Goal: Task Accomplishment & Management: Complete application form

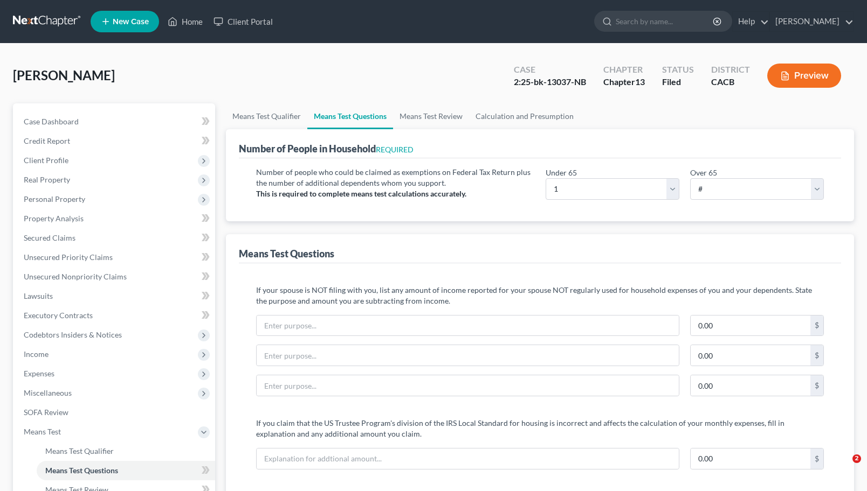
select select "1"
select select "0"
select select "60"
select select "1"
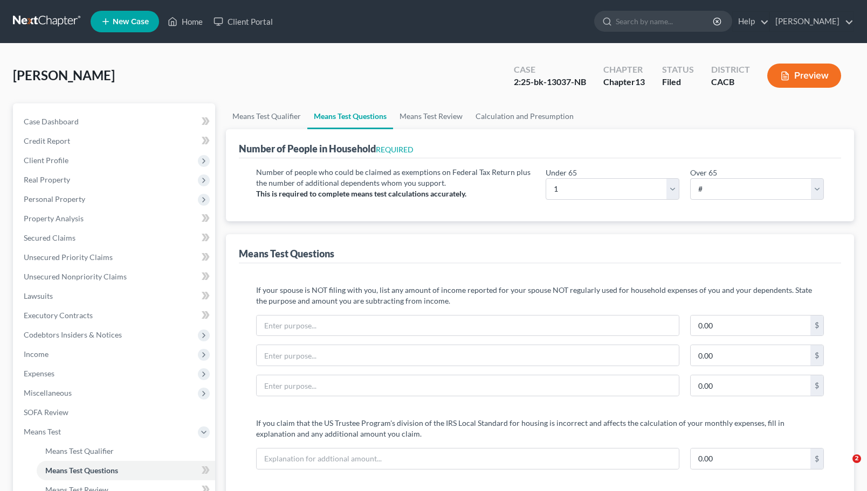
select select "60"
select select "2"
select select "60"
select select "2"
select select "60"
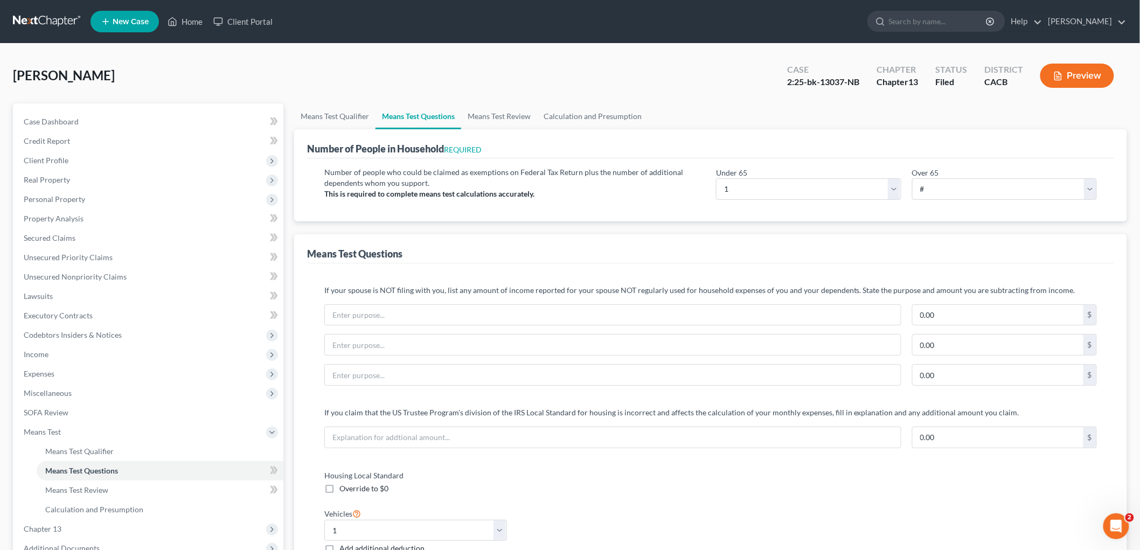
click at [44, 24] on link at bounding box center [47, 21] width 69 height 19
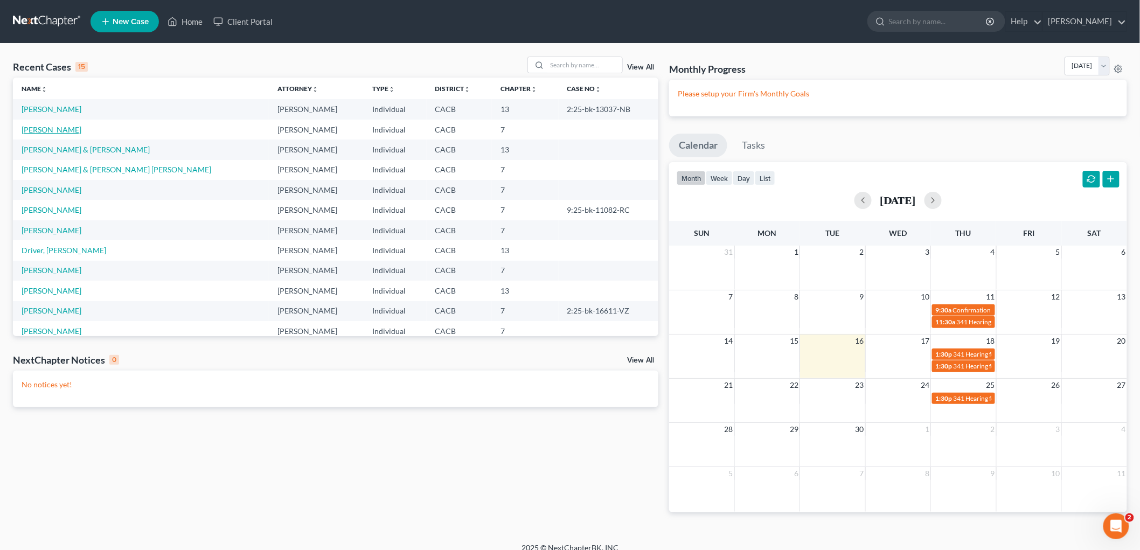
click at [38, 128] on link "Ruiz, Erik" at bounding box center [52, 129] width 60 height 9
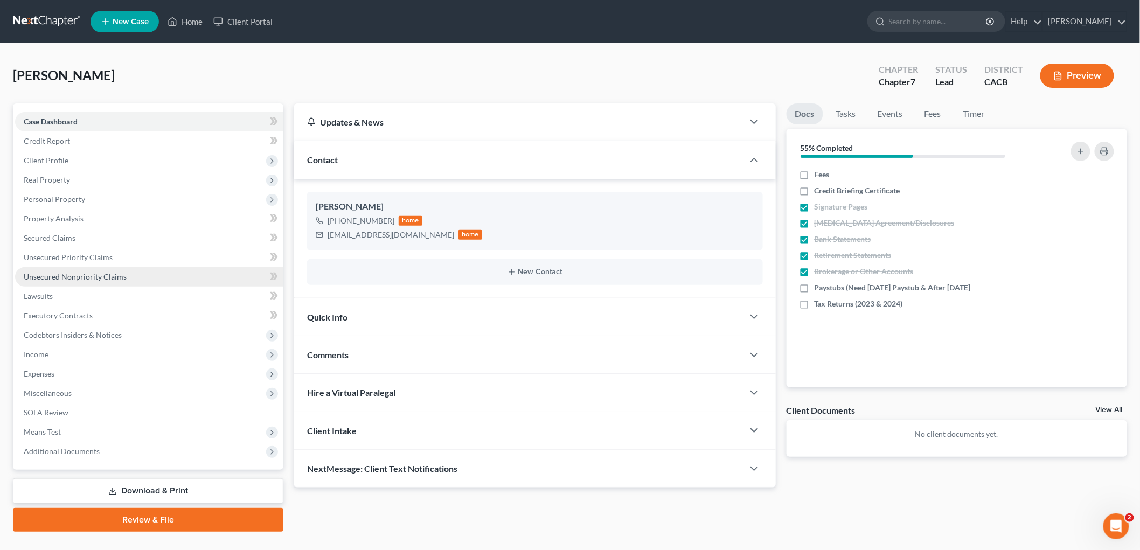
click at [100, 273] on span "Unsecured Nonpriority Claims" at bounding box center [75, 276] width 103 height 9
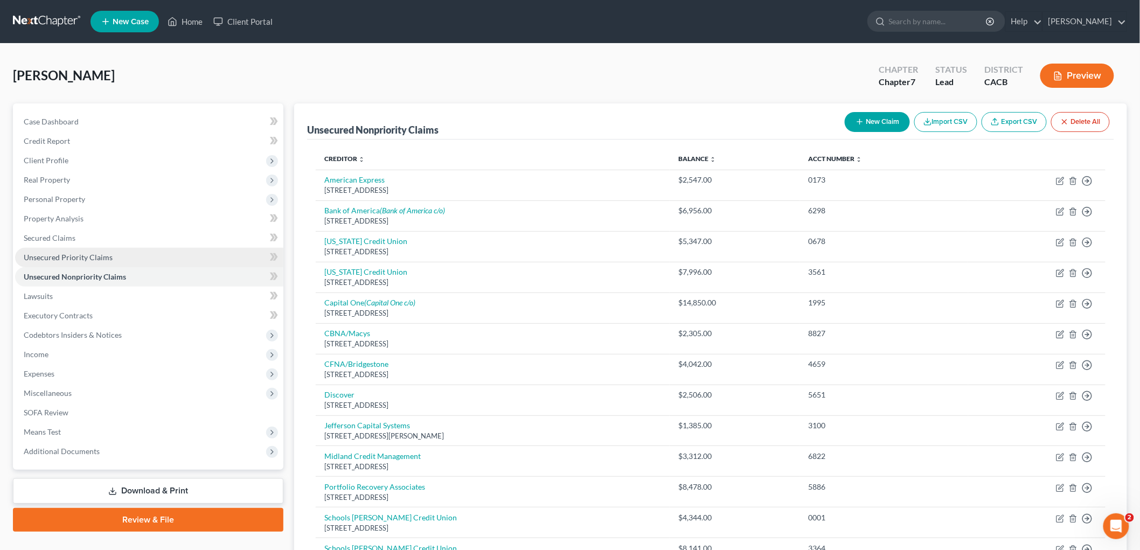
click at [78, 254] on span "Unsecured Priority Claims" at bounding box center [68, 257] width 89 height 9
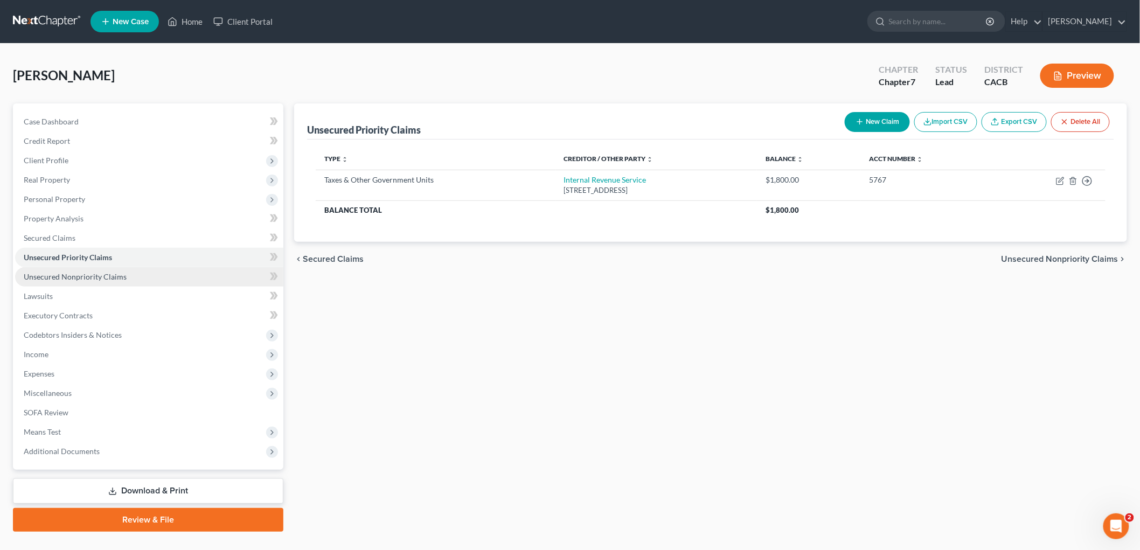
click at [92, 275] on span "Unsecured Nonpriority Claims" at bounding box center [75, 276] width 103 height 9
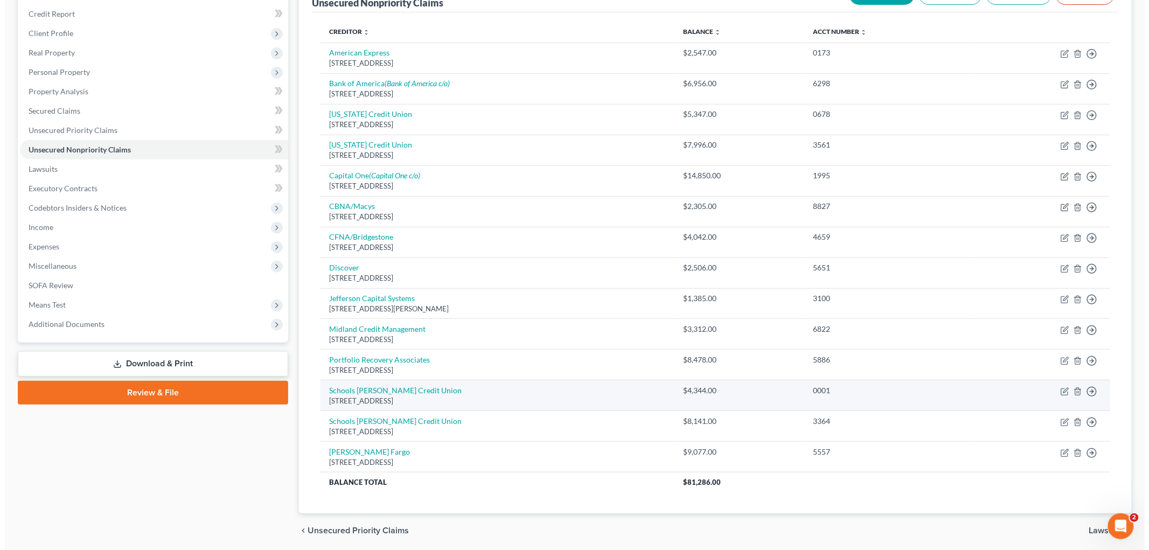
scroll to position [106, 0]
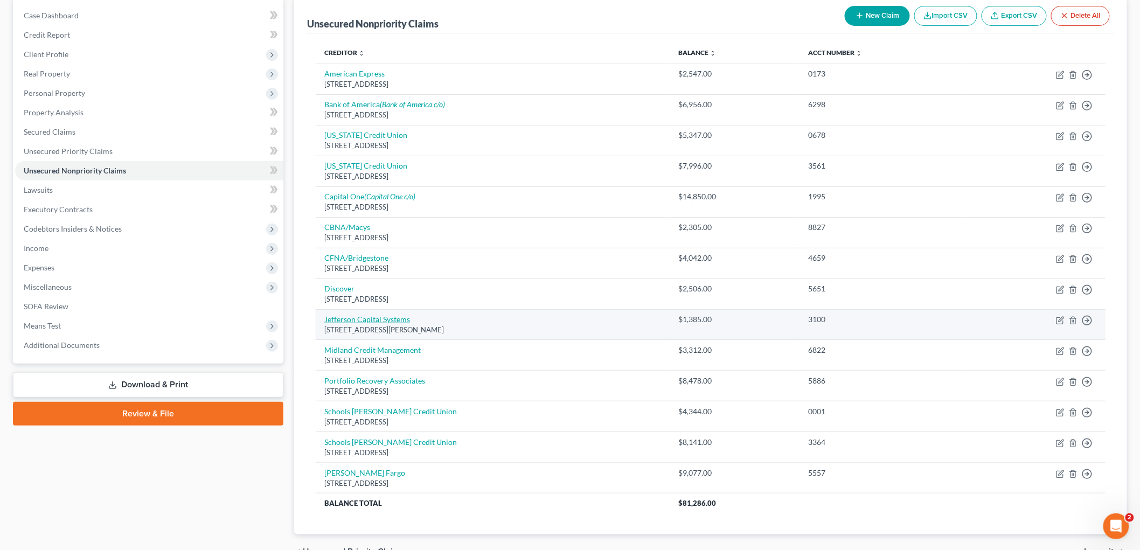
click at [342, 315] on link "Jefferson Capital Systems" at bounding box center [367, 319] width 86 height 9
select select "24"
select select "14"
select select "0"
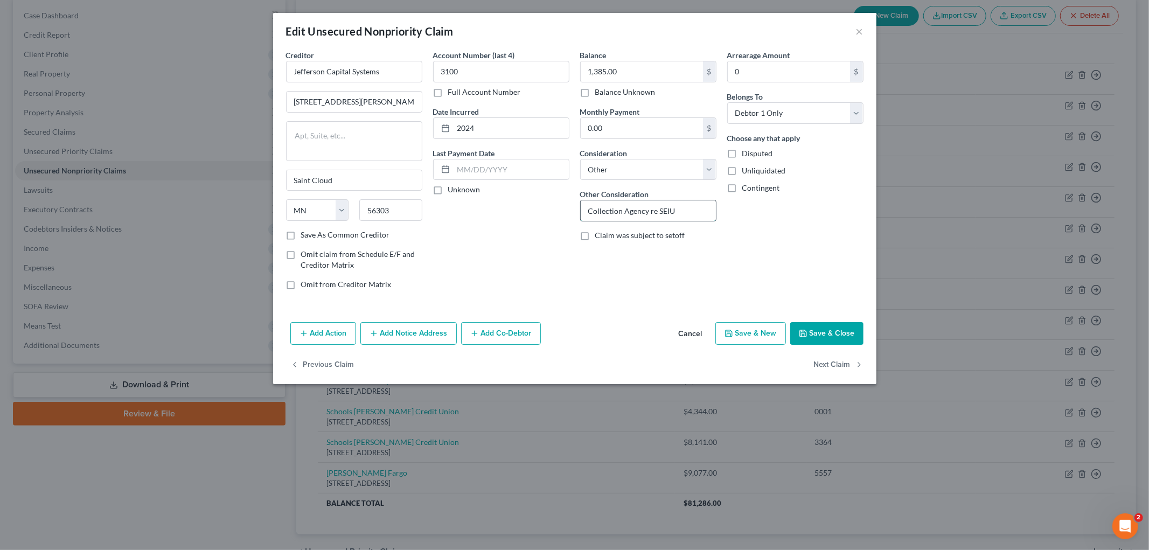
drag, startPoint x: 678, startPoint y: 210, endPoint x: 667, endPoint y: 209, distance: 10.9
click at [677, 211] on input "Collection Agency re SEIU" at bounding box center [648, 210] width 135 height 20
click at [664, 209] on input "Collection Agency re SEIU" at bounding box center [648, 210] width 135 height 20
click at [673, 212] on input "Collection Agency re SEIU" at bounding box center [648, 210] width 135 height 20
click at [669, 208] on input "Collection Agency re SEIU" at bounding box center [648, 210] width 135 height 20
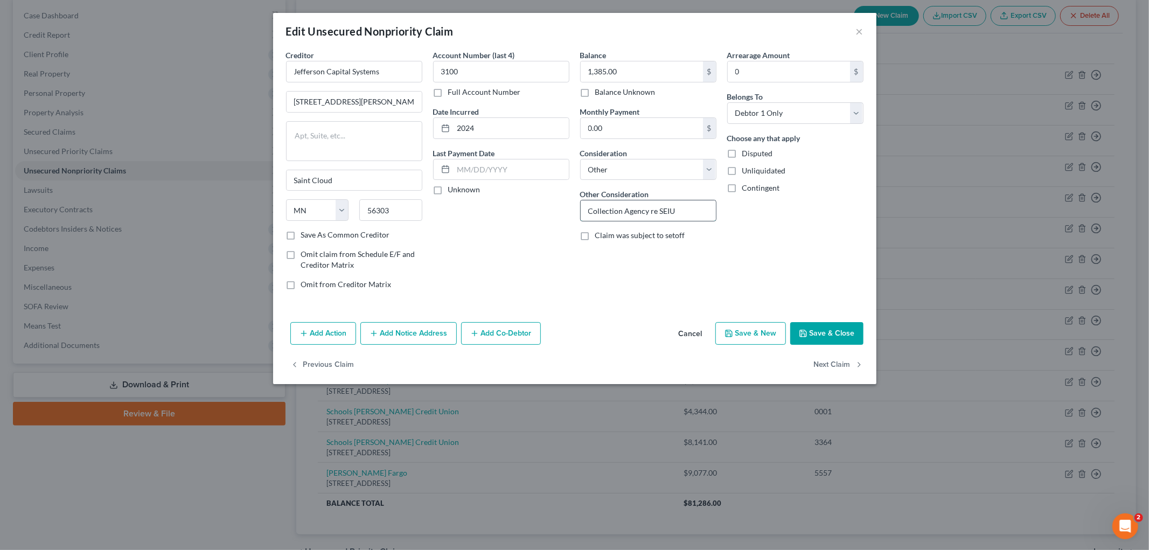
click at [669, 208] on input "Collection Agency re SEIU" at bounding box center [648, 210] width 135 height 20
click at [862, 32] on button "×" at bounding box center [860, 31] width 8 height 13
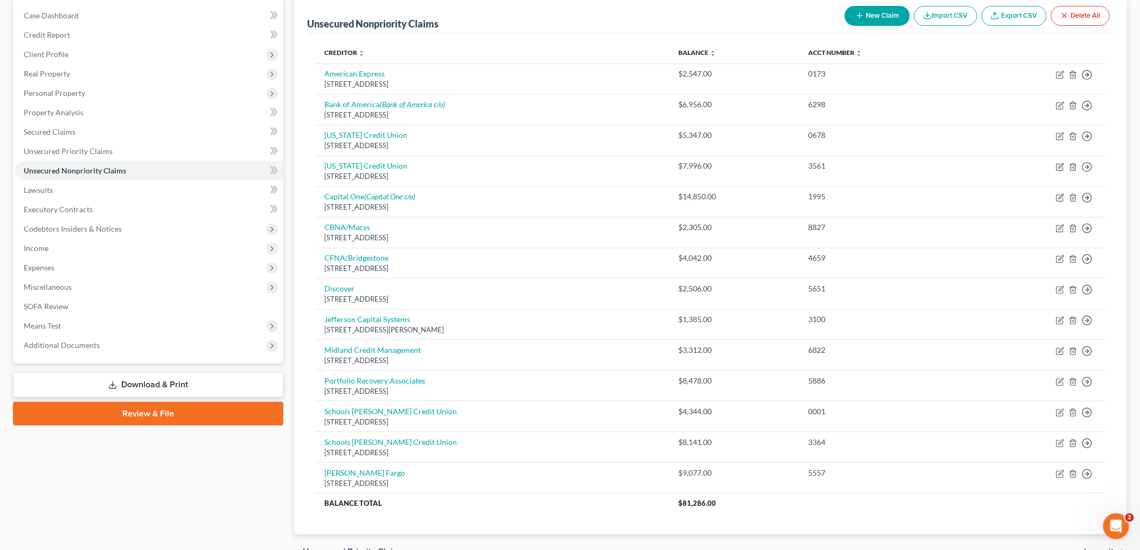
click at [233, 469] on div "Case Dashboard Payments Invoices Payments Payments Credit Report Client Profile" at bounding box center [148, 283] width 281 height 572
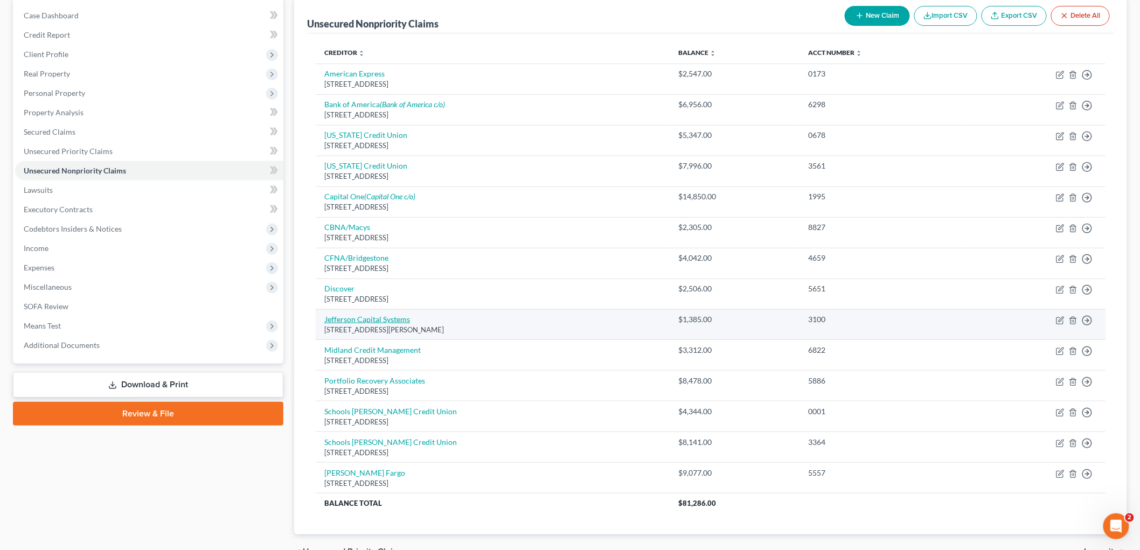
click at [356, 321] on link "Jefferson Capital Systems" at bounding box center [367, 319] width 86 height 9
select select "24"
select select "14"
select select "0"
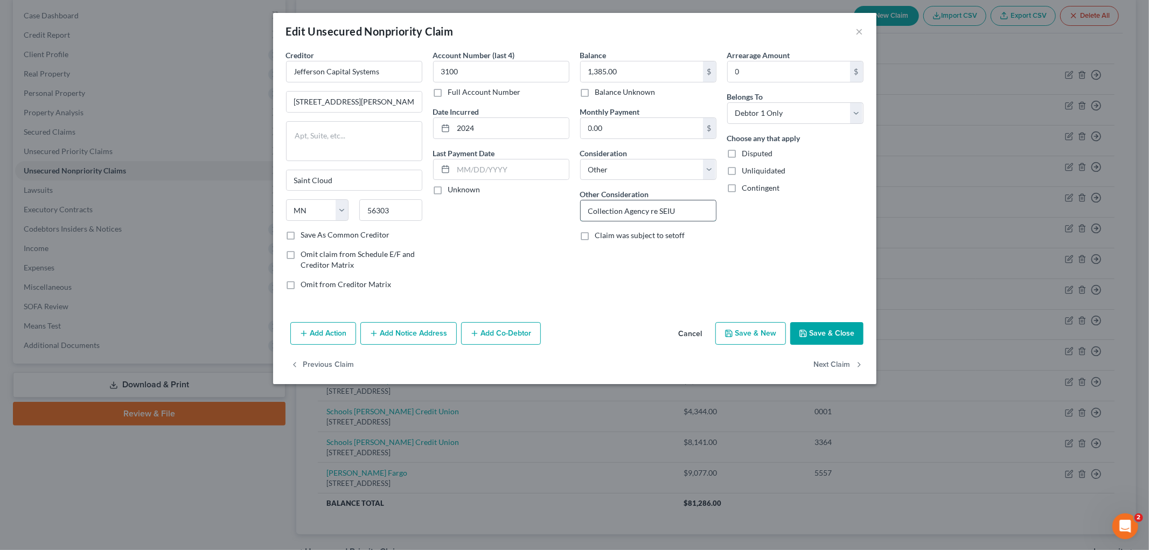
click at [684, 213] on input "Collection Agency re SEIU" at bounding box center [648, 210] width 135 height 20
type input "Collection Agency re SEIU Credit Card"
click at [847, 331] on button "Save & Close" at bounding box center [827, 333] width 73 height 23
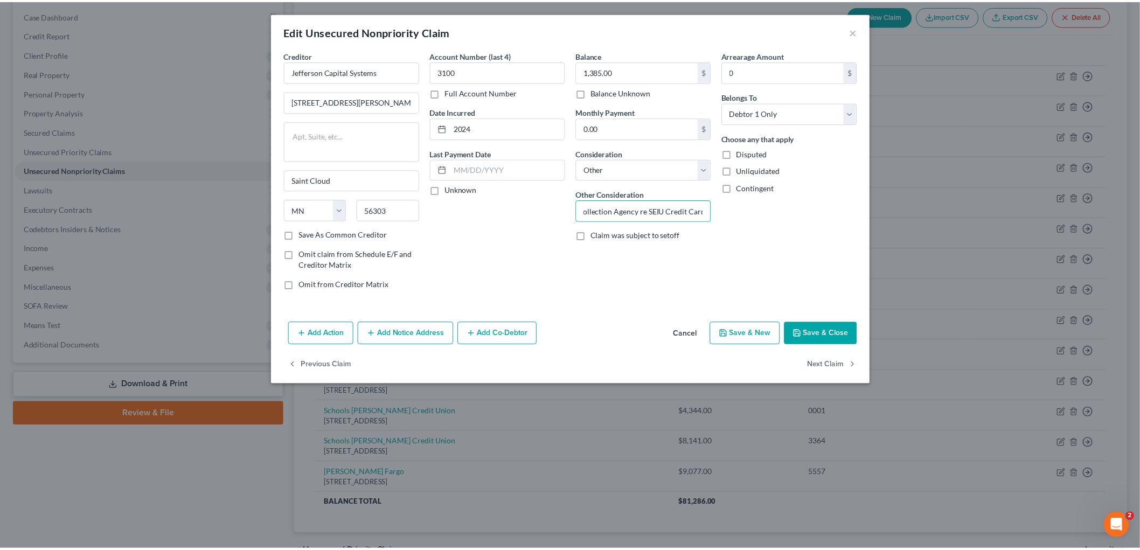
scroll to position [0, 0]
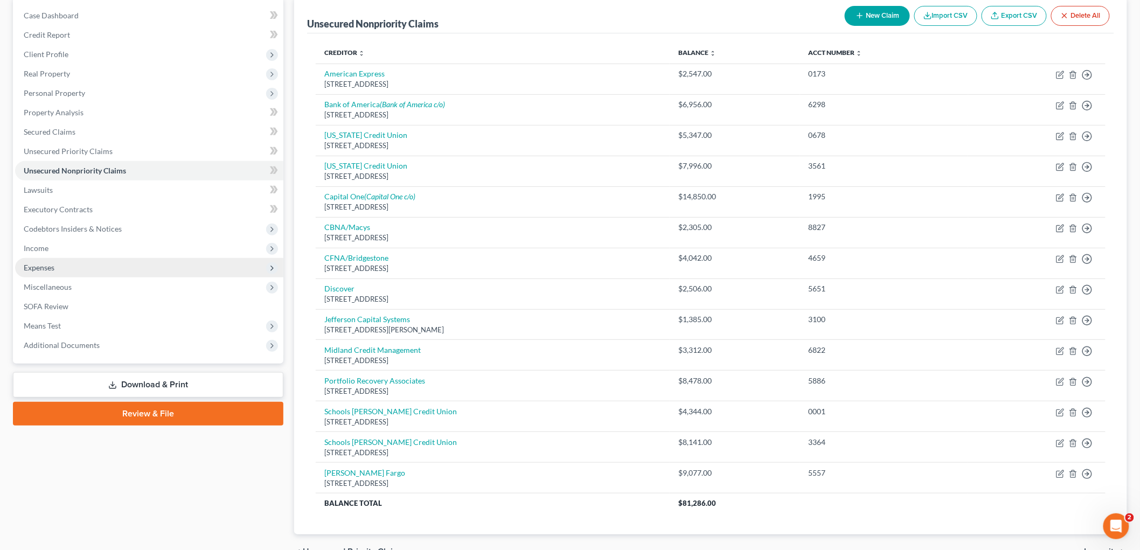
click at [71, 269] on span "Expenses" at bounding box center [149, 267] width 268 height 19
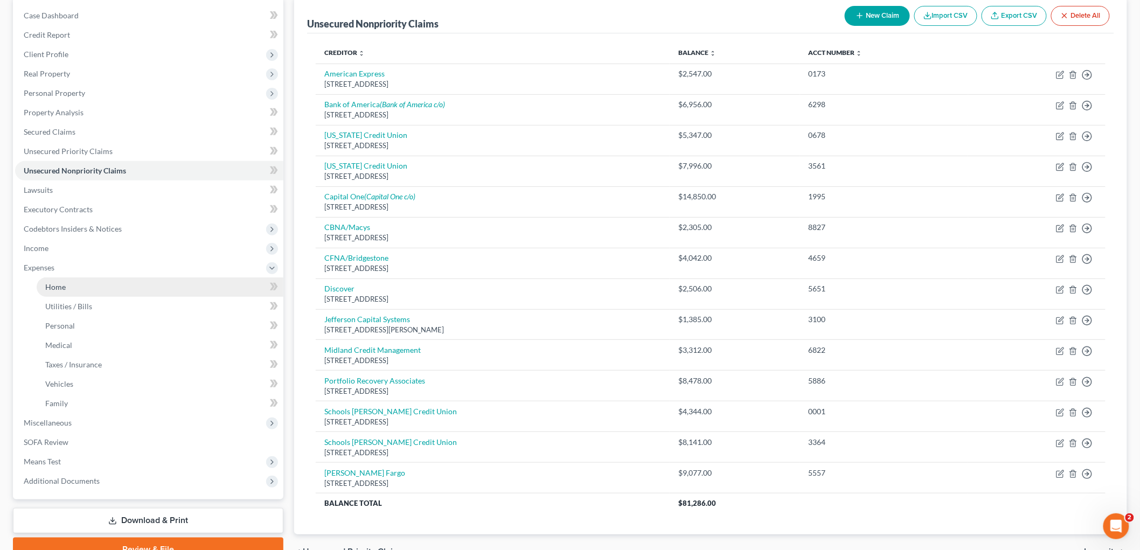
click at [74, 283] on link "Home" at bounding box center [160, 287] width 247 height 19
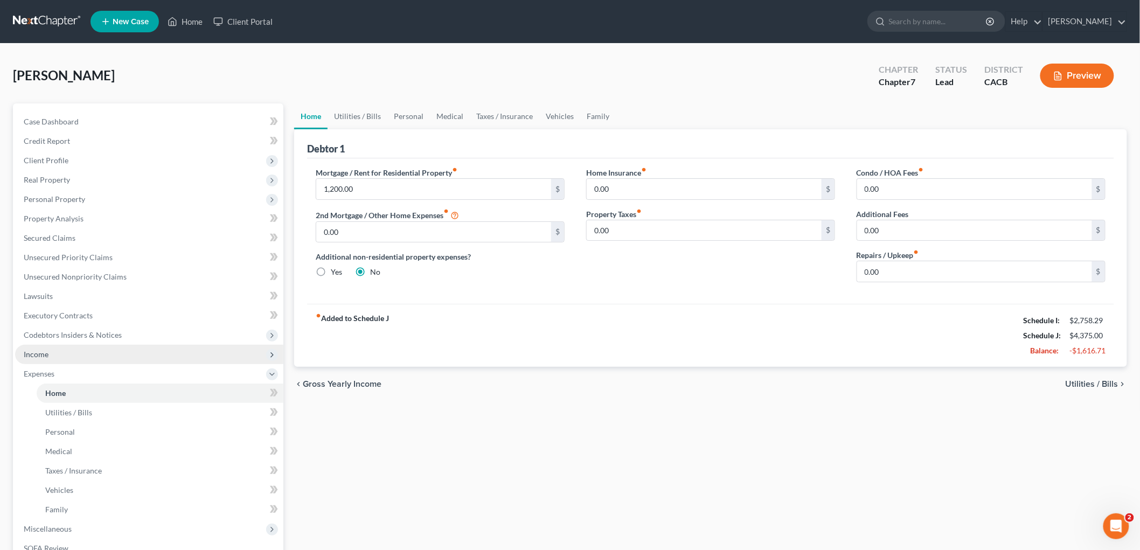
click at [55, 357] on span "Income" at bounding box center [149, 354] width 268 height 19
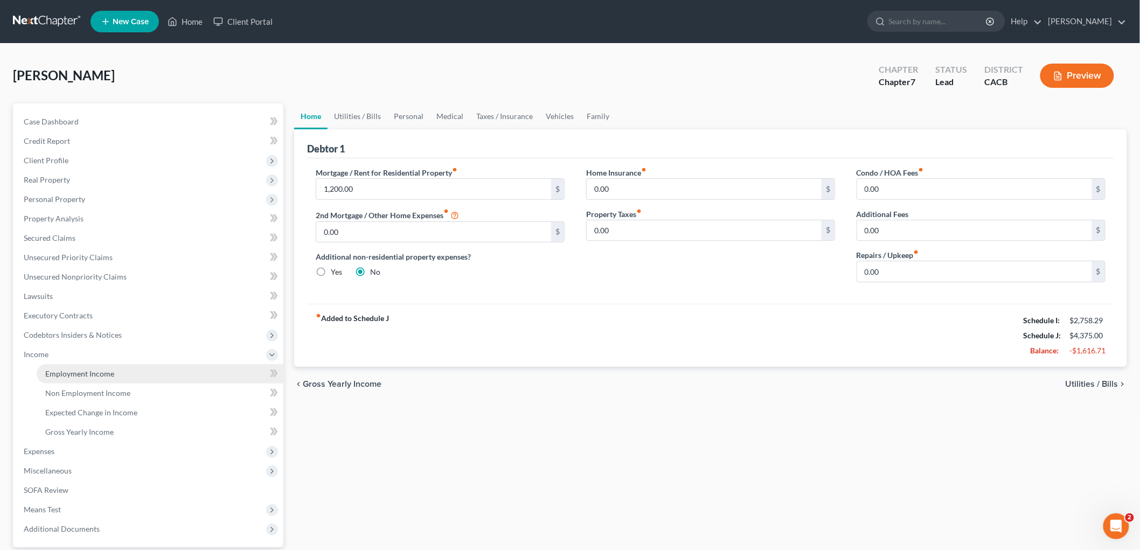
click at [68, 370] on span "Employment Income" at bounding box center [79, 373] width 69 height 9
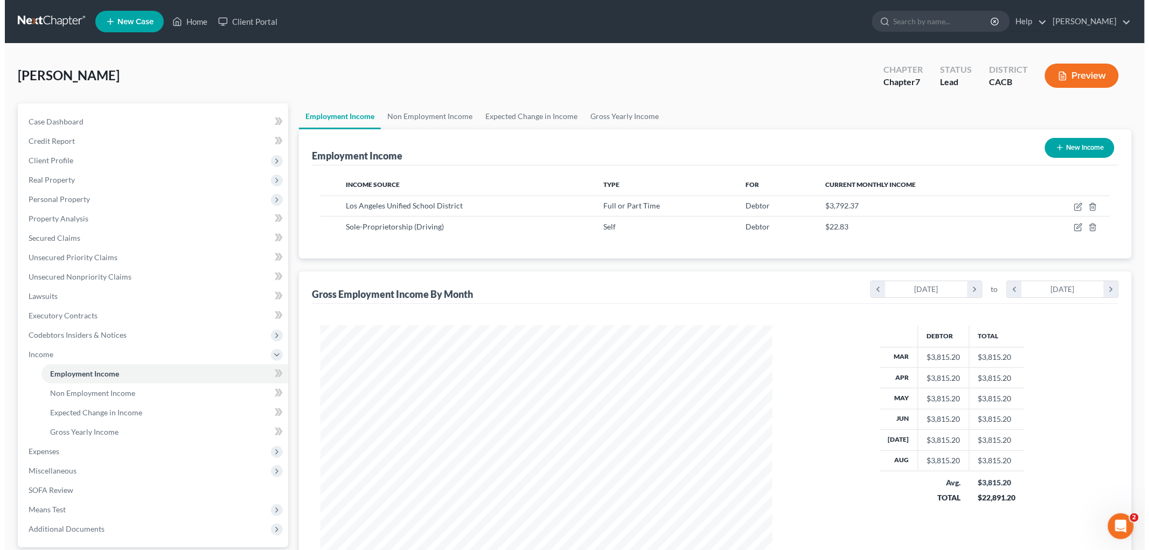
scroll to position [225, 473]
click at [1076, 206] on icon "button" at bounding box center [1074, 207] width 9 height 9
select select "0"
select select "4"
select select "0"
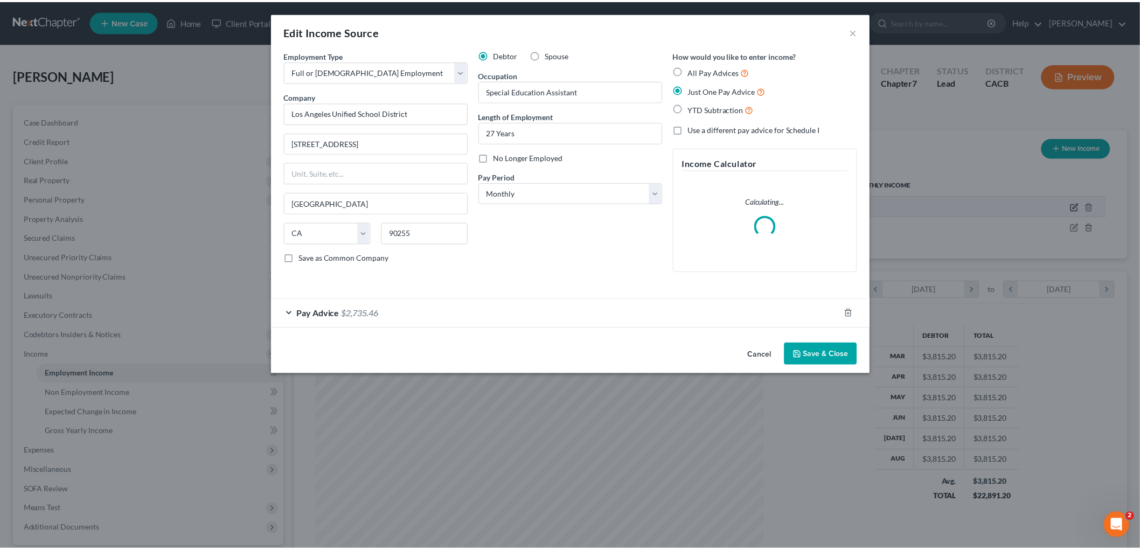
scroll to position [227, 477]
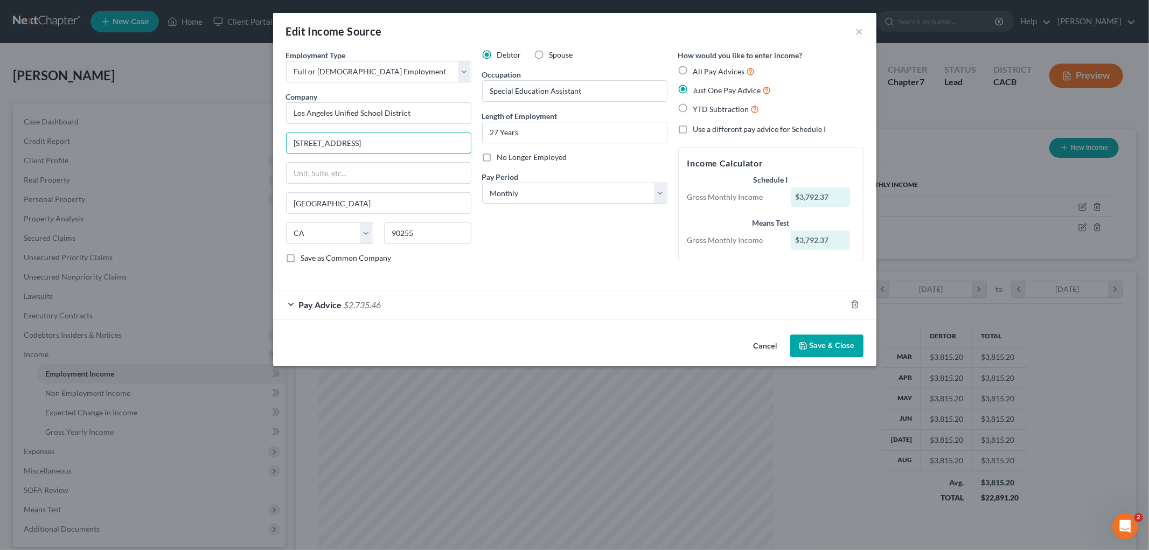
drag, startPoint x: 384, startPoint y: 142, endPoint x: 214, endPoint y: 126, distance: 170.5
click at [214, 126] on div "Edit Income Source × Employment Type * Select Full or Part Time Employment Self…" at bounding box center [574, 275] width 1149 height 550
click at [860, 29] on button "×" at bounding box center [860, 31] width 8 height 13
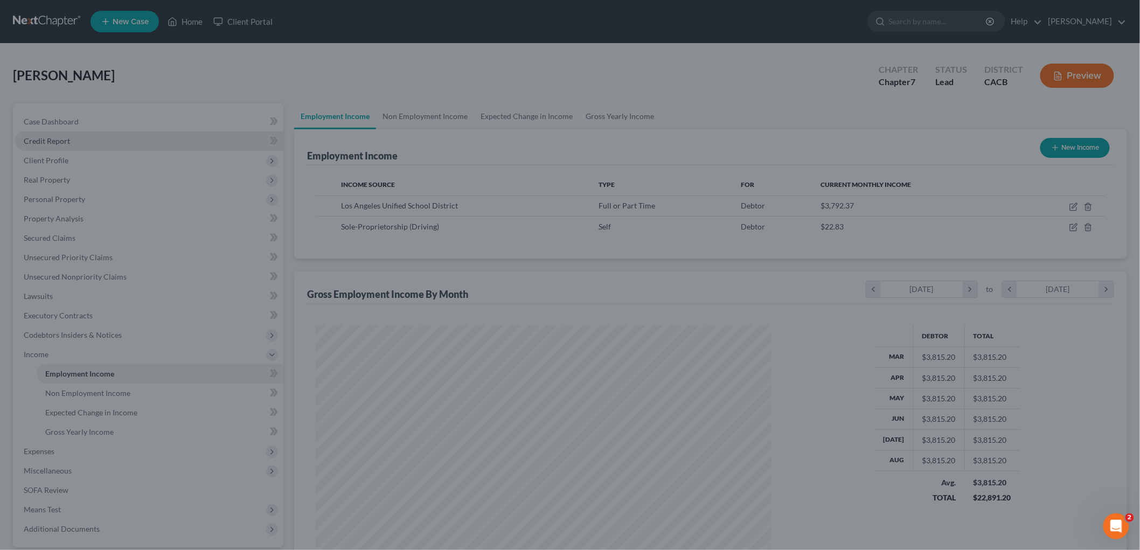
scroll to position [538684, 538436]
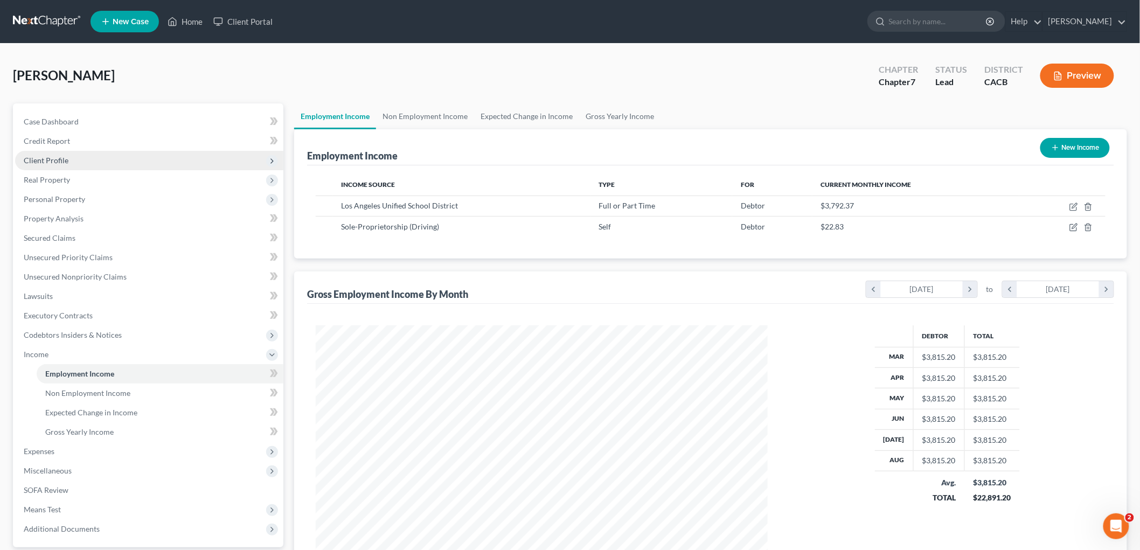
drag, startPoint x: 52, startPoint y: 165, endPoint x: 57, endPoint y: 164, distance: 5.4
click at [52, 165] on span "Client Profile" at bounding box center [149, 160] width 268 height 19
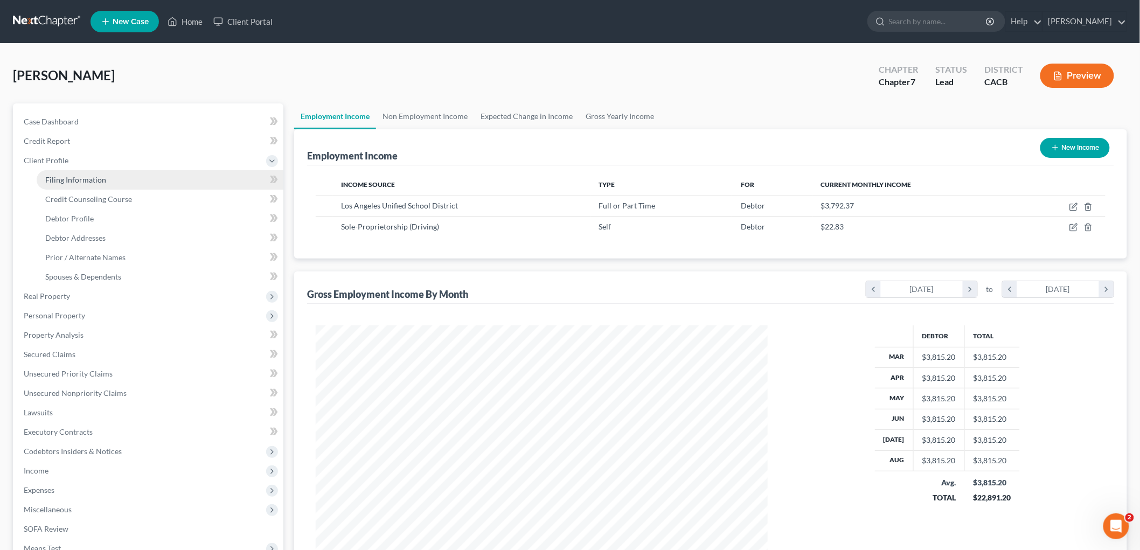
click at [85, 182] on span "Filing Information" at bounding box center [75, 179] width 61 height 9
select select "1"
select select "0"
select select "4"
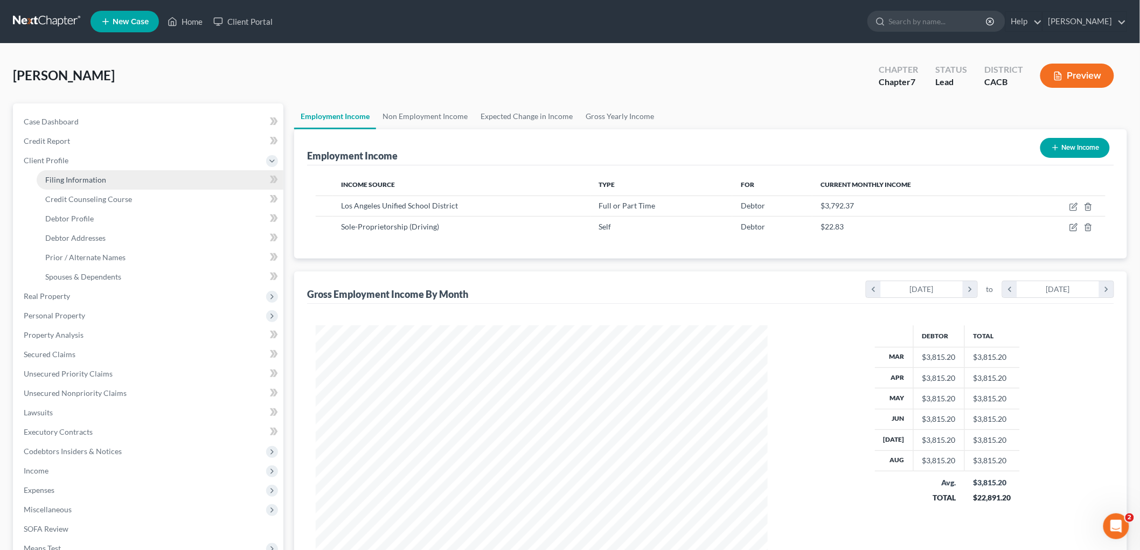
select select "0"
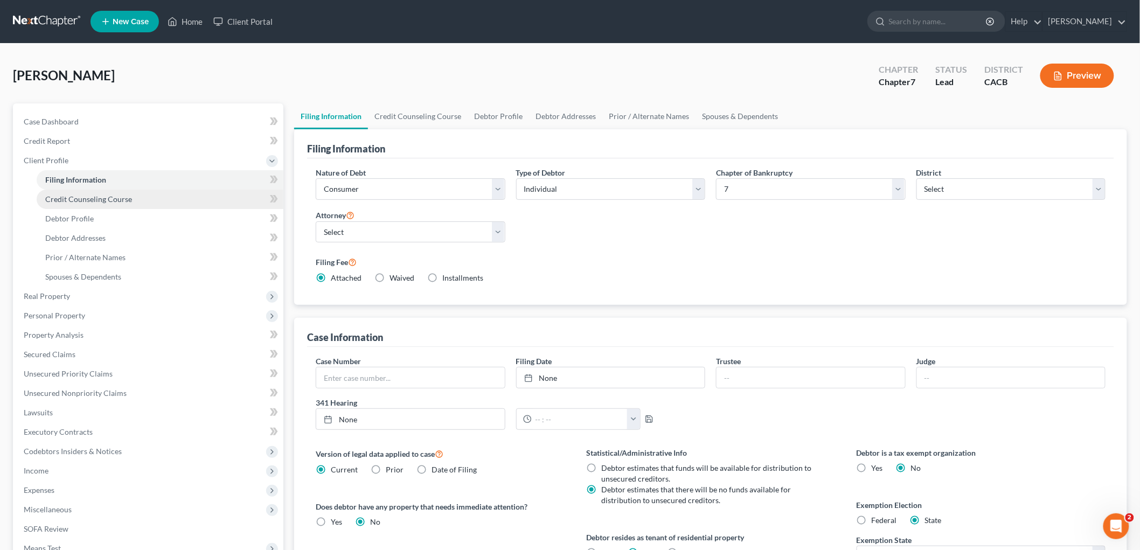
click at [98, 195] on span "Credit Counseling Course" at bounding box center [88, 199] width 87 height 9
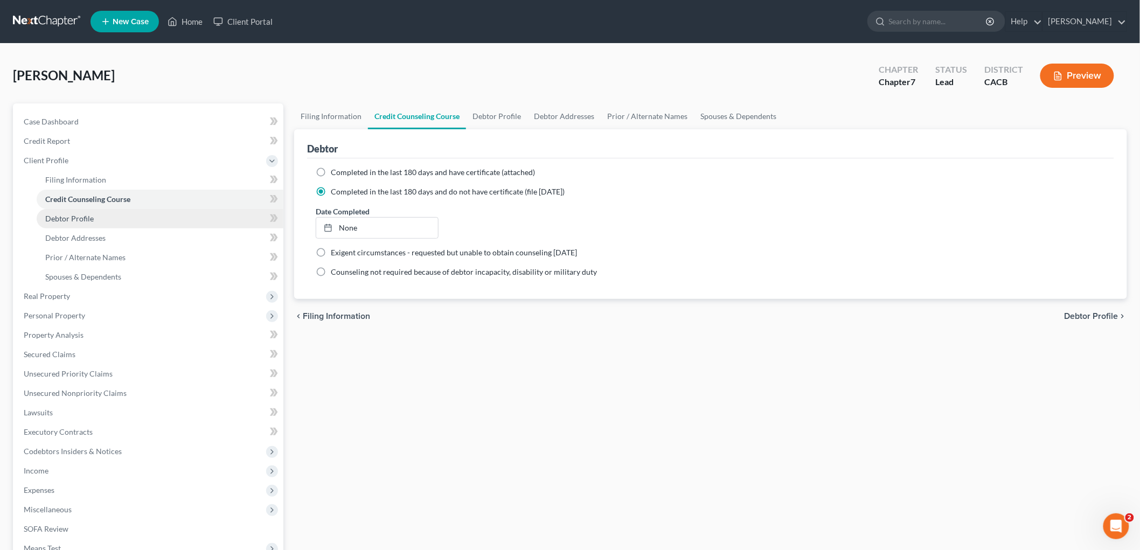
click at [101, 209] on link "Debtor Profile" at bounding box center [160, 218] width 247 height 19
select select "0"
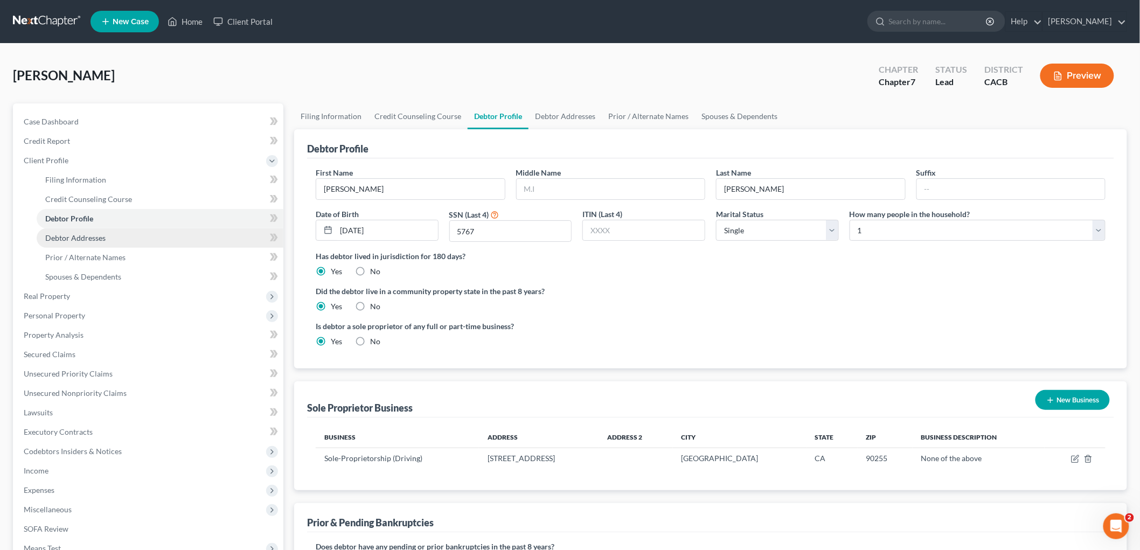
click at [93, 233] on span "Debtor Addresses" at bounding box center [75, 237] width 60 height 9
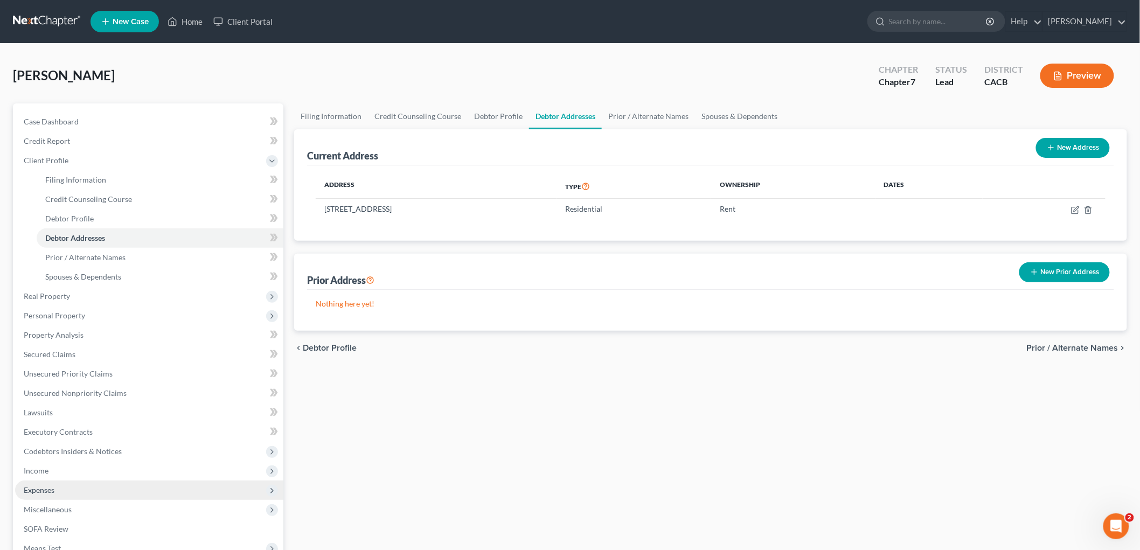
drag, startPoint x: 93, startPoint y: 233, endPoint x: 63, endPoint y: 491, distance: 259.9
click at [61, 491] on span "Expenses" at bounding box center [149, 490] width 268 height 19
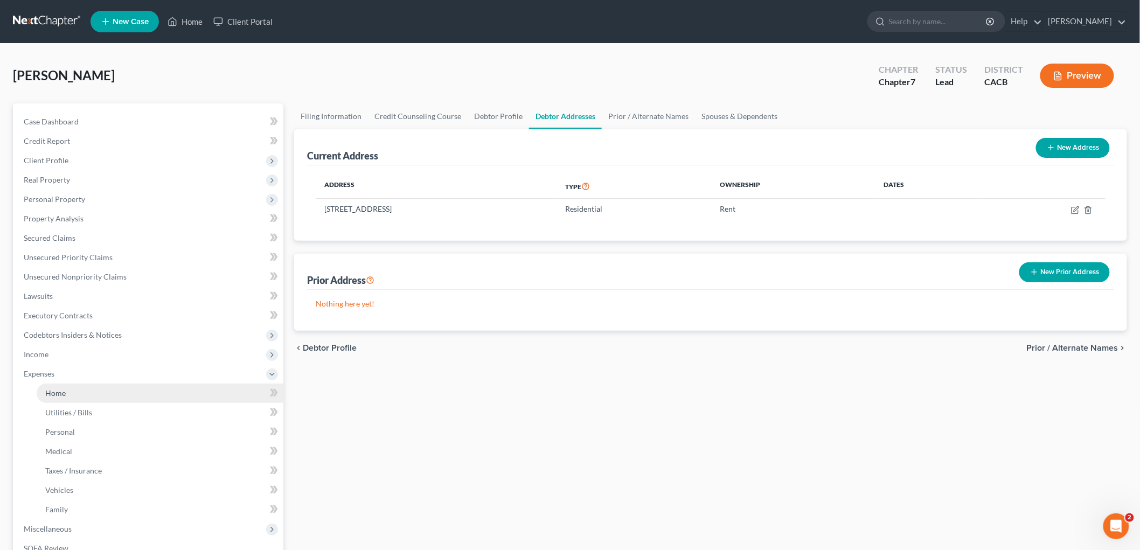
click at [63, 386] on link "Home" at bounding box center [160, 393] width 247 height 19
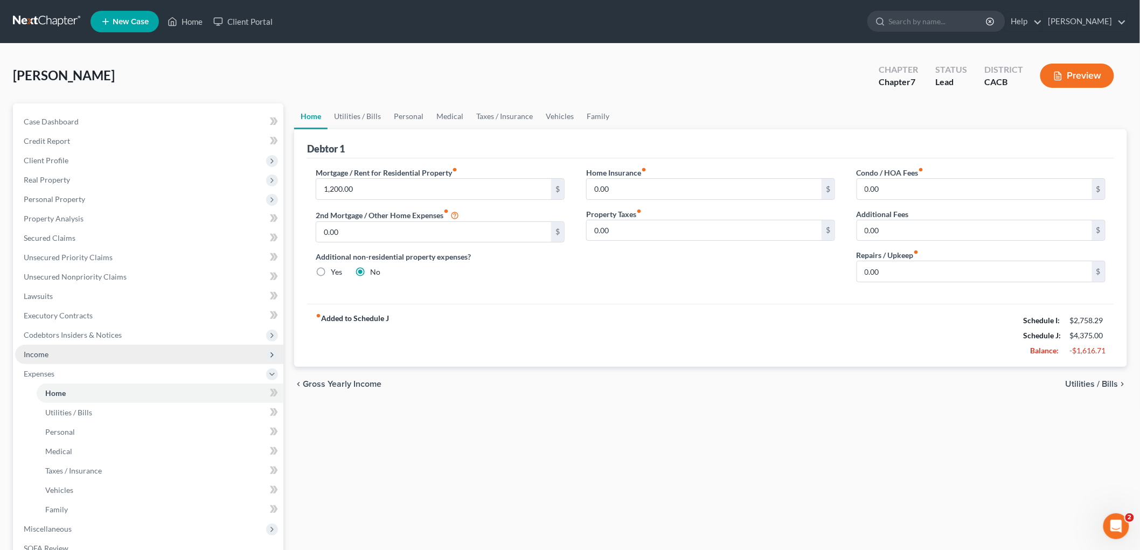
click at [47, 350] on span "Income" at bounding box center [36, 354] width 25 height 9
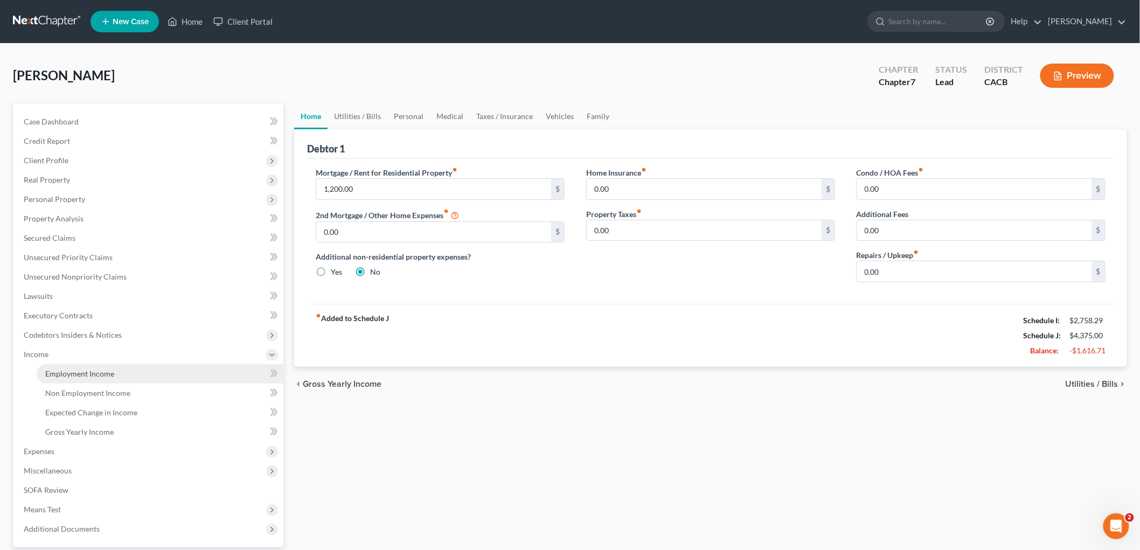
click at [79, 370] on span "Employment Income" at bounding box center [79, 373] width 69 height 9
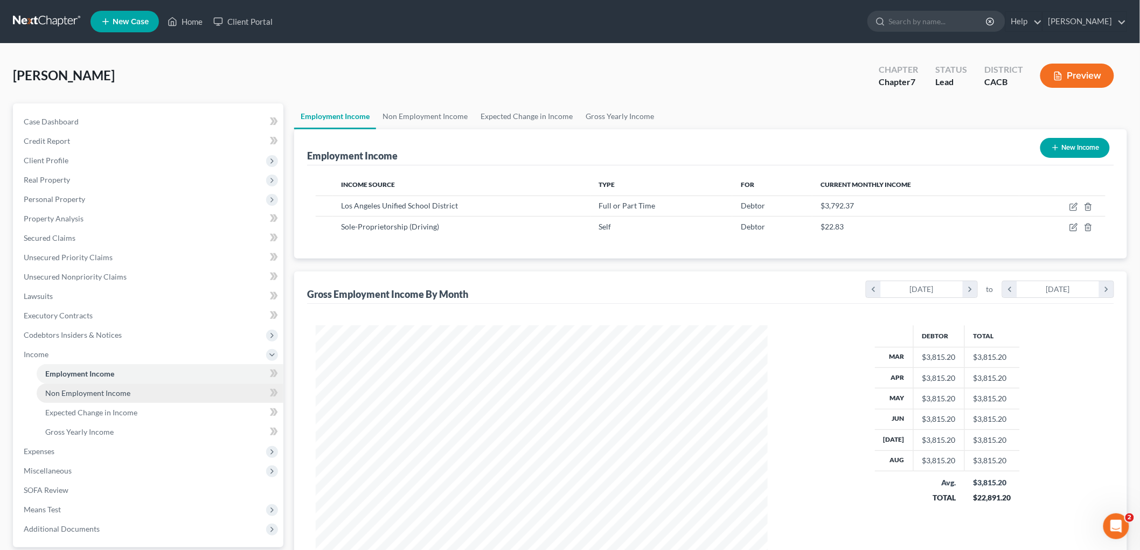
scroll to position [225, 473]
click at [92, 389] on span "Non Employment Income" at bounding box center [87, 393] width 85 height 9
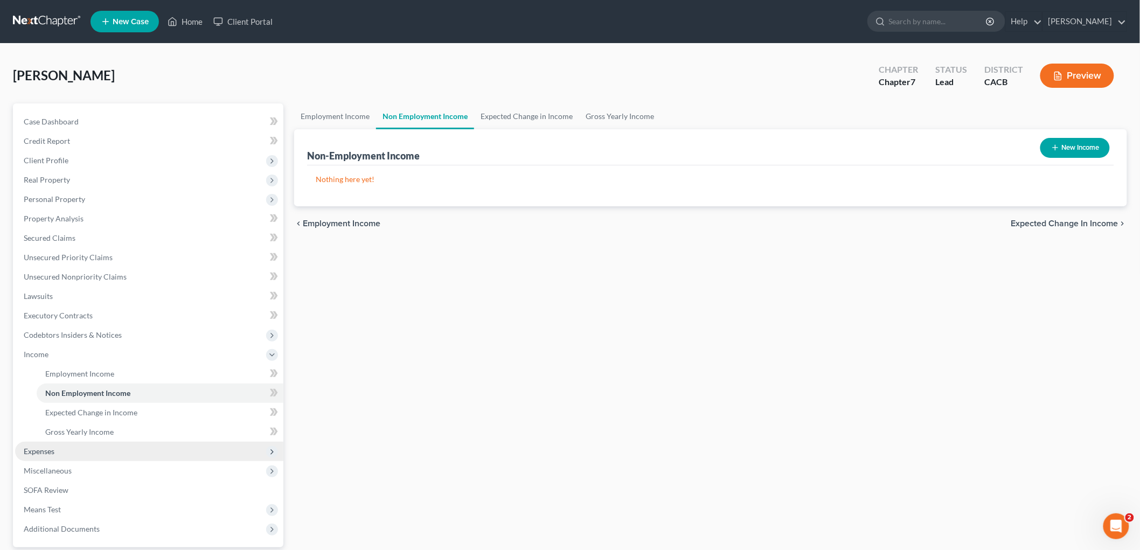
click at [41, 445] on span "Expenses" at bounding box center [149, 451] width 268 height 19
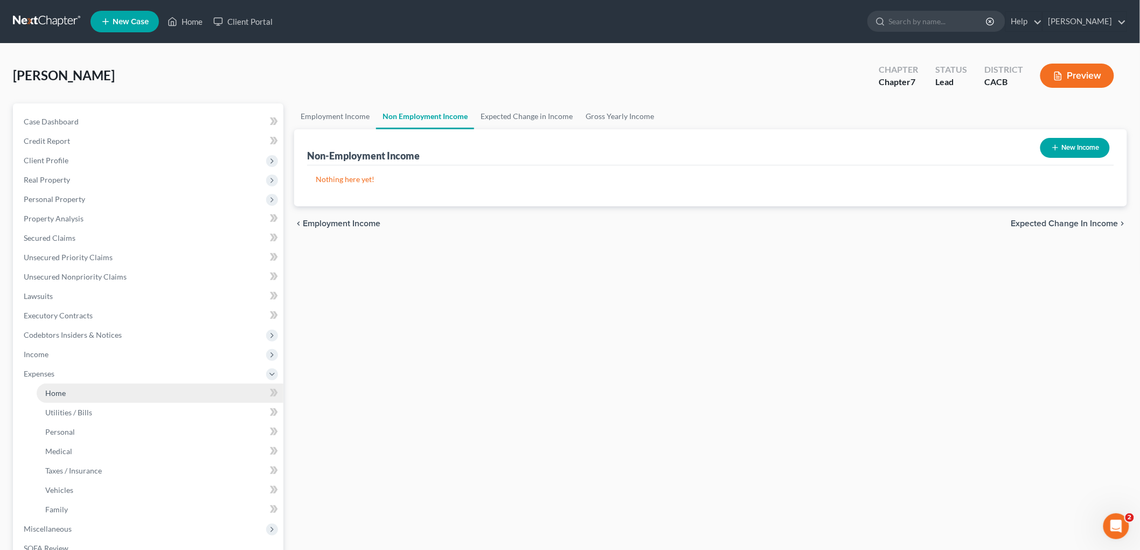
click at [66, 399] on link "Home" at bounding box center [160, 393] width 247 height 19
click at [66, 390] on link "Home" at bounding box center [160, 393] width 247 height 19
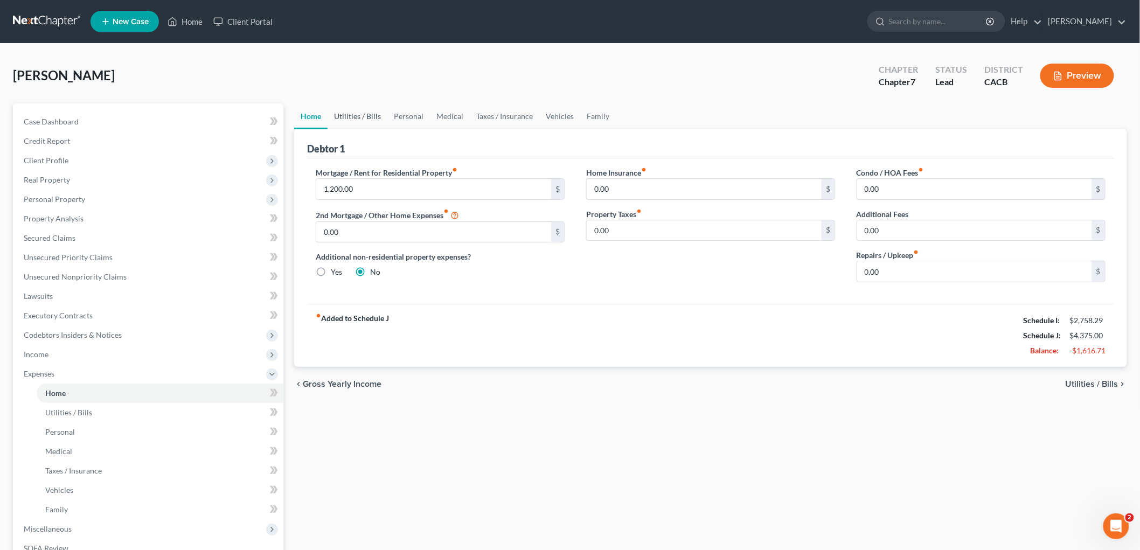
click at [335, 115] on link "Utilities / Bills" at bounding box center [358, 116] width 60 height 26
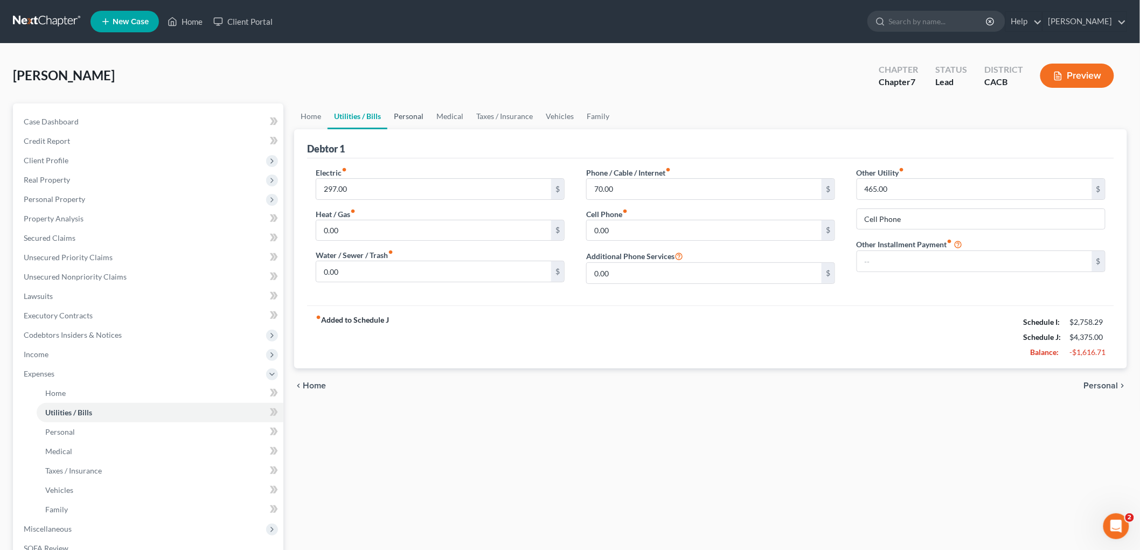
click at [411, 110] on link "Personal" at bounding box center [408, 116] width 43 height 26
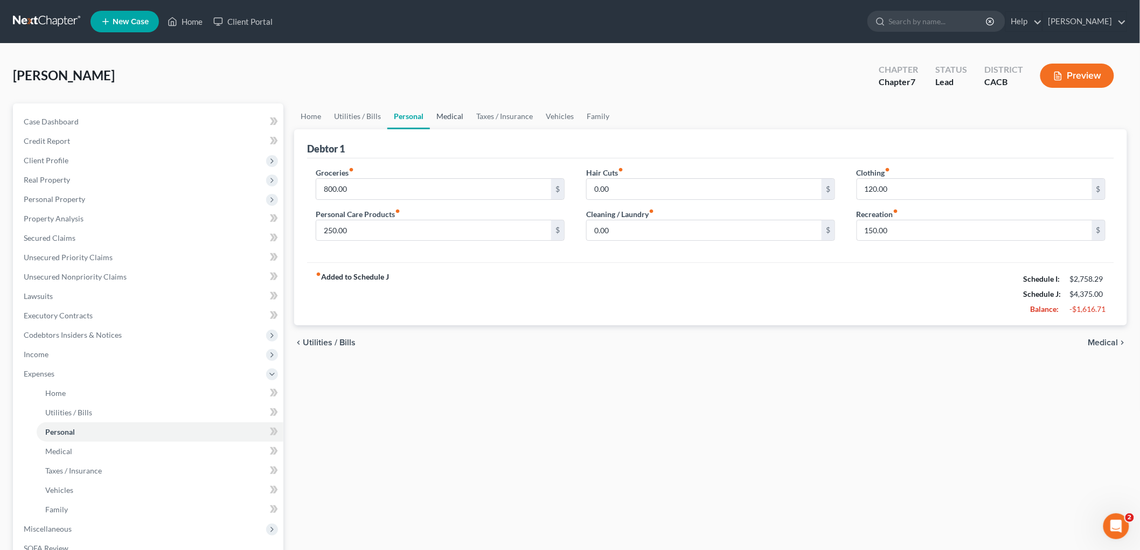
click at [454, 116] on link "Medical" at bounding box center [450, 116] width 40 height 26
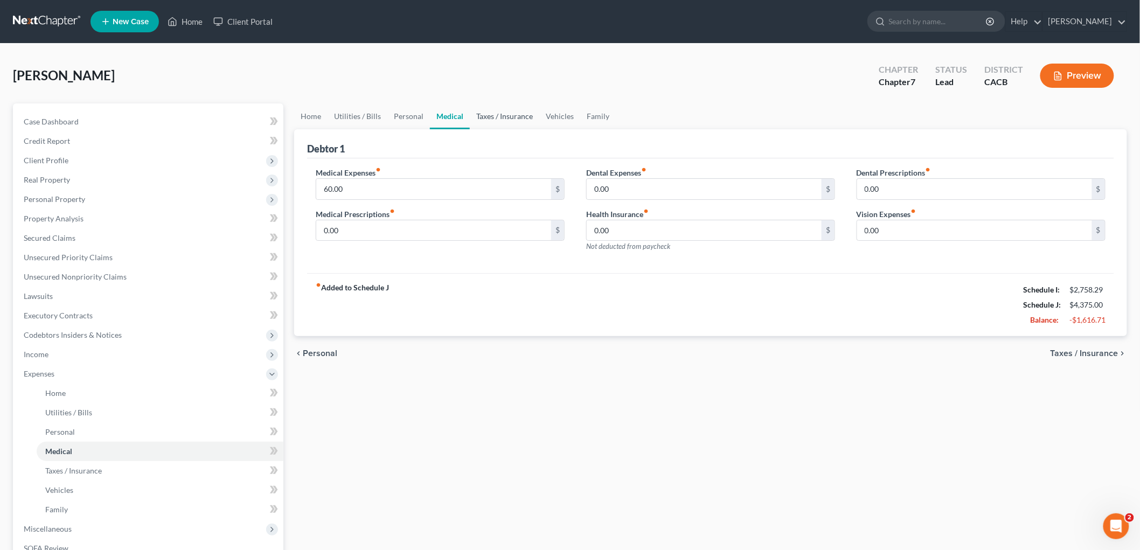
click at [500, 116] on link "Taxes / Insurance" at bounding box center [505, 116] width 70 height 26
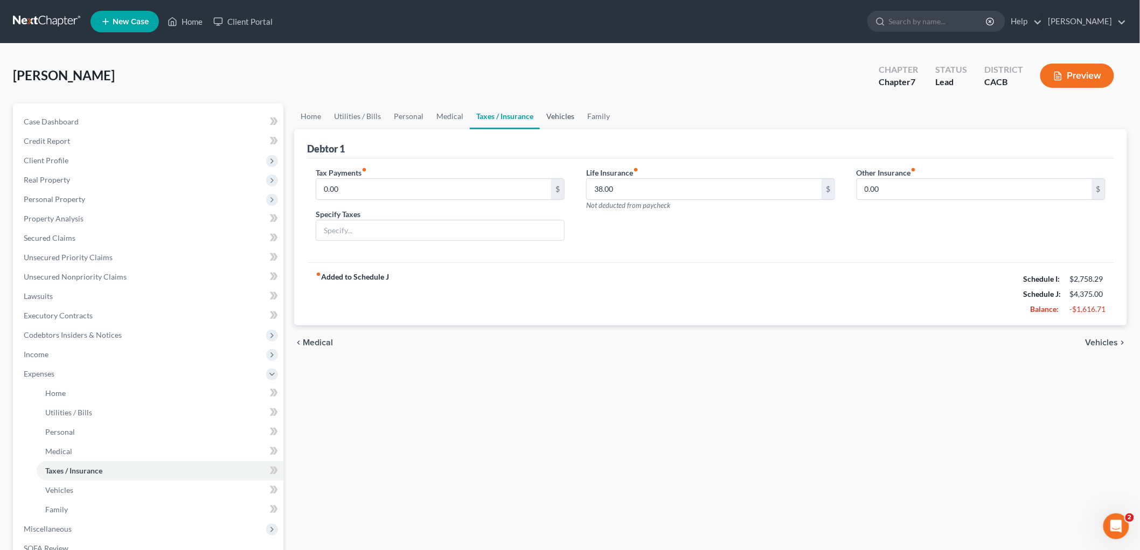
click at [543, 116] on link "Vehicles" at bounding box center [560, 116] width 41 height 26
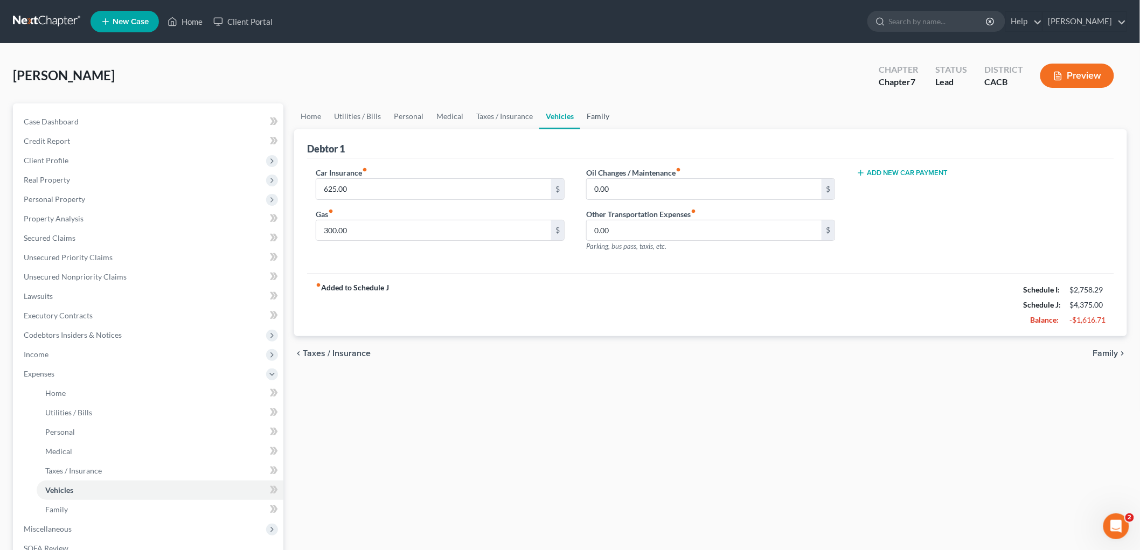
click at [586, 112] on link "Family" at bounding box center [598, 116] width 36 height 26
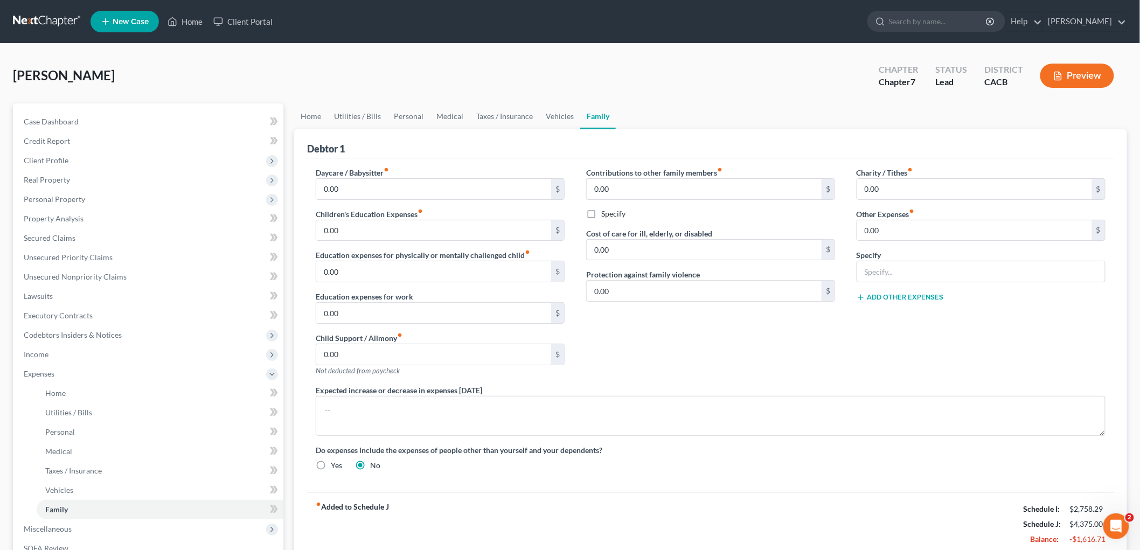
click at [292, 112] on div "Home Utilities / Bills Personal Medical Taxes / Insurance Vehicles Family Debto…" at bounding box center [711, 385] width 844 height 564
click at [326, 114] on link "Home" at bounding box center [310, 116] width 33 height 26
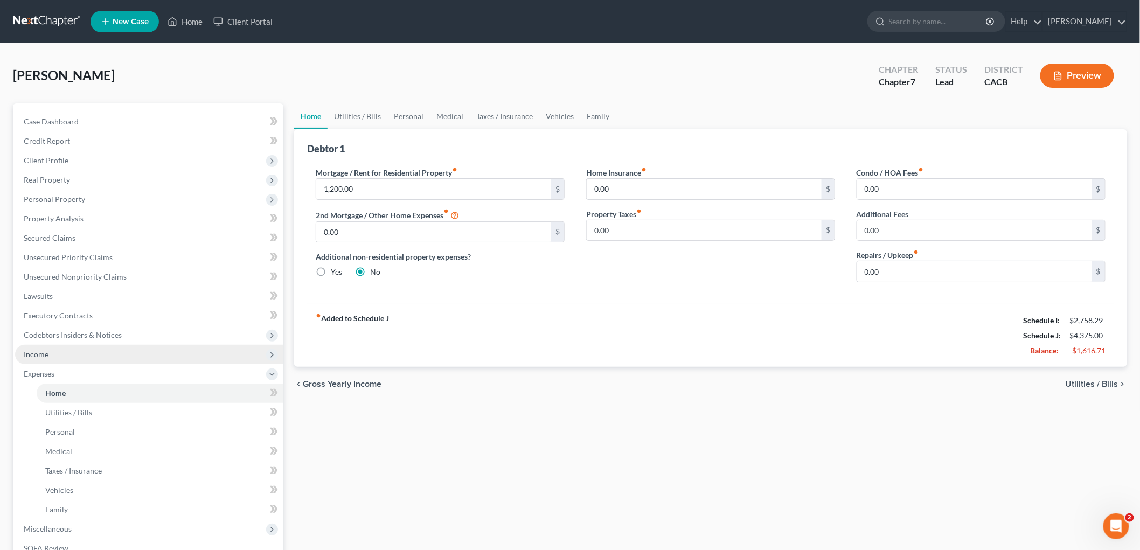
click at [68, 356] on span "Income" at bounding box center [149, 354] width 268 height 19
click at [122, 391] on span "Non Employment Income" at bounding box center [87, 393] width 85 height 9
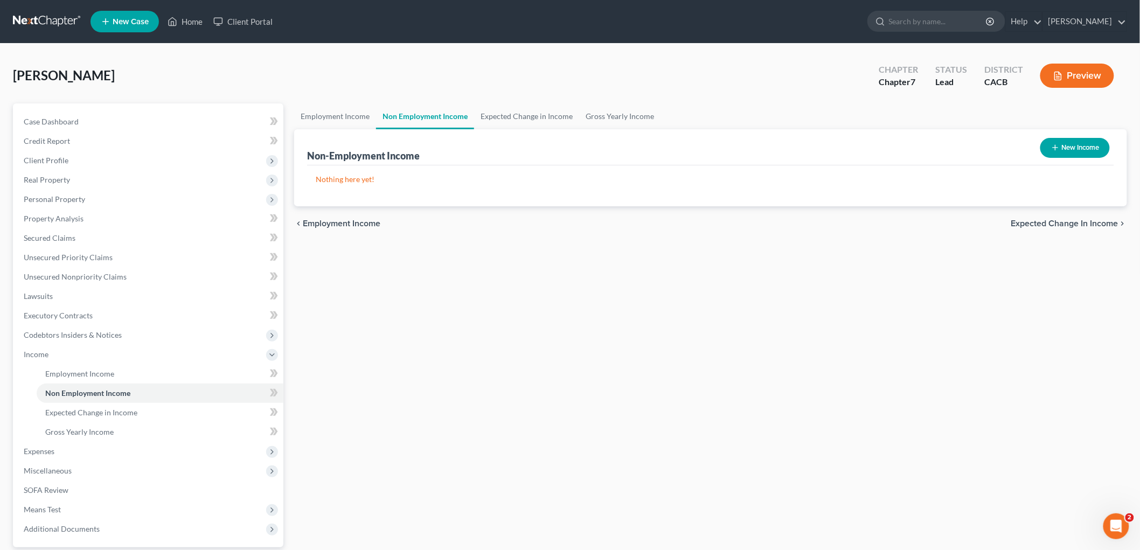
click at [1123, 154] on div "Non-Employment Income New Income Nothing here yet! Income Source For Current Mo…" at bounding box center [710, 167] width 833 height 77
click at [1092, 144] on button "New Income" at bounding box center [1076, 148] width 70 height 20
select select "0"
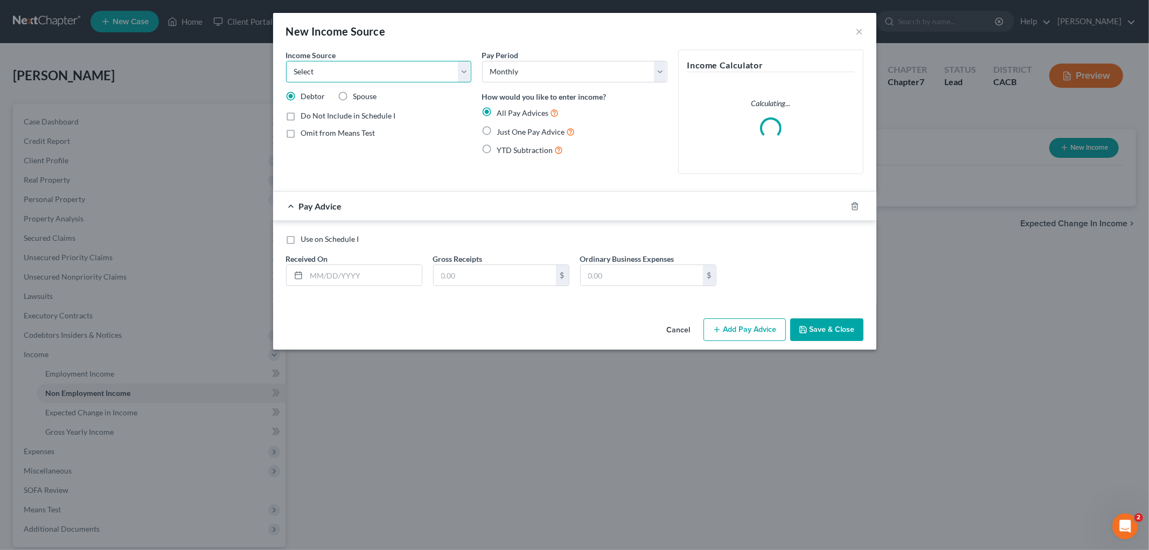
click at [377, 74] on select "Select Unemployment Disability (from employer) Pension Retirement Social Securi…" at bounding box center [378, 72] width 185 height 22
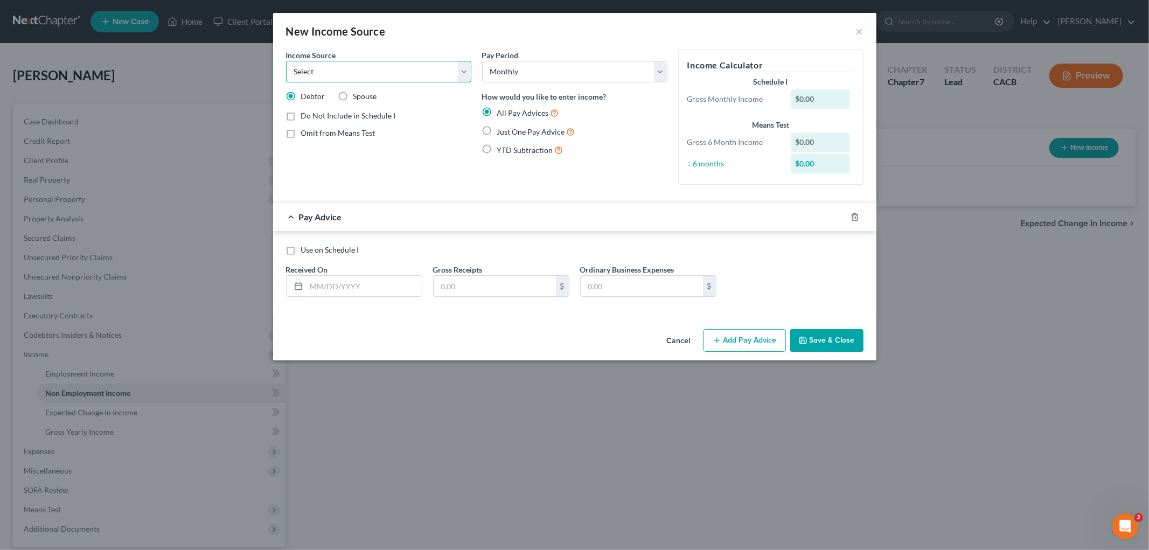
select select "8"
click at [286, 61] on select "Select Unemployment Disability (from employer) Pension Retirement Social Securi…" at bounding box center [378, 72] width 185 height 22
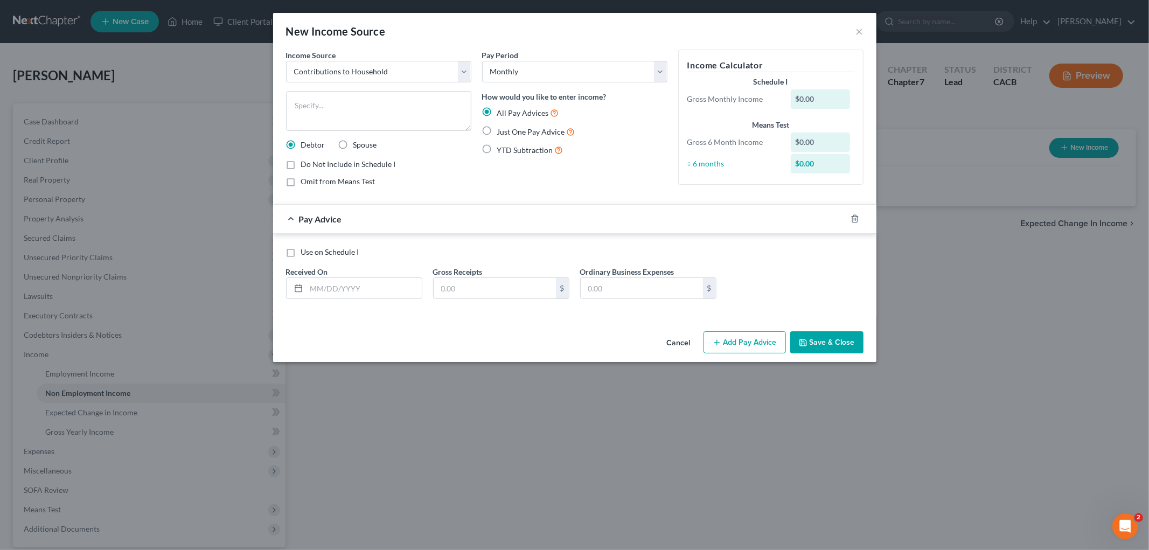
click at [516, 130] on span "Just One Pay Advice" at bounding box center [531, 131] width 68 height 9
click at [509, 130] on input "Just One Pay Advice" at bounding box center [505, 129] width 7 height 7
radio input "true"
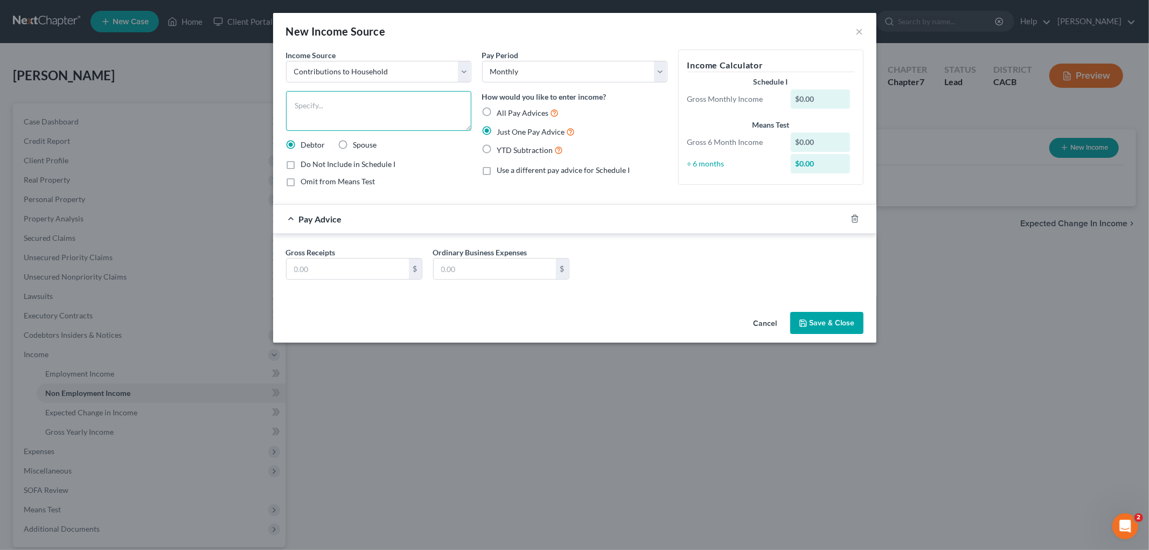
click at [396, 121] on textarea at bounding box center [378, 111] width 185 height 40
type textarea "Contribution from Partner for Household Expenses"
drag, startPoint x: 373, startPoint y: 259, endPoint x: 372, endPoint y: 265, distance: 6.5
click at [373, 259] on input "text" at bounding box center [348, 269] width 122 height 20
drag, startPoint x: 372, startPoint y: 267, endPoint x: 380, endPoint y: 252, distance: 16.9
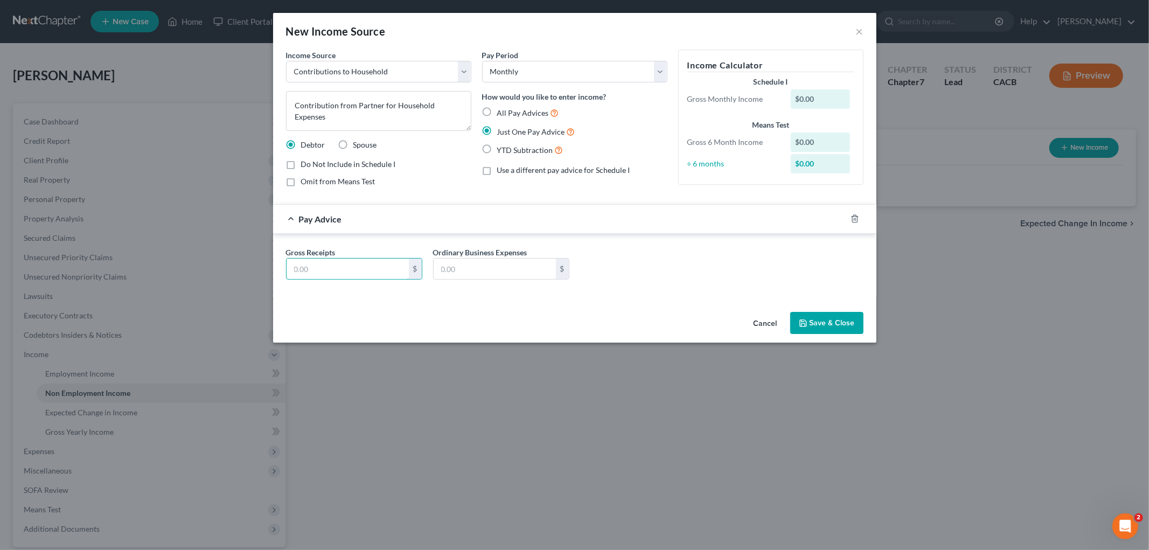
click at [372, 267] on input "text" at bounding box center [348, 269] width 122 height 20
type input "600"
click at [812, 322] on button "Save & Close" at bounding box center [827, 323] width 73 height 23
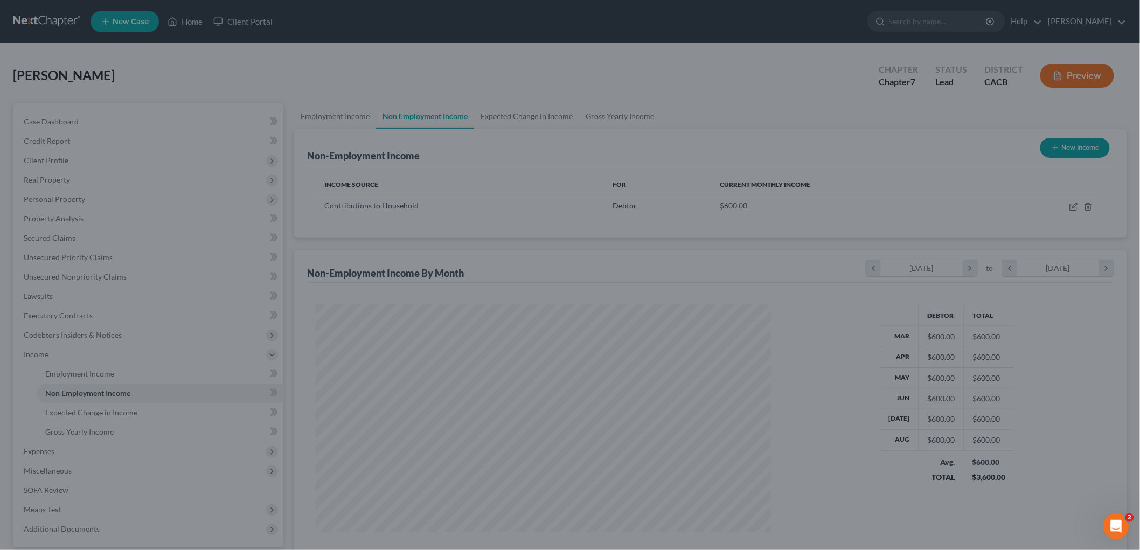
scroll to position [538684, 538436]
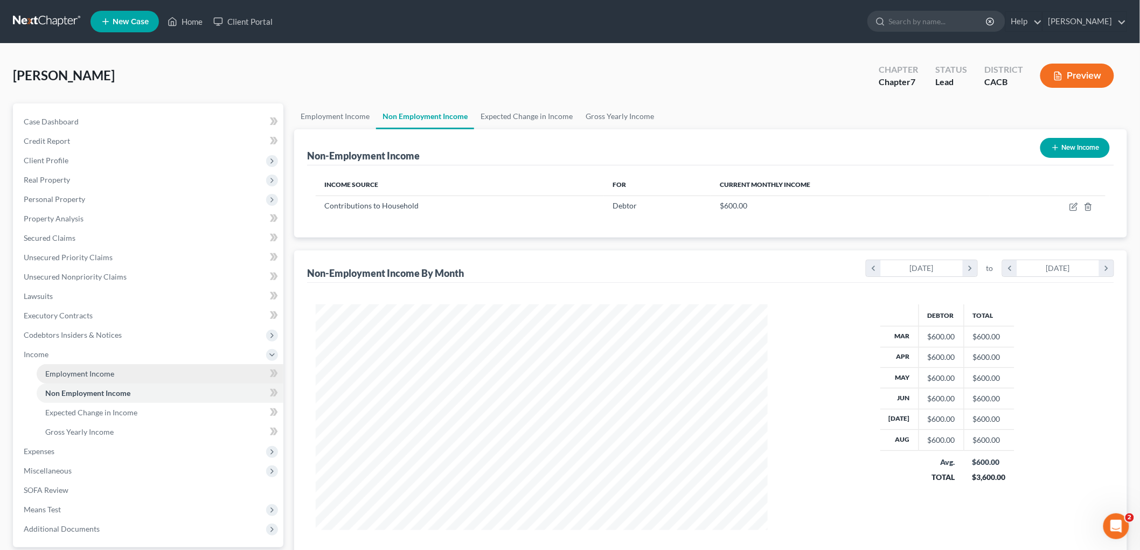
click at [74, 377] on span "Employment Income" at bounding box center [79, 373] width 69 height 9
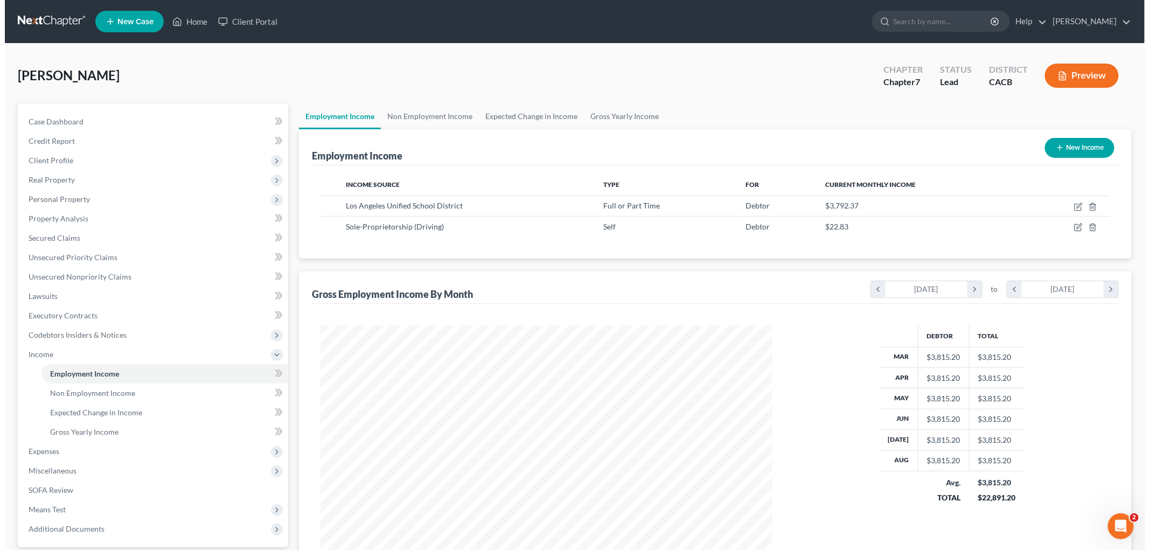
scroll to position [225, 473]
click at [1057, 157] on button "New Income" at bounding box center [1076, 148] width 70 height 20
select select "0"
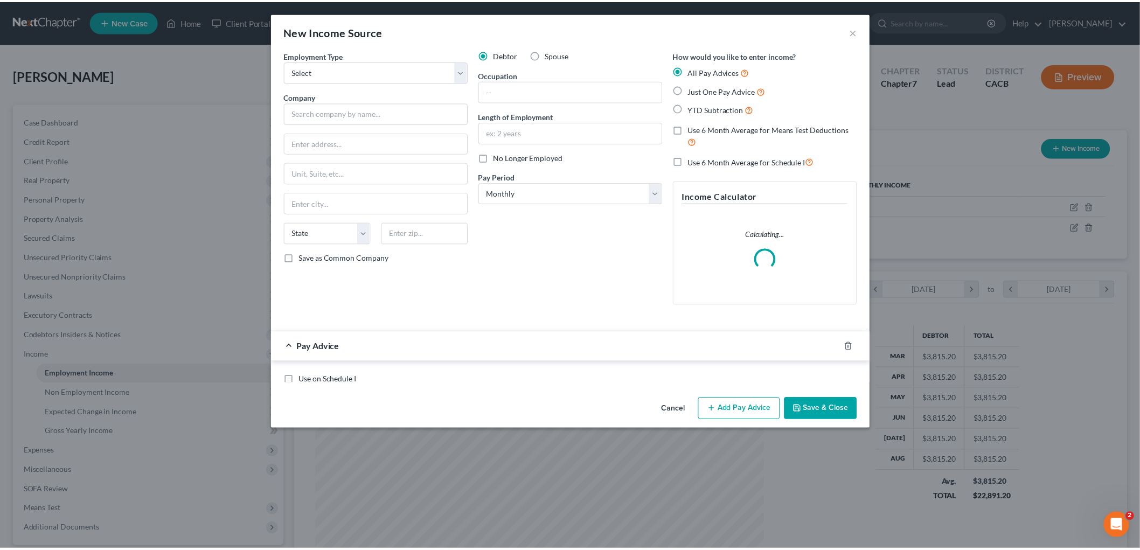
scroll to position [227, 477]
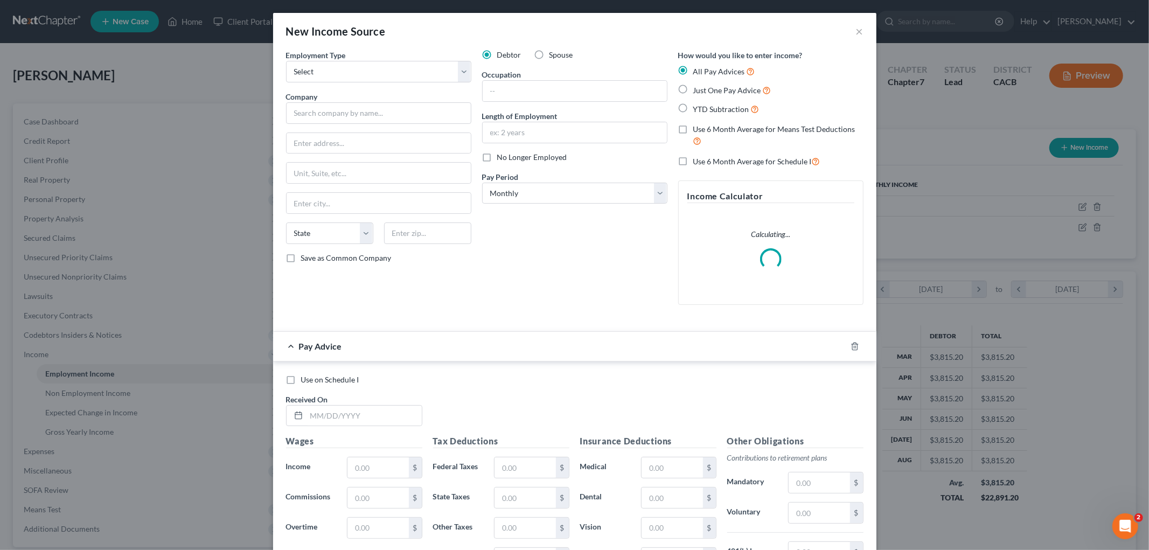
click at [846, 26] on div "New Income Source ×" at bounding box center [575, 31] width 604 height 37
click at [859, 33] on div "New Income Source ×" at bounding box center [575, 31] width 604 height 37
click at [857, 33] on button "×" at bounding box center [860, 31] width 8 height 13
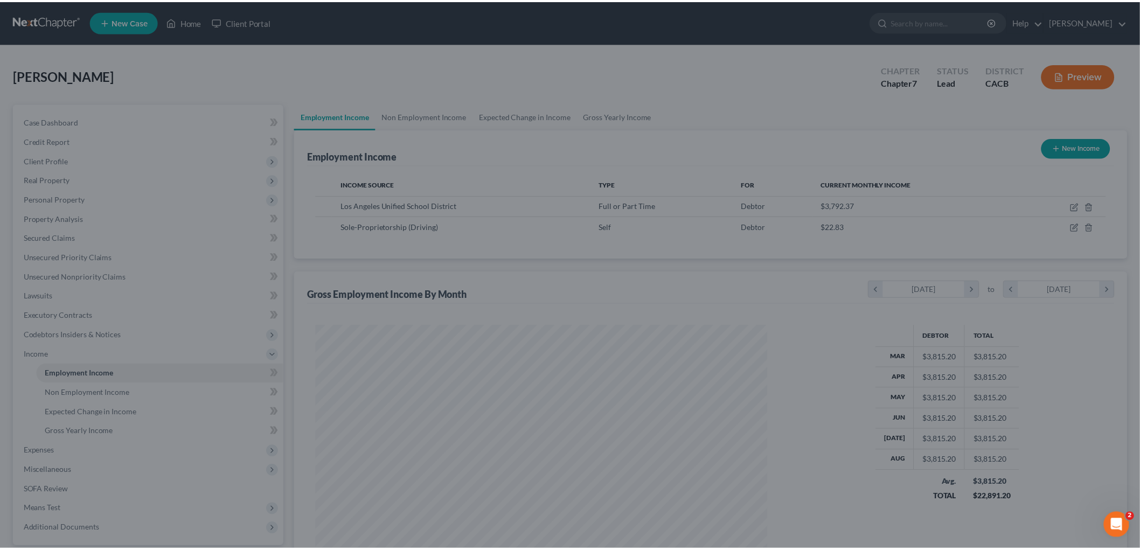
scroll to position [225, 473]
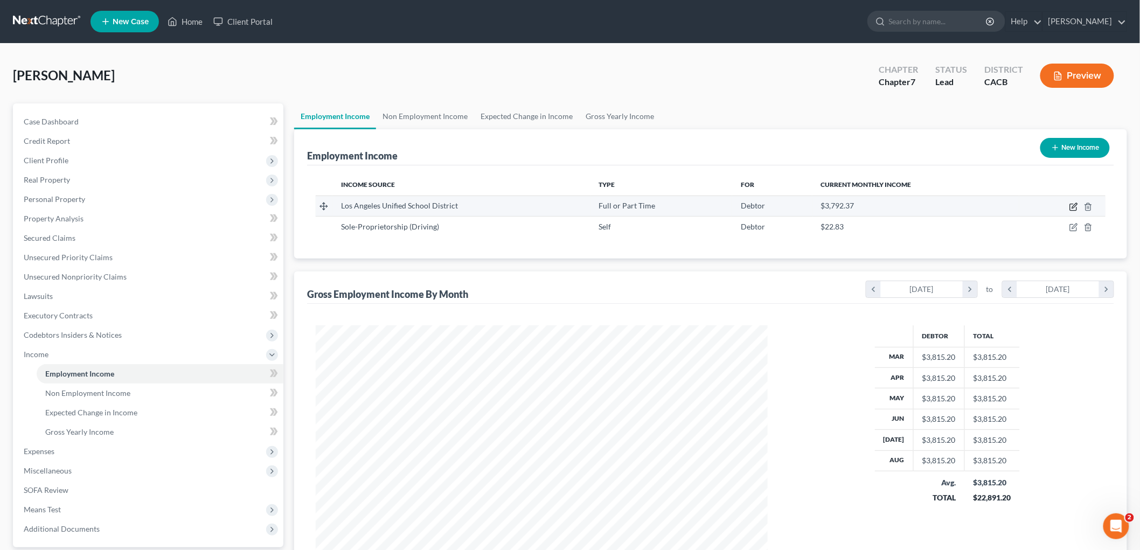
click at [1075, 207] on icon "button" at bounding box center [1074, 205] width 5 height 5
select select "0"
select select "4"
select select "0"
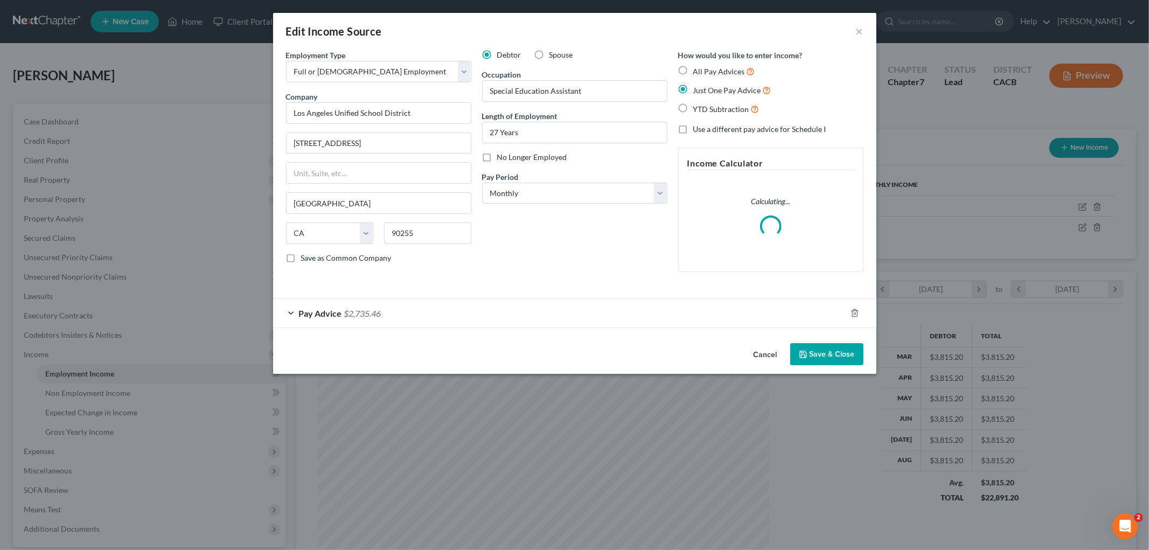
scroll to position [227, 477]
click at [437, 331] on div "Employment Type * Select Full or Part Time Employment Self Employment Company *…" at bounding box center [575, 194] width 604 height 289
click at [434, 319] on div "Pay Advice $2,735.46" at bounding box center [559, 313] width 573 height 29
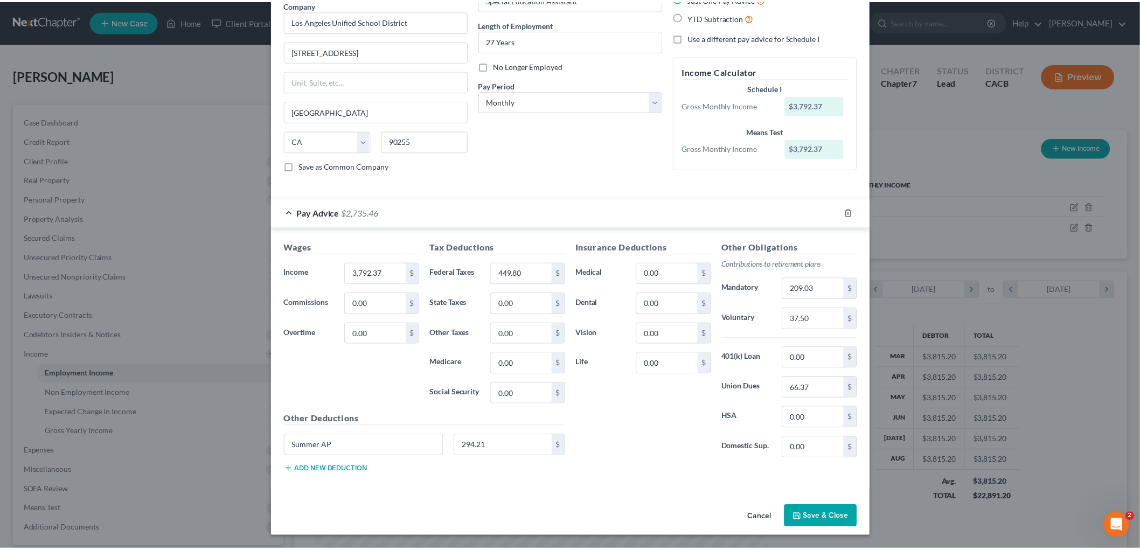
scroll to position [93, 0]
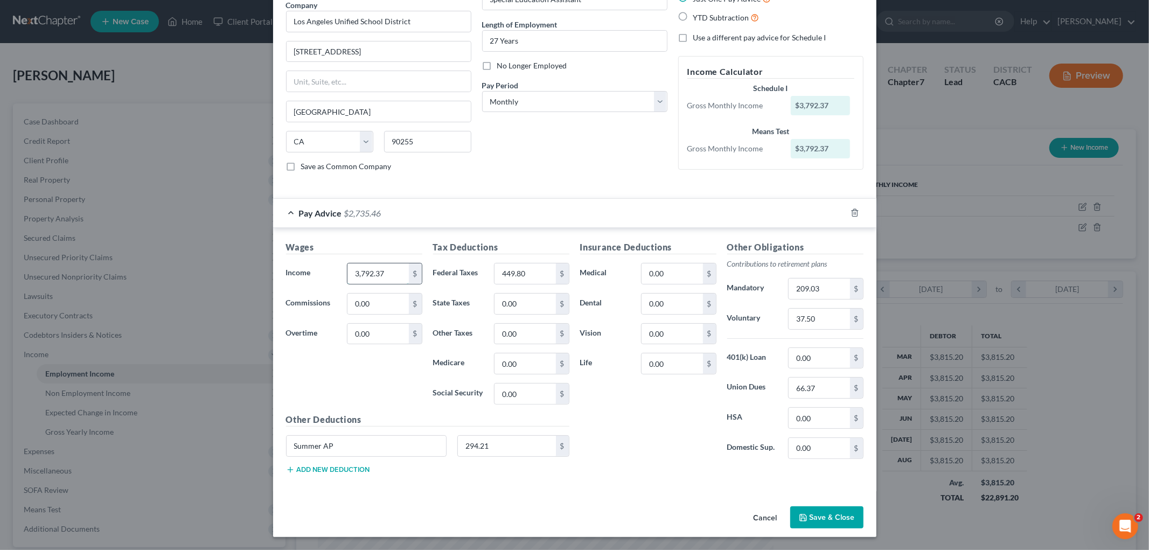
click at [389, 275] on input "3,792.37" at bounding box center [378, 274] width 61 height 20
drag, startPoint x: 830, startPoint y: 535, endPoint x: 833, endPoint y: 527, distance: 8.7
click at [830, 535] on div "Cancel Save & Close" at bounding box center [575, 520] width 604 height 36
click at [833, 525] on button "Save & Close" at bounding box center [827, 518] width 73 height 23
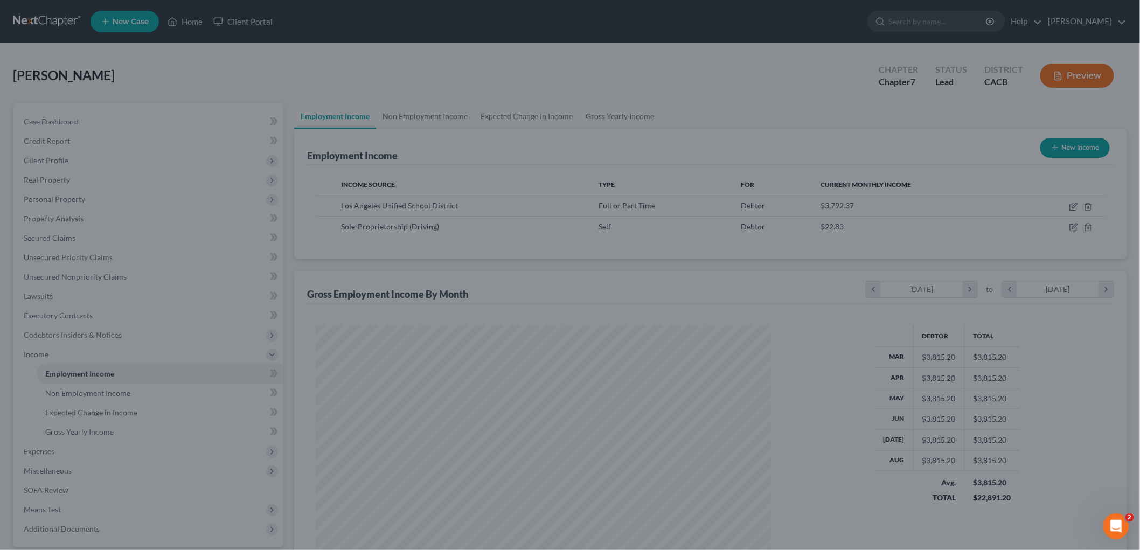
scroll to position [225, 473]
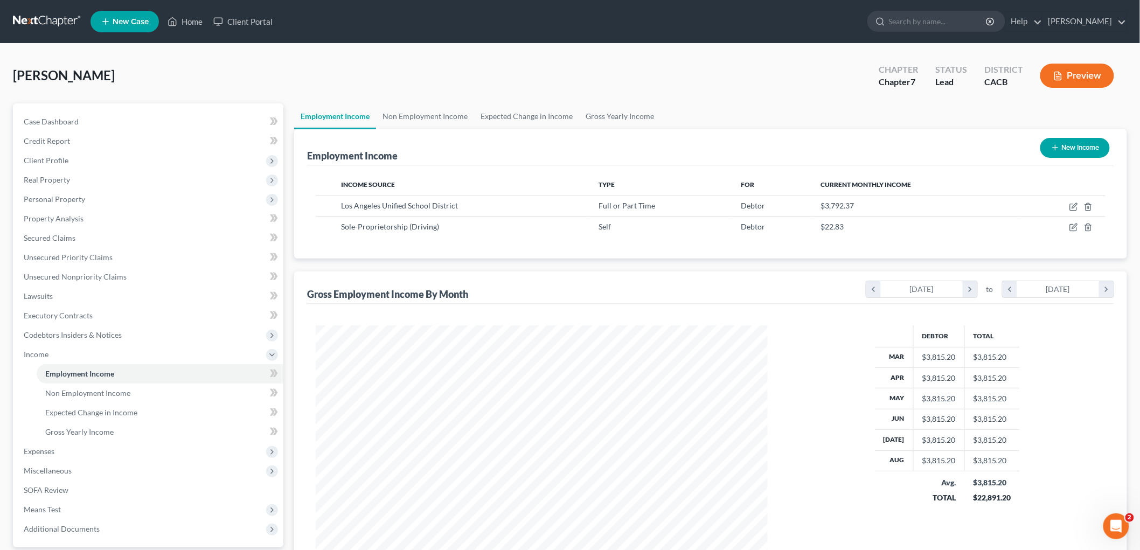
click at [1070, 90] on div "Preview" at bounding box center [1079, 77] width 95 height 32
click at [1075, 77] on button "Preview" at bounding box center [1078, 76] width 74 height 24
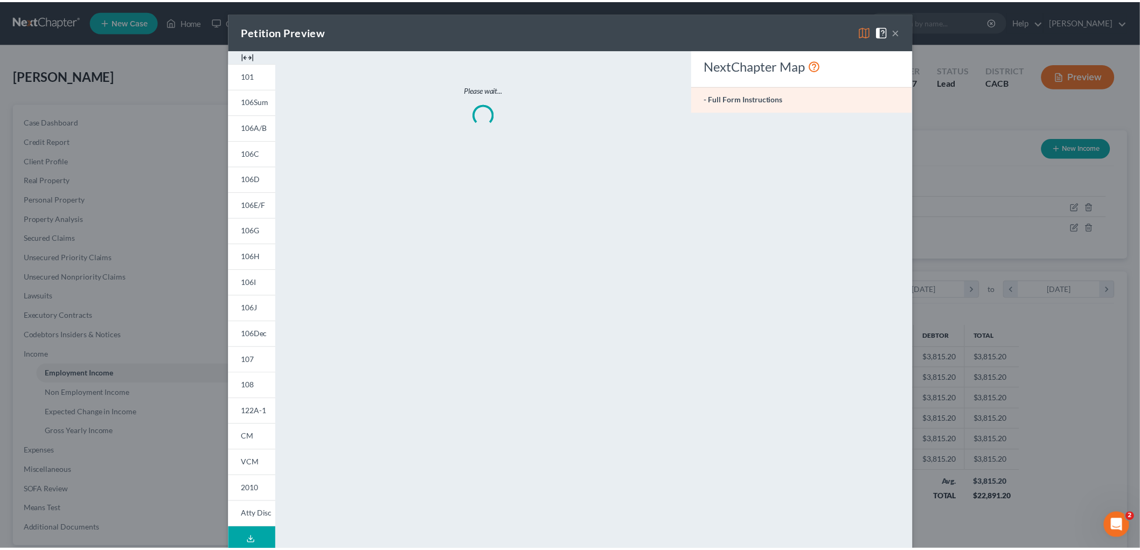
scroll to position [227, 477]
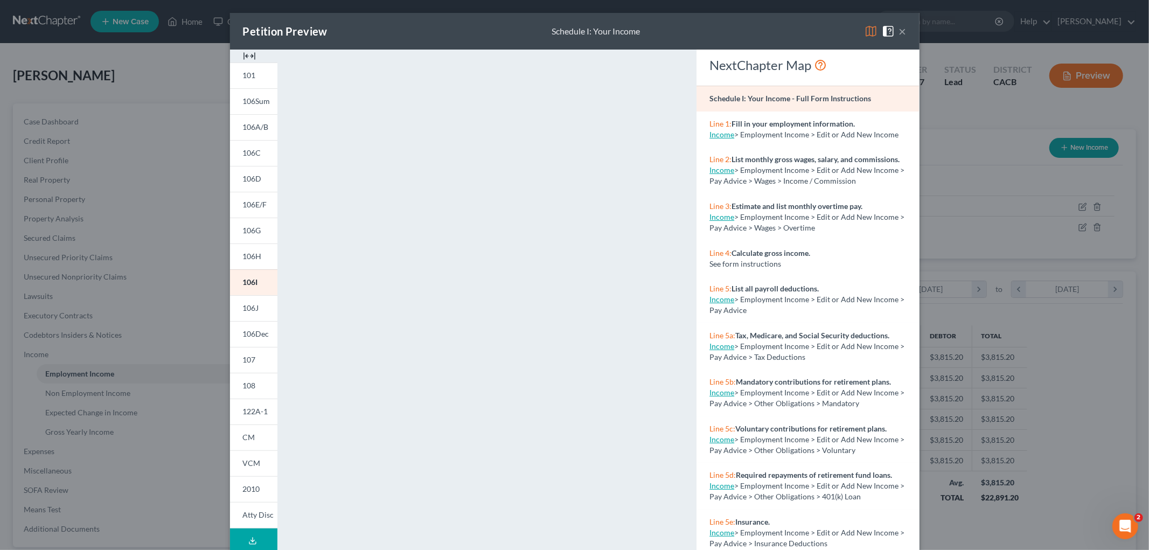
click at [1046, 331] on div "Petition Preview Schedule I: Your Income × 101 106Sum 106A/B 106C 106D 106E/F 1…" at bounding box center [574, 275] width 1149 height 550
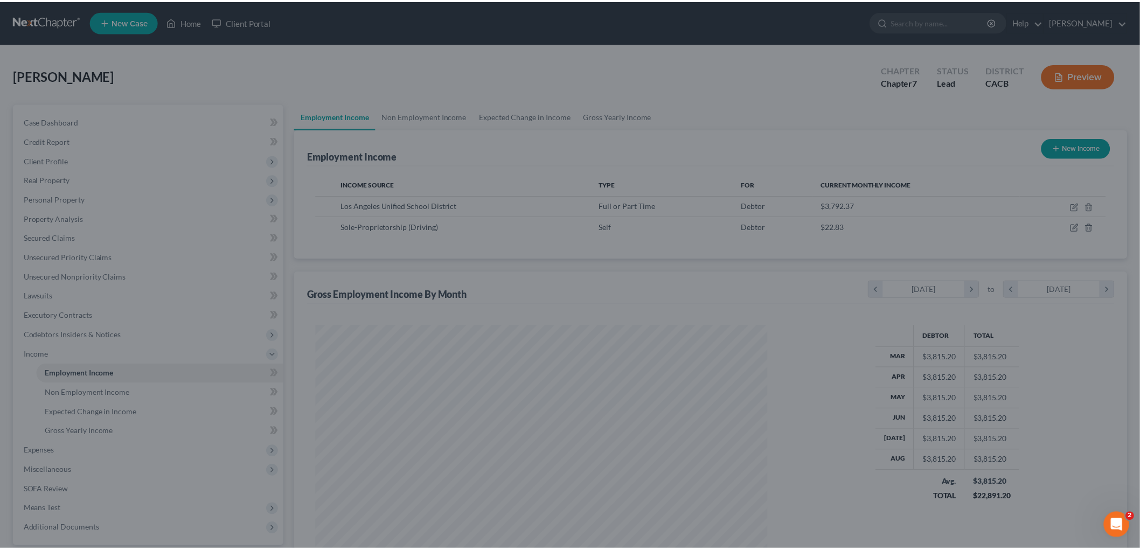
scroll to position [225, 473]
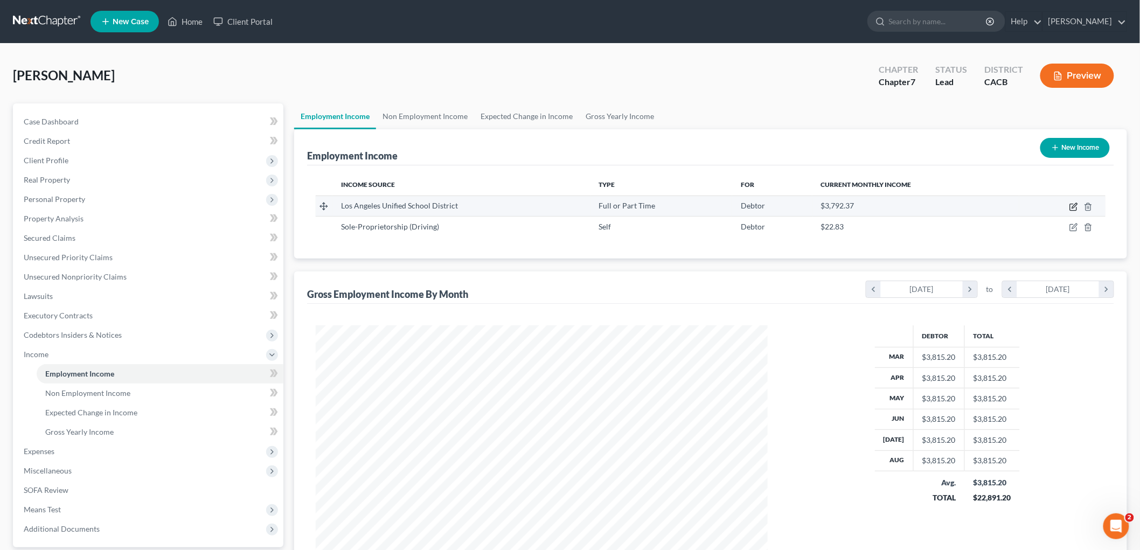
click at [1074, 207] on icon "button" at bounding box center [1074, 205] width 5 height 5
select select "0"
select select "4"
select select "0"
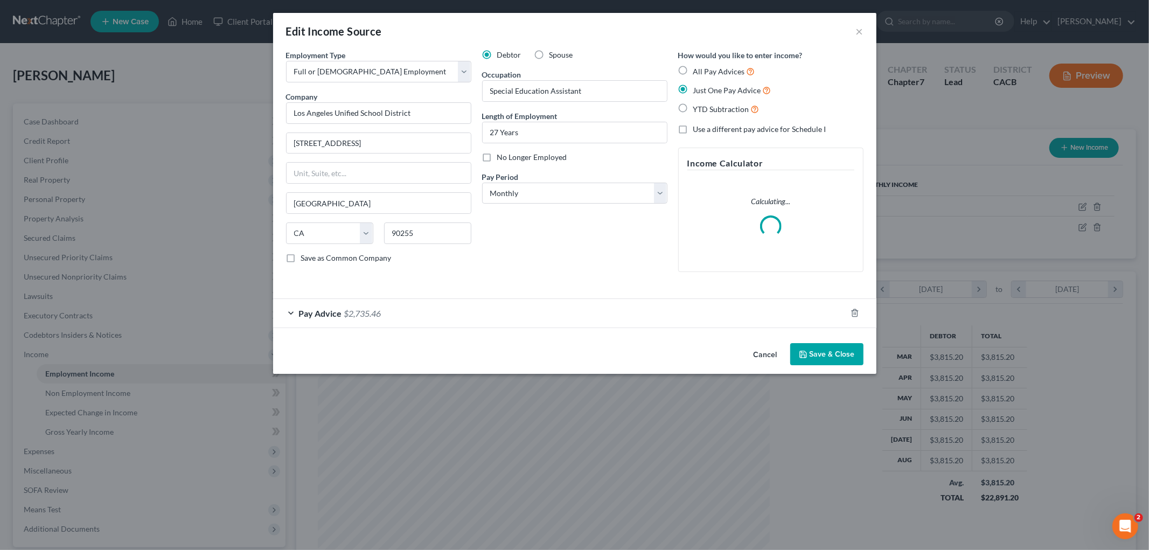
scroll to position [227, 477]
drag, startPoint x: 387, startPoint y: 303, endPoint x: 375, endPoint y: 307, distance: 12.4
click at [385, 308] on div "Pay Advice $2,735.46" at bounding box center [559, 313] width 573 height 29
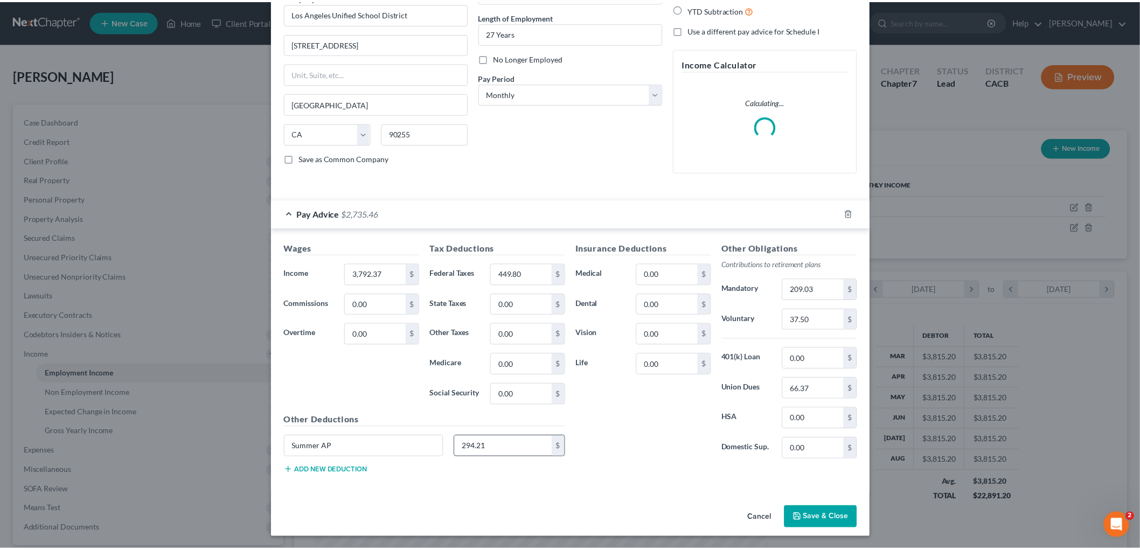
scroll to position [101, 0]
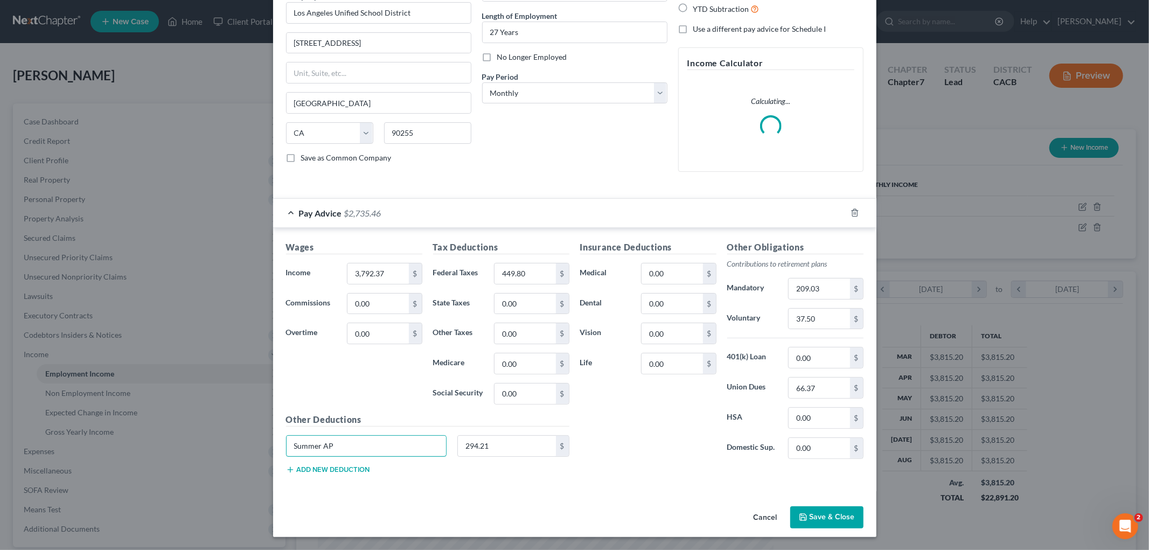
drag, startPoint x: 402, startPoint y: 446, endPoint x: 197, endPoint y: 413, distance: 207.3
click at [171, 426] on div "Edit Income Source × Employment Type * Select Full or Part Time Employment Self…" at bounding box center [574, 275] width 1149 height 550
type input "0"
click at [811, 512] on button "Save & Close" at bounding box center [827, 518] width 73 height 23
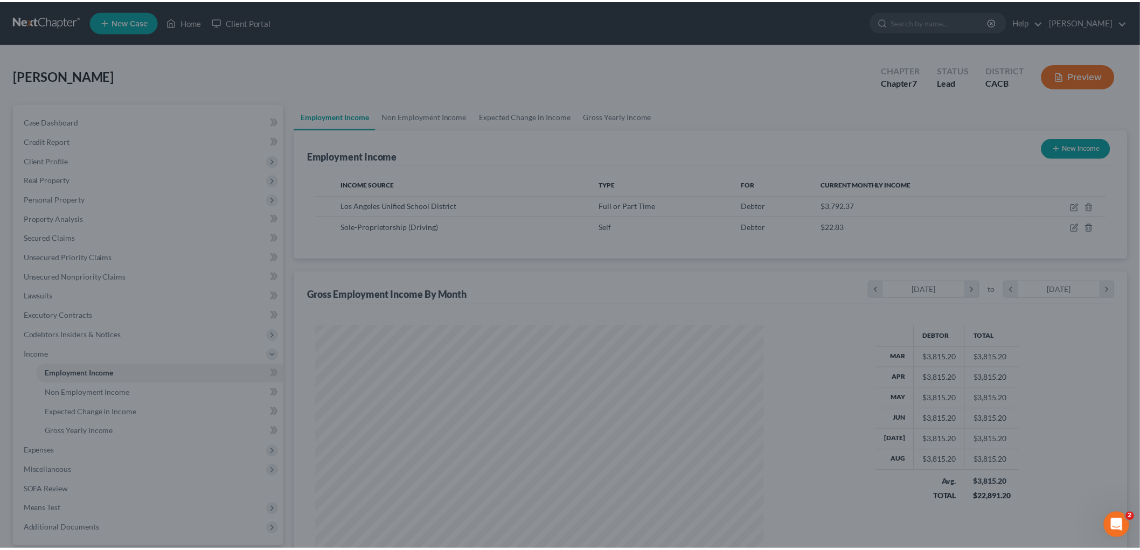
scroll to position [225, 473]
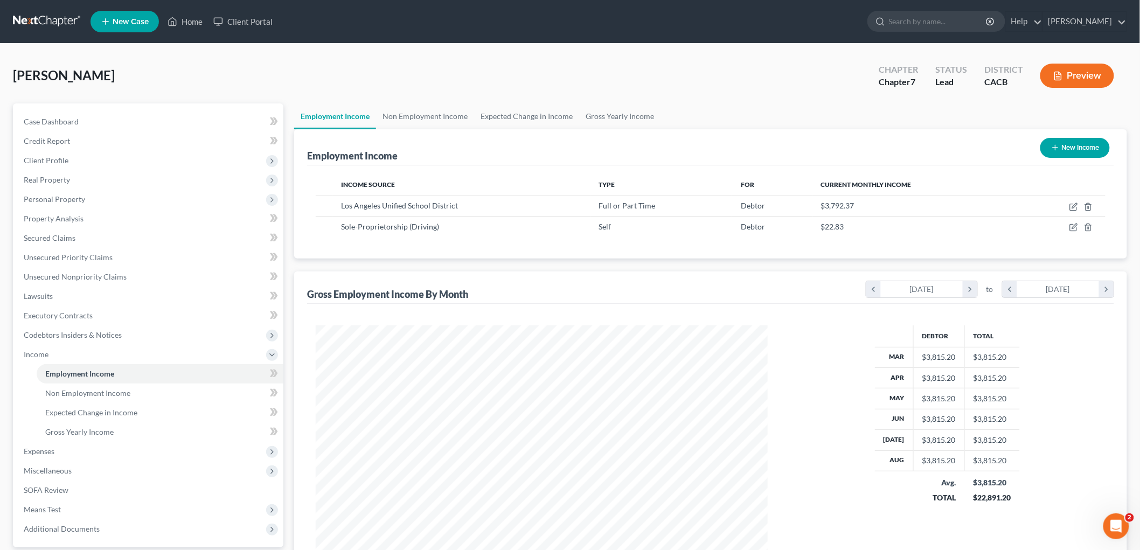
click at [1071, 86] on button "Preview" at bounding box center [1078, 76] width 74 height 24
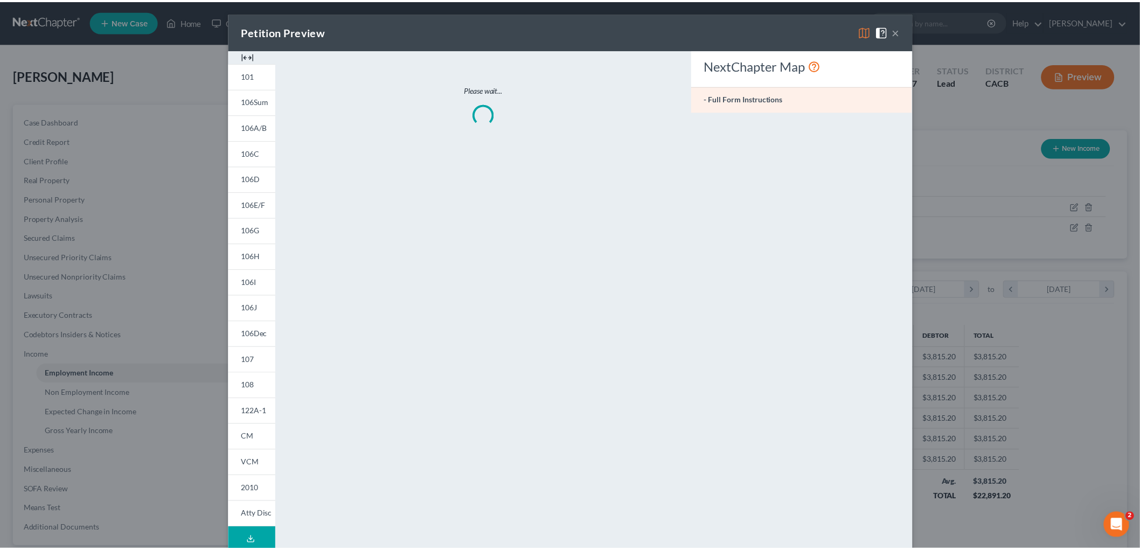
scroll to position [227, 477]
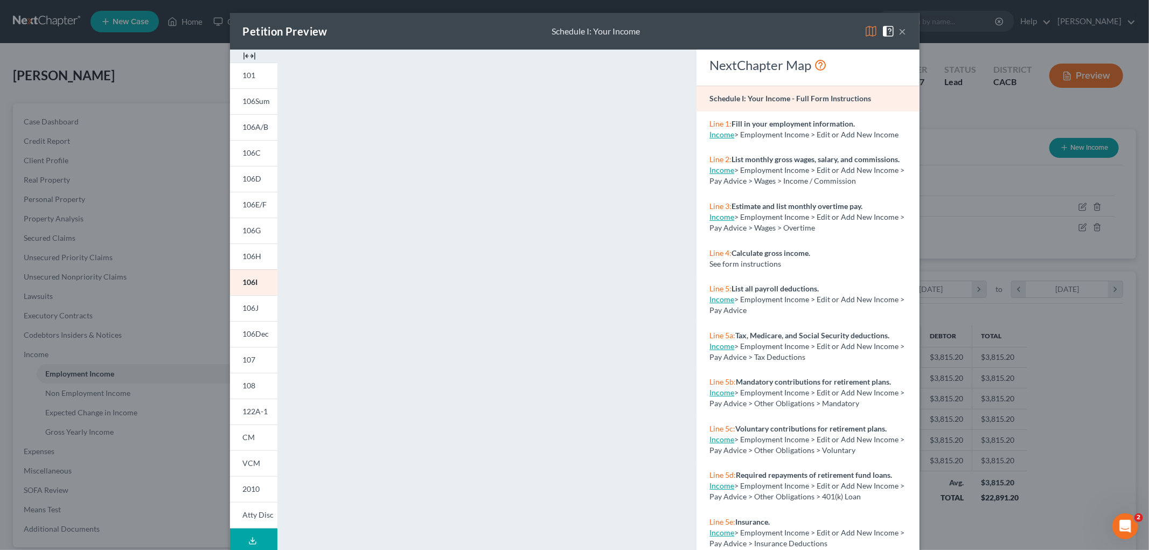
click at [857, 32] on div "Petition Preview Schedule I: Your Income ×" at bounding box center [575, 31] width 690 height 37
click at [865, 32] on img at bounding box center [871, 31] width 13 height 13
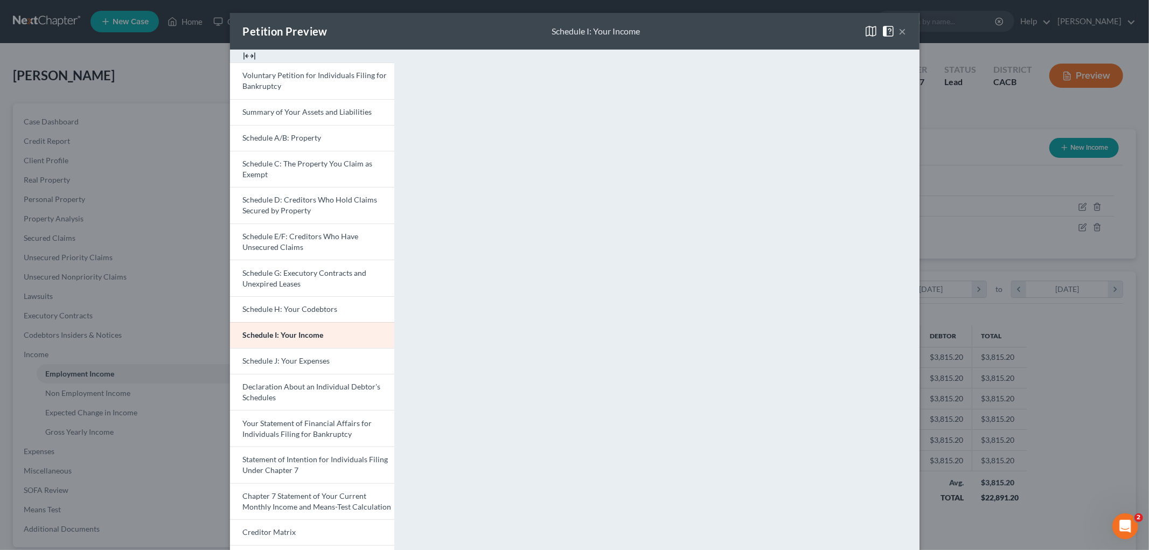
click at [1065, 363] on div "Petition Preview Schedule I: Your Income × Voluntary Petition for Individuals F…" at bounding box center [574, 275] width 1149 height 550
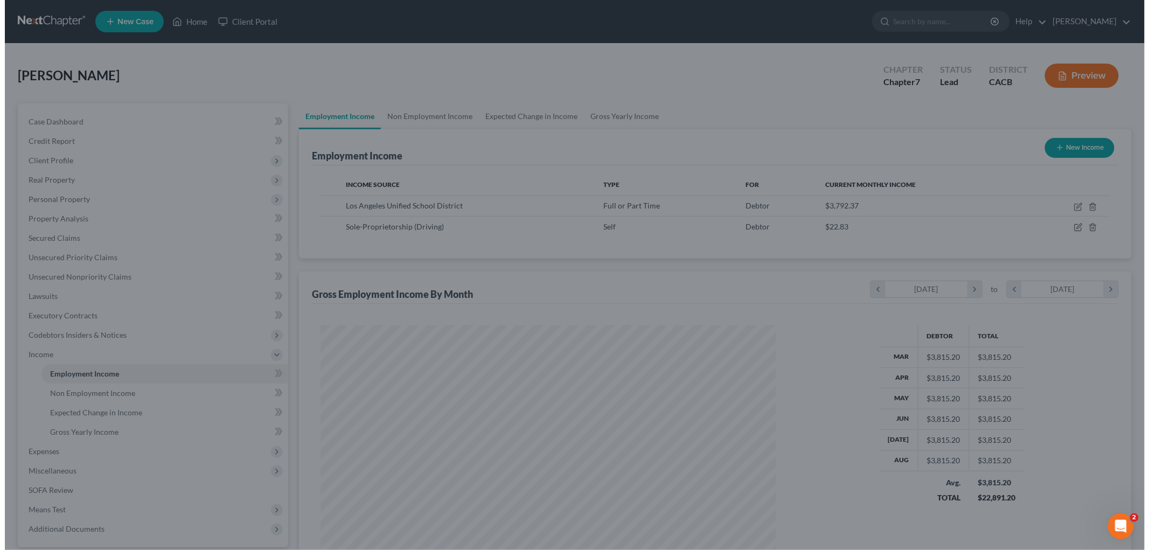
scroll to position [538684, 538436]
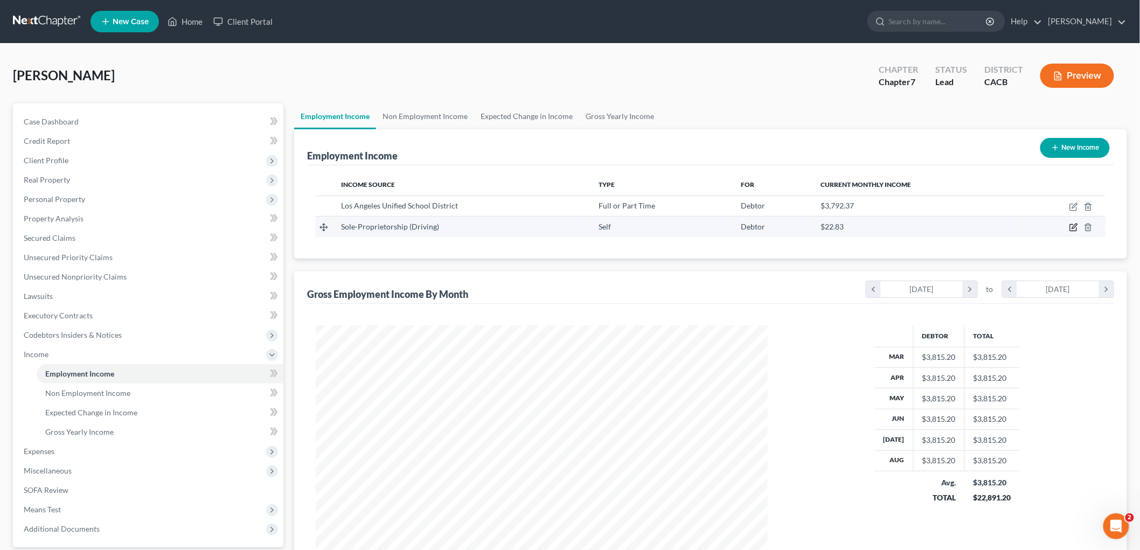
click at [1075, 226] on icon "button" at bounding box center [1074, 226] width 5 height 5
select select "1"
select select "4"
select select "0"
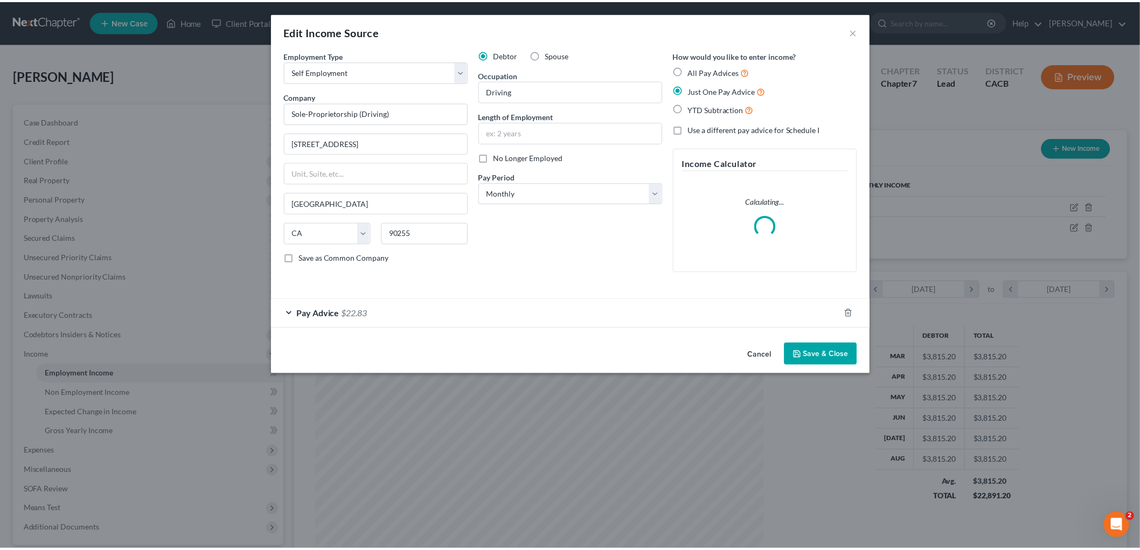
scroll to position [227, 477]
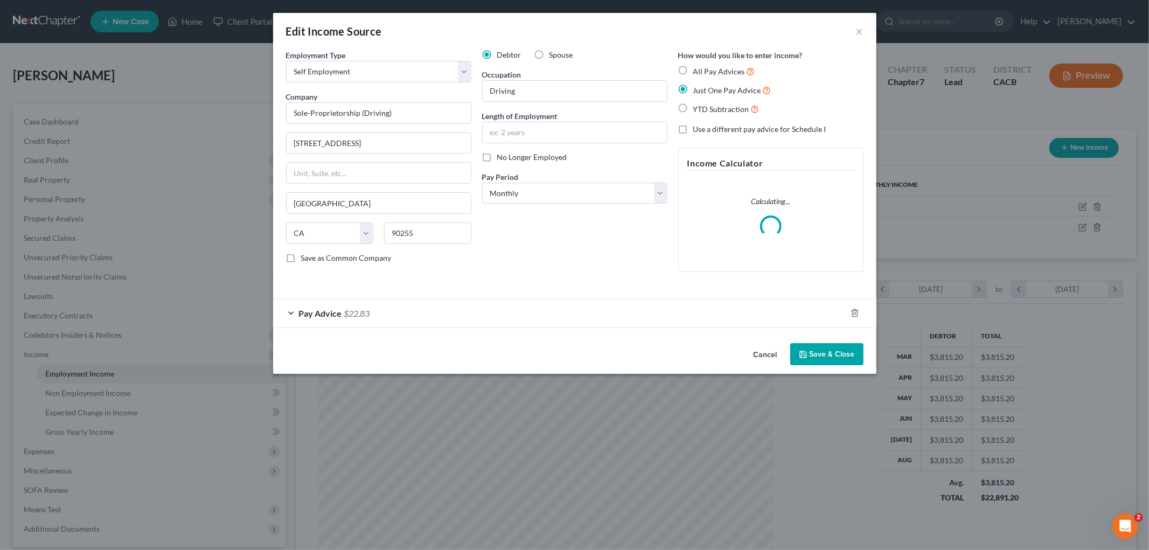
click at [758, 134] on label "Use a different pay advice for Schedule I" at bounding box center [760, 129] width 133 height 11
click at [741, 132] on span "Use a different pay advice for Schedule I" at bounding box center [760, 128] width 133 height 9
click at [705, 131] on input "Use a different pay advice for Schedule I" at bounding box center [701, 127] width 7 height 7
checkbox input "true"
click at [738, 355] on button "Add Schedule I Income" at bounding box center [732, 354] width 108 height 23
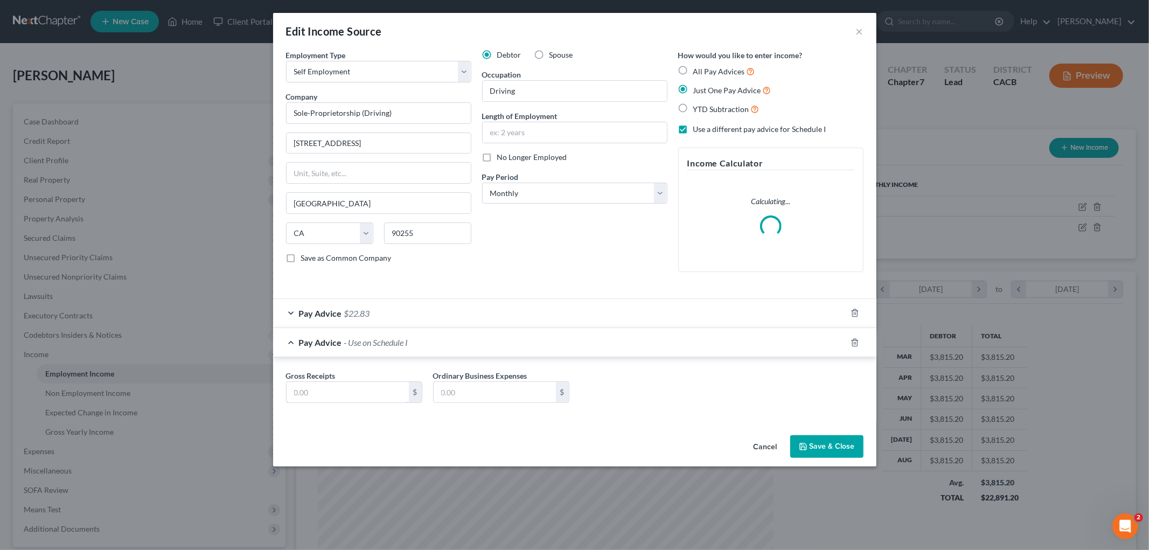
click at [396, 386] on input "text" at bounding box center [348, 392] width 122 height 20
type input "0"
click at [484, 391] on input "text" at bounding box center [495, 392] width 122 height 20
type input "0"
click at [822, 443] on button "Save & Close" at bounding box center [827, 446] width 73 height 23
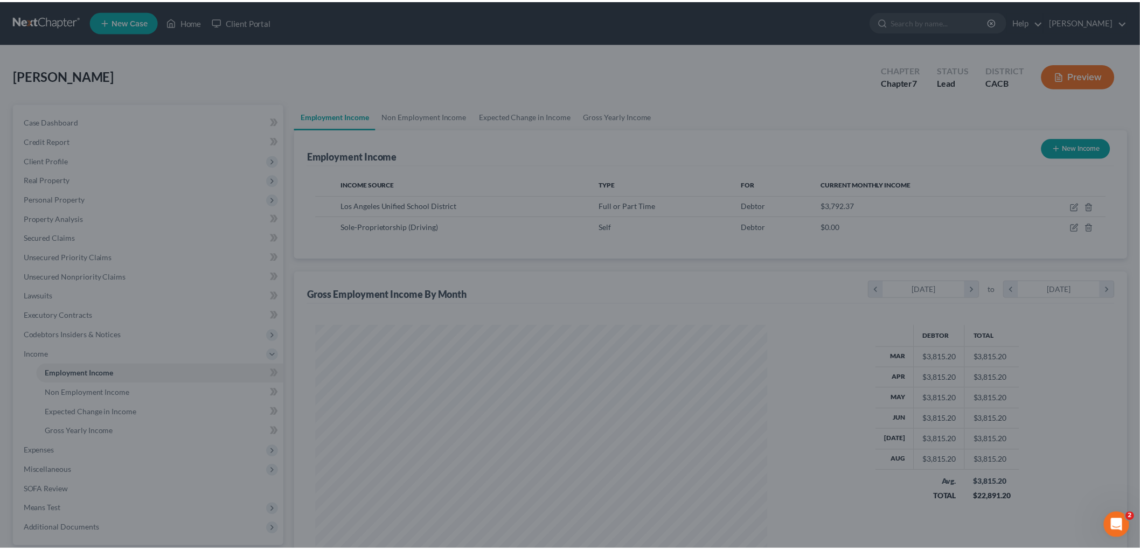
scroll to position [225, 473]
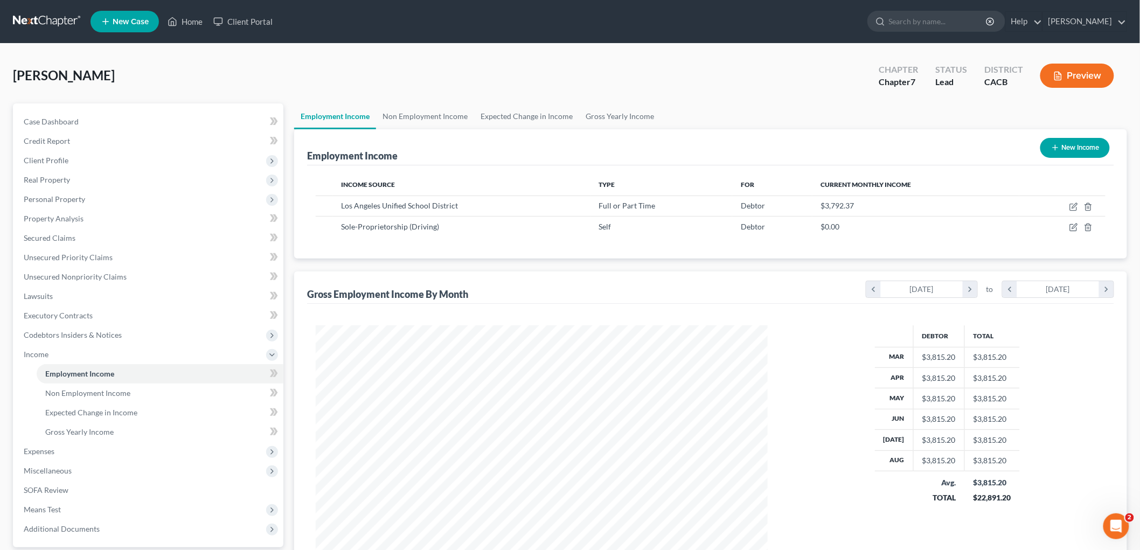
click at [1096, 81] on button "Preview" at bounding box center [1078, 76] width 74 height 24
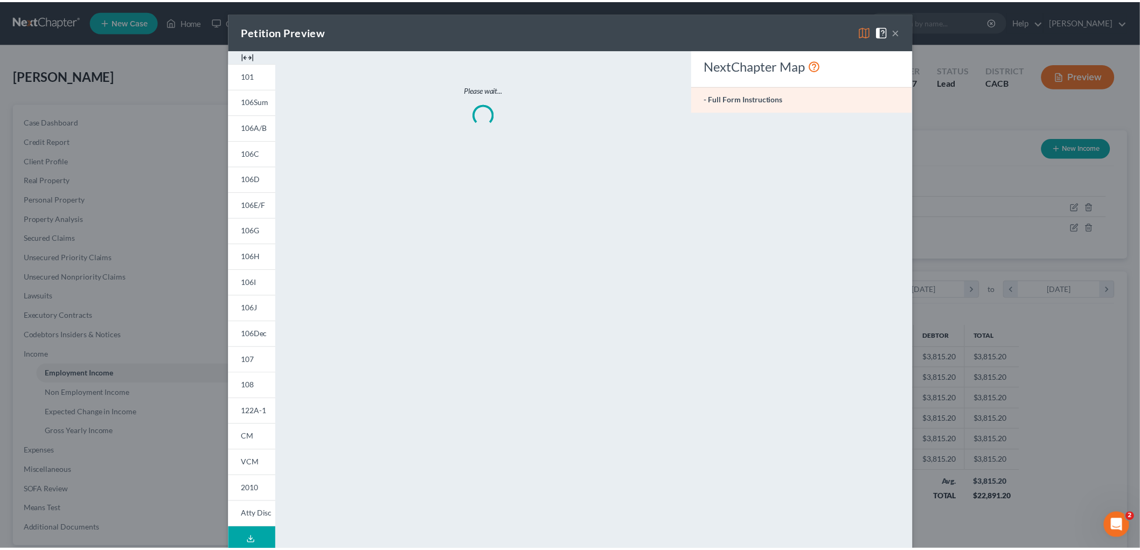
scroll to position [227, 477]
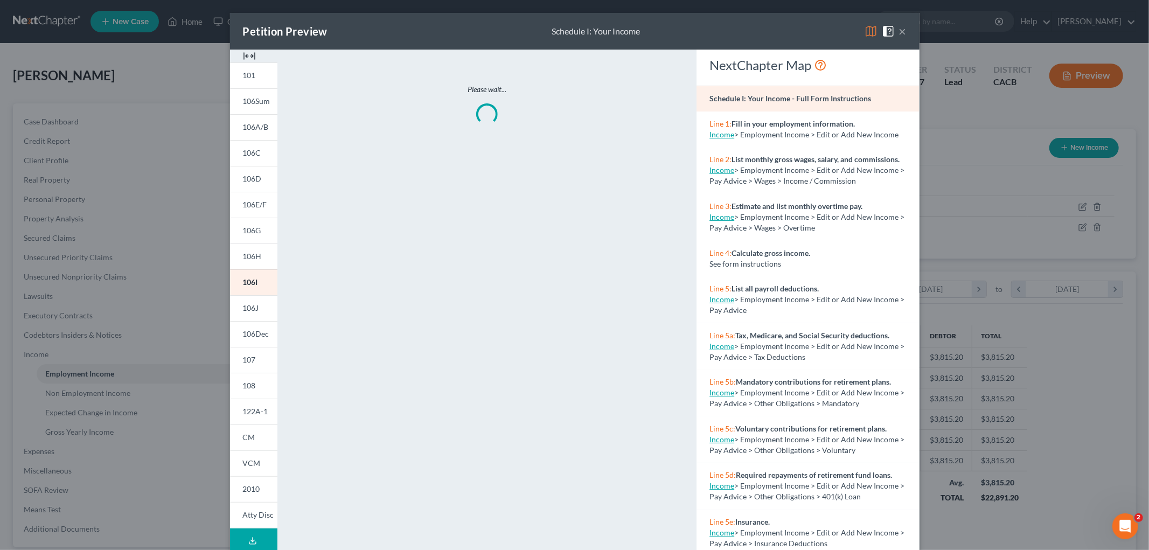
click at [865, 25] on img at bounding box center [871, 31] width 13 height 13
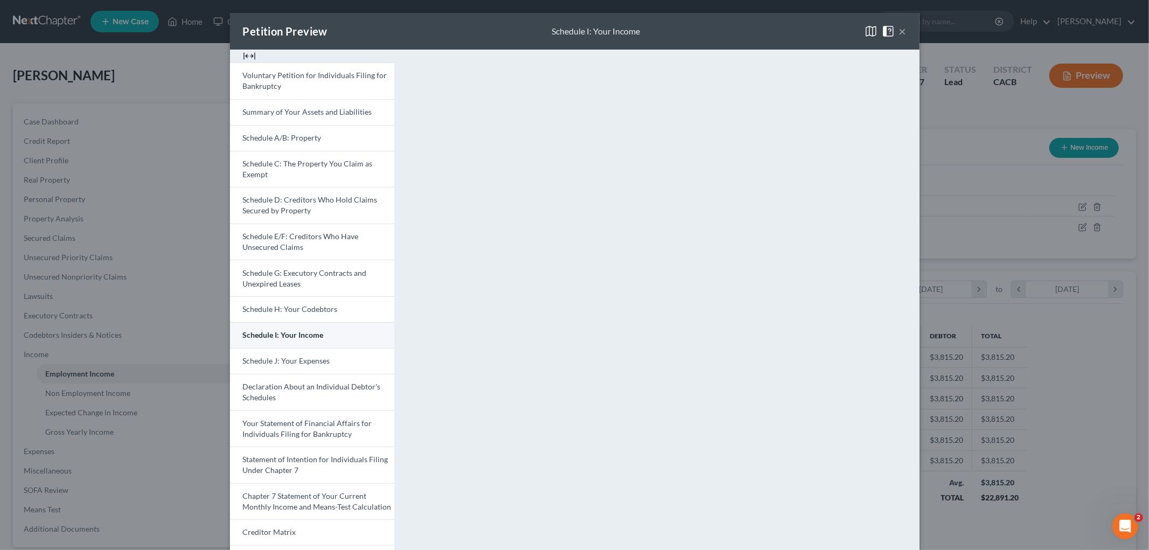
click at [282, 335] on span "Schedule I: Your Income" at bounding box center [283, 334] width 81 height 9
click at [303, 360] on span "Schedule J: Your Expenses" at bounding box center [286, 360] width 87 height 9
click at [1106, 358] on div "Petition Preview Schedule J: Your Expenses × Voluntary Petition for Individuals…" at bounding box center [574, 275] width 1149 height 550
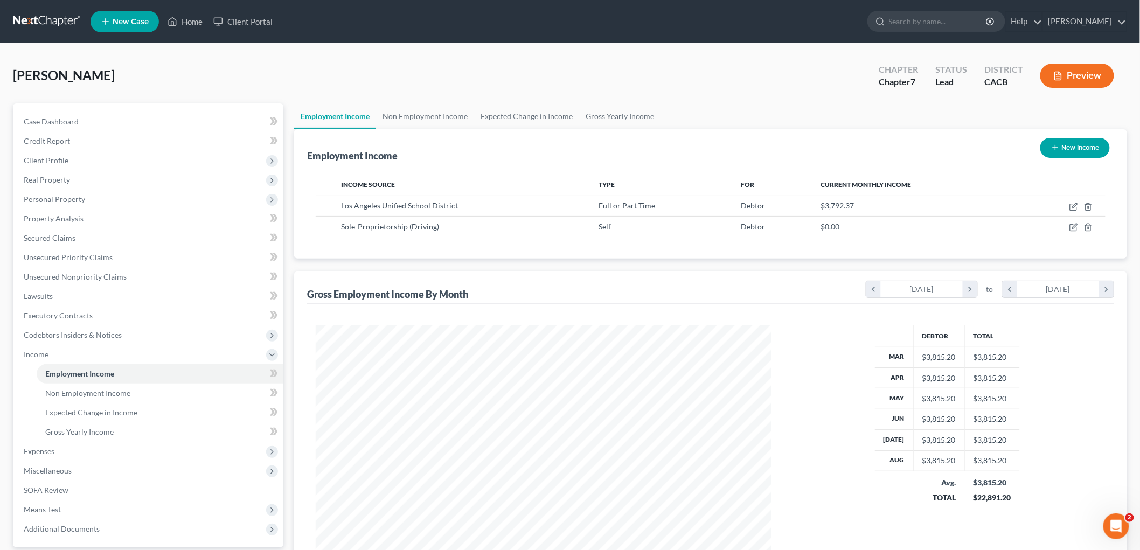
scroll to position [538684, 538436]
click at [89, 453] on span "Expenses" at bounding box center [149, 451] width 268 height 19
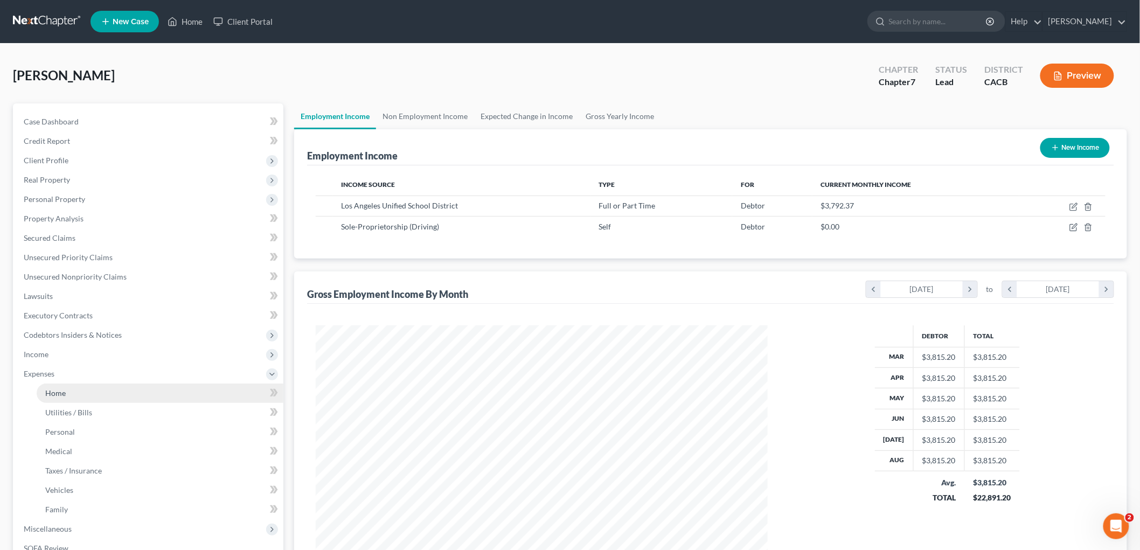
click at [85, 389] on link "Home" at bounding box center [160, 393] width 247 height 19
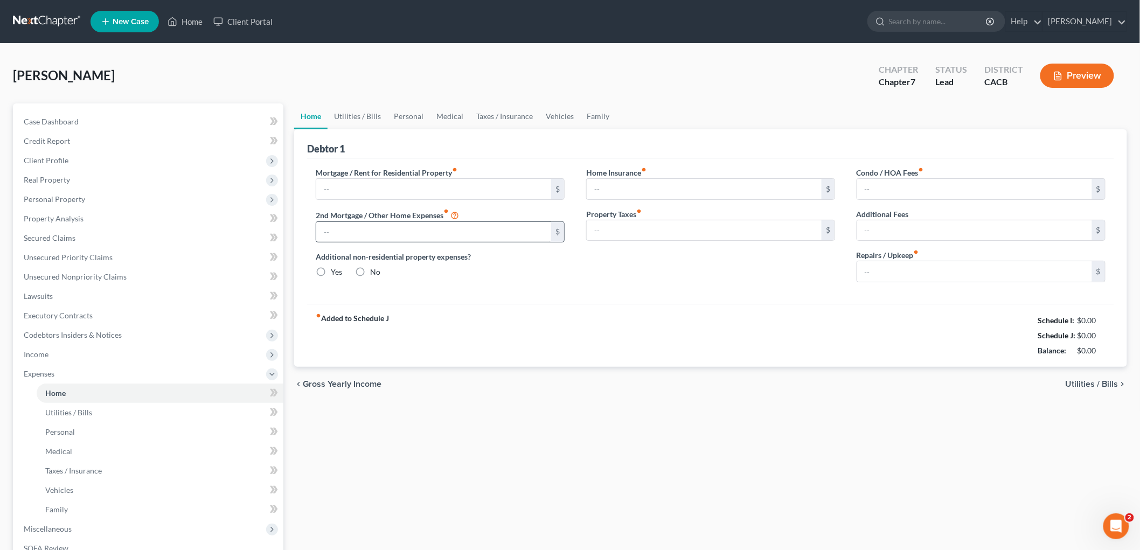
type input "1,200.00"
type input "0.00"
radio input "true"
type input "0.00"
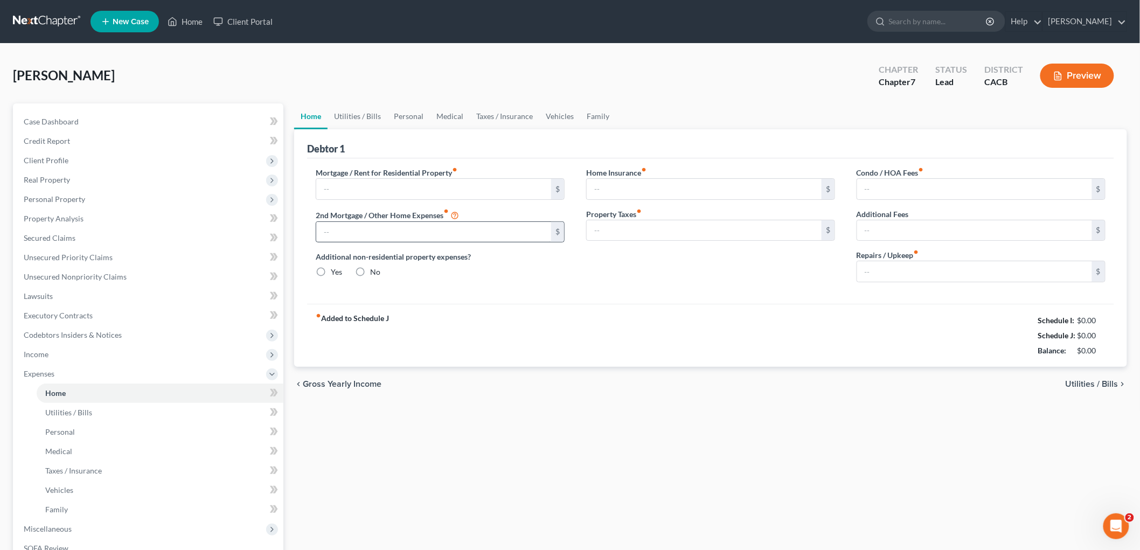
type input "0.00"
click at [352, 117] on link "Utilities / Bills" at bounding box center [358, 116] width 60 height 26
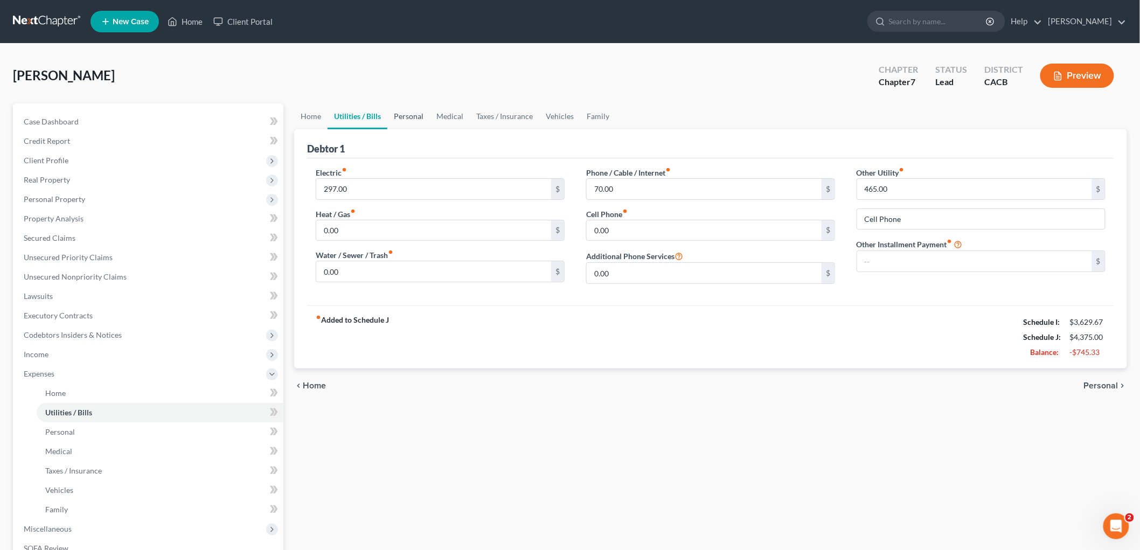
click at [407, 117] on link "Personal" at bounding box center [408, 116] width 43 height 26
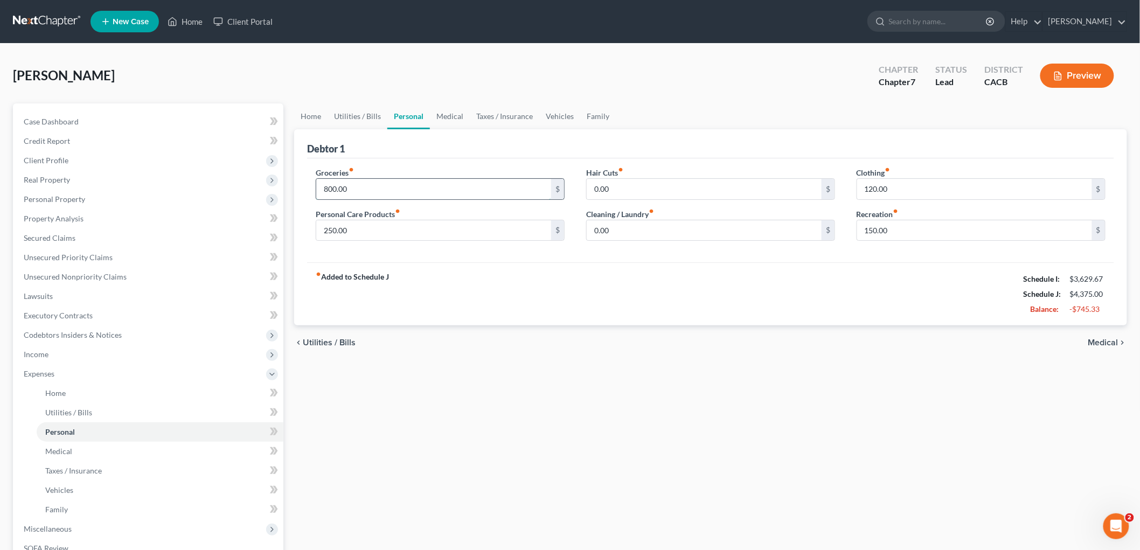
click at [377, 180] on input "800.00" at bounding box center [433, 189] width 235 height 20
type input "500"
type input "150"
drag, startPoint x: 759, startPoint y: 280, endPoint x: 794, endPoint y: 271, distance: 36.2
click at [760, 281] on div "fiber_manual_record Added to Schedule J Schedule I: $3,629.67 Schedule J: $3,97…" at bounding box center [710, 293] width 807 height 63
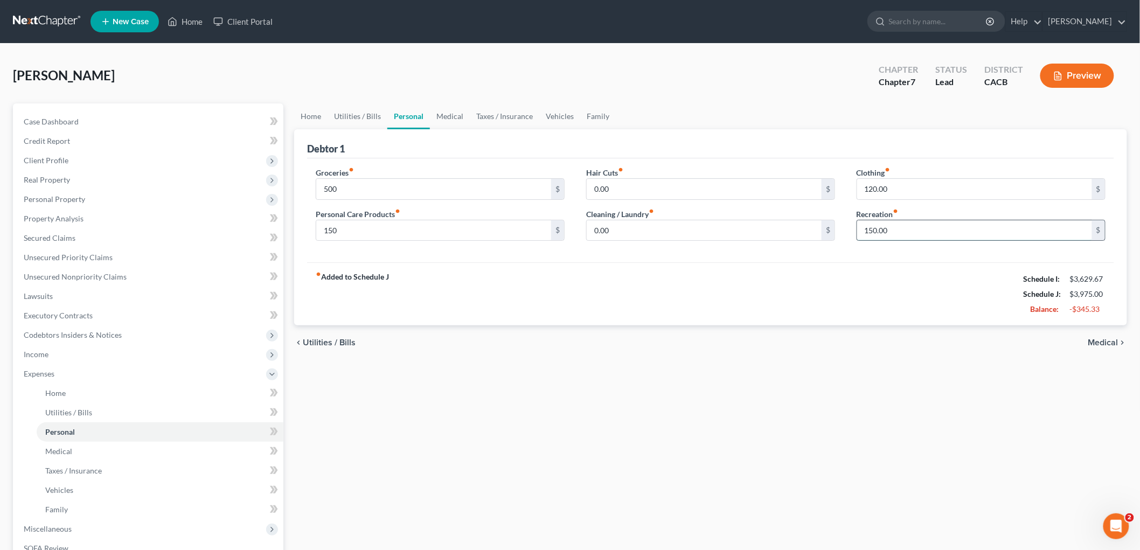
click at [936, 225] on input "150.00" at bounding box center [974, 230] width 235 height 20
click at [453, 113] on link "Medical" at bounding box center [450, 116] width 40 height 26
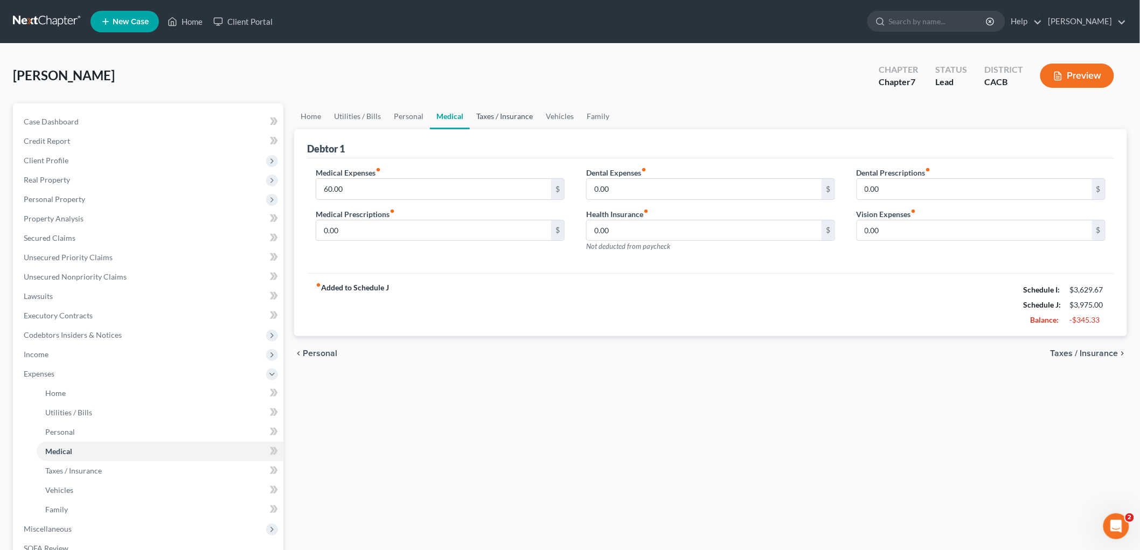
click at [496, 112] on link "Taxes / Insurance" at bounding box center [505, 116] width 70 height 26
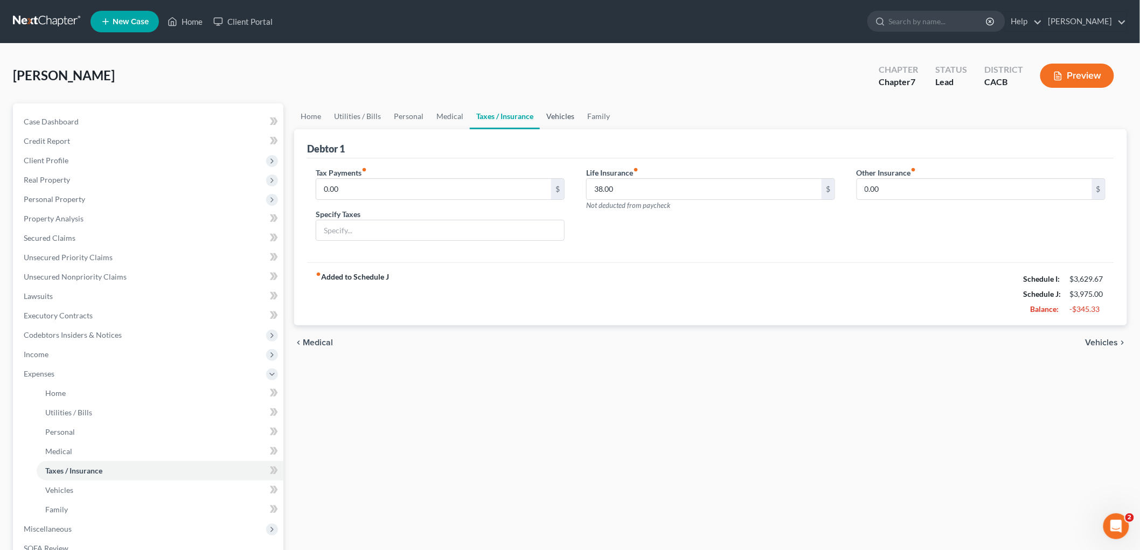
click at [540, 111] on link "Vehicles" at bounding box center [560, 116] width 41 height 26
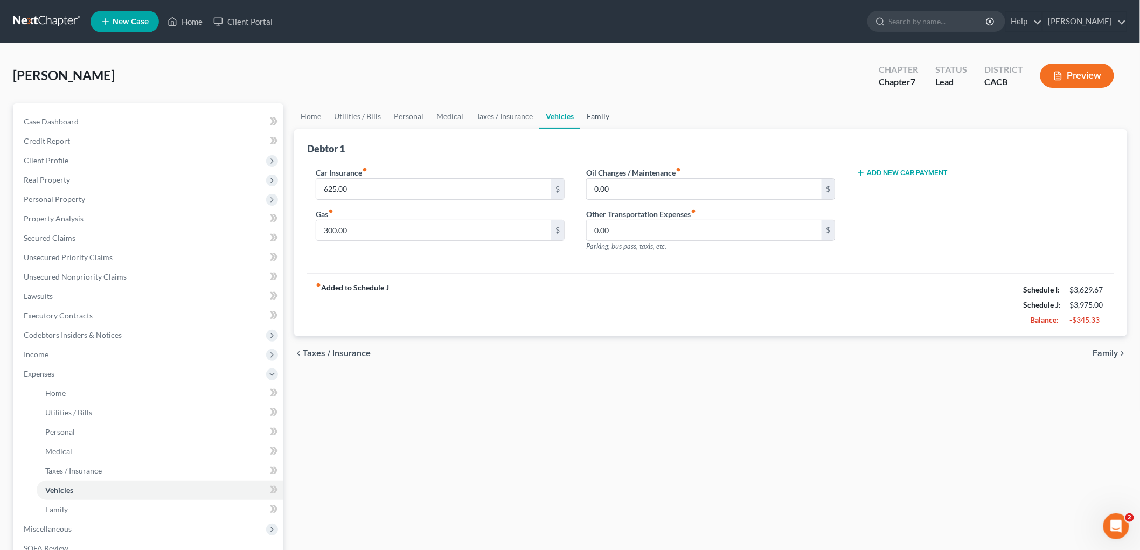
click at [604, 117] on link "Family" at bounding box center [598, 116] width 36 height 26
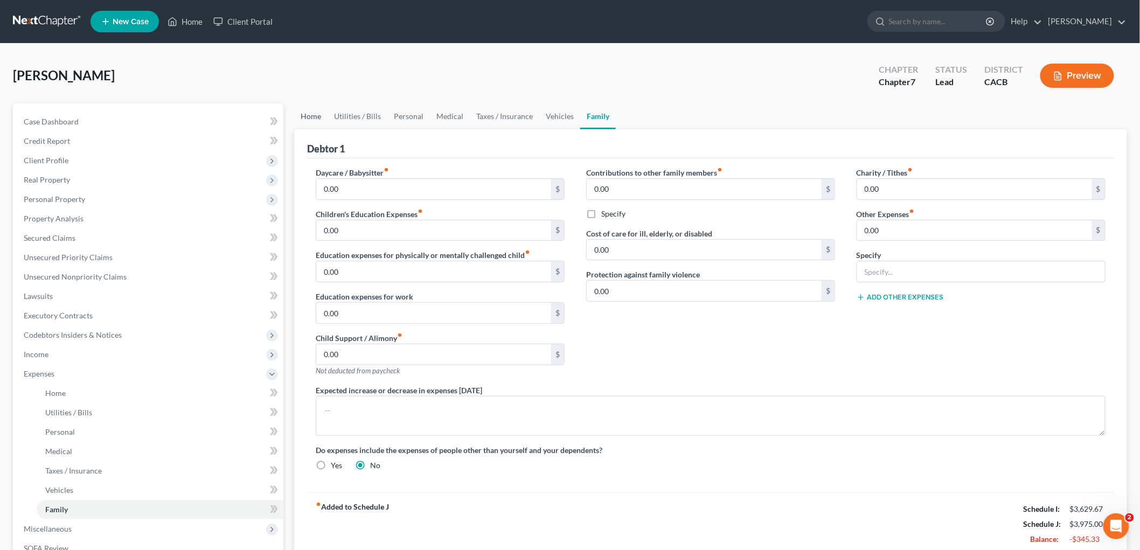
click at [319, 114] on link "Home" at bounding box center [310, 116] width 33 height 26
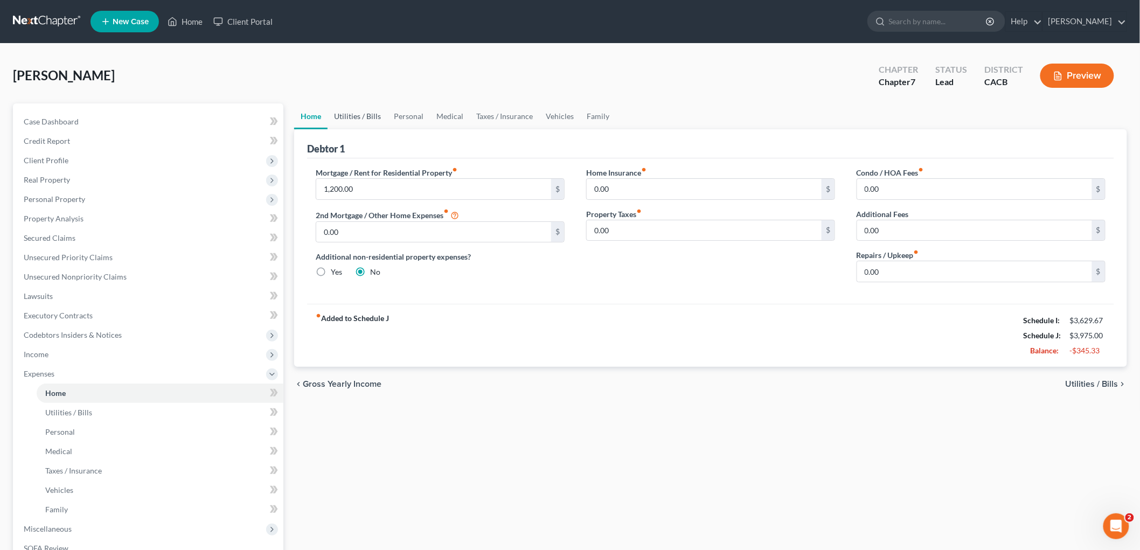
click at [365, 108] on link "Utilities / Bills" at bounding box center [358, 116] width 60 height 26
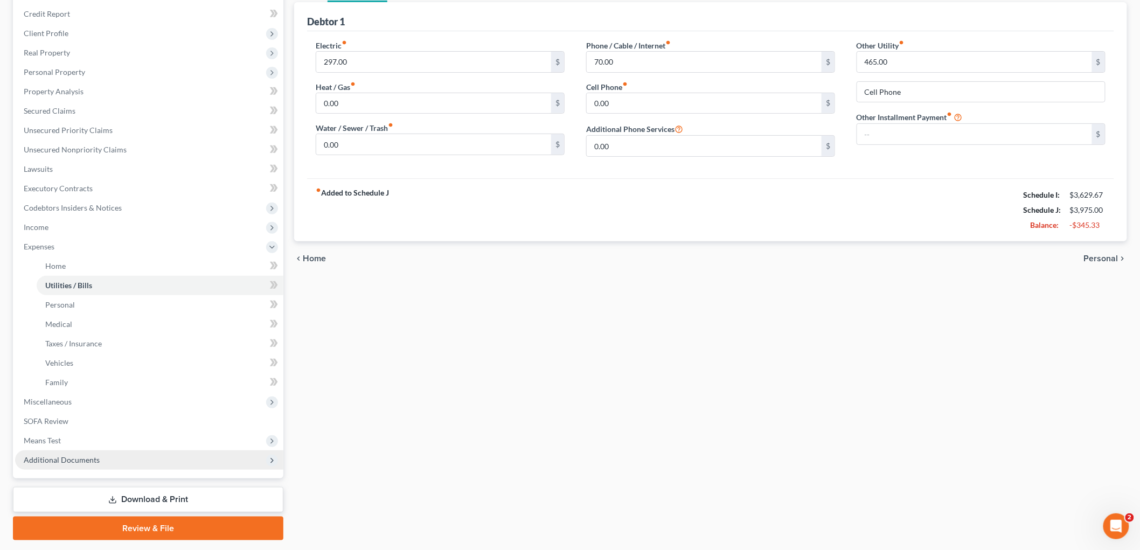
scroll to position [157, 0]
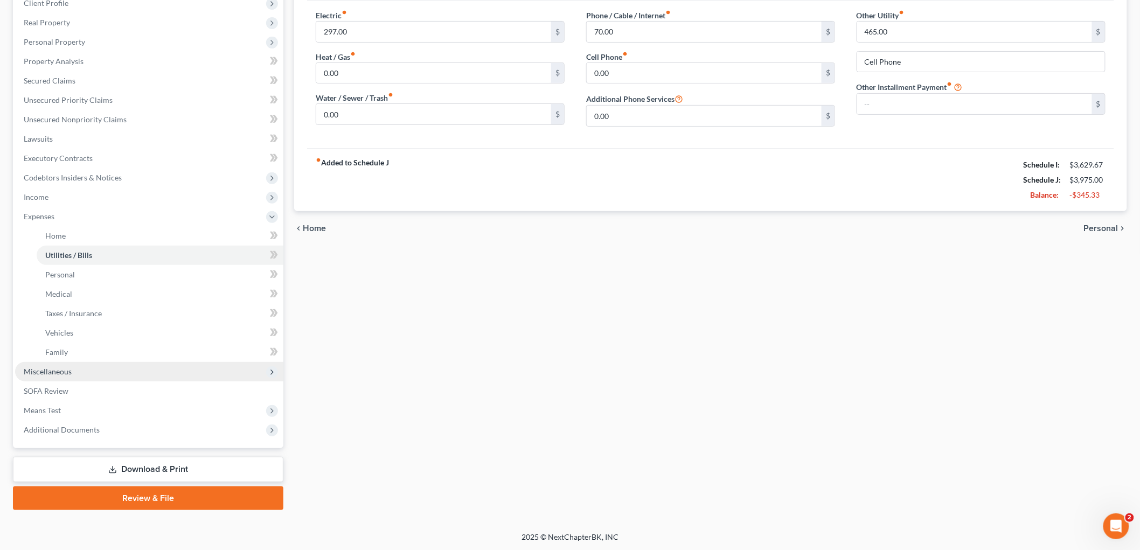
click at [71, 369] on span "Miscellaneous" at bounding box center [48, 371] width 48 height 9
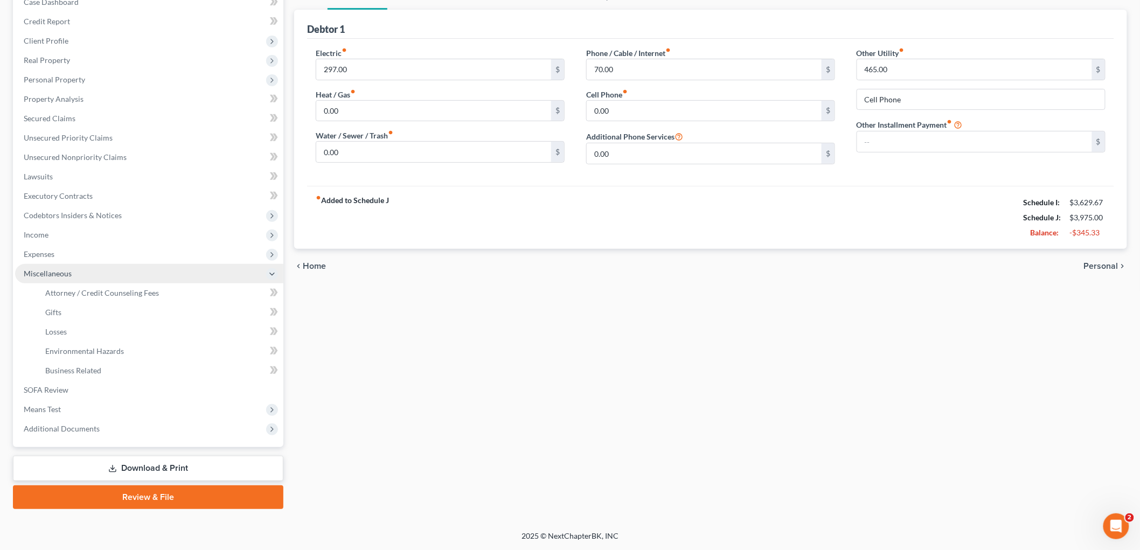
scroll to position [119, 0]
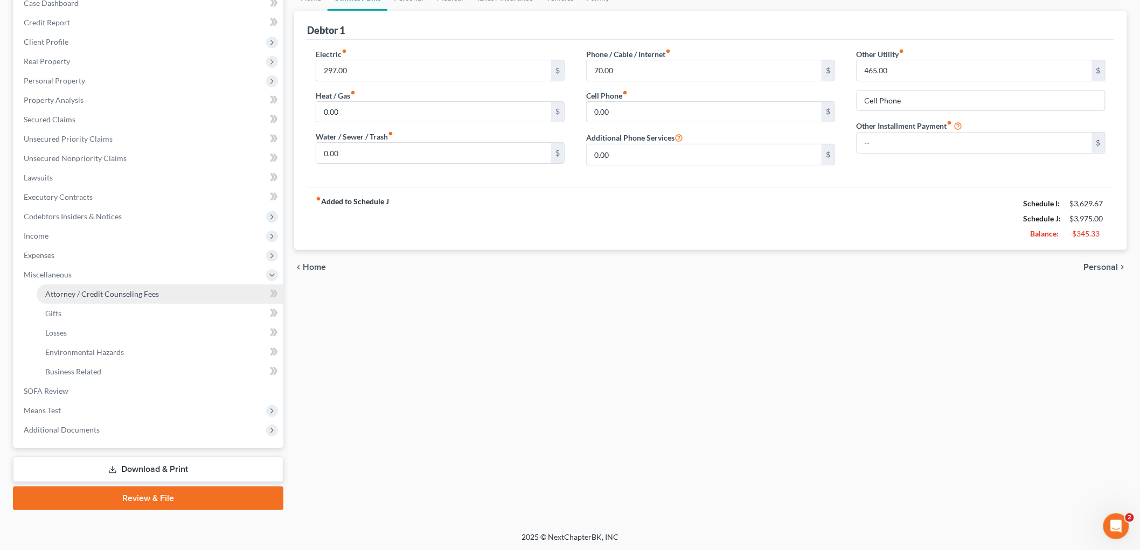
click at [80, 295] on span "Attorney / Credit Counseling Fees" at bounding box center [102, 293] width 114 height 9
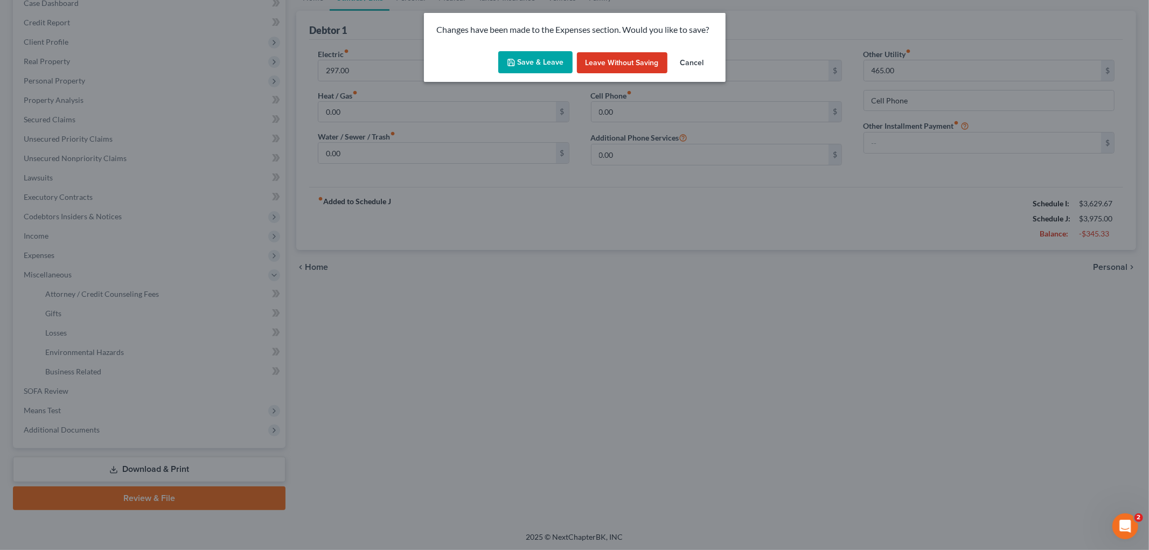
click at [542, 65] on button "Save & Leave" at bounding box center [535, 62] width 74 height 23
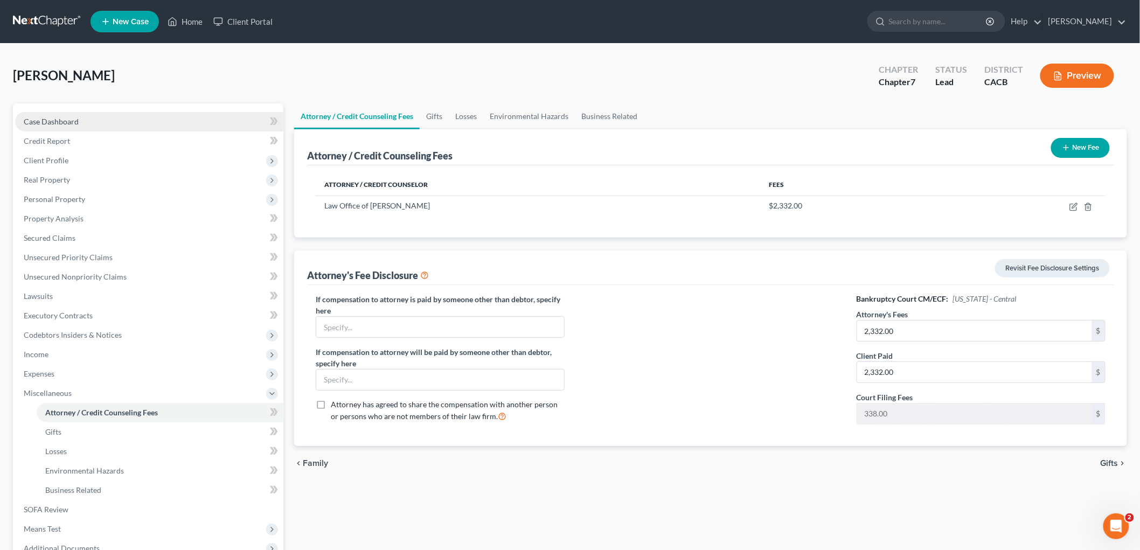
click at [91, 113] on link "Case Dashboard" at bounding box center [149, 121] width 268 height 19
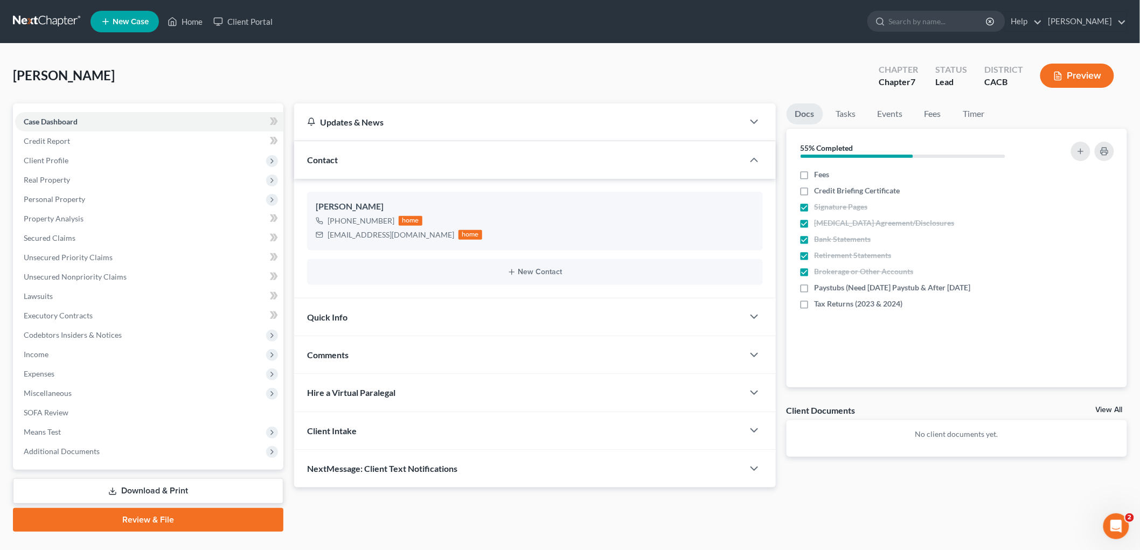
click at [1105, 101] on div "Ruiz, Erik Upgraded Chapter Chapter 7 Status Lead District CACB Preview" at bounding box center [570, 80] width 1114 height 47
click at [132, 382] on span "Expenses" at bounding box center [149, 373] width 268 height 19
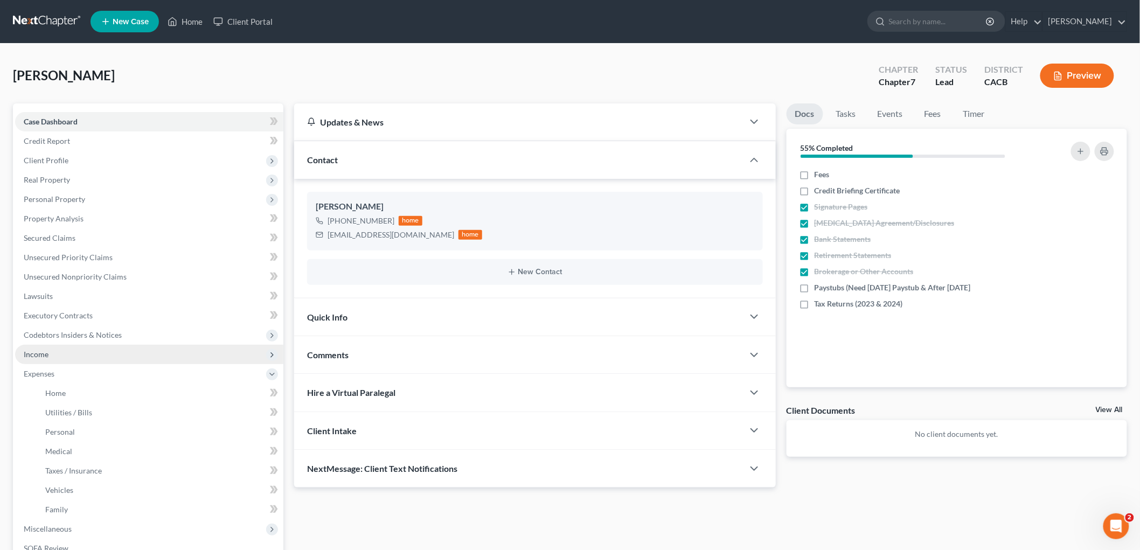
click at [120, 351] on span "Income" at bounding box center [149, 354] width 268 height 19
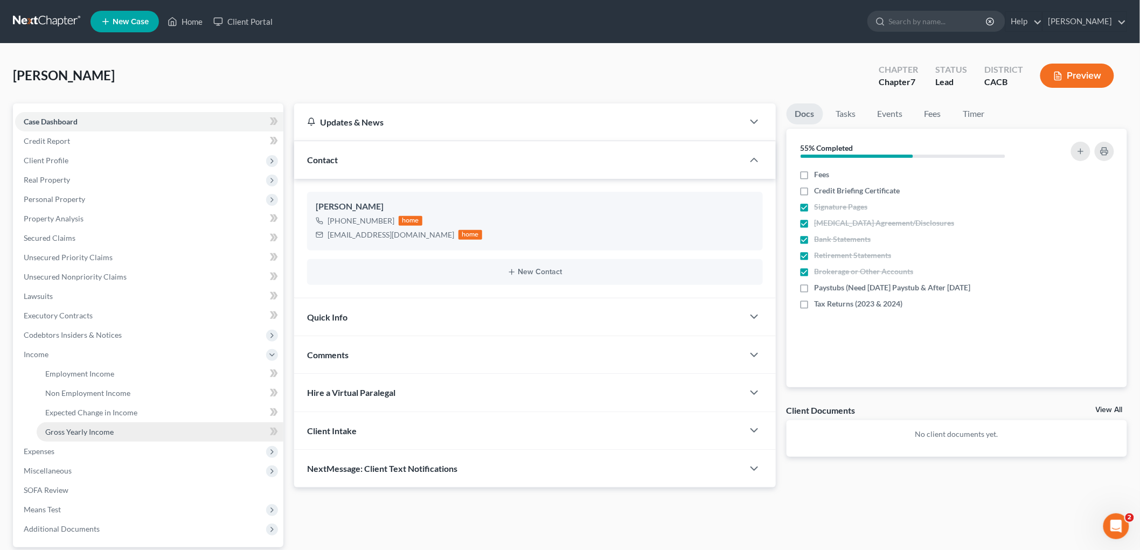
click at [136, 428] on link "Gross Yearly Income" at bounding box center [160, 432] width 247 height 19
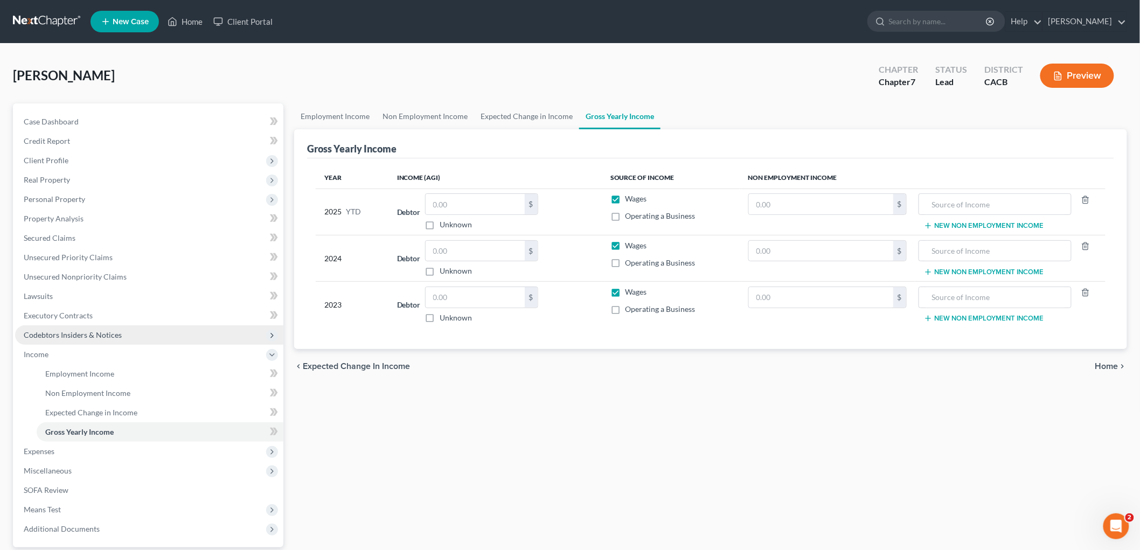
click at [133, 326] on span "Codebtors Insiders & Notices" at bounding box center [149, 335] width 268 height 19
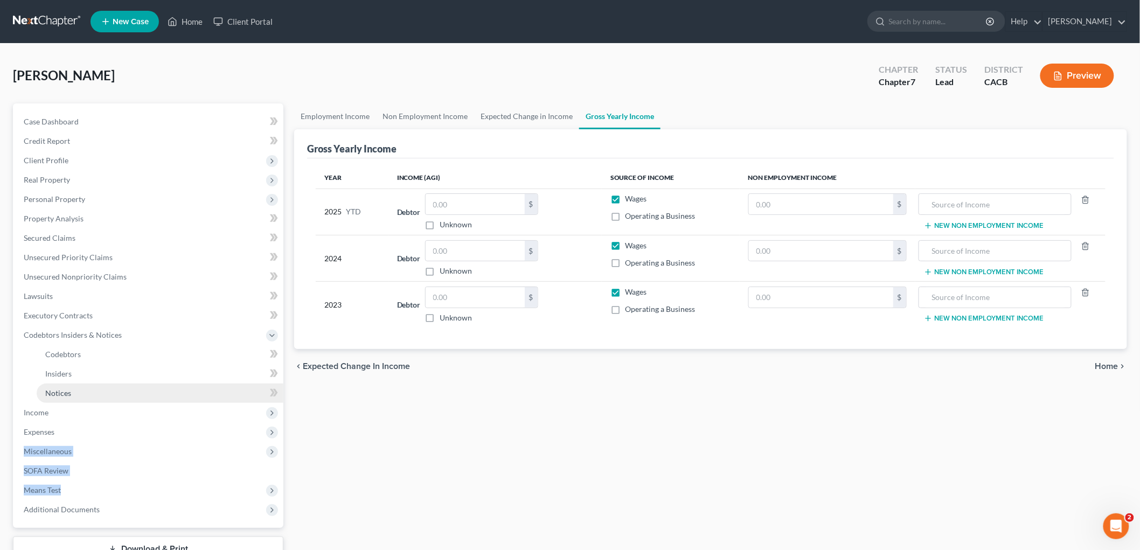
drag, startPoint x: 127, startPoint y: 489, endPoint x: 135, endPoint y: 388, distance: 101.1
click at [133, 417] on ul "Case Dashboard Payments Invoices Payments Payments Credit Report Client Profile" at bounding box center [149, 315] width 268 height 407
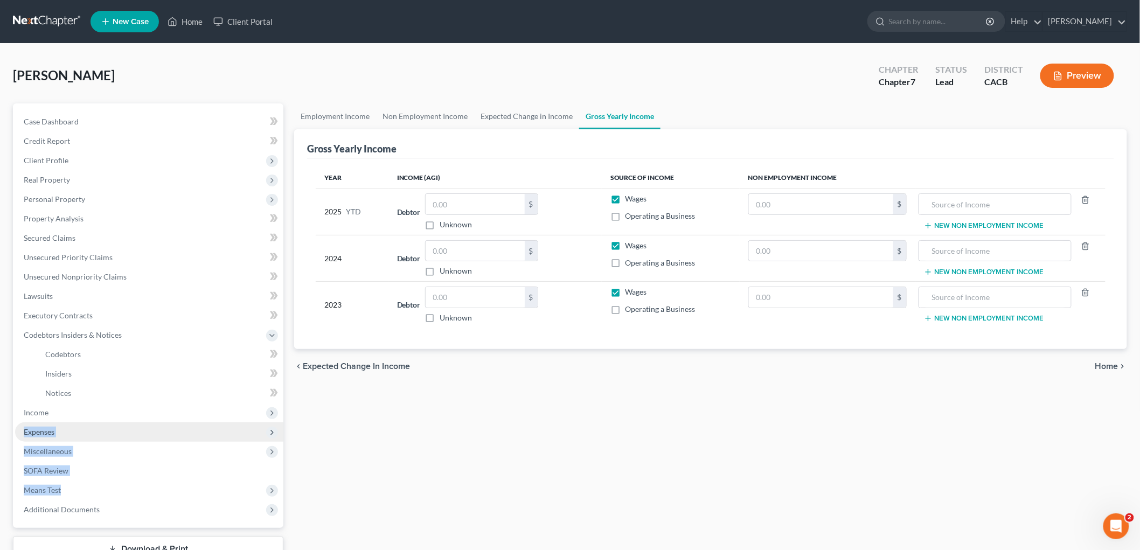
click at [131, 424] on span "Expenses" at bounding box center [149, 432] width 268 height 19
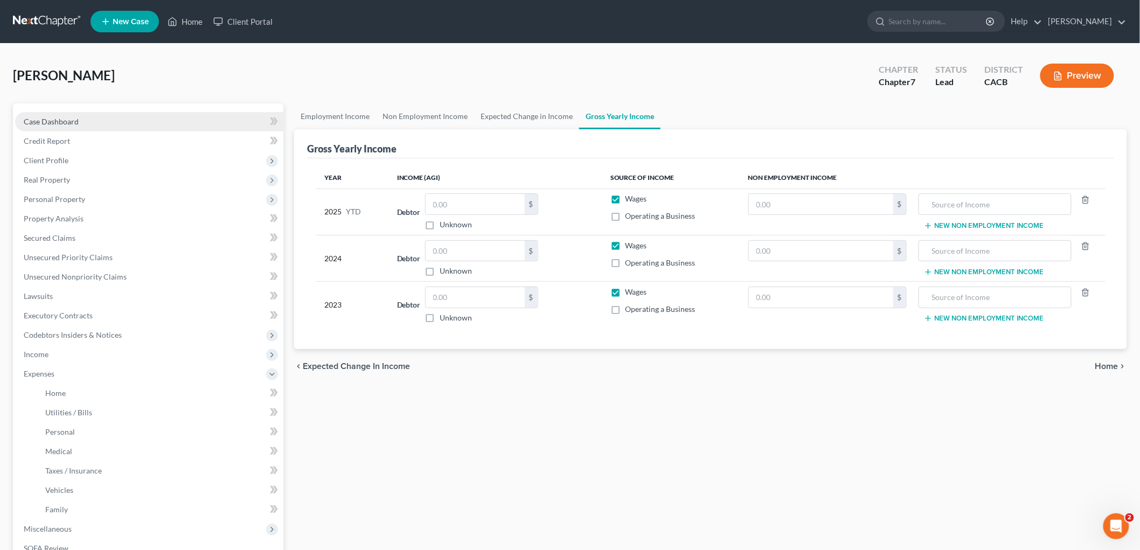
click at [82, 121] on link "Case Dashboard" at bounding box center [149, 121] width 268 height 19
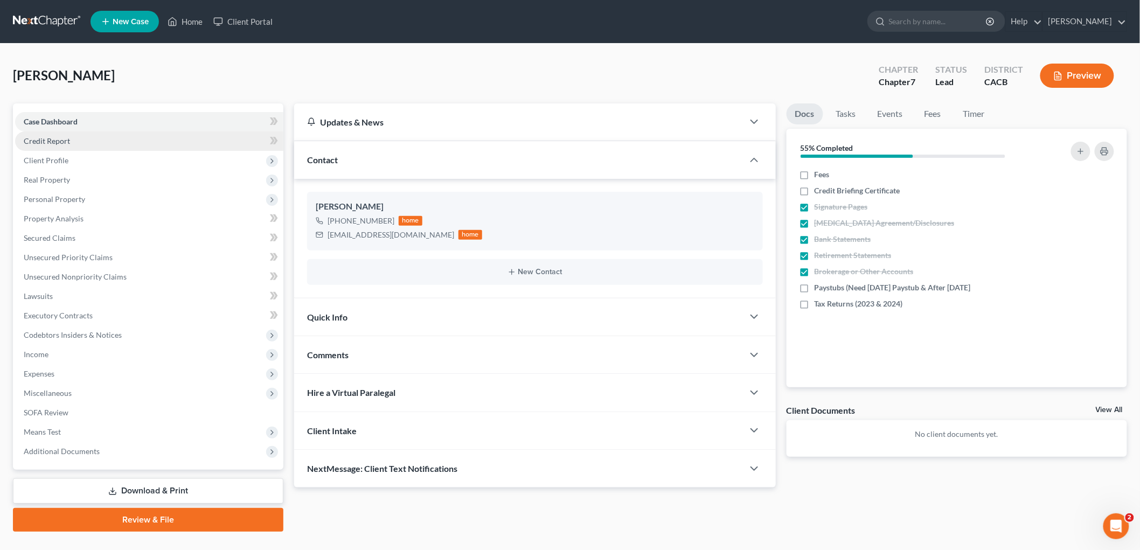
click at [82, 140] on link "Credit Report" at bounding box center [149, 140] width 268 height 19
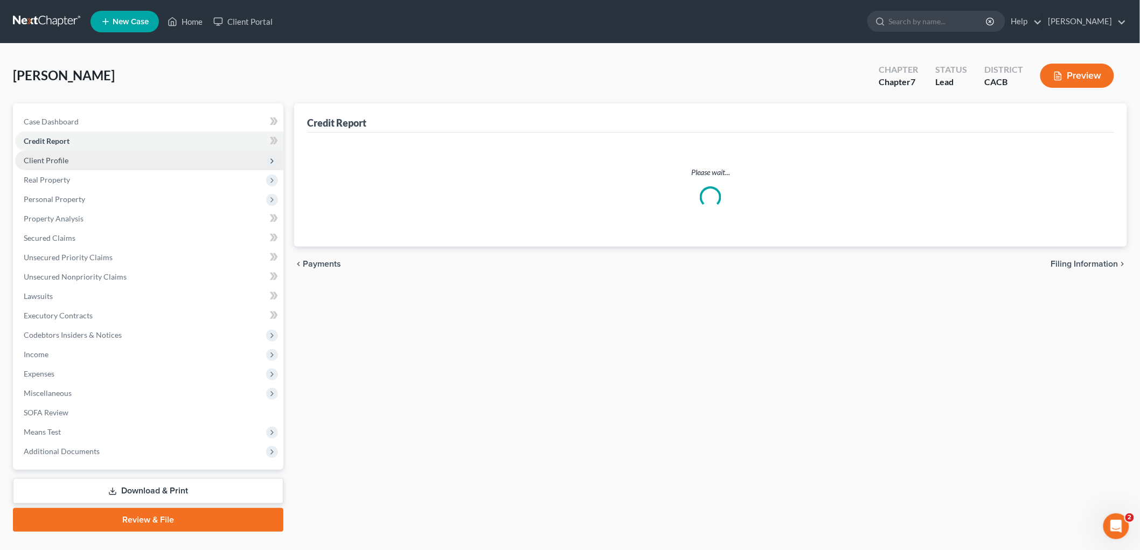
click at [81, 166] on span "Client Profile" at bounding box center [149, 160] width 268 height 19
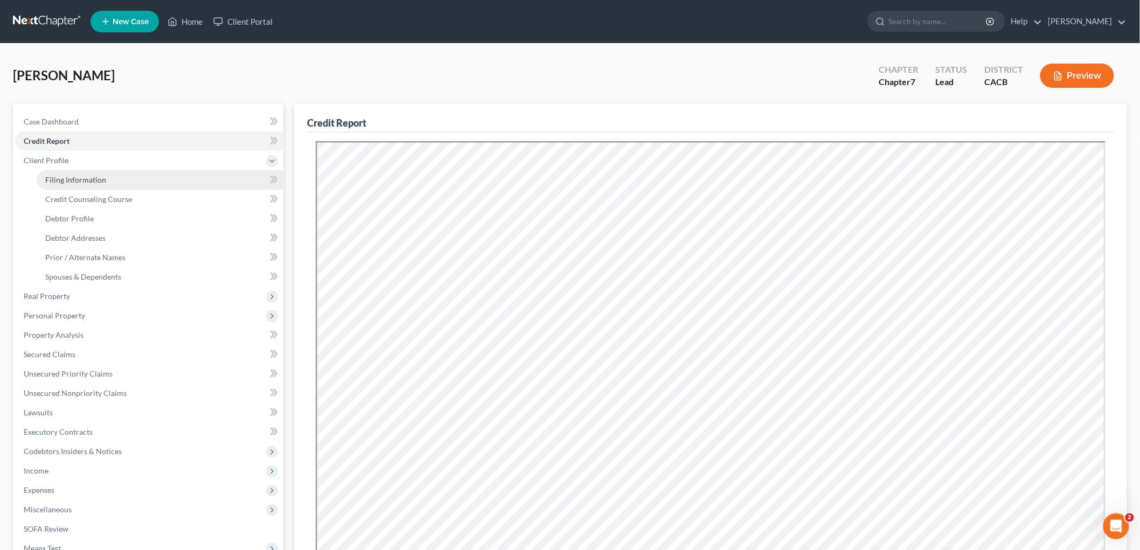
click at [79, 176] on span "Filing Information" at bounding box center [75, 179] width 61 height 9
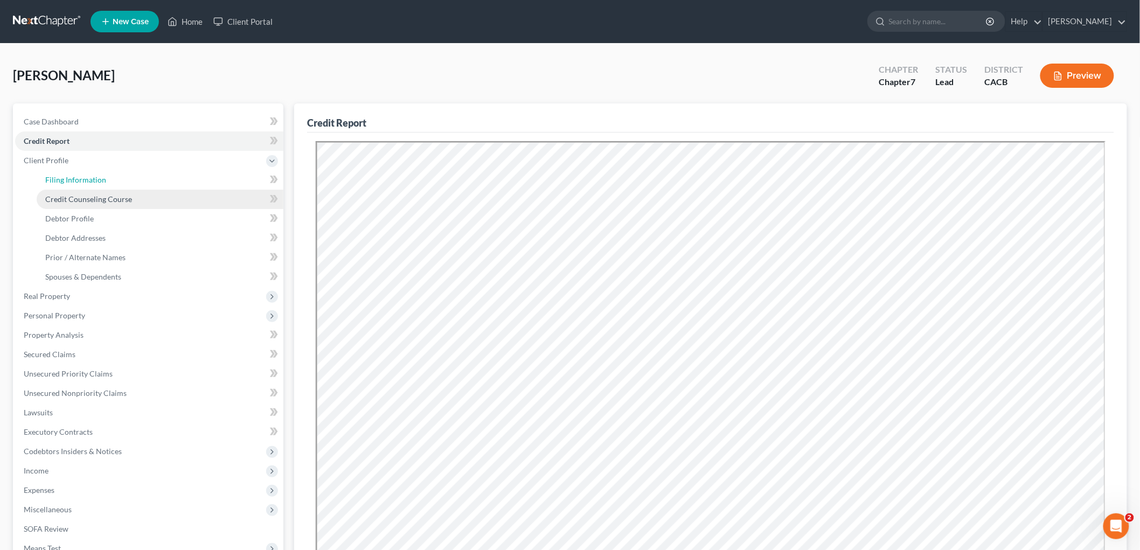
select select "1"
select select "0"
select select "7"
select select "0"
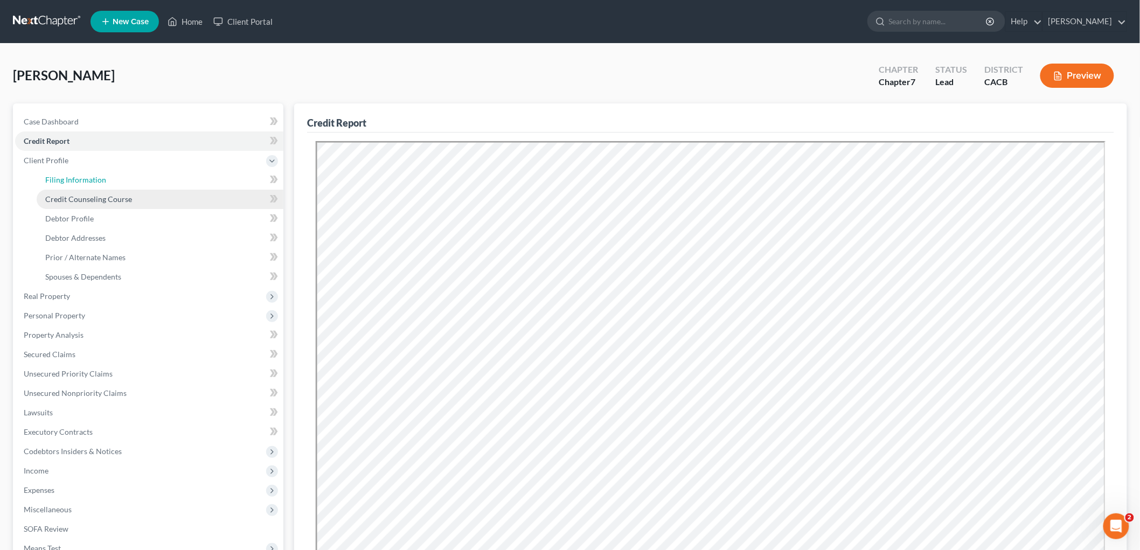
select select "4"
select select "0"
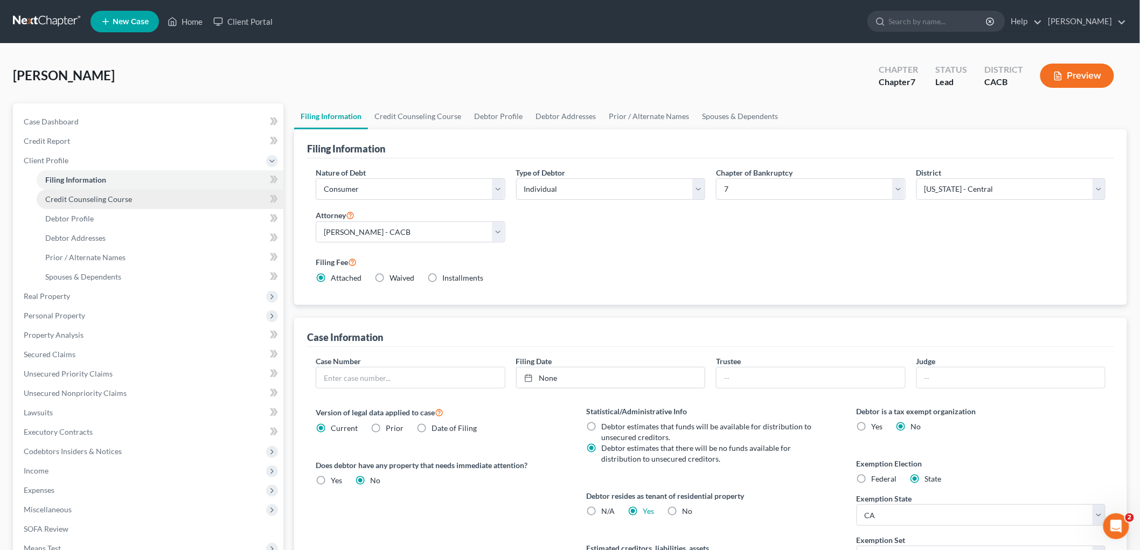
click at [93, 195] on span "Credit Counseling Course" at bounding box center [88, 199] width 87 height 9
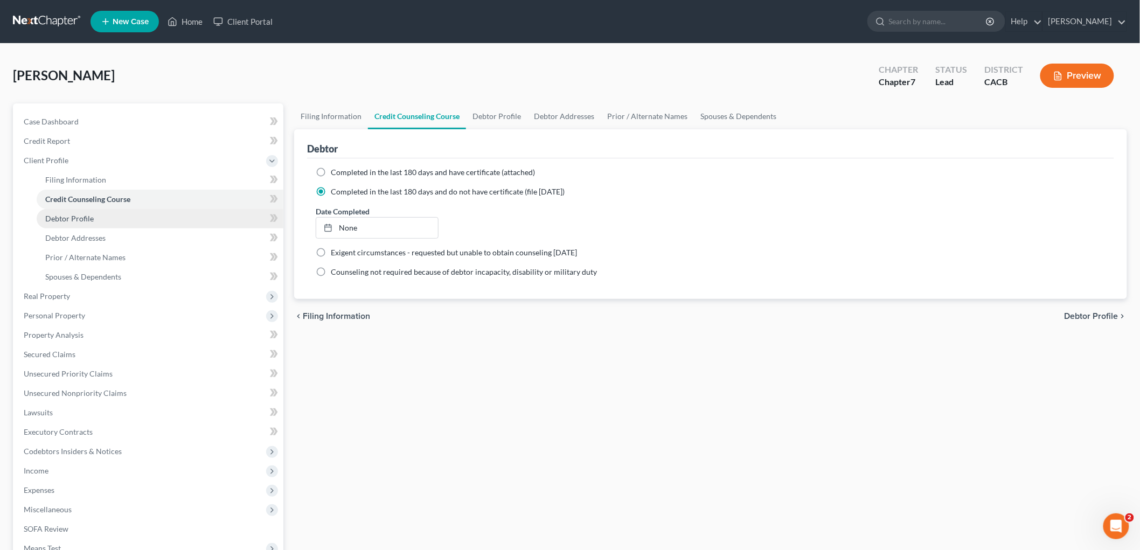
click at [93, 214] on link "Debtor Profile" at bounding box center [160, 218] width 247 height 19
select select "0"
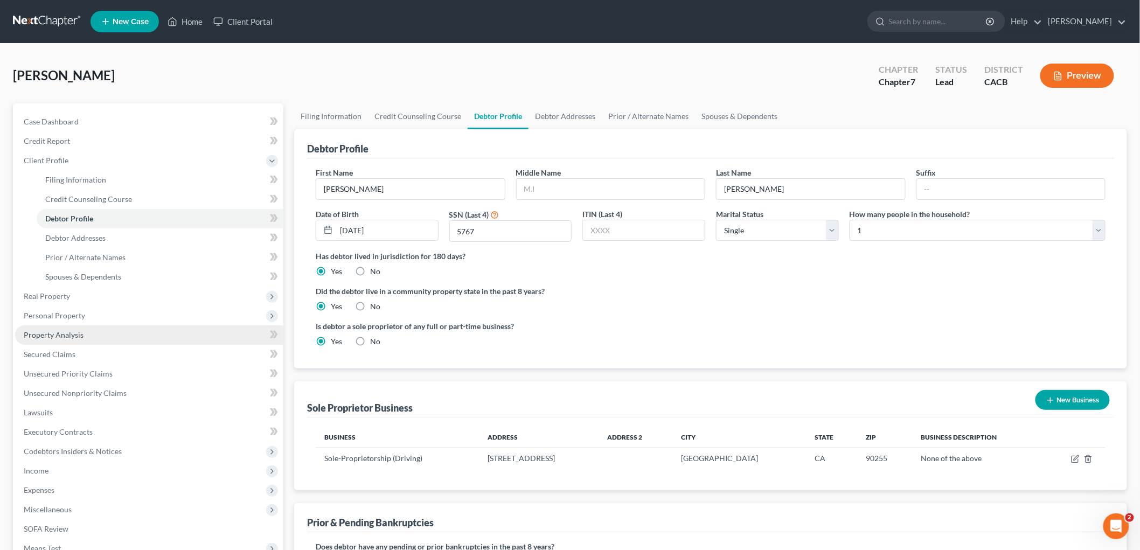
click at [73, 326] on link "Property Analysis" at bounding box center [149, 335] width 268 height 19
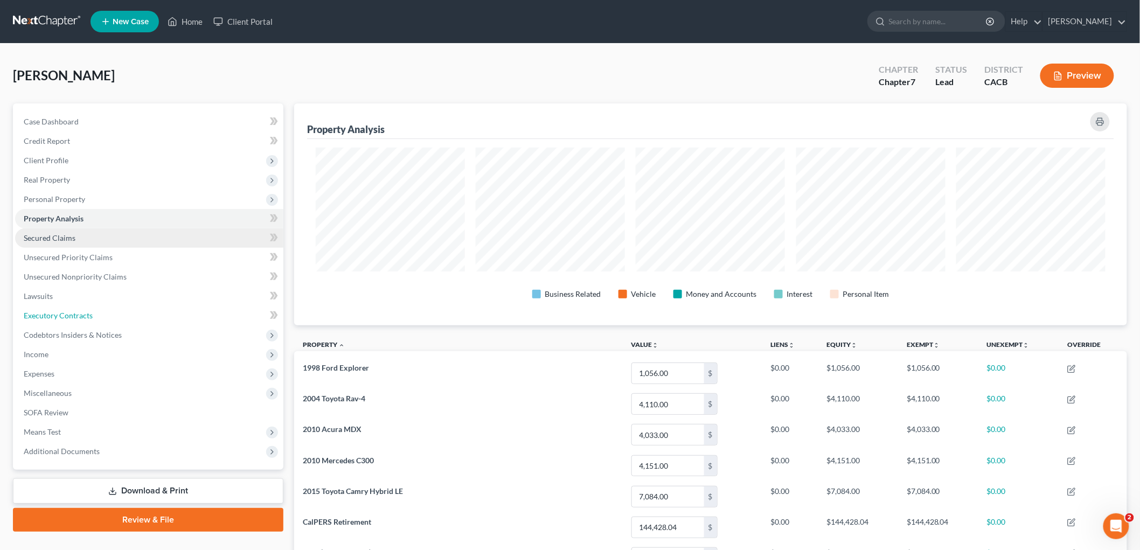
click at [76, 313] on span "Executory Contracts" at bounding box center [58, 315] width 69 height 9
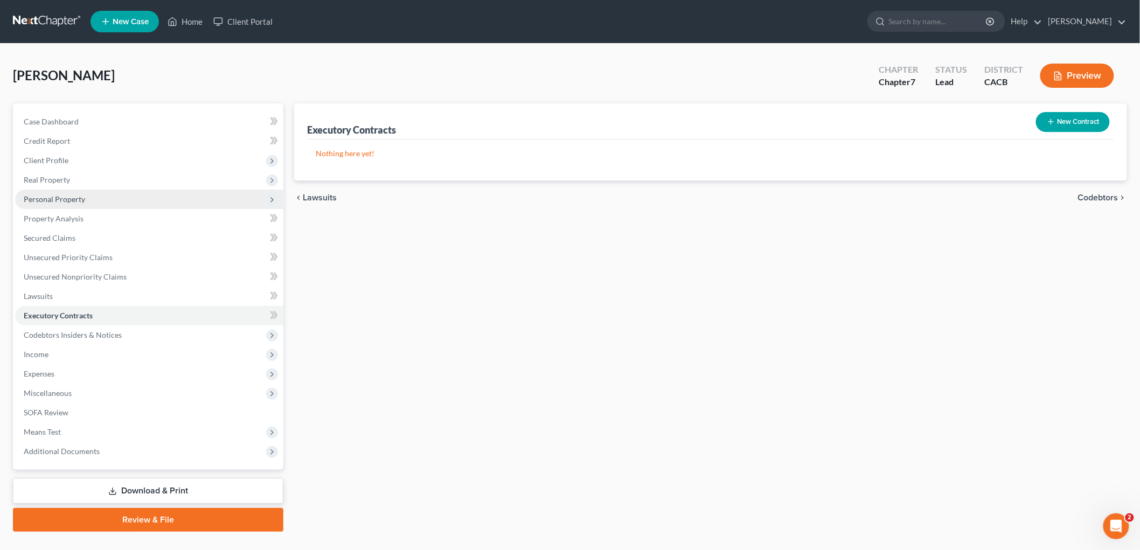
click at [76, 205] on span "Personal Property" at bounding box center [149, 199] width 268 height 19
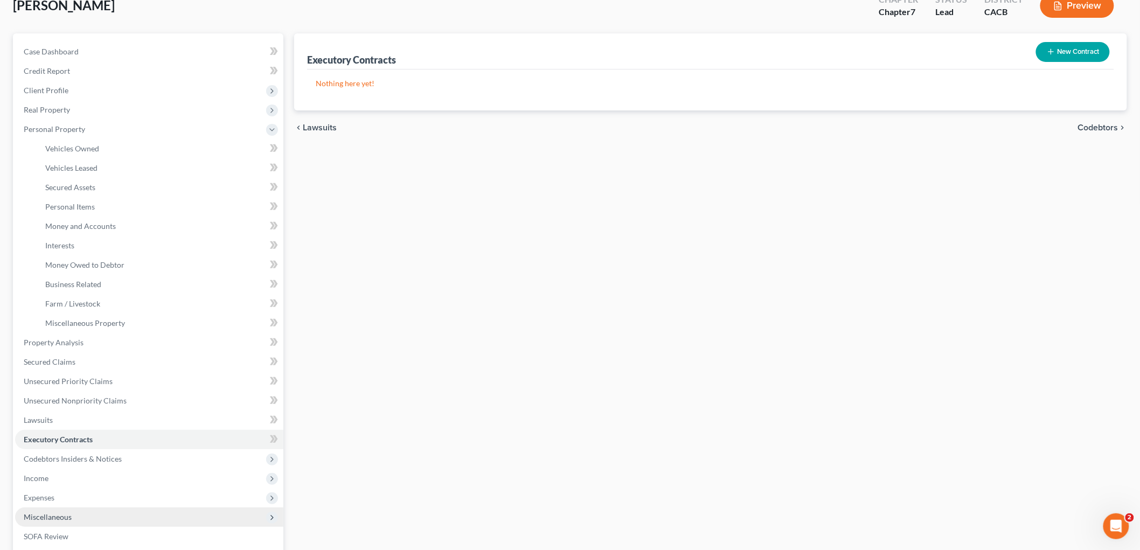
scroll to position [216, 0]
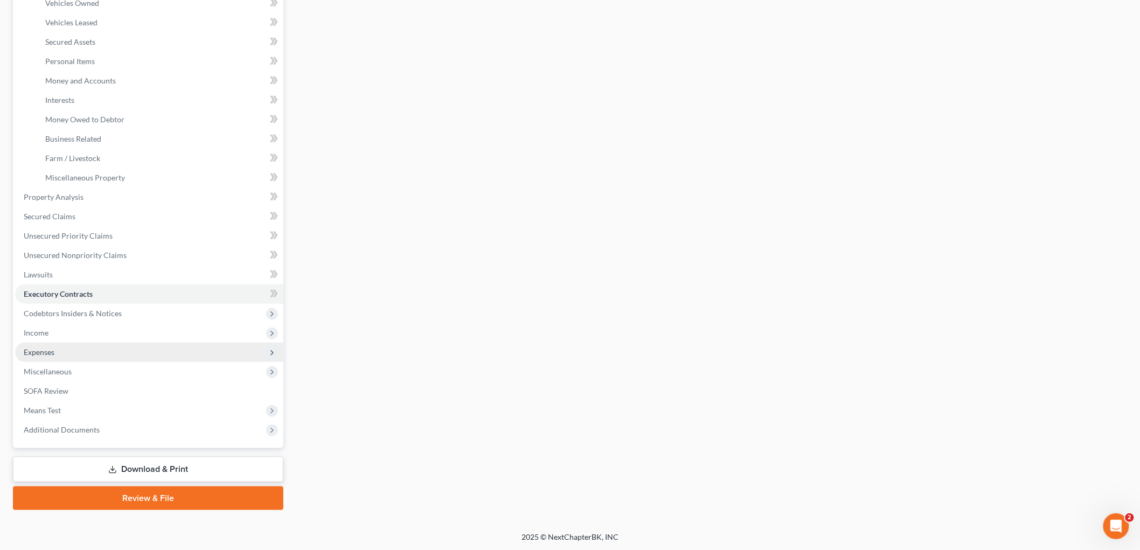
drag, startPoint x: 84, startPoint y: 349, endPoint x: 98, endPoint y: 348, distance: 14.1
click at [85, 349] on span "Expenses" at bounding box center [149, 352] width 268 height 19
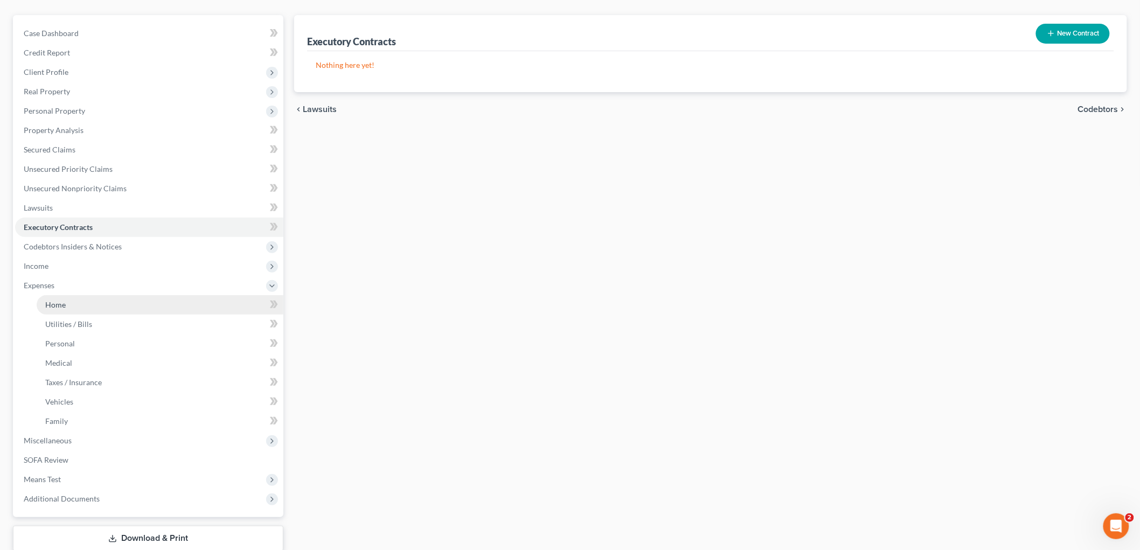
scroll to position [0, 0]
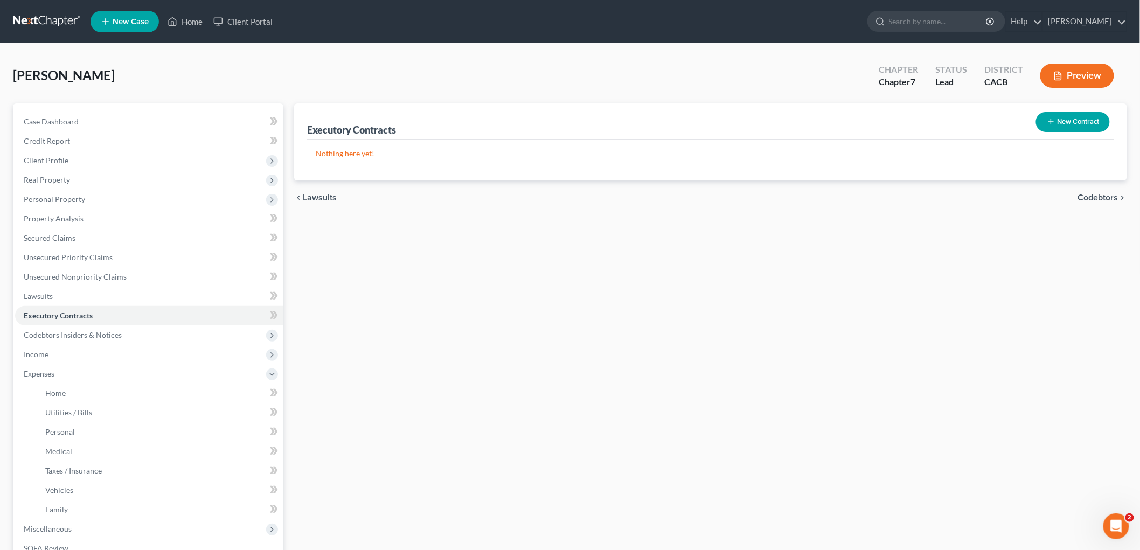
click at [31, 15] on link at bounding box center [47, 21] width 69 height 19
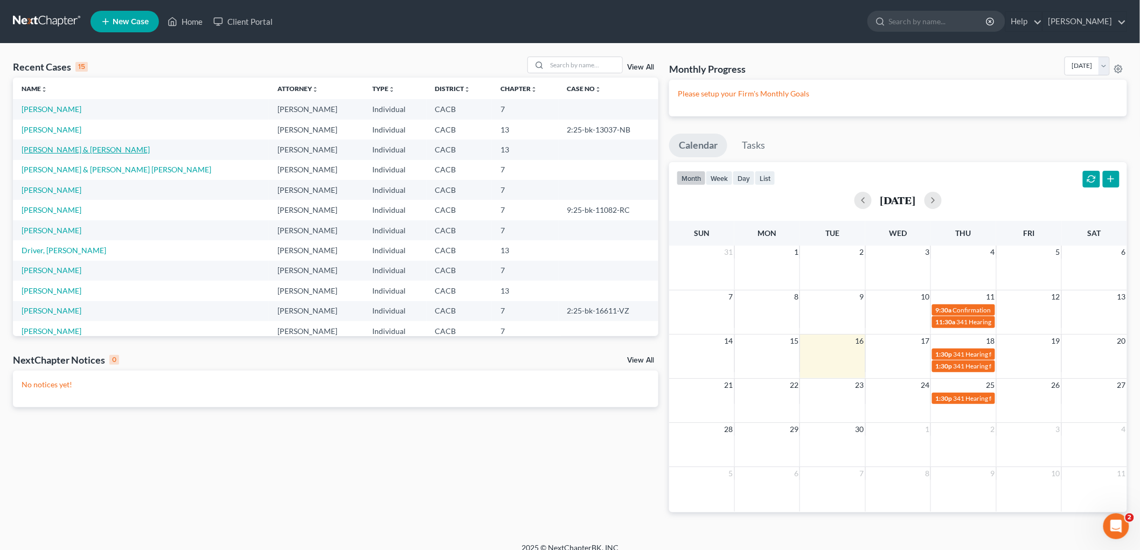
click at [77, 151] on link "[PERSON_NAME] & [PERSON_NAME]" at bounding box center [86, 149] width 128 height 9
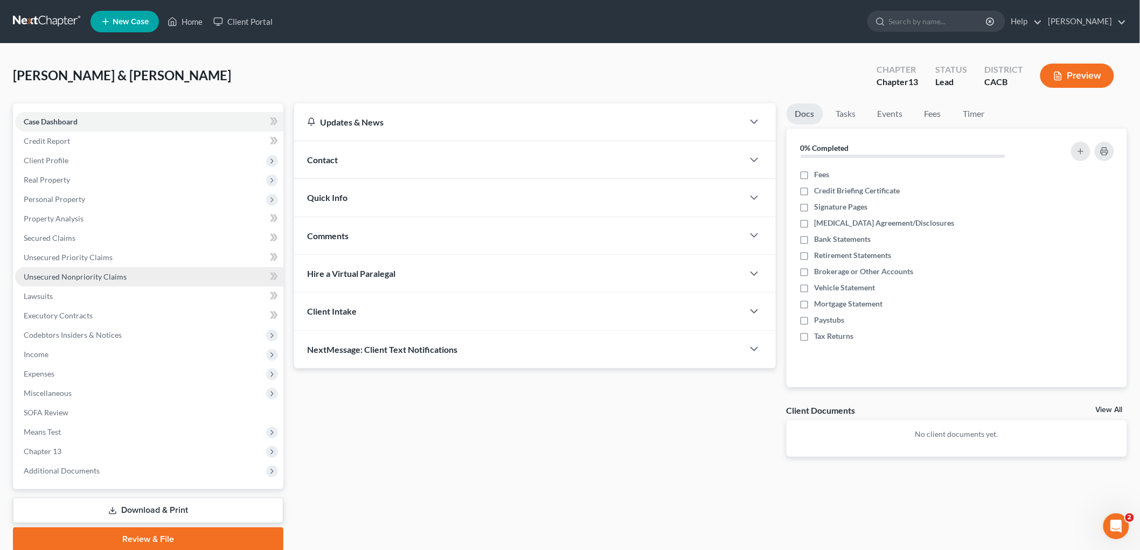
click at [113, 271] on link "Unsecured Nonpriority Claims" at bounding box center [149, 276] width 268 height 19
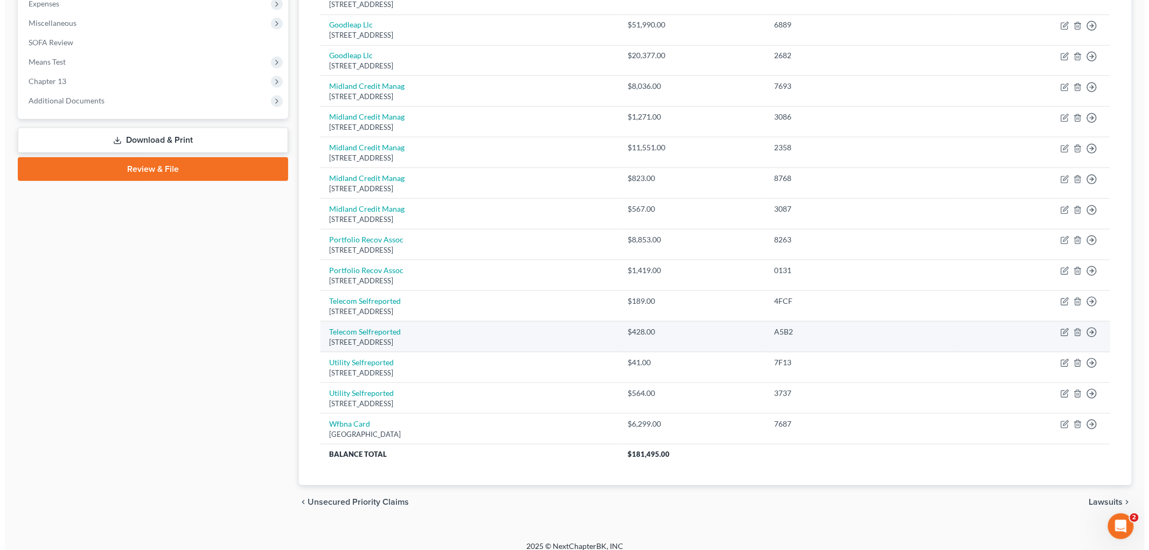
scroll to position [382, 0]
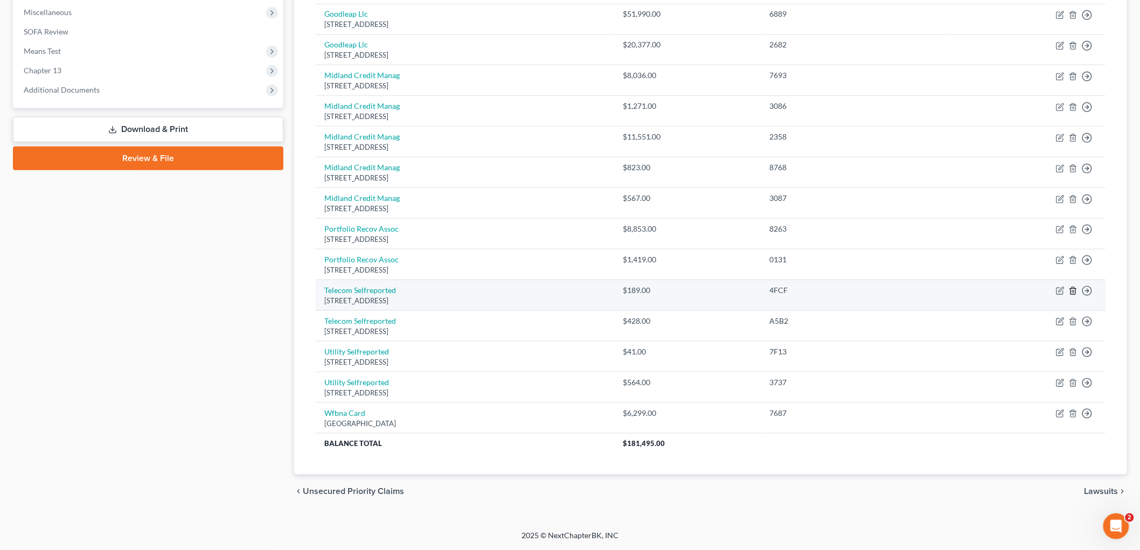
click at [1076, 293] on icon "button" at bounding box center [1073, 291] width 9 height 9
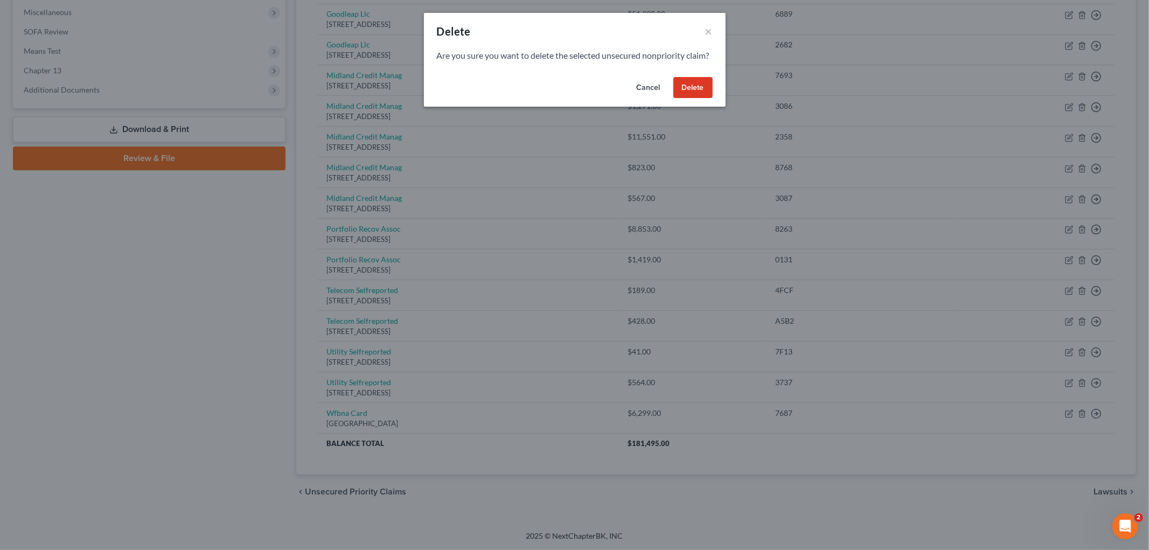
click at [701, 99] on button "Delete" at bounding box center [693, 88] width 39 height 22
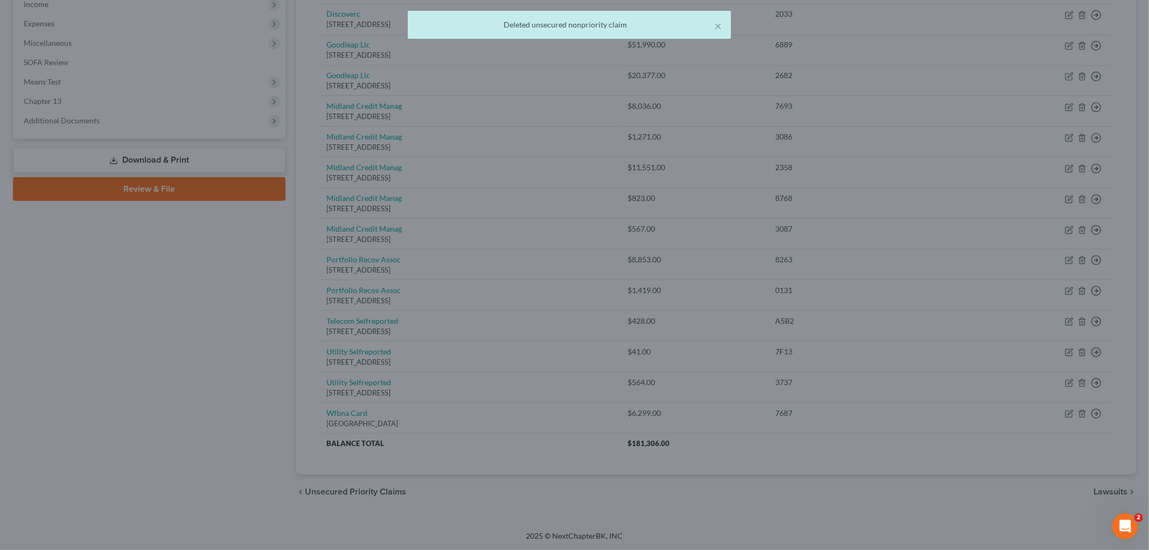
scroll to position [351, 0]
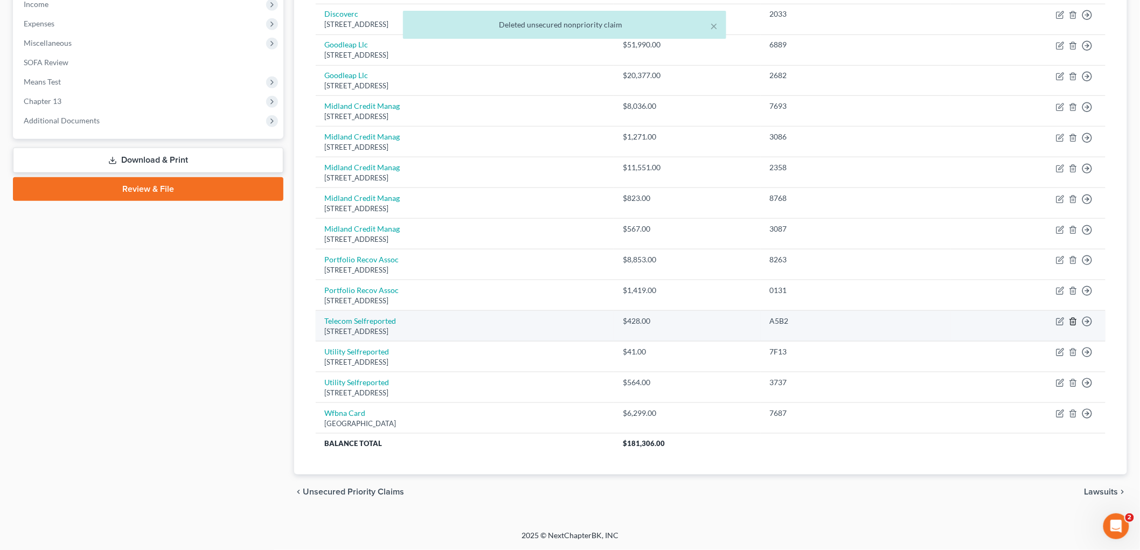
click at [1070, 317] on icon "button" at bounding box center [1073, 321] width 9 height 9
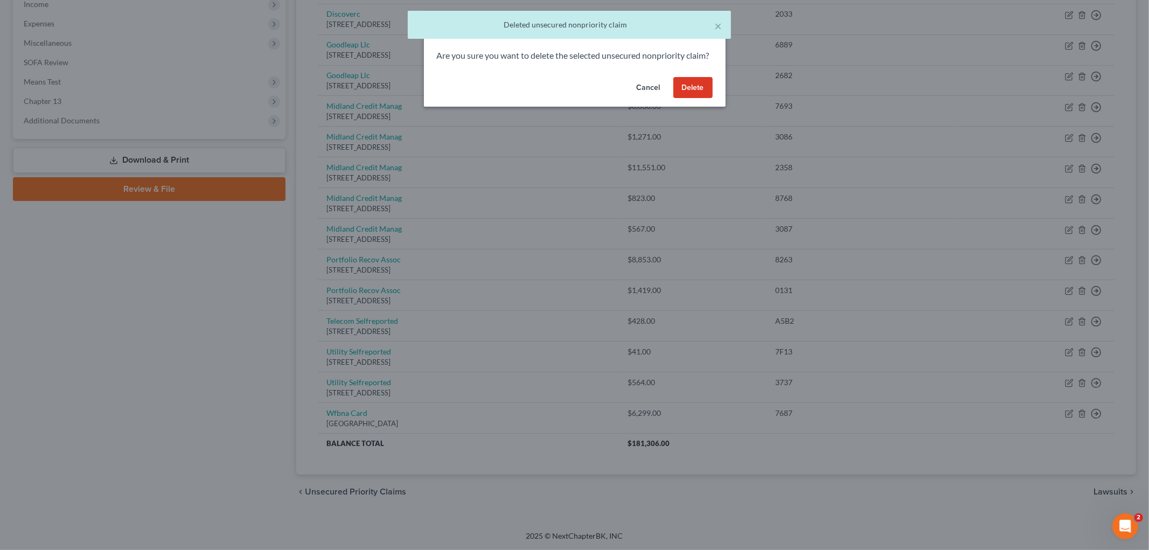
click at [694, 99] on button "Delete" at bounding box center [693, 88] width 39 height 22
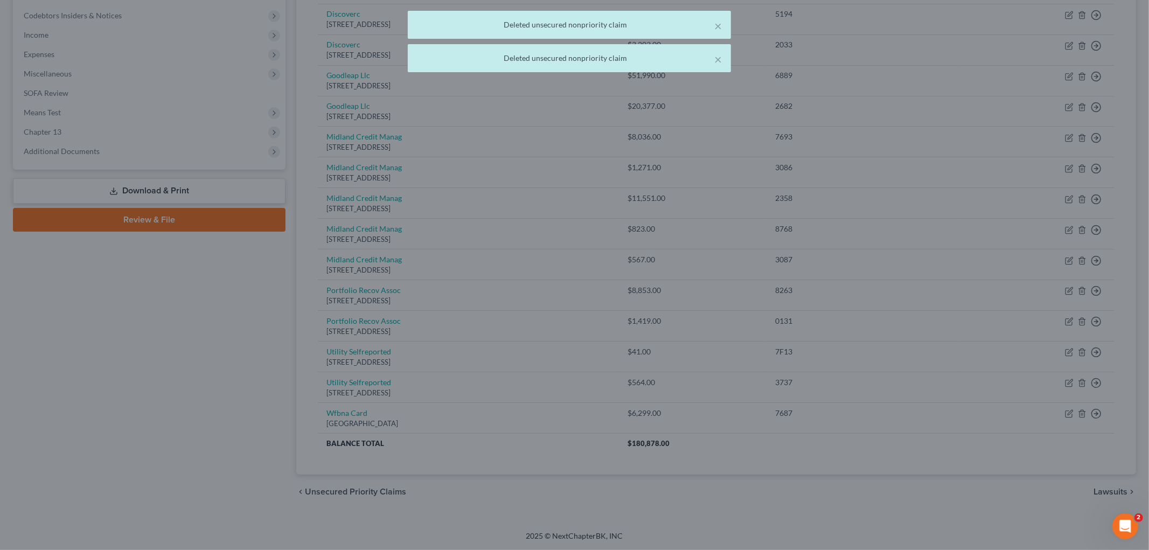
scroll to position [320, 0]
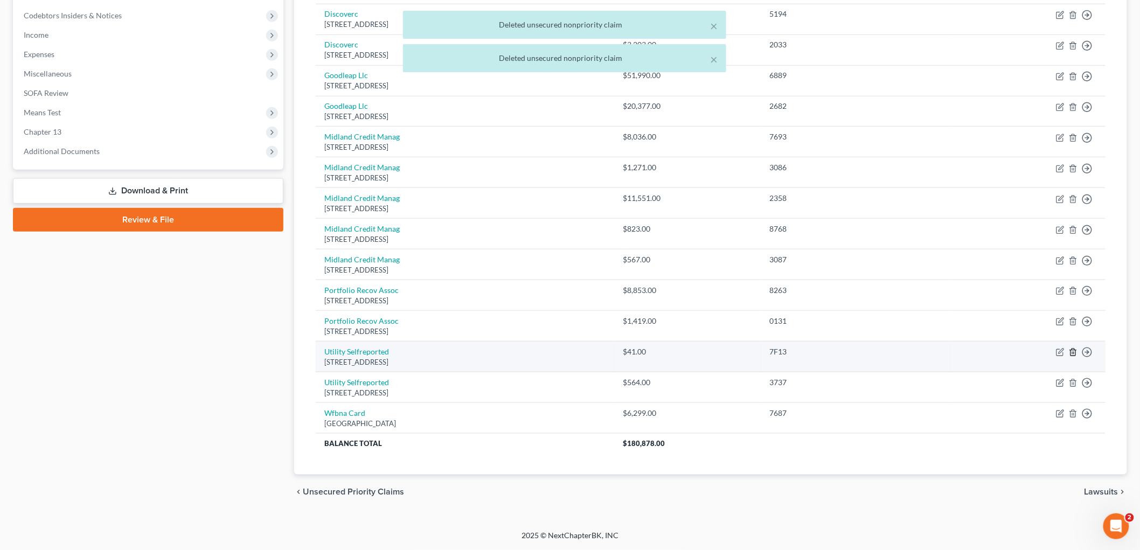
click at [1070, 349] on icon "button" at bounding box center [1073, 352] width 9 height 9
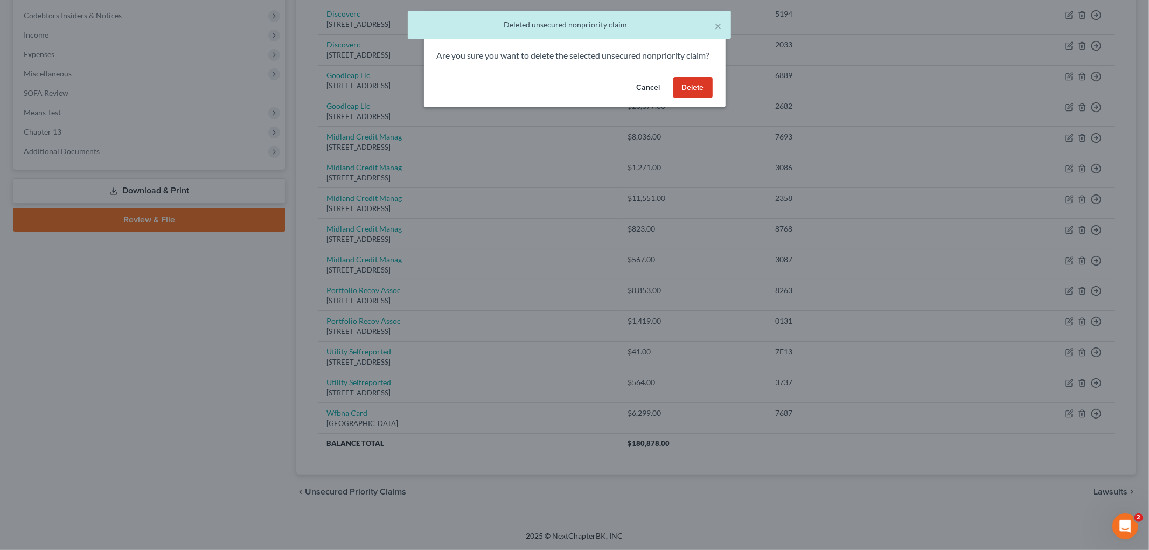
click at [683, 99] on button "Delete" at bounding box center [693, 88] width 39 height 22
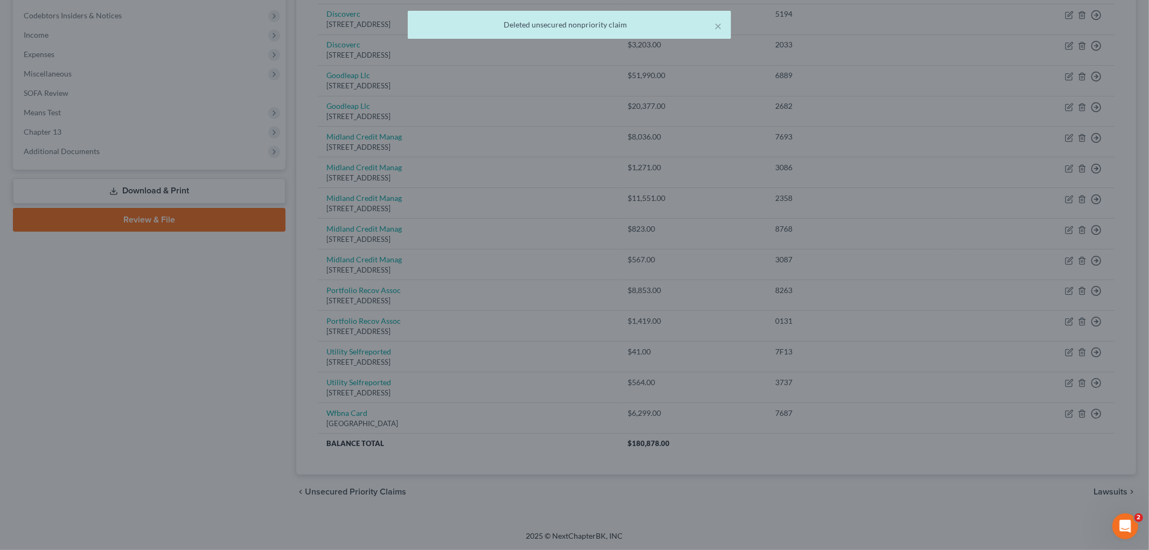
scroll to position [289, 0]
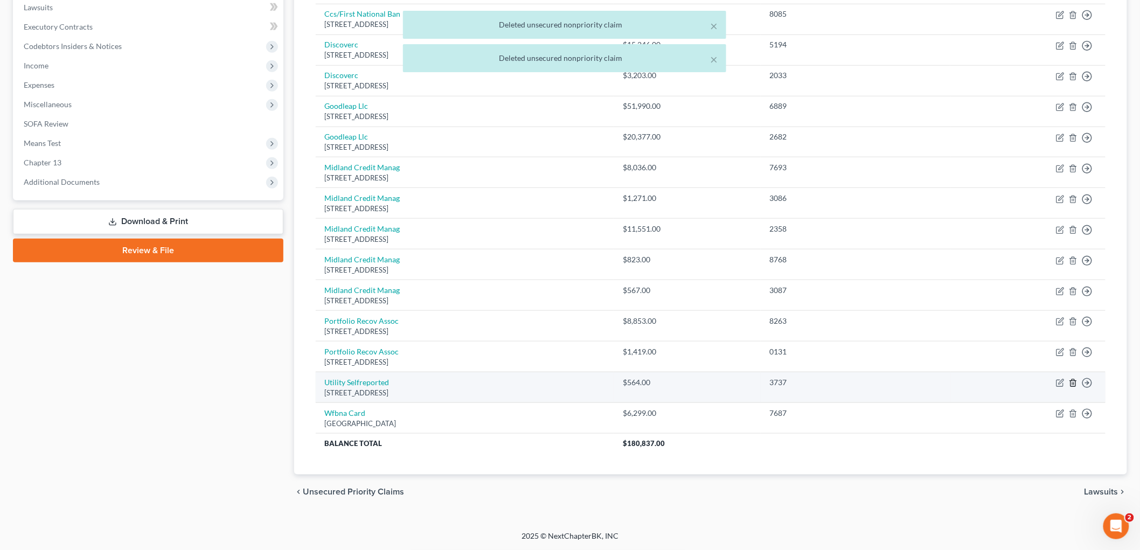
click at [1075, 380] on icon "button" at bounding box center [1073, 383] width 9 height 9
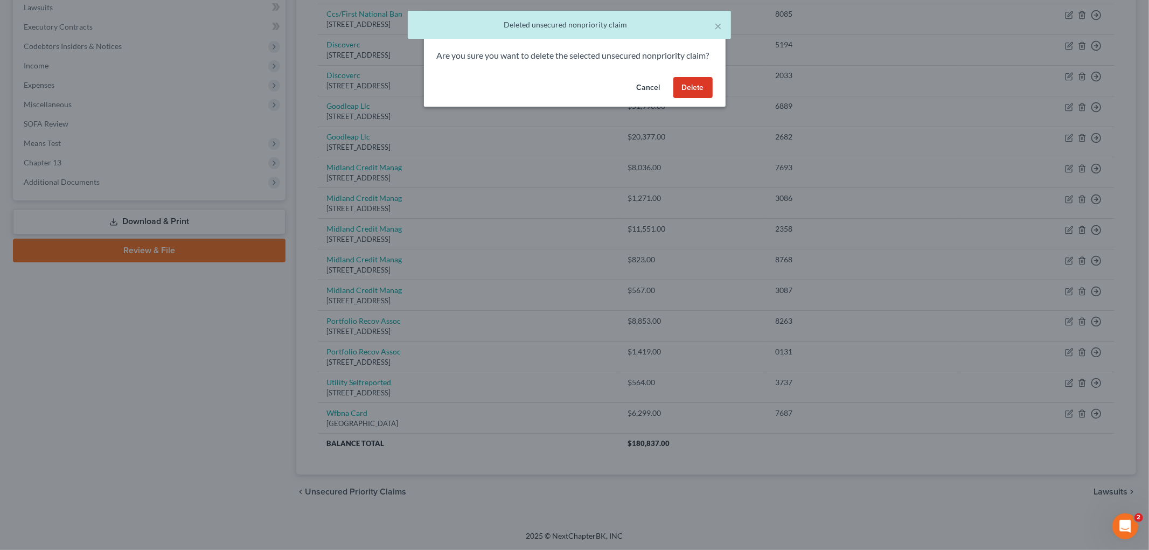
click at [692, 99] on button "Delete" at bounding box center [693, 88] width 39 height 22
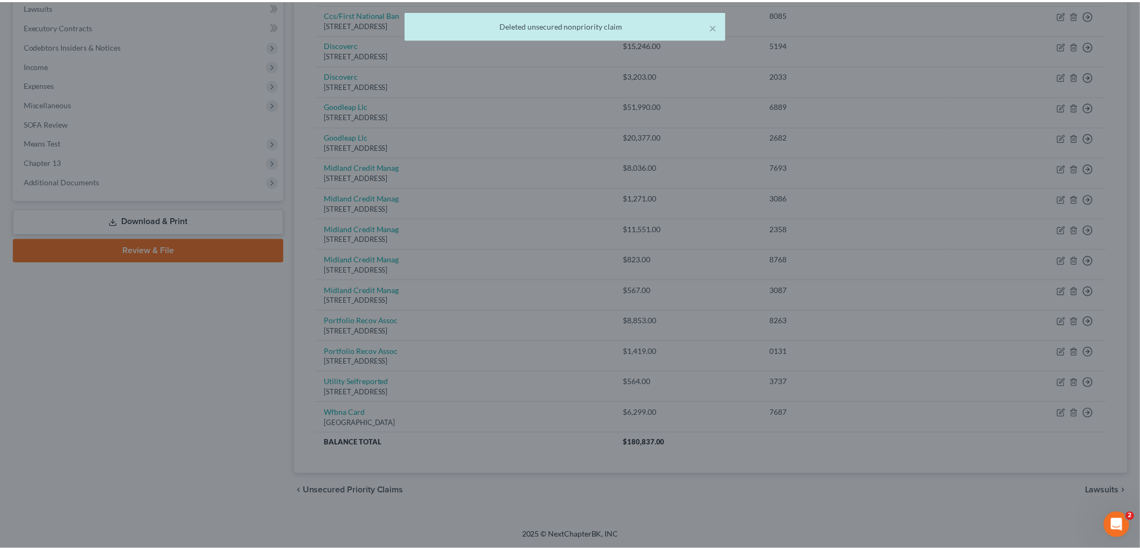
scroll to position [259, 0]
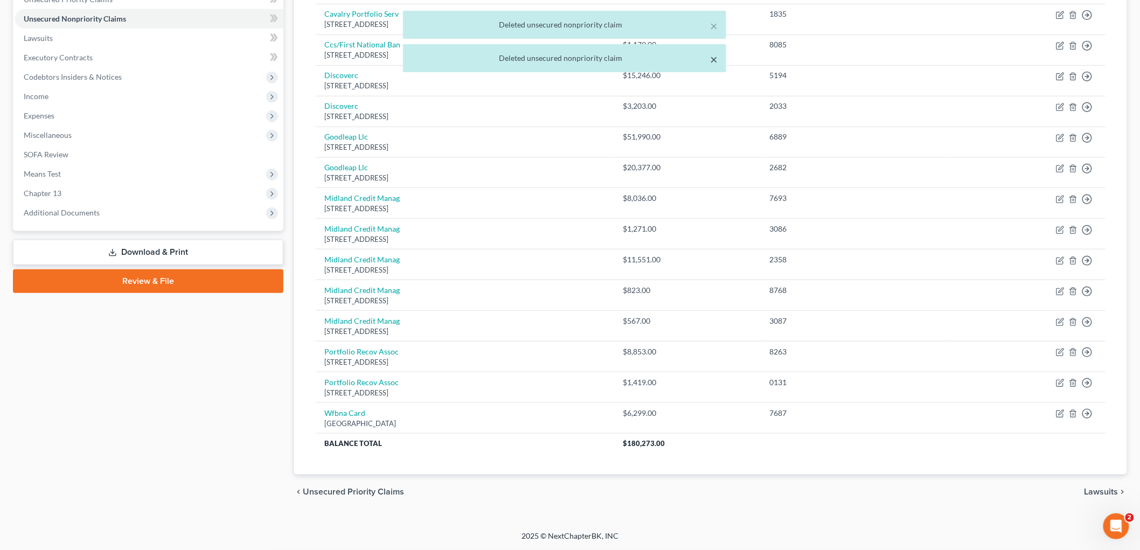
drag, startPoint x: 714, startPoint y: 60, endPoint x: 712, endPoint y: 35, distance: 24.8
click at [714, 59] on button "×" at bounding box center [714, 59] width 8 height 13
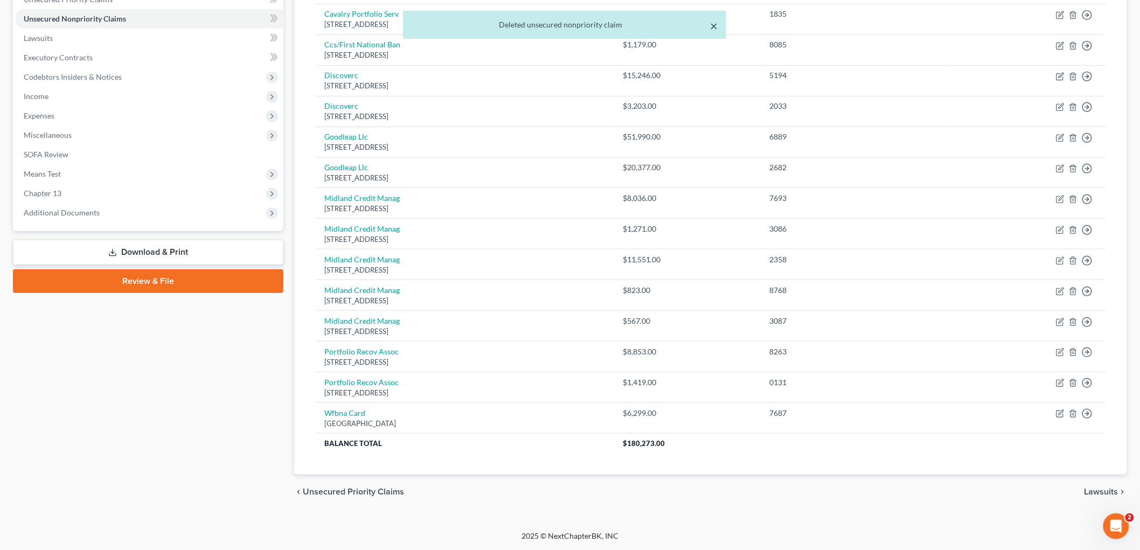
click at [712, 24] on button "×" at bounding box center [714, 25] width 8 height 13
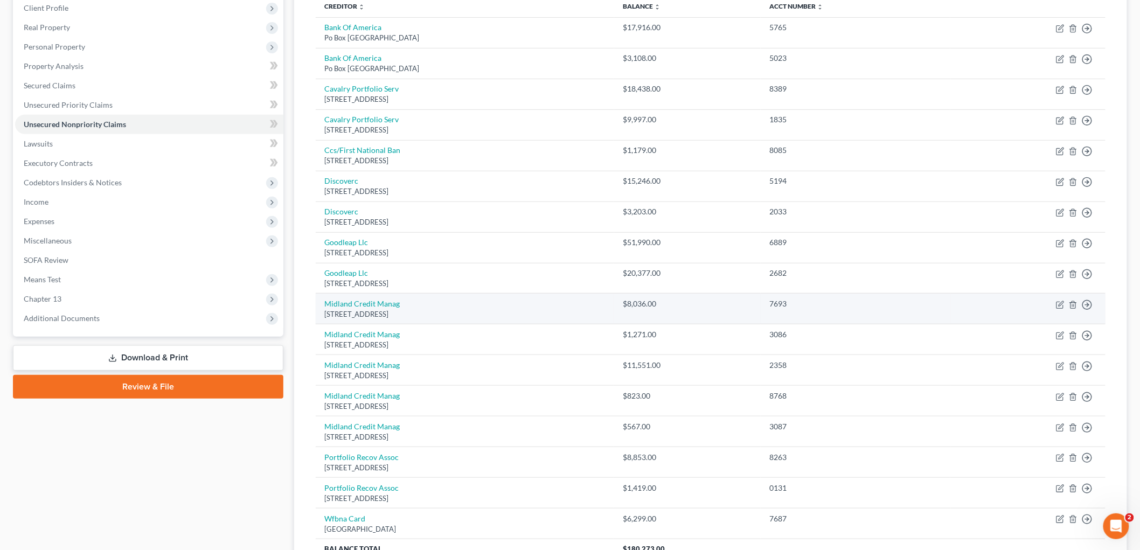
scroll to position [0, 0]
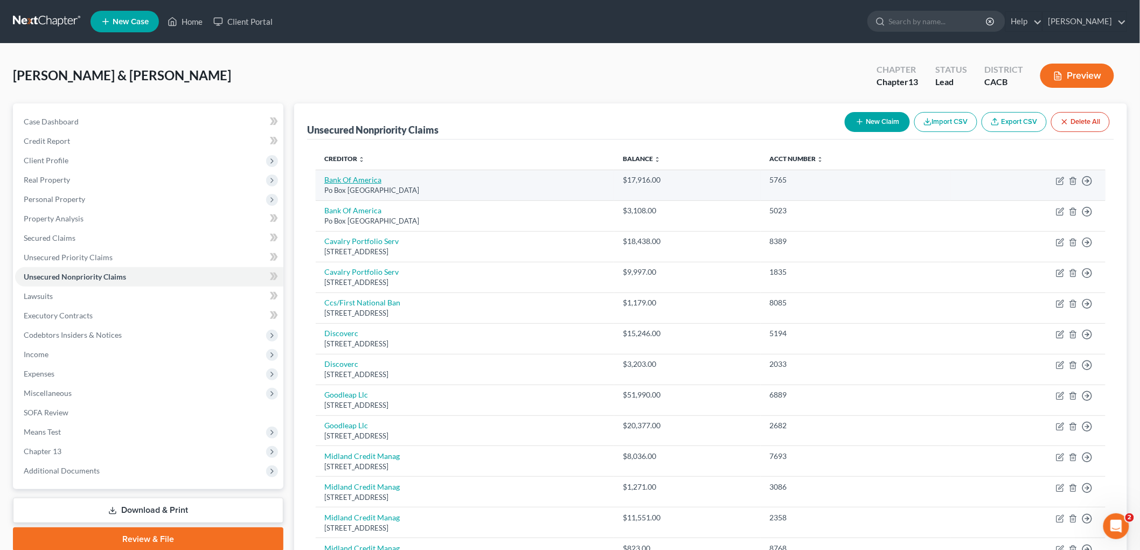
click at [364, 181] on link "Bank Of America" at bounding box center [352, 179] width 57 height 9
select select "45"
select select "2"
select select "1"
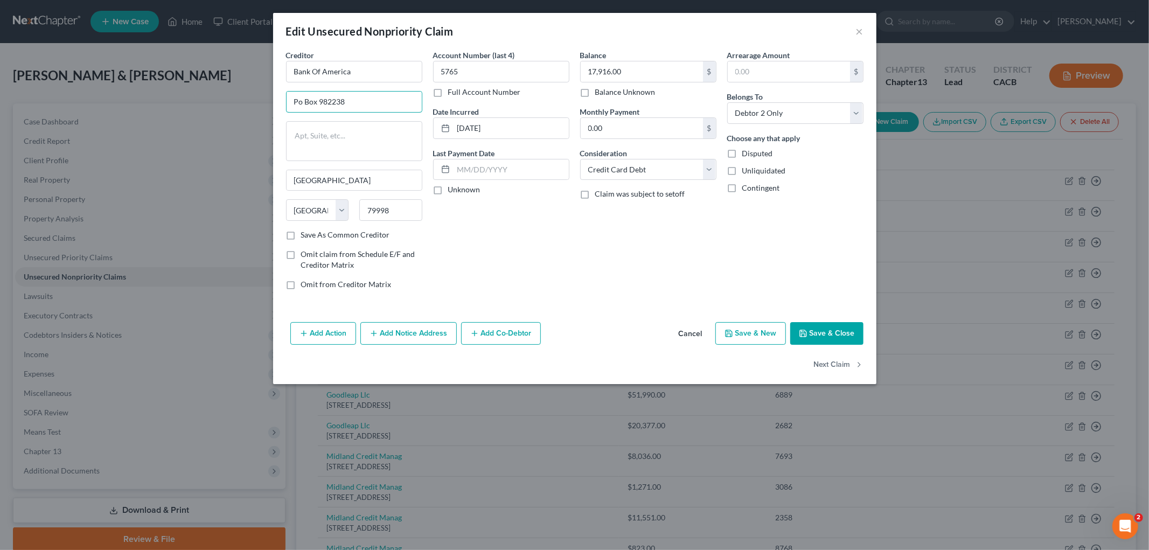
drag, startPoint x: 307, startPoint y: 101, endPoint x: 245, endPoint y: 102, distance: 62.0
click at [246, 102] on div "Edit Unsecured Nonpriority Claim × Creditor * Bank Of America [GEOGRAPHIC_DATA]…" at bounding box center [574, 275] width 1149 height 550
type input "PO Box 982238"
drag, startPoint x: 515, startPoint y: 126, endPoint x: 402, endPoint y: 98, distance: 116.2
click at [418, 117] on div "Creditor * Bank Of America [GEOGRAPHIC_DATA] [GEOGRAPHIC_DATA] [US_STATE][GEOGR…" at bounding box center [575, 174] width 588 height 249
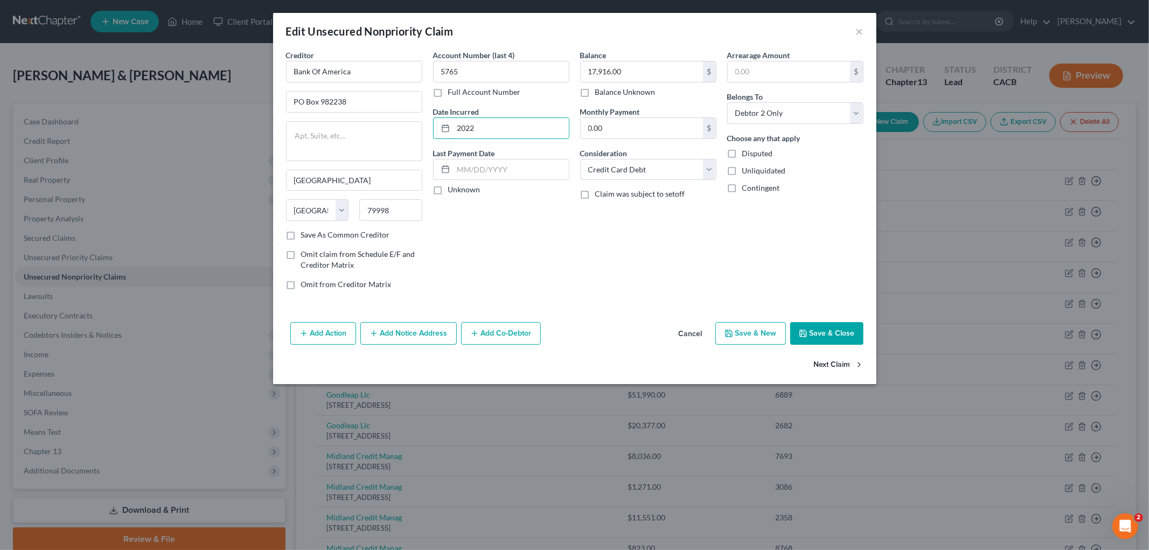
type input "2022"
click at [847, 368] on button "Next Claim" at bounding box center [839, 365] width 50 height 23
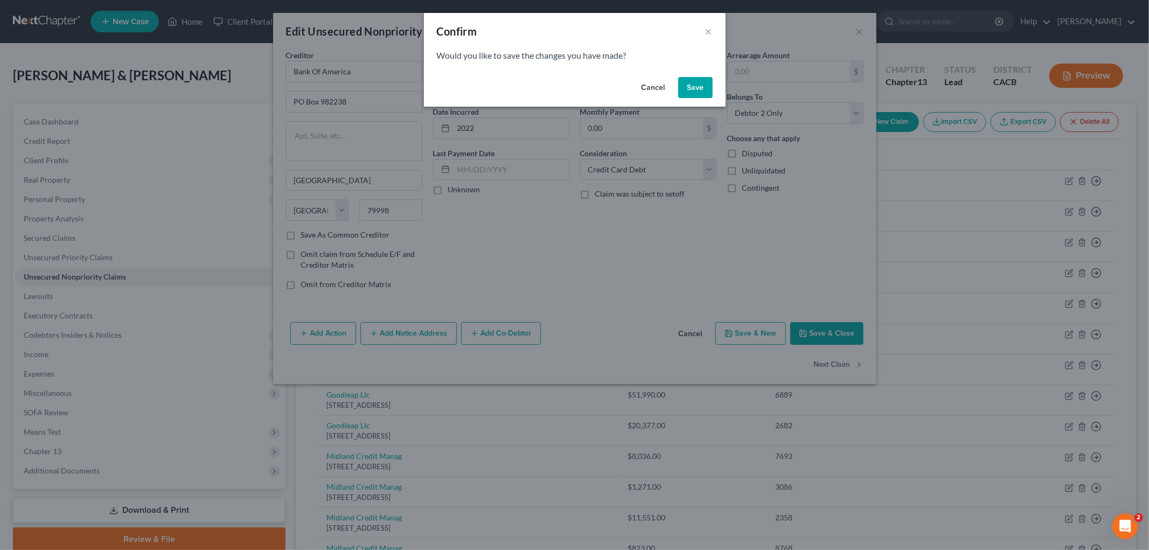
click at [702, 92] on button "Save" at bounding box center [695, 88] width 34 height 22
select select "45"
select select "2"
select select "1"
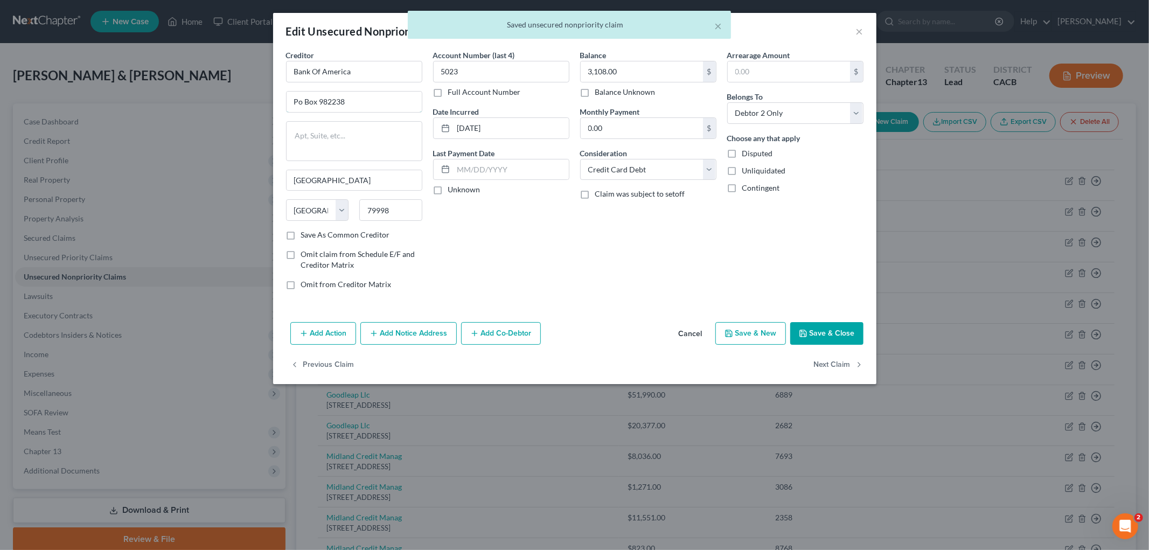
drag, startPoint x: 303, startPoint y: 100, endPoint x: 192, endPoint y: 103, distance: 111.1
click at [196, 103] on div "Edit Unsecured Nonpriority Claim × Creditor * Bank Of America [GEOGRAPHIC_DATA]…" at bounding box center [574, 275] width 1149 height 550
type input "PO Box 982238"
drag, startPoint x: 516, startPoint y: 136, endPoint x: 372, endPoint y: 126, distance: 144.3
click at [373, 126] on div "Creditor * Bank Of America [GEOGRAPHIC_DATA] [GEOGRAPHIC_DATA] [US_STATE][GEOGR…" at bounding box center [575, 174] width 588 height 249
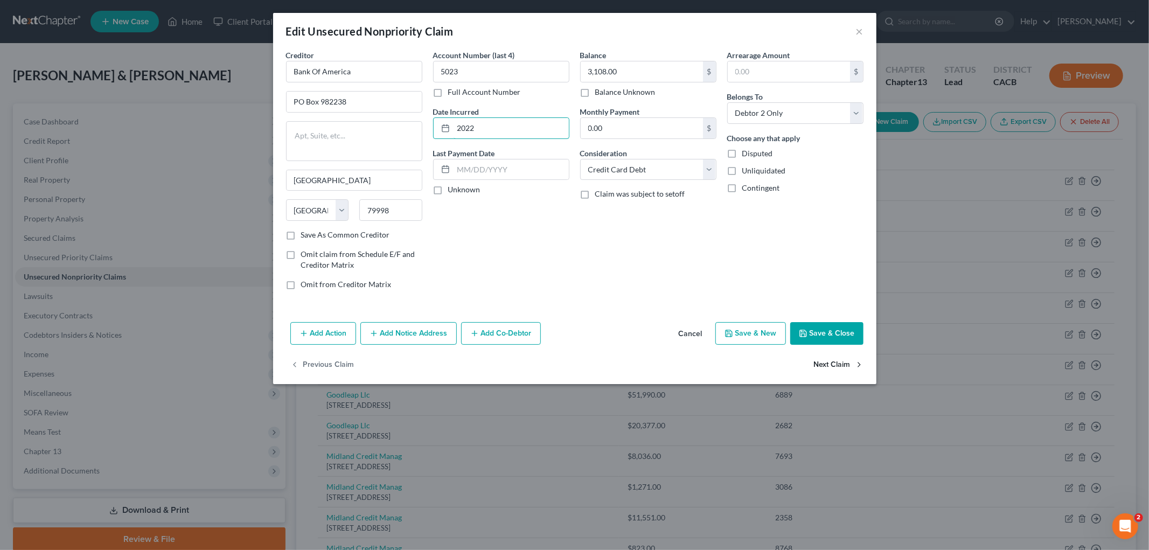
type input "2022"
click at [839, 358] on button "Next Claim" at bounding box center [839, 365] width 50 height 23
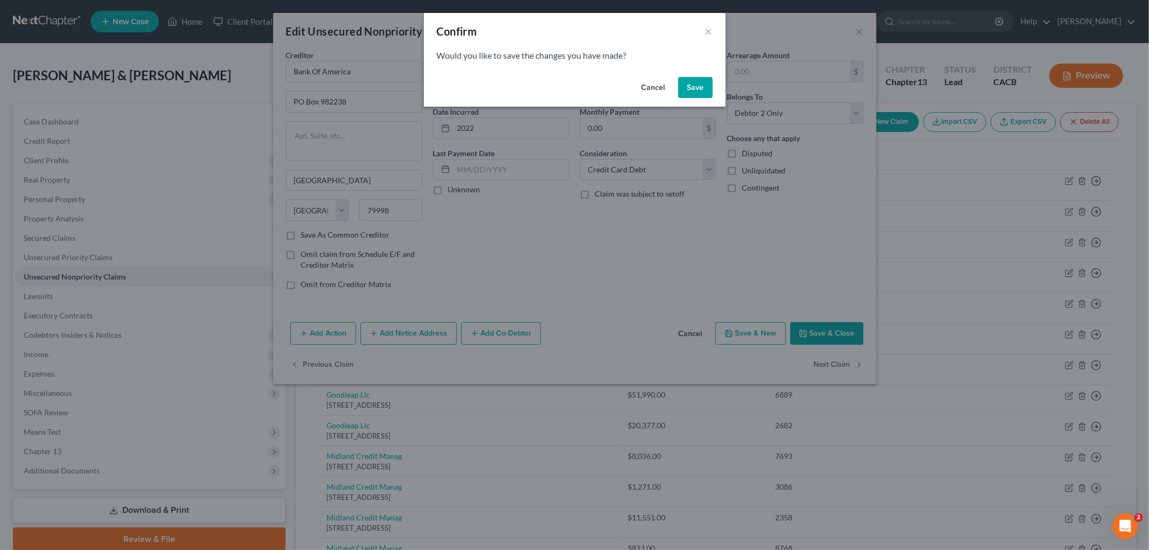
click at [695, 89] on button "Save" at bounding box center [695, 88] width 34 height 22
select select "6"
select select "1"
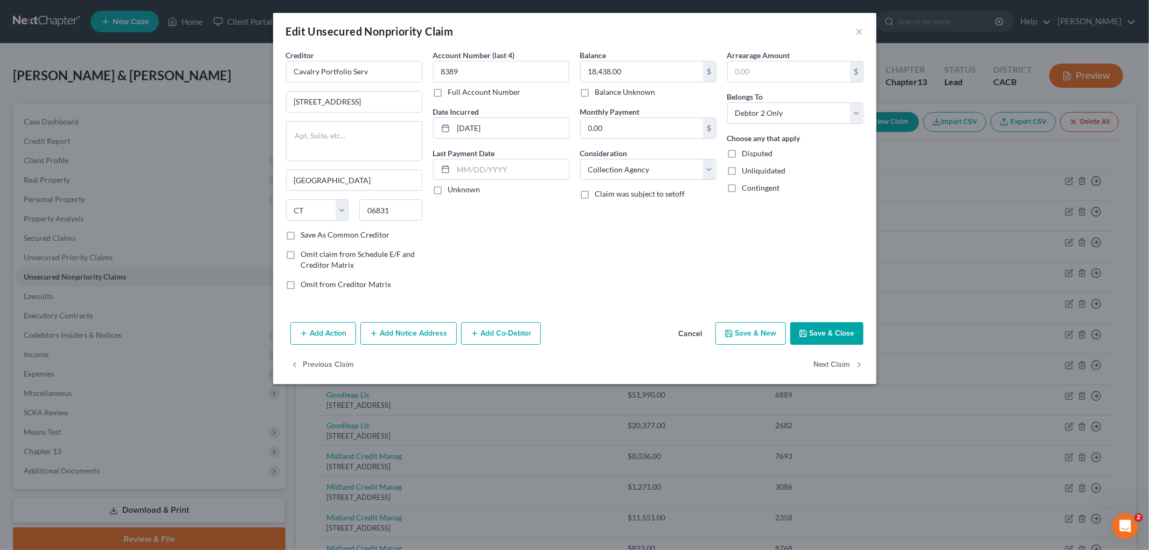
type input "0"
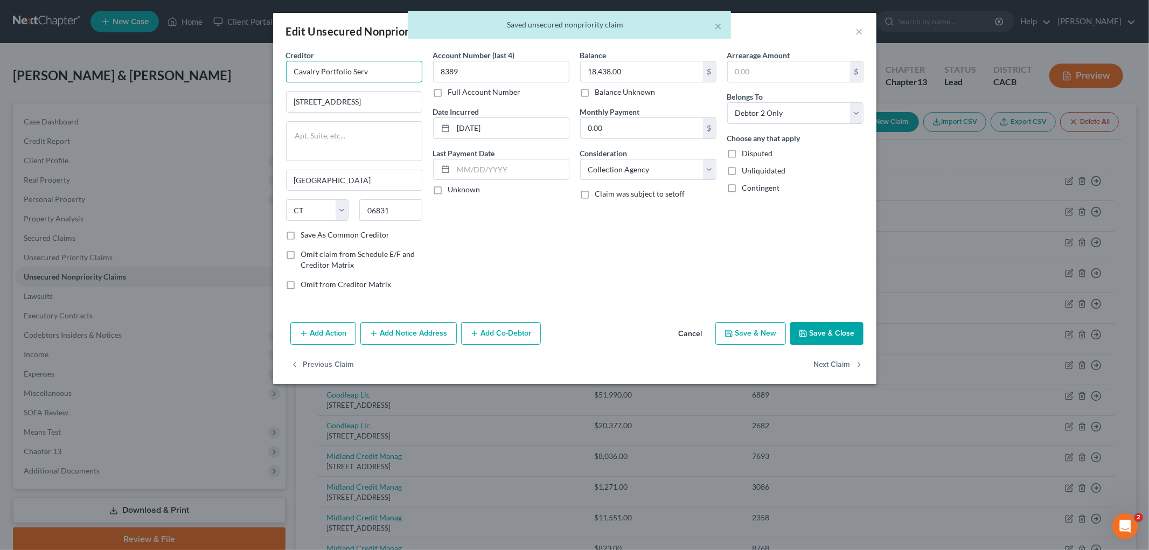
click at [393, 67] on input "Cavalry Portfolio Serv" at bounding box center [354, 72] width 136 height 22
type input "Cavalry Portfolio Services"
click at [337, 96] on input "[STREET_ADDRESS]" at bounding box center [354, 102] width 135 height 20
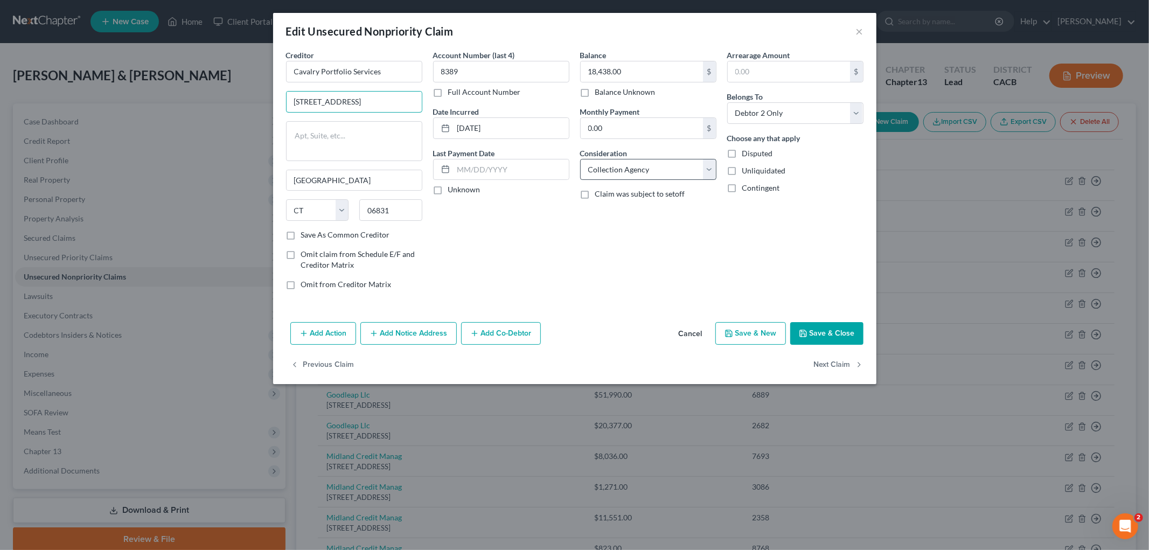
type input "[STREET_ADDRESS]"
click at [605, 168] on select "Select Cable / Satellite Services Collection Agency Credit Card Debt Debt Couns…" at bounding box center [648, 170] width 136 height 22
select select "14"
click at [580, 159] on select "Select Cable / Satellite Services Collection Agency Credit Card Debt Debt Couns…" at bounding box center [648, 170] width 136 height 22
click at [647, 207] on input "text" at bounding box center [648, 210] width 135 height 20
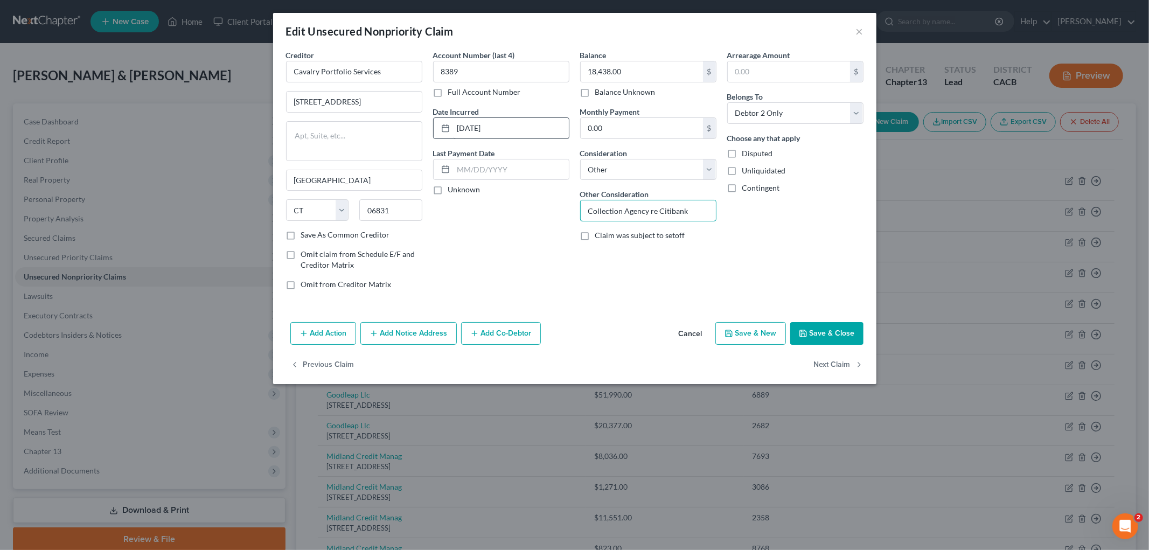
type input "Collection Agency re Citibank"
drag, startPoint x: 535, startPoint y: 127, endPoint x: 412, endPoint y: 129, distance: 122.4
click at [412, 130] on div "Creditor * Cavalry Portfolio Services [STREET_ADDRESS][GEOGRAPHIC_DATA][US_STAT…" at bounding box center [575, 174] width 588 height 249
type input "2024"
click at [832, 332] on button "Save & Close" at bounding box center [827, 333] width 73 height 23
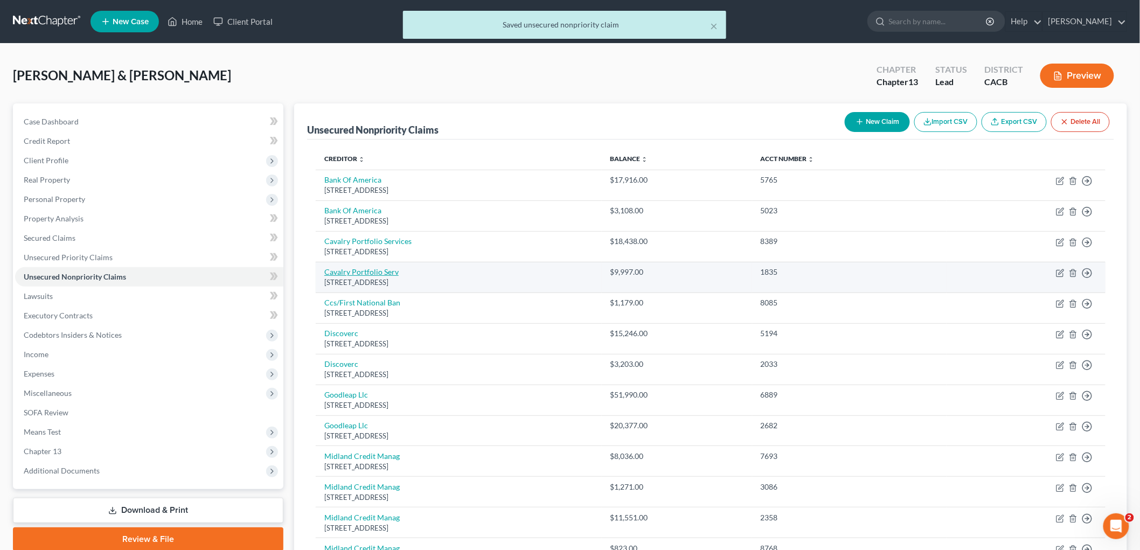
click at [349, 273] on link "Cavalry Portfolio Serv" at bounding box center [361, 271] width 74 height 9
select select "6"
select select "1"
select select "0"
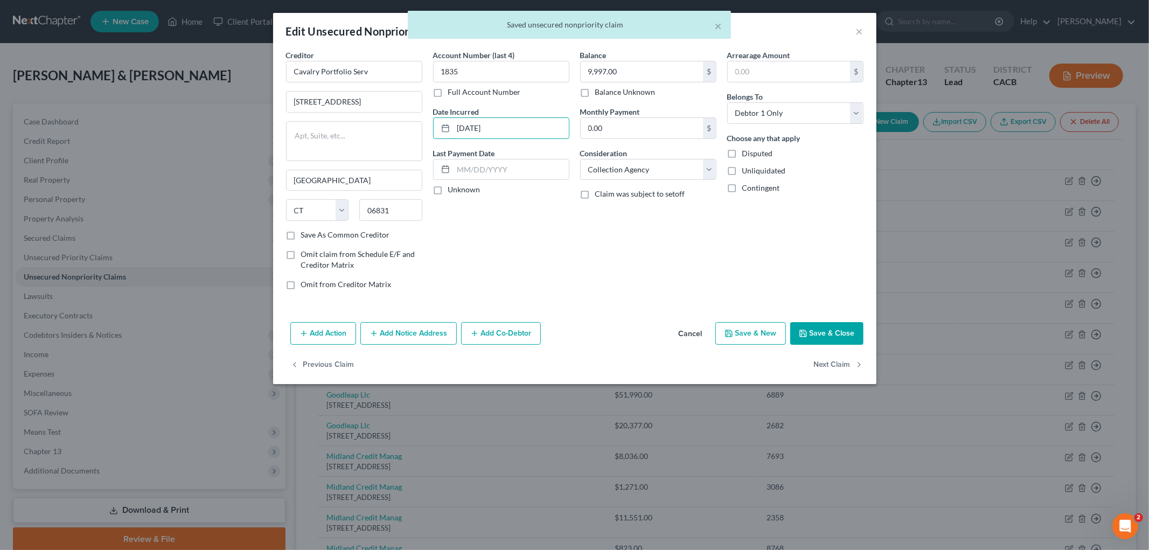
drag, startPoint x: 520, startPoint y: 124, endPoint x: 403, endPoint y: 116, distance: 117.3
click at [405, 117] on div "Creditor * Cavalry Portfolio Serv 1 American Ln Ste [GEOGRAPHIC_DATA] [US_STATE…" at bounding box center [575, 174] width 588 height 249
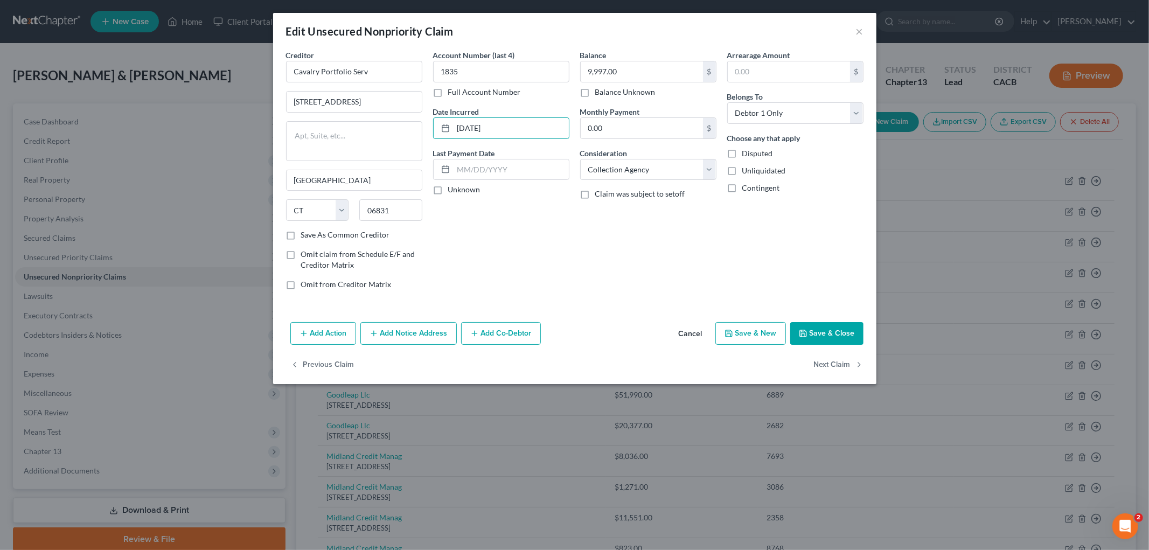
click at [648, 181] on div "Balance 9,997.00 $ Balance Unknown Balance Undetermined 9,997.00 $ Balance Unkn…" at bounding box center [648, 174] width 147 height 249
click at [643, 175] on select "Select Cable / Satellite Services Collection Agency Credit Card Debt Debt Couns…" at bounding box center [648, 170] width 136 height 22
select select "14"
click at [580, 159] on select "Select Cable / Satellite Services Collection Agency Credit Card Debt Debt Couns…" at bounding box center [648, 170] width 136 height 22
click at [638, 216] on input "text" at bounding box center [648, 210] width 135 height 20
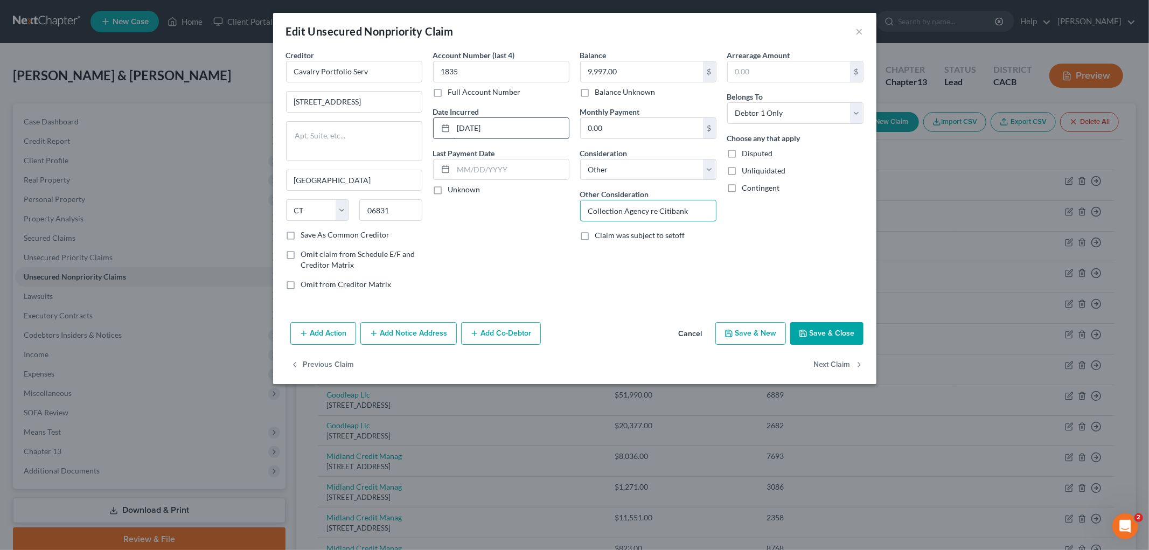
type input "Collection Agency re Citibank"
drag, startPoint x: 495, startPoint y: 119, endPoint x: 456, endPoint y: 120, distance: 38.3
click at [446, 121] on div "[DATE]" at bounding box center [501, 128] width 136 height 22
click at [585, 126] on input "0.00" at bounding box center [642, 128] width 122 height 20
drag, startPoint x: 554, startPoint y: 123, endPoint x: 397, endPoint y: 124, distance: 157.4
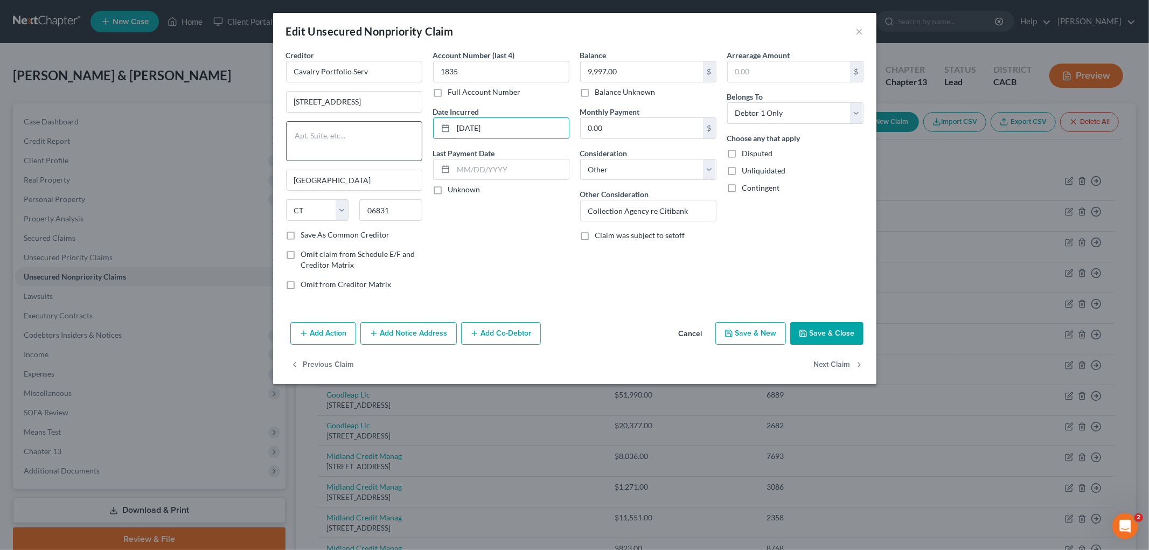
click at [397, 124] on div "Creditor * Cavalry Portfolio Serv 1 American Ln Ste [GEOGRAPHIC_DATA] [US_STATE…" at bounding box center [575, 174] width 588 height 249
type input "2024"
click at [393, 65] on input "Cavalry Portfolio Serv" at bounding box center [354, 72] width 136 height 22
type input "Cavalry Portfolio Services"
drag, startPoint x: 386, startPoint y: 100, endPoint x: 336, endPoint y: 103, distance: 50.7
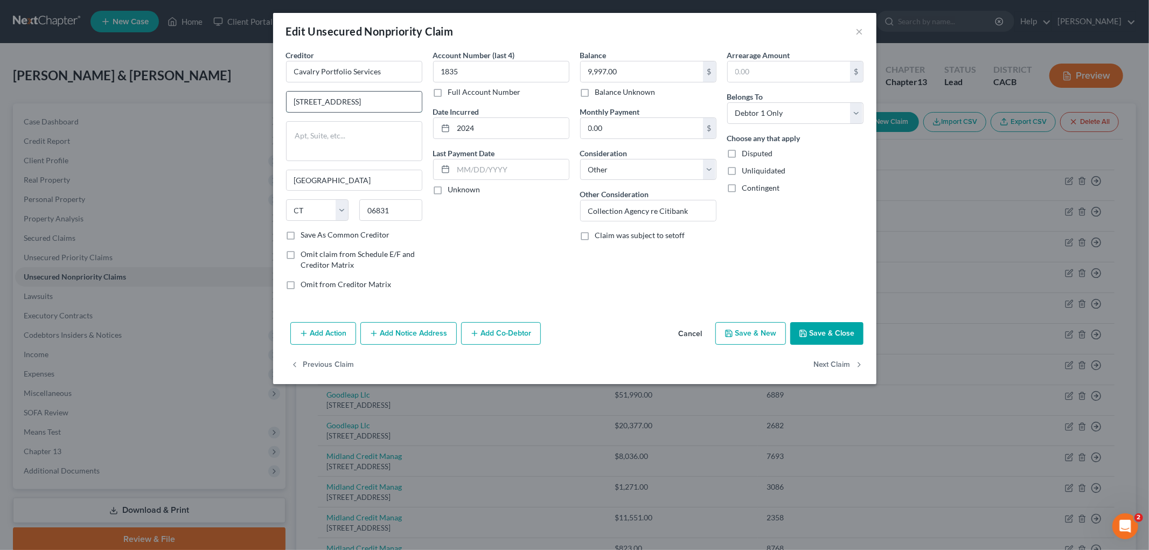
click at [336, 103] on input "[STREET_ADDRESS]" at bounding box center [354, 102] width 135 height 20
type input "[STREET_ADDRESS]"
click at [509, 230] on div "Account Number (last 4) 1835 Full Account Number Date Incurred 2024 Last Paymen…" at bounding box center [501, 174] width 147 height 249
click at [826, 343] on button "Save & Close" at bounding box center [827, 333] width 73 height 23
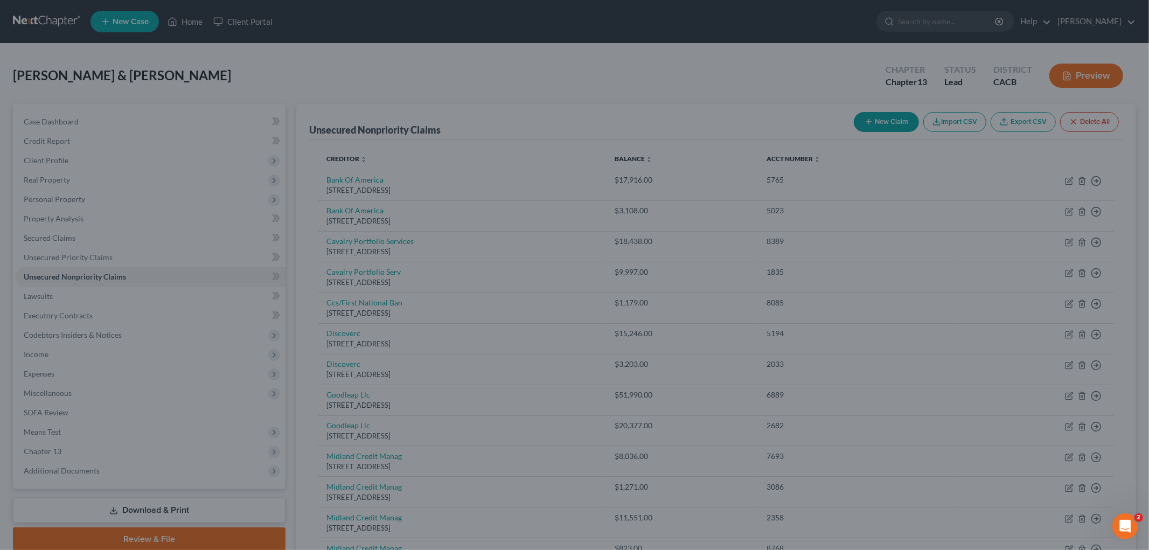
type input "0"
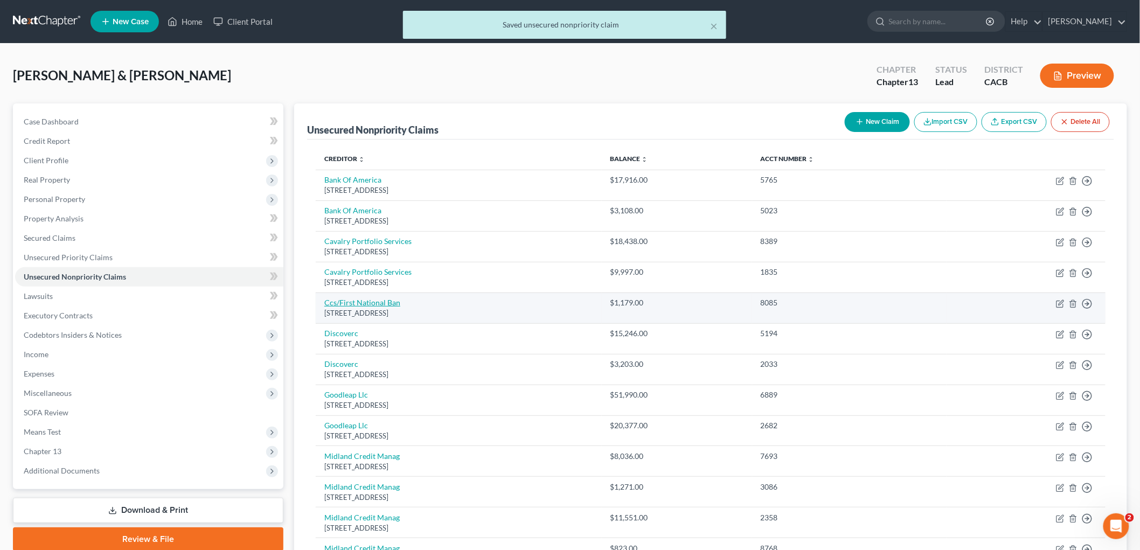
click at [351, 302] on link "Ccs/First National Ban" at bounding box center [362, 302] width 76 height 9
select select "43"
select select "2"
select select "1"
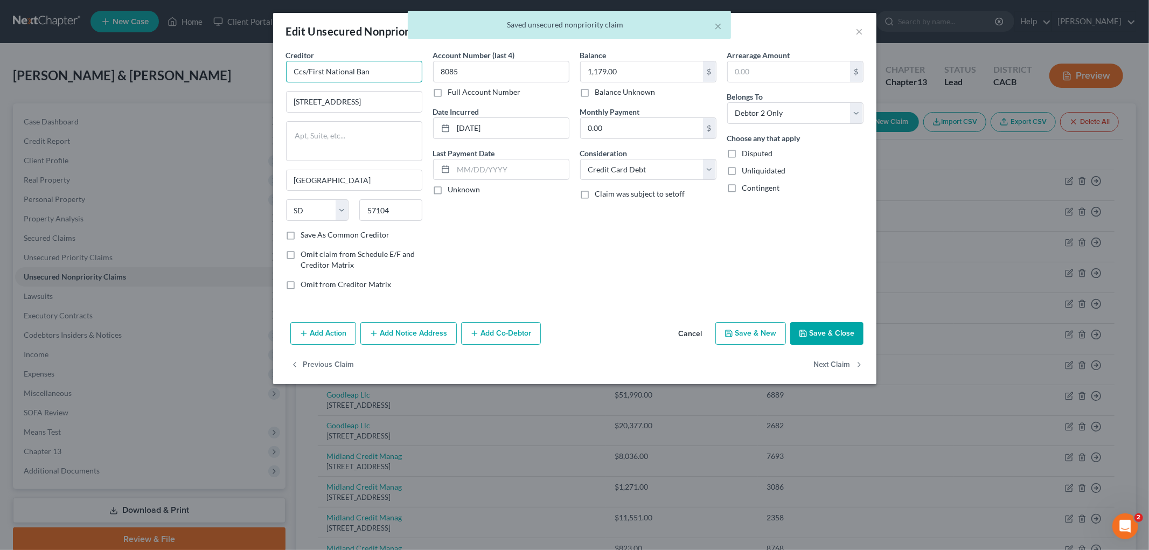
drag, startPoint x: 399, startPoint y: 75, endPoint x: 261, endPoint y: 66, distance: 138.3
click at [261, 66] on div "Edit Unsecured Nonpriority Claim × Creditor * Ccs/First National Ban 500 E [GEO…" at bounding box center [574, 275] width 1149 height 550
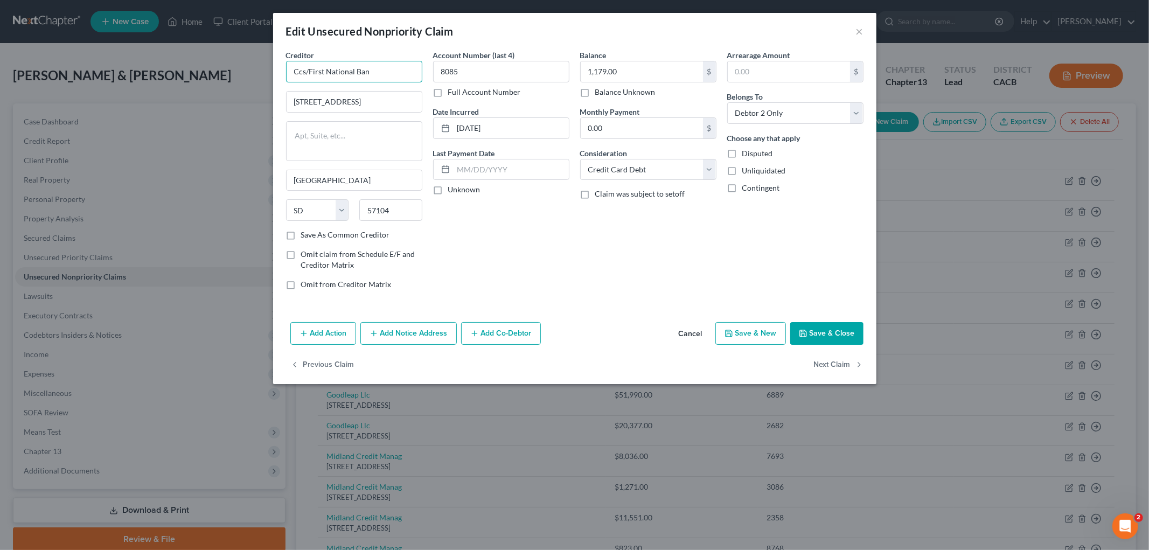
click at [308, 68] on input "Ccs/First National Ban" at bounding box center [354, 72] width 136 height 22
drag, startPoint x: 309, startPoint y: 68, endPoint x: 224, endPoint y: 64, distance: 85.3
click at [224, 65] on div "Edit Unsecured Nonpriority Claim × Creditor * Ccs/First National Ban 500 E [GEO…" at bounding box center [574, 275] width 1149 height 550
type input "First National Bank"
type input "[STREET_ADDRESS]"
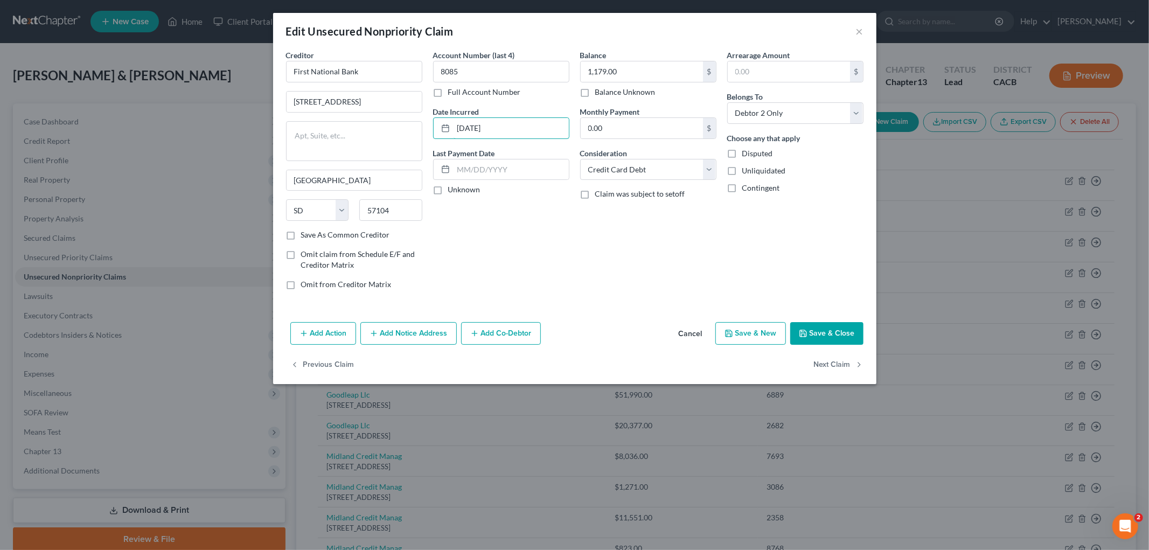
drag, startPoint x: 471, startPoint y: 133, endPoint x: 429, endPoint y: 124, distance: 42.9
click at [428, 133] on div "Account Number (last 4) 8085 Full Account Number Date Incurred [DATE] Last Paym…" at bounding box center [501, 174] width 147 height 249
type input "2011"
click at [818, 333] on button "Save & Close" at bounding box center [827, 333] width 73 height 23
type input "0"
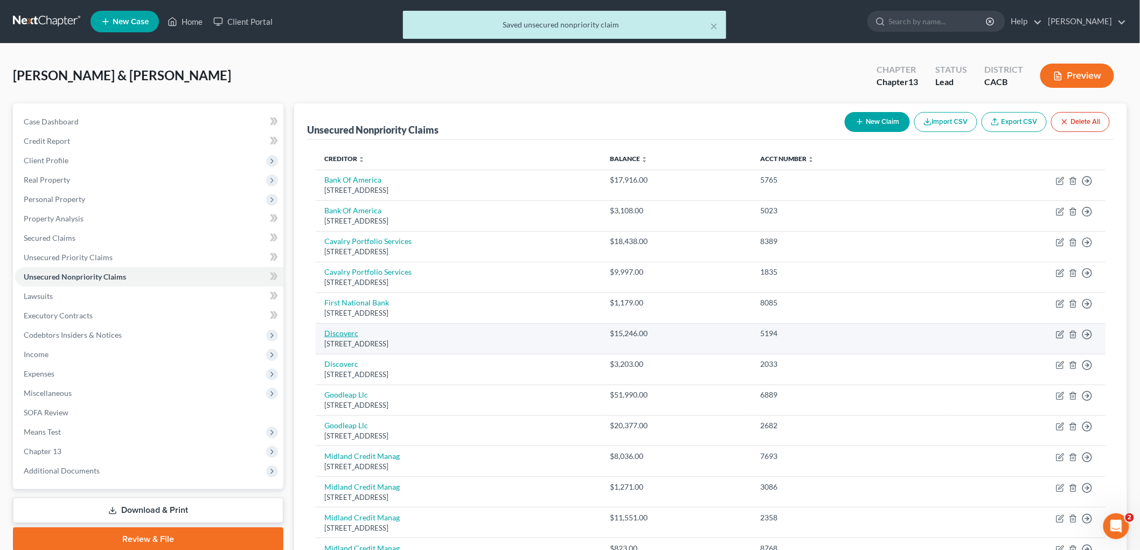
click at [343, 336] on link "Discoverc" at bounding box center [341, 333] width 34 height 9
select select "46"
select select "2"
select select "1"
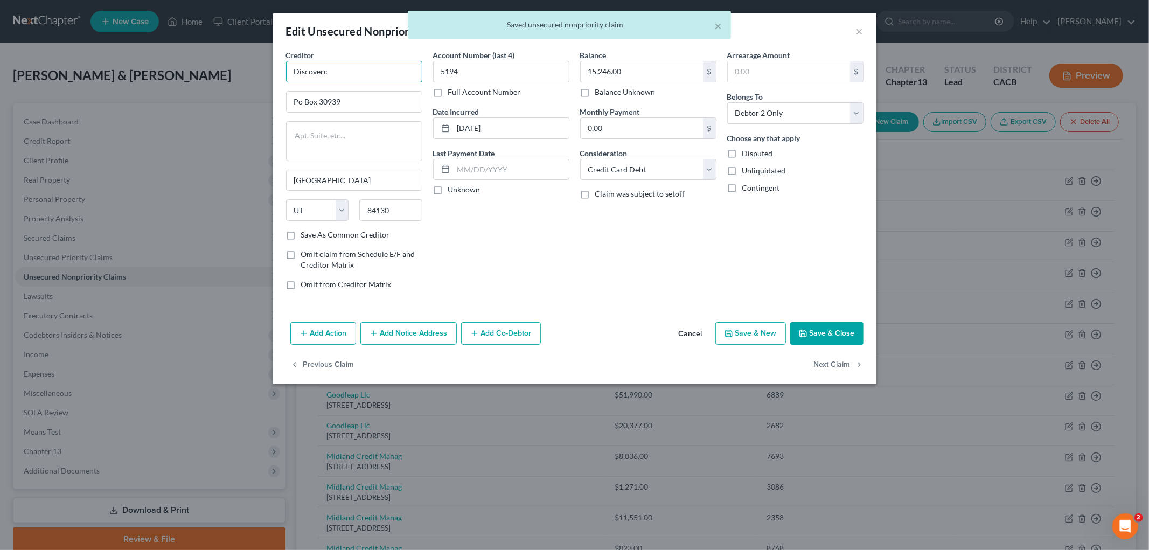
click at [355, 81] on input "Discoverc" at bounding box center [354, 72] width 136 height 22
type input "Discover"
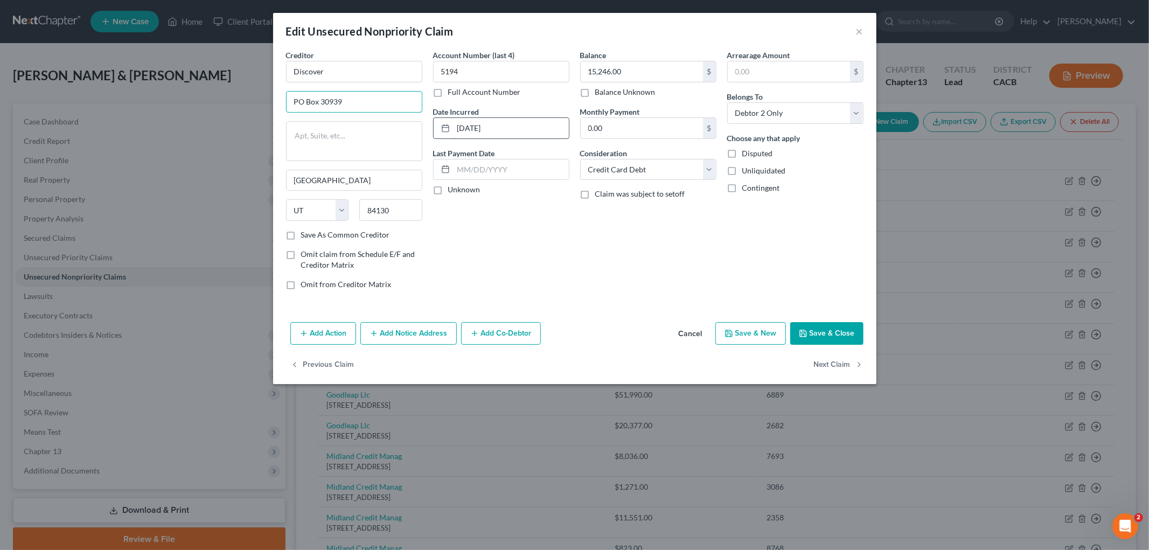
type input "PO Box 30939"
drag, startPoint x: 517, startPoint y: 133, endPoint x: 382, endPoint y: 111, distance: 137.5
click at [382, 112] on div "Creditor * Discover PO Box 30939 [GEOGRAPHIC_DATA] [US_STATE][GEOGRAPHIC_DATA] …" at bounding box center [575, 174] width 588 height 249
type input "2017"
click at [820, 327] on button "Save & Close" at bounding box center [827, 333] width 73 height 23
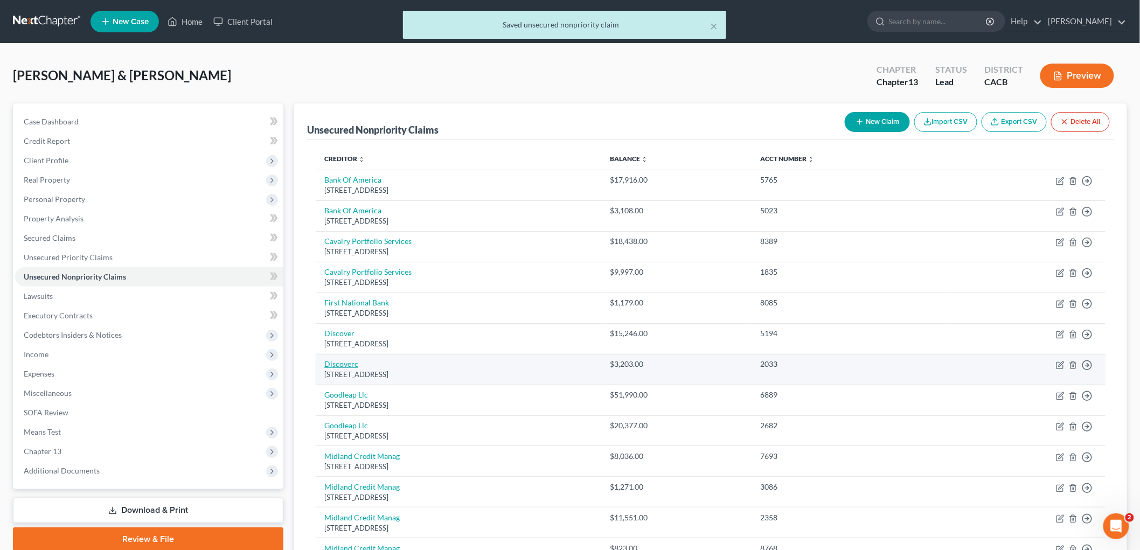
click at [341, 368] on link "Discoverc" at bounding box center [341, 363] width 34 height 9
select select "46"
select select "2"
select select "1"
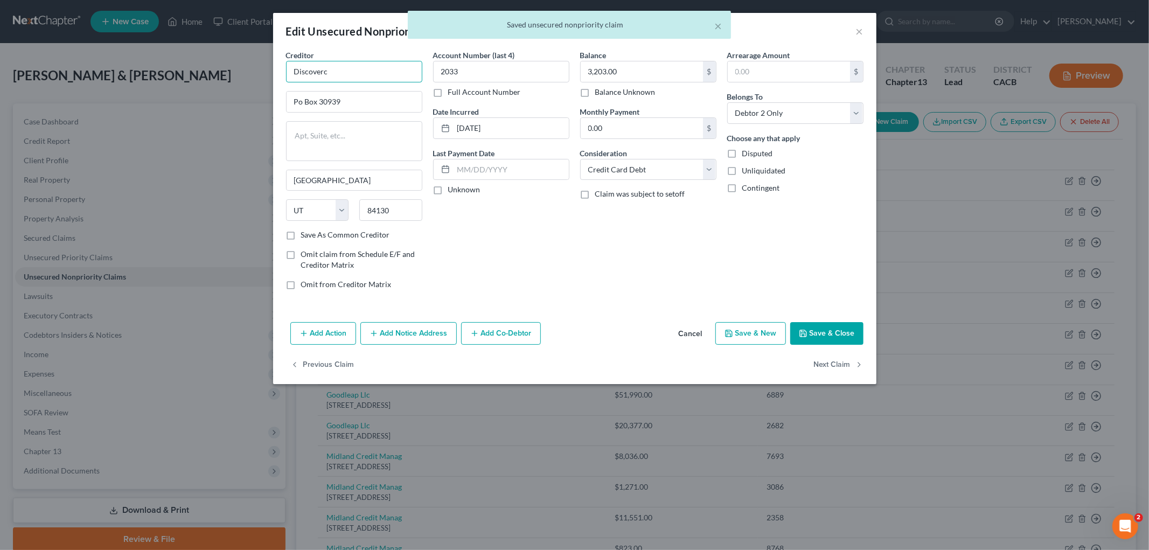
click at [349, 76] on input "Discoverc" at bounding box center [354, 72] width 136 height 22
type input "Discover"
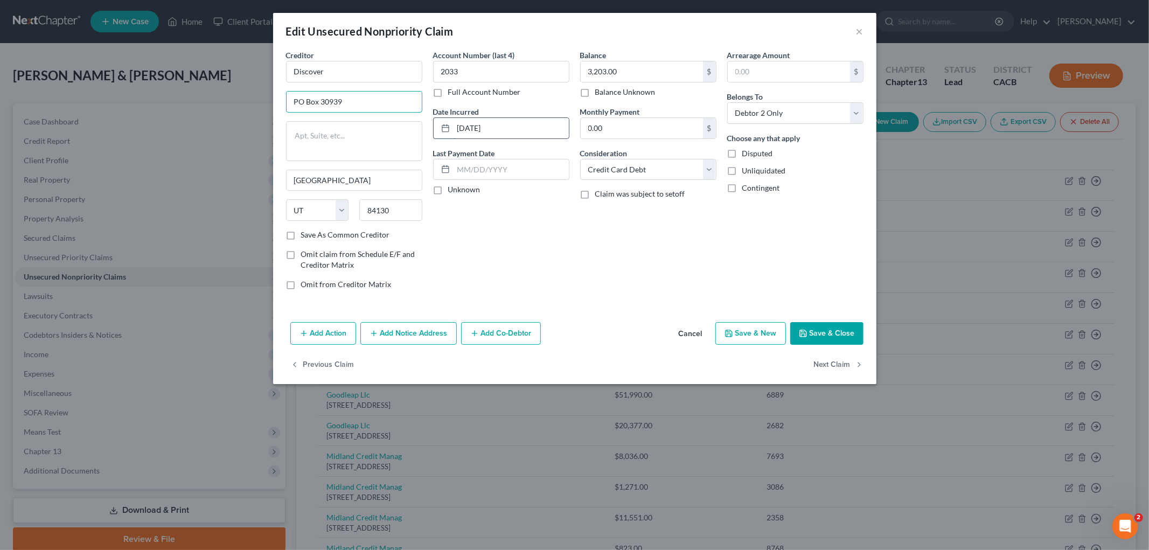
type input "PO Box 30939"
drag, startPoint x: 534, startPoint y: 130, endPoint x: 453, endPoint y: 127, distance: 80.9
click at [454, 127] on input "[DATE]" at bounding box center [511, 128] width 115 height 20
type input "2022"
click at [820, 329] on button "Save & Close" at bounding box center [827, 333] width 73 height 23
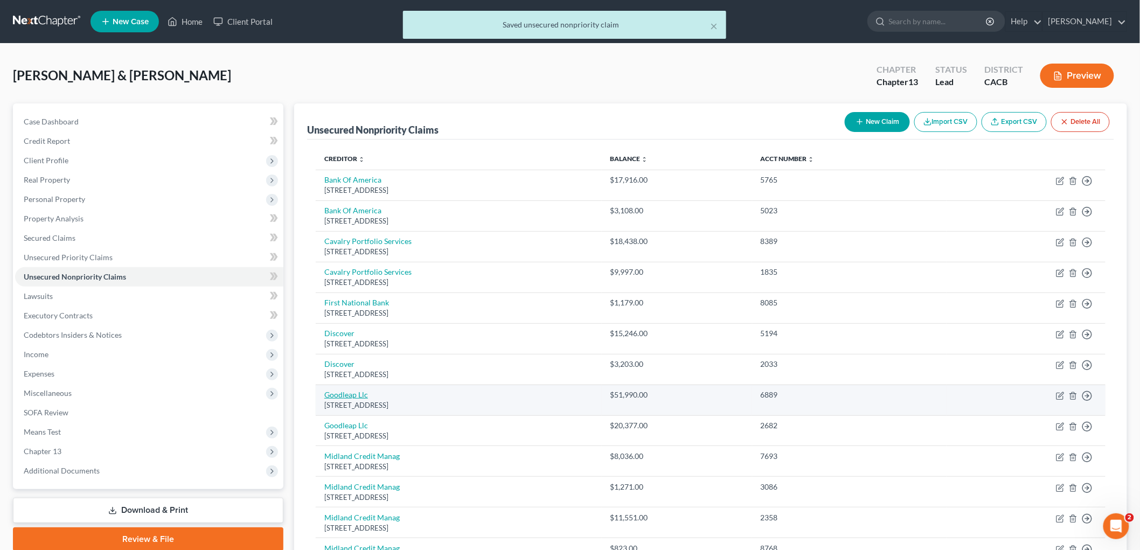
click at [347, 397] on link "Goodleap Llc" at bounding box center [346, 394] width 44 height 9
select select "4"
select select "1"
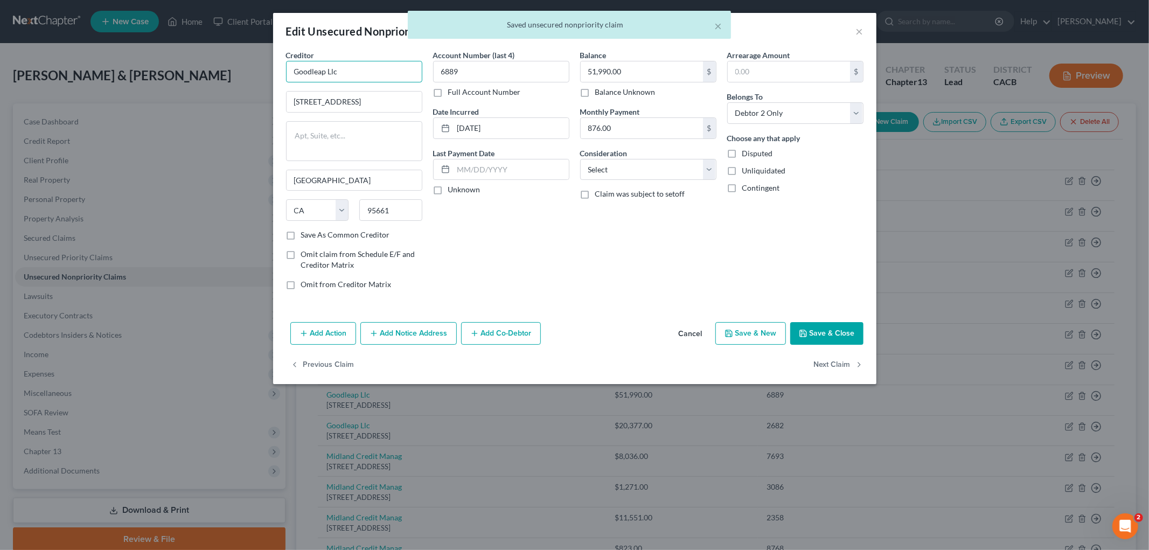
click at [326, 69] on input "Goodleap Llc" at bounding box center [354, 72] width 136 height 22
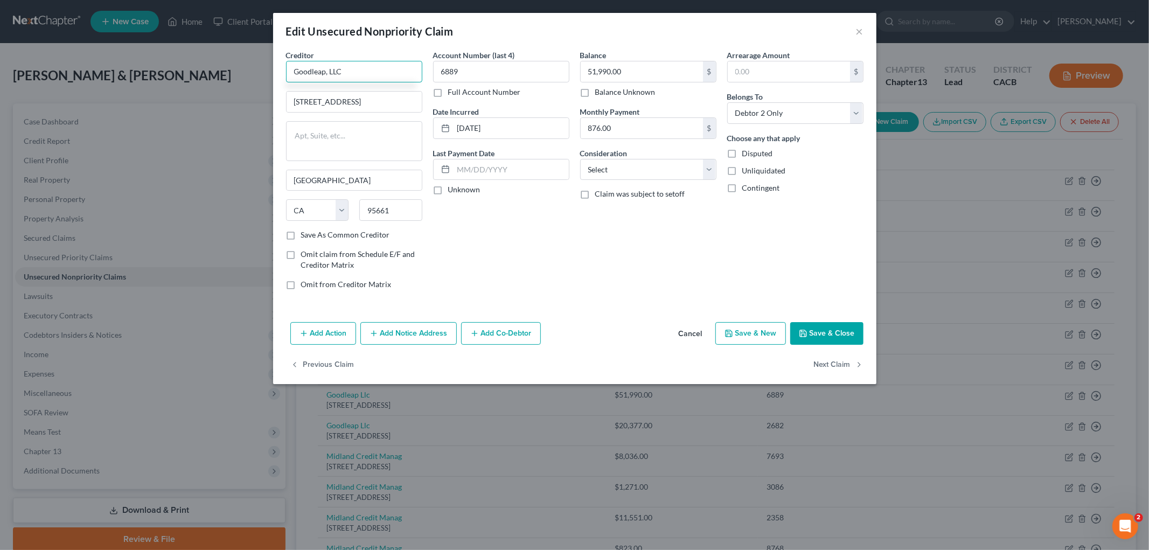
type input "Goodleap, LLC"
type input "[STREET_ADDRESS]"
type input "2023"
click at [600, 178] on select "Select Cable / Satellite Services Collection Agency Credit Card Debt Debt Couns…" at bounding box center [648, 170] width 136 height 22
select select "14"
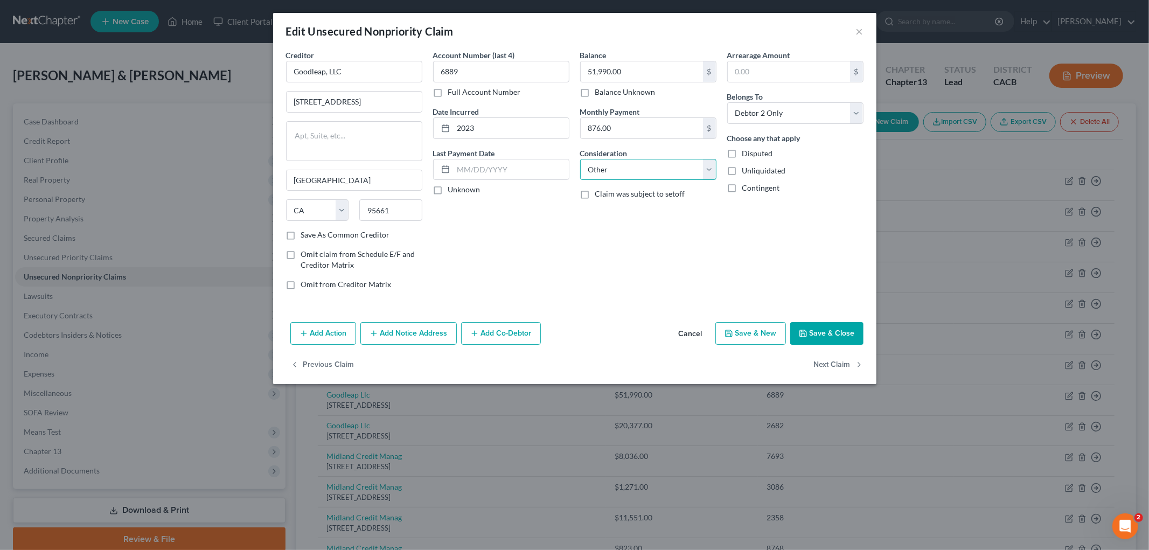
click at [580, 159] on select "Select Cable / Satellite Services Collection Agency Credit Card Debt Debt Couns…" at bounding box center [648, 170] width 136 height 22
click at [650, 213] on input "text" at bounding box center [648, 210] width 135 height 20
type input "P"
type input "Loan"
drag, startPoint x: 820, startPoint y: 327, endPoint x: 814, endPoint y: 327, distance: 5.9
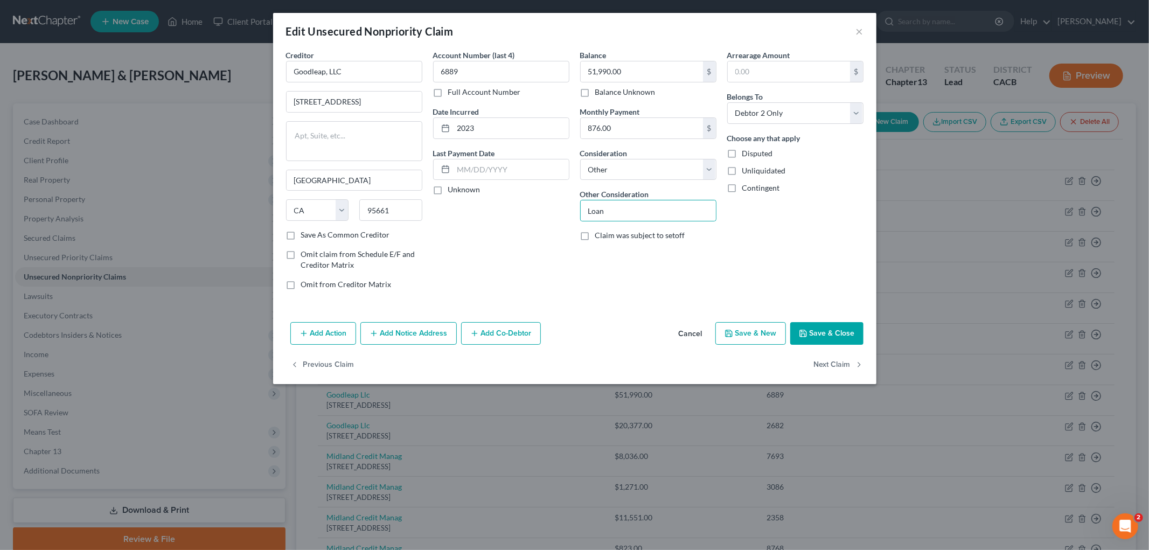
click at [819, 327] on button "Save & Close" at bounding box center [827, 333] width 73 height 23
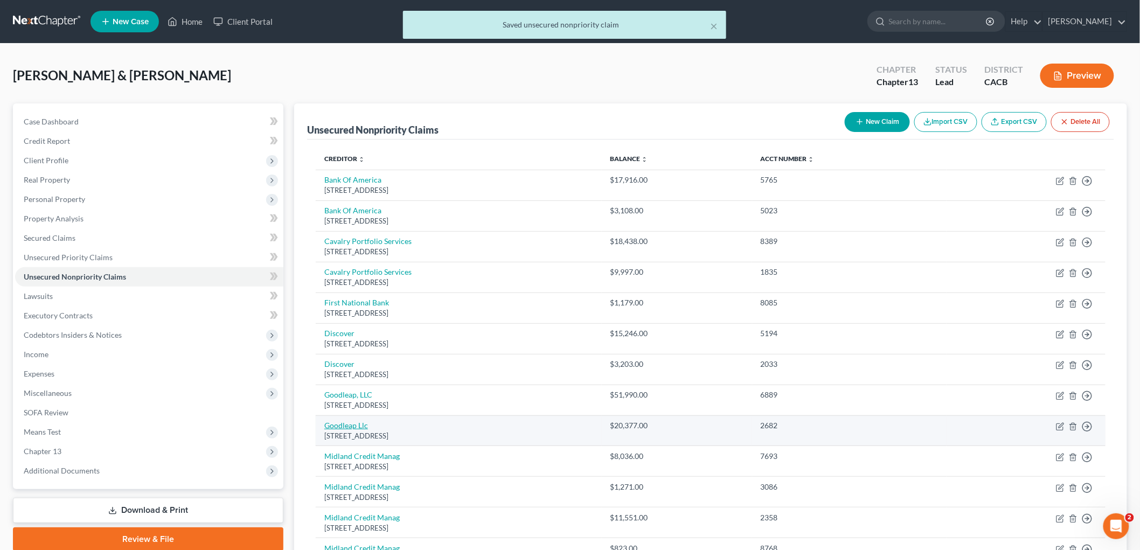
click at [352, 430] on link "Goodleap Llc" at bounding box center [346, 425] width 44 height 9
select select "4"
select select "2"
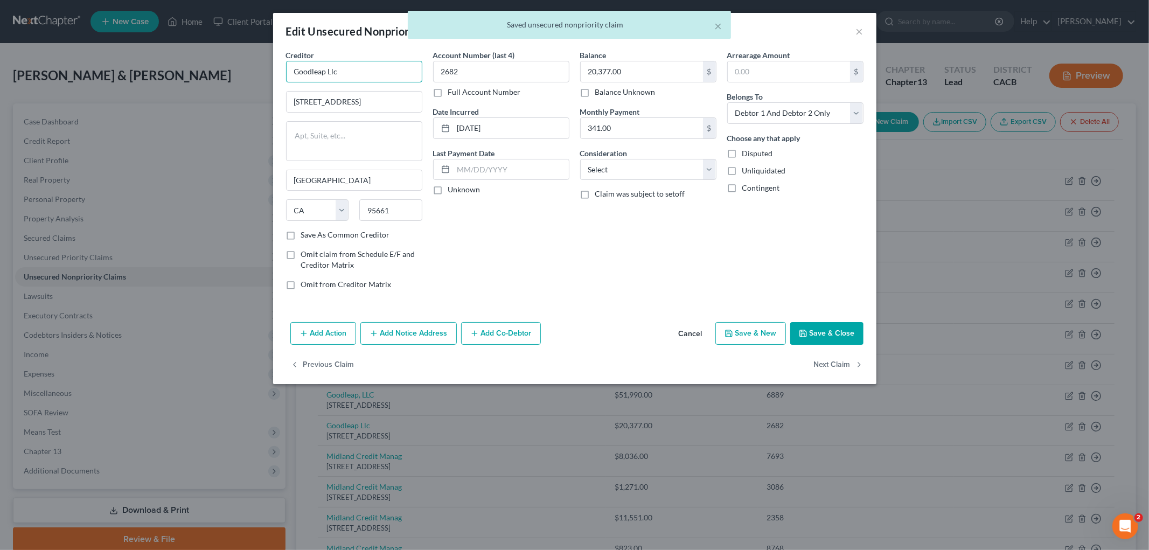
click at [328, 68] on input "Goodleap Llc" at bounding box center [354, 72] width 136 height 22
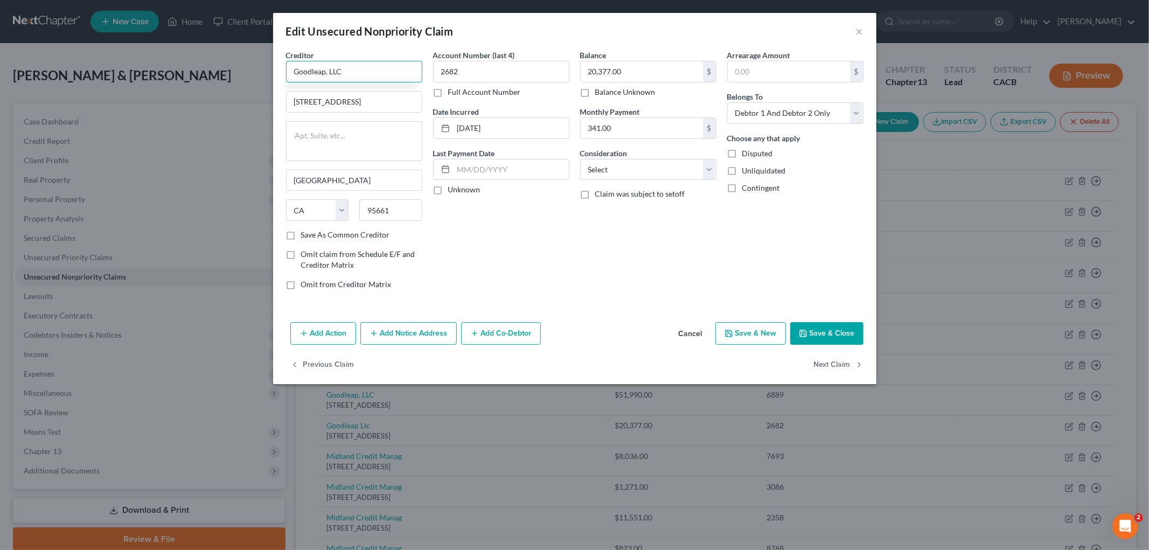
type input "Goodleap, LLC"
type input "[STREET_ADDRESS]"
click at [513, 132] on input "[DATE]" at bounding box center [511, 128] width 115 height 20
type input "2022"
click at [607, 162] on select "Select Cable / Satellite Services Collection Agency Credit Card Debt Debt Couns…" at bounding box center [648, 170] width 136 height 22
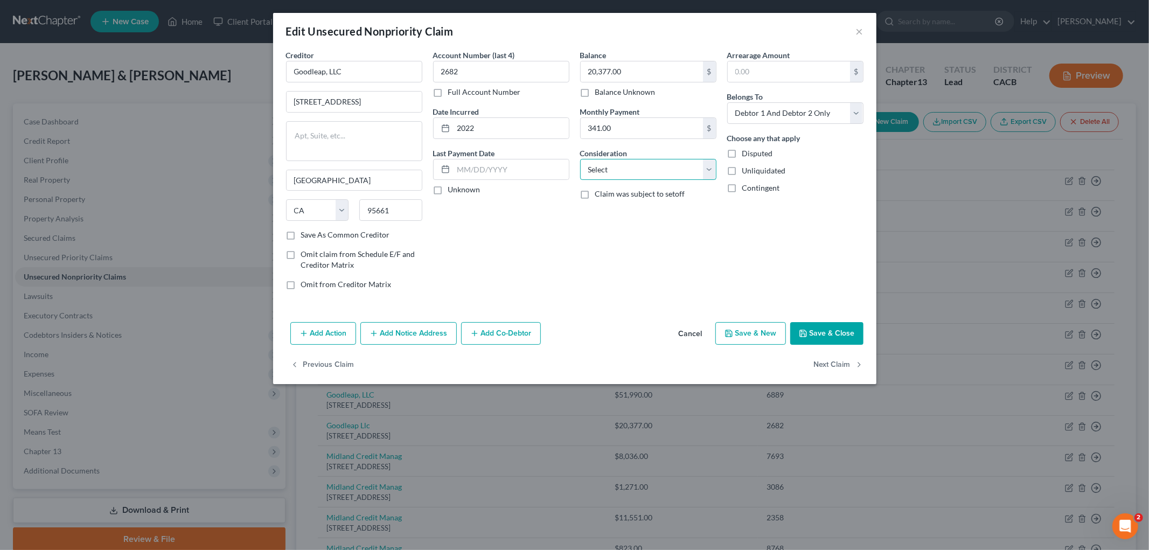
select select "14"
click at [580, 159] on select "Select Cable / Satellite Services Collection Agency Credit Card Debt Debt Couns…" at bounding box center [648, 170] width 136 height 22
click at [631, 210] on input "text" at bounding box center [648, 210] width 135 height 20
type input "Loan"
click at [818, 330] on button "Save & Close" at bounding box center [827, 333] width 73 height 23
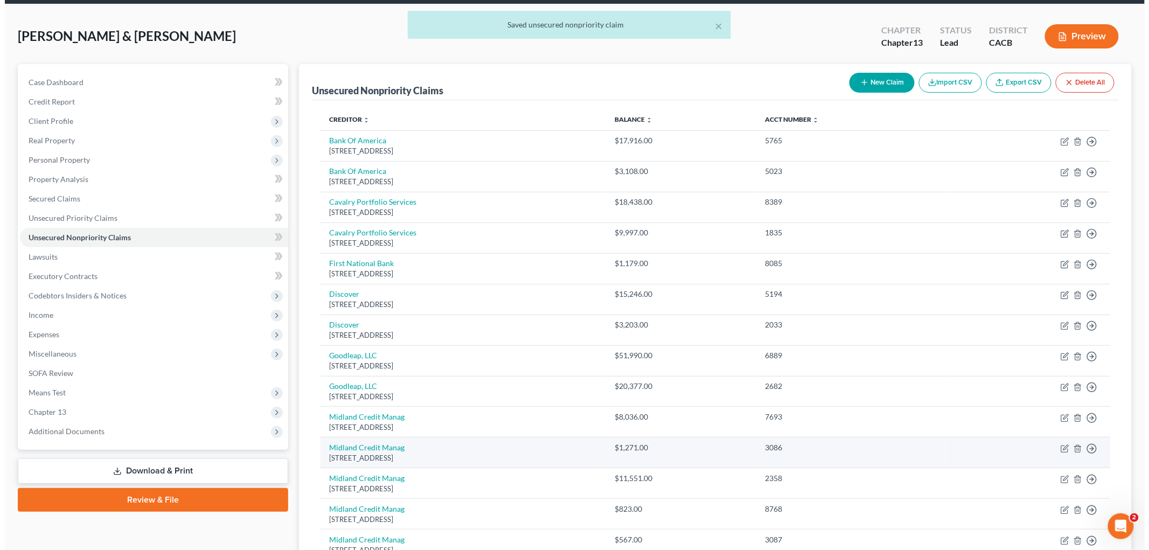
scroll to position [120, 0]
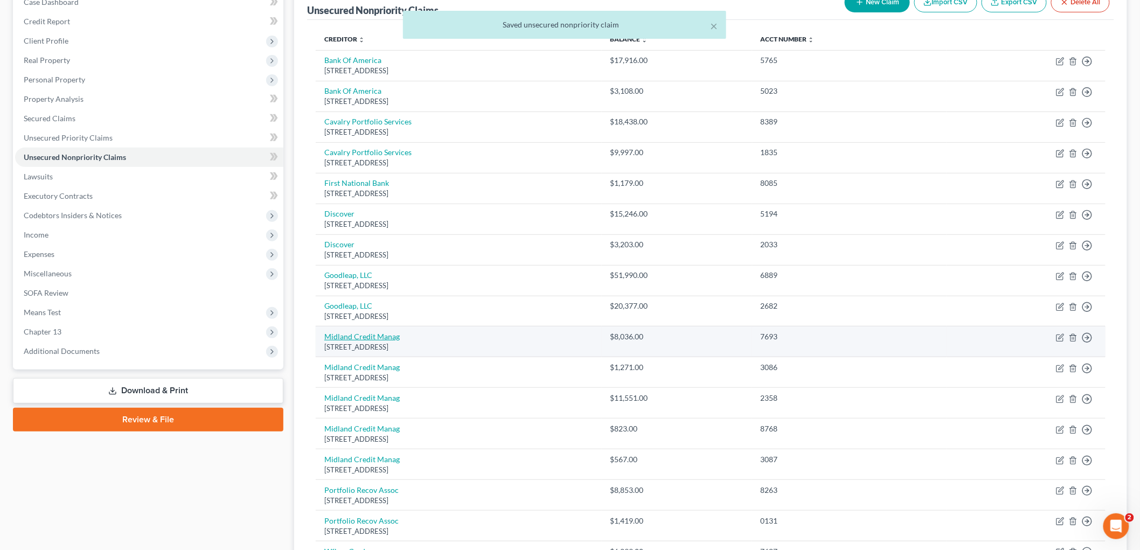
click at [372, 336] on link "Midland Credit Manag" at bounding box center [361, 336] width 75 height 9
select select "23"
select select "1"
select select "0"
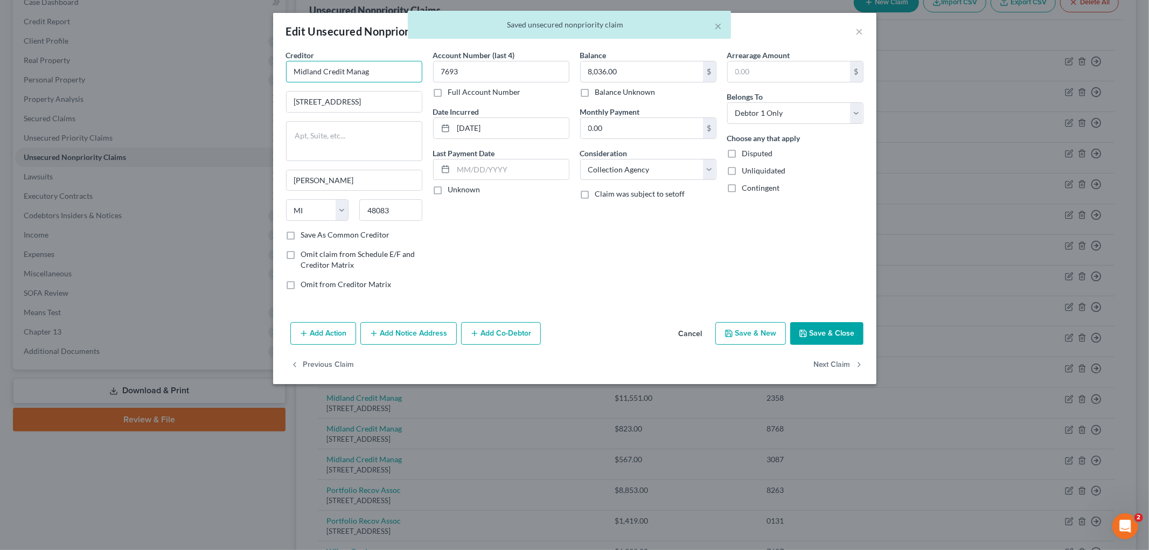
click at [399, 71] on input "Midland Credit Manag" at bounding box center [354, 72] width 136 height 22
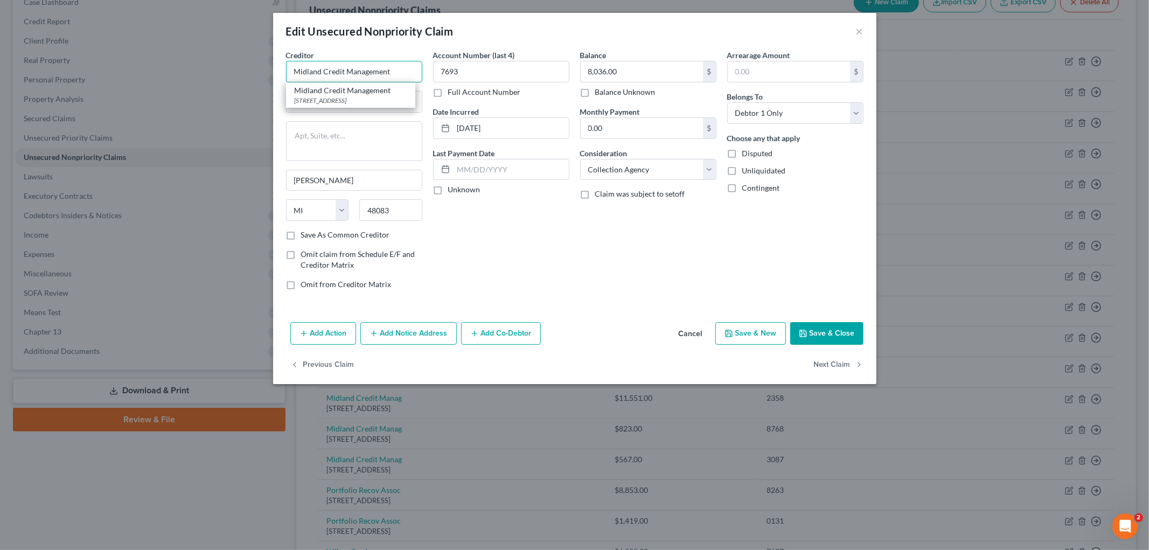
drag, startPoint x: 397, startPoint y: 63, endPoint x: 220, endPoint y: 49, distance: 177.9
click at [221, 50] on div "Edit Unsecured Nonpriority Claim × Creditor * Midland Credit Management Midland…" at bounding box center [574, 275] width 1149 height 550
type input "Midland Credit Management"
drag, startPoint x: 842, startPoint y: 334, endPoint x: 669, endPoint y: 342, distance: 173.2
click at [839, 333] on button "Save & Close" at bounding box center [827, 333] width 73 height 23
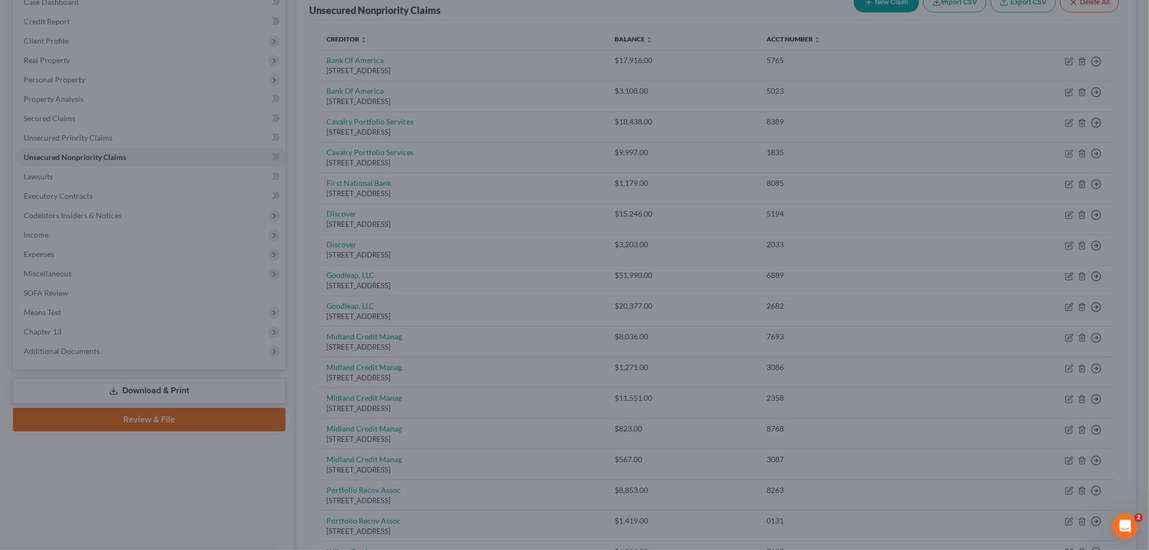
type input "0"
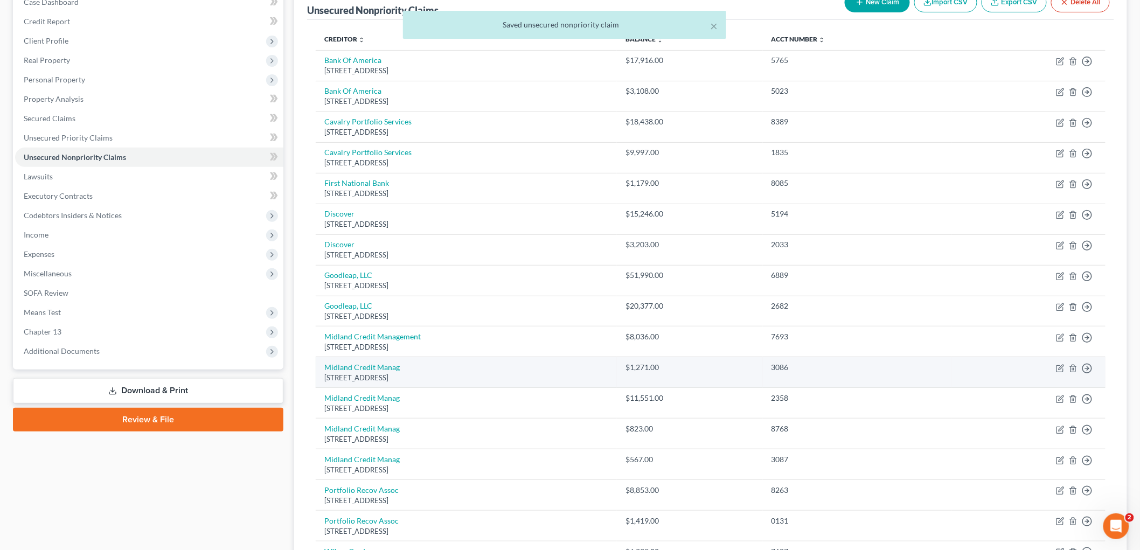
click at [372, 376] on div "[STREET_ADDRESS]" at bounding box center [466, 378] width 284 height 10
click at [372, 372] on td "Midland Credit Manag [STREET_ADDRESS]" at bounding box center [466, 372] width 301 height 31
click at [373, 367] on link "Midland Credit Manag" at bounding box center [361, 367] width 75 height 9
select select "23"
select select "1"
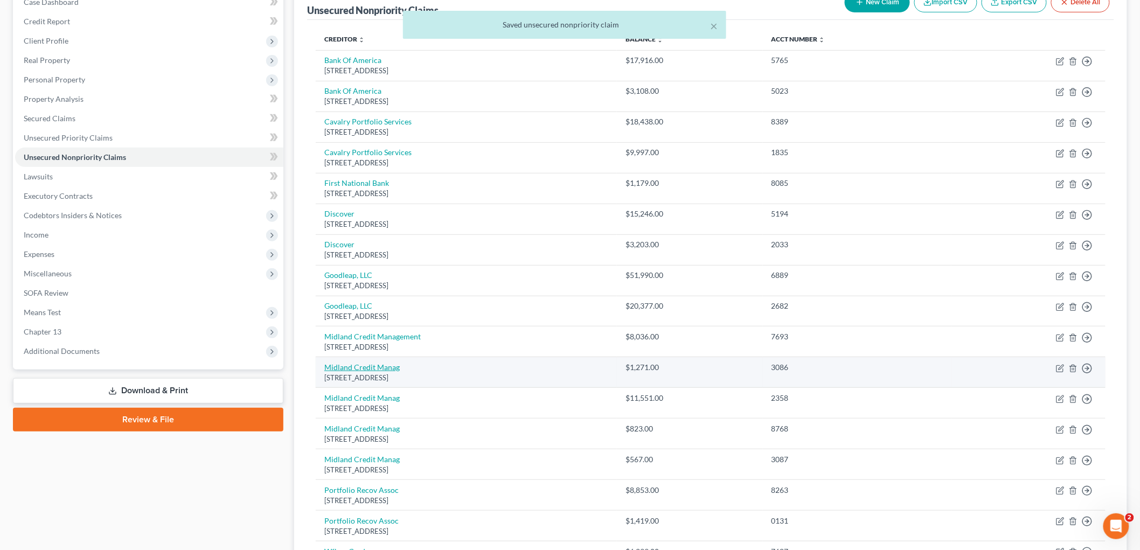
select select "1"
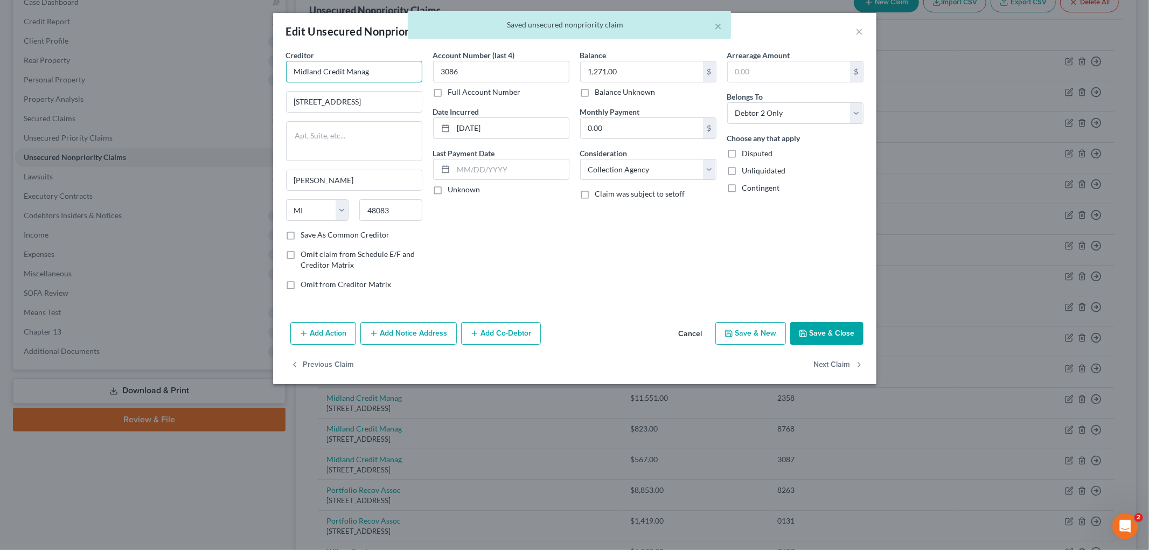
drag, startPoint x: 391, startPoint y: 76, endPoint x: 243, endPoint y: 61, distance: 149.0
click at [243, 61] on div "Edit Unsecured Nonpriority Claim × Creditor * Midland Credit Manag [STREET_ADDR…" at bounding box center [574, 275] width 1149 height 550
paste input "ement"
type input "Midland Credit Management"
click at [820, 363] on button "Next Claim" at bounding box center [839, 365] width 50 height 23
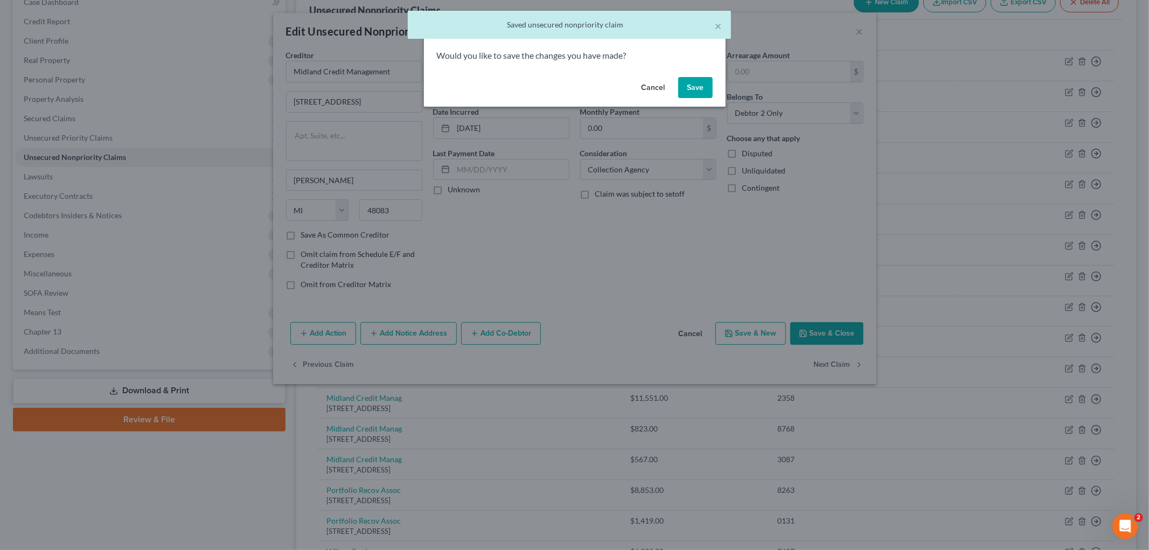
click at [682, 86] on button "Save" at bounding box center [695, 88] width 34 height 22
select select "23"
select select "1"
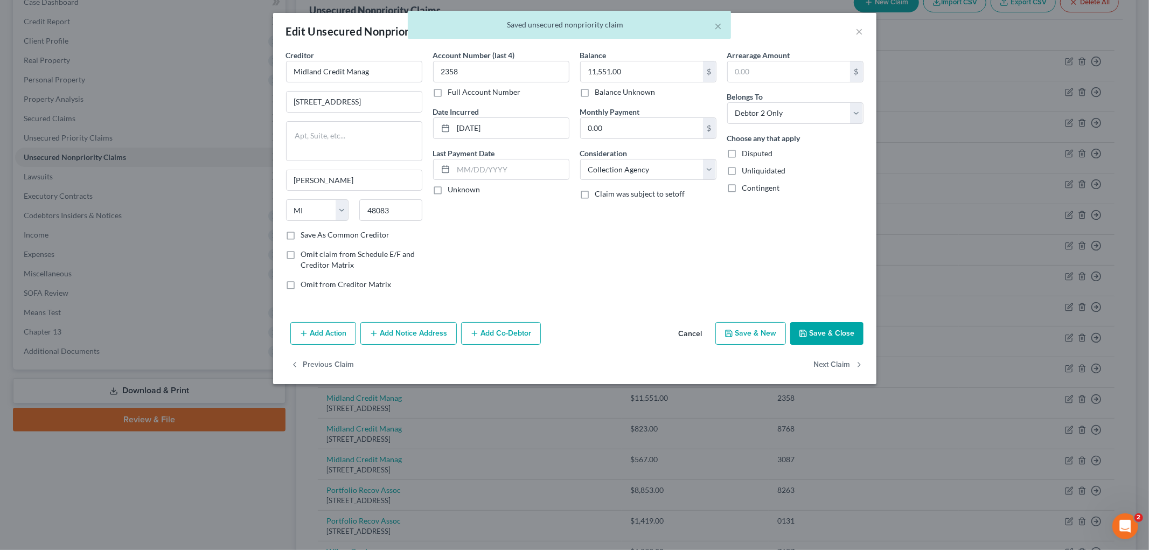
type input "0"
drag, startPoint x: 401, startPoint y: 74, endPoint x: 285, endPoint y: 66, distance: 116.7
click at [285, 66] on body "Home New Case Client Portal [PERSON_NAME] [PERSON_NAME][EMAIL_ADDRESS][DOMAIN_N…" at bounding box center [574, 284] width 1149 height 808
paste input "ement"
type input "Midland Credit Management"
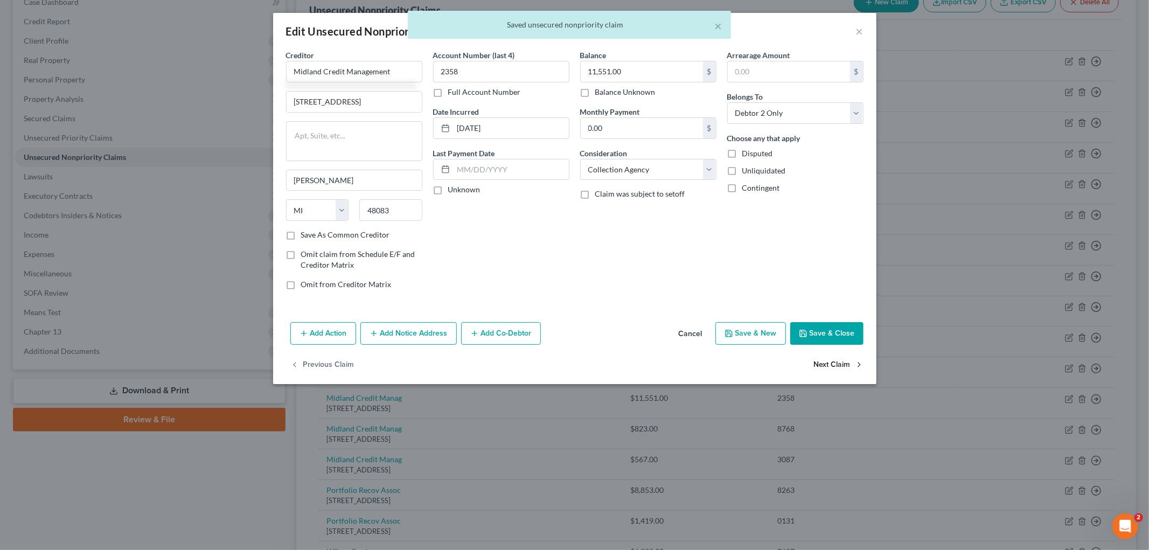
click at [818, 356] on button "Next Claim" at bounding box center [839, 365] width 50 height 23
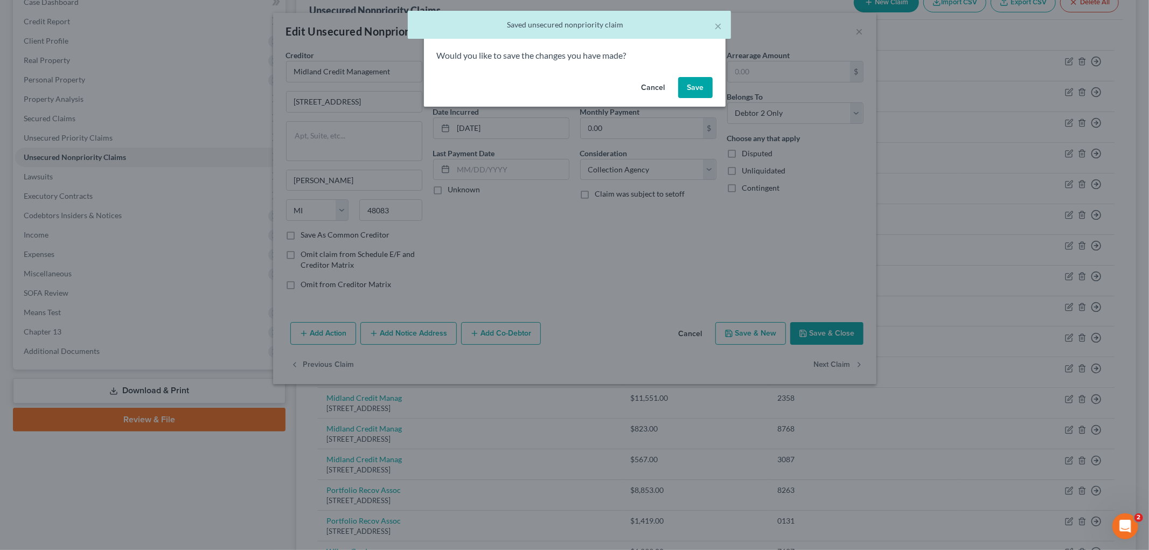
click at [687, 78] on button "Save" at bounding box center [695, 88] width 34 height 22
select select "23"
select select "1"
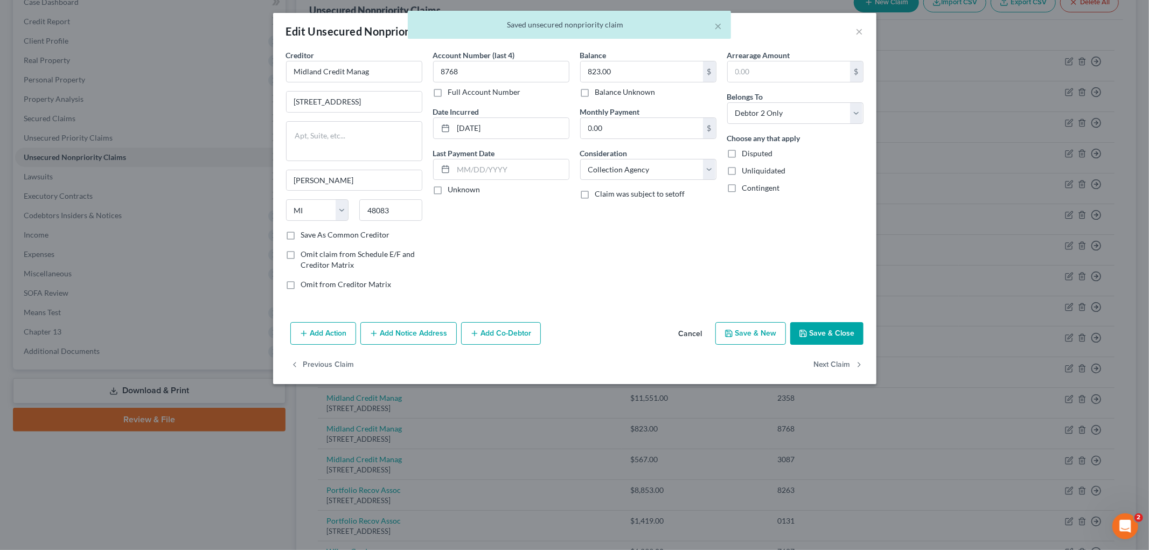
type input "0"
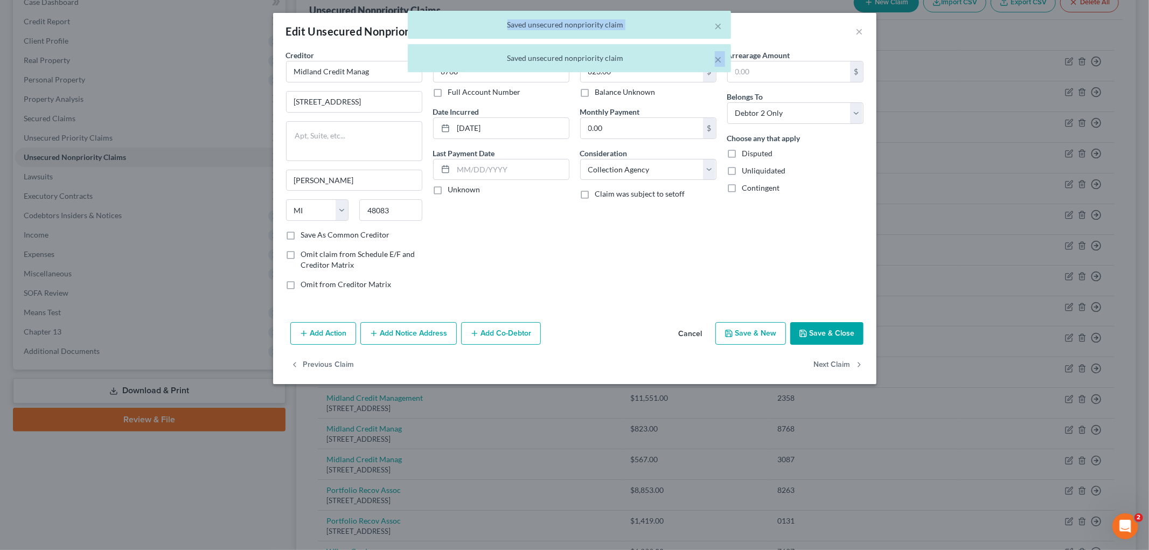
drag, startPoint x: 382, startPoint y: 72, endPoint x: 194, endPoint y: 39, distance: 190.4
click at [190, 37] on div "× Saved unsecured nonpriority claim × Saved unsecured nonpriority claim" at bounding box center [569, 44] width 1149 height 67
click at [376, 63] on div "× Saved unsecured nonpriority claim × Saved unsecured nonpriority claim" at bounding box center [569, 44] width 1149 height 67
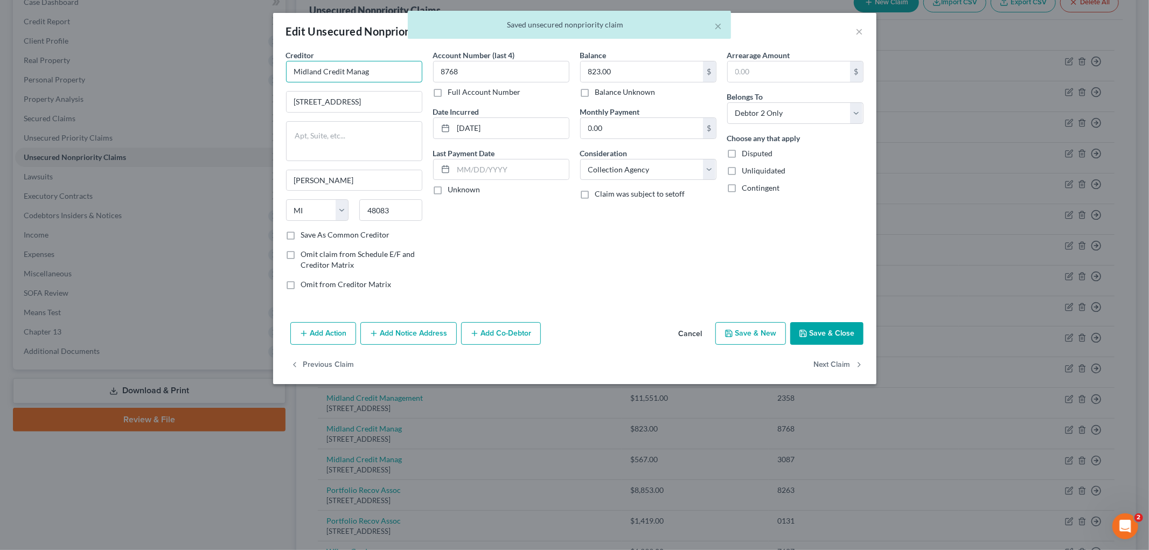
drag, startPoint x: 376, startPoint y: 71, endPoint x: 222, endPoint y: 54, distance: 154.4
click at [224, 55] on div "Edit Unsecured Nonpriority Claim × Creditor * Midland Credit Manag [STREET_ADDR…" at bounding box center [574, 275] width 1149 height 550
paste input "ement"
type input "Midland Credit Management"
click at [841, 362] on button "Next Claim" at bounding box center [839, 365] width 50 height 23
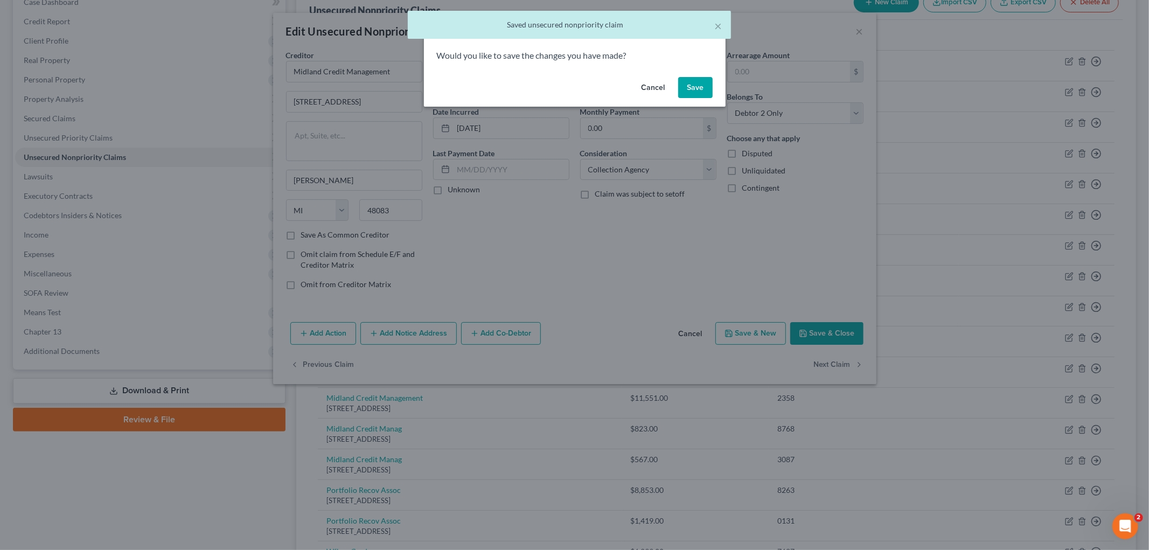
click at [692, 85] on button "Save" at bounding box center [695, 88] width 34 height 22
select select "23"
select select "1"
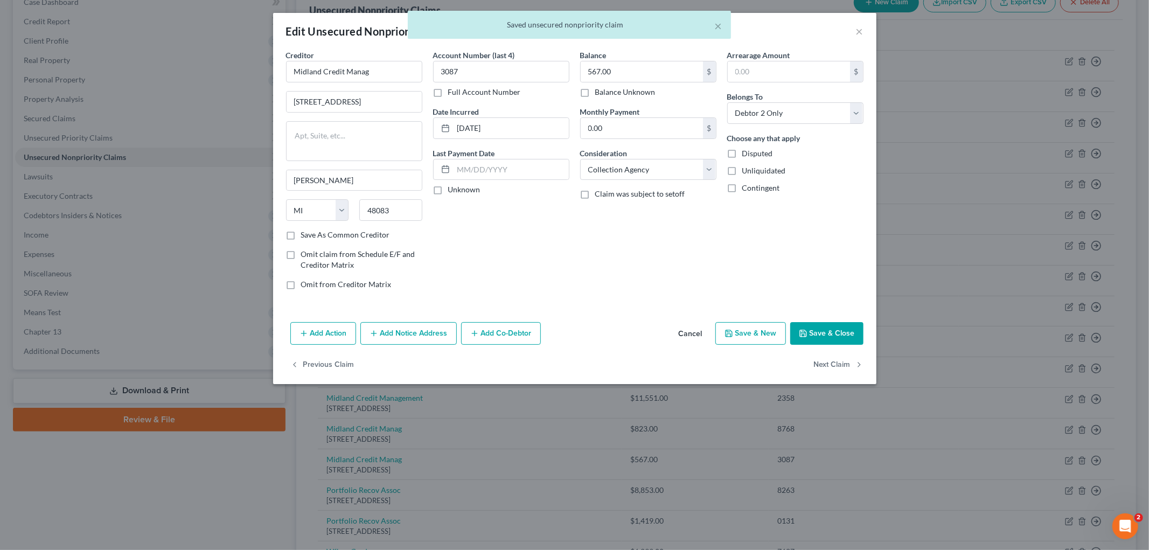
type input "0"
click at [381, 74] on input "Midland Credit Manag" at bounding box center [354, 72] width 136 height 22
drag, startPoint x: 174, startPoint y: 66, endPoint x: 245, endPoint y: 88, distance: 75.0
click at [155, 65] on div "Edit Unsecured Nonpriority Claim × Creditor * Midland Credit Manag [STREET_ADDR…" at bounding box center [574, 275] width 1149 height 550
paste input "ement"
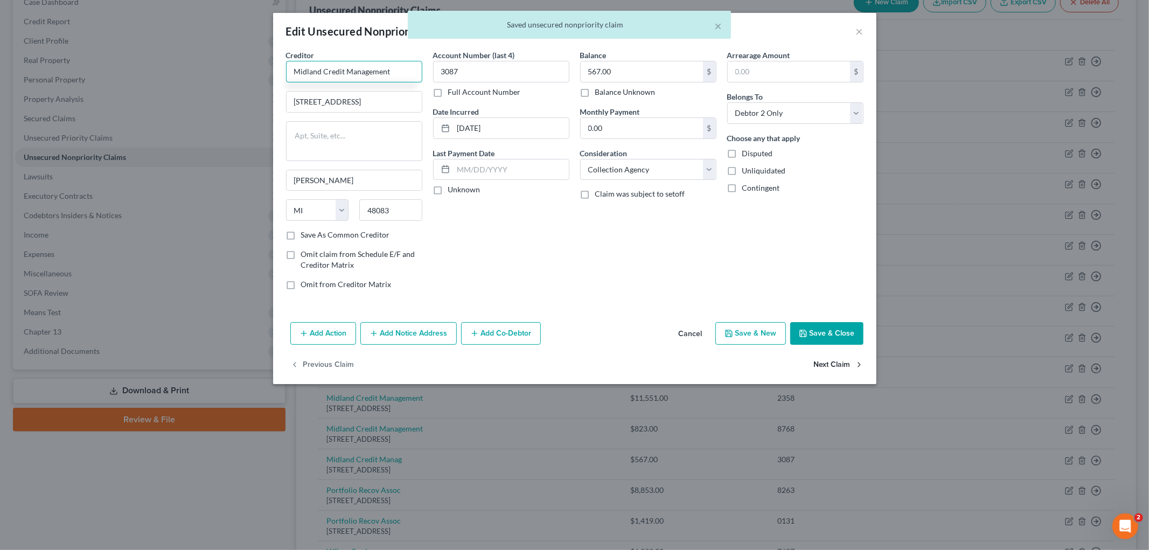
type input "Midland Credit Management"
click at [837, 364] on button "Next Claim" at bounding box center [839, 365] width 50 height 23
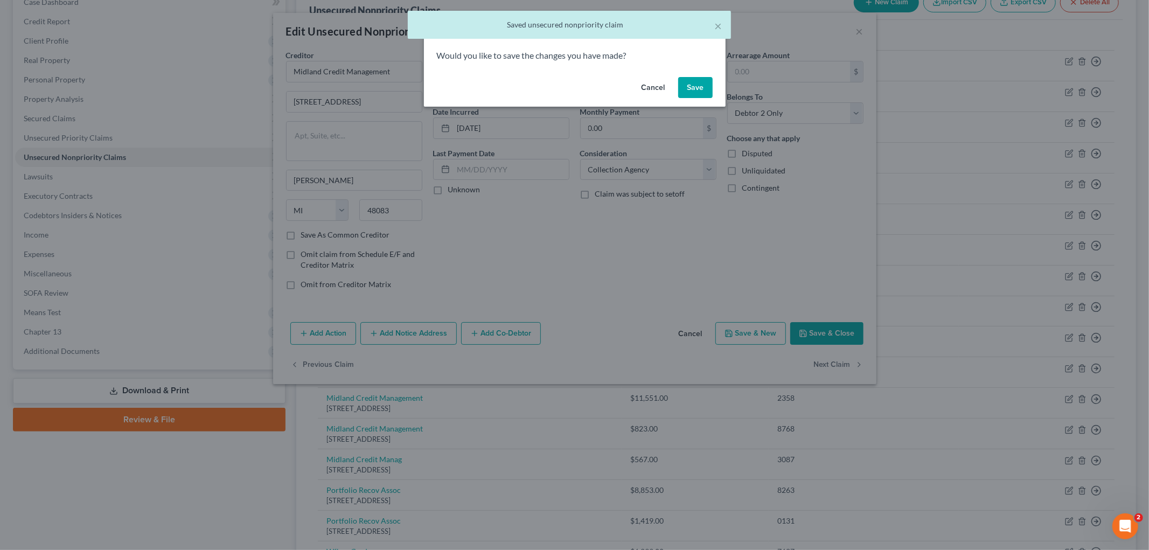
click at [687, 81] on button "Save" at bounding box center [695, 88] width 34 height 22
select select "48"
select select "0"
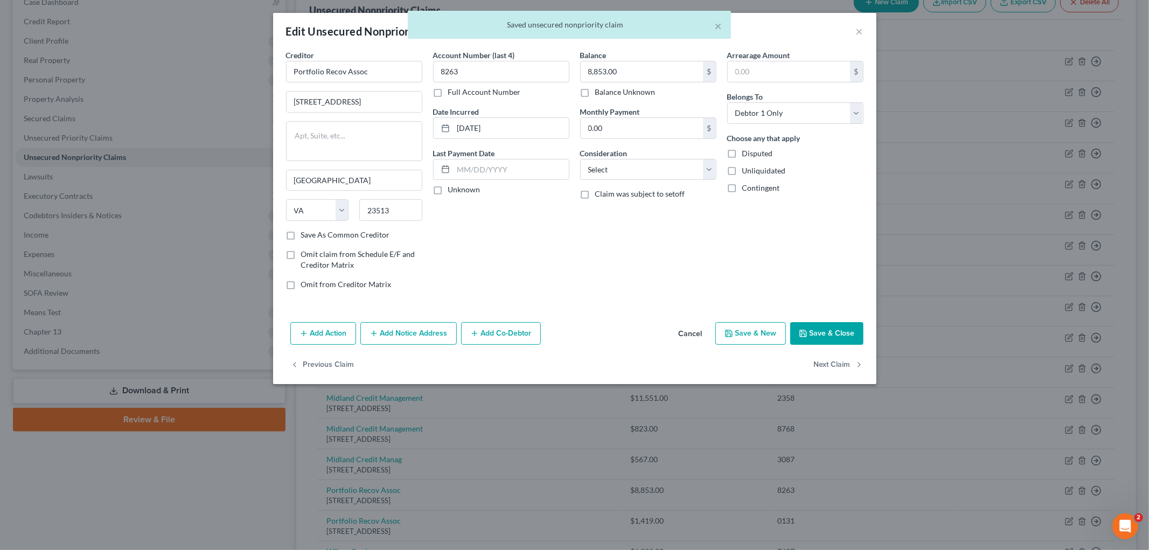
type input "0"
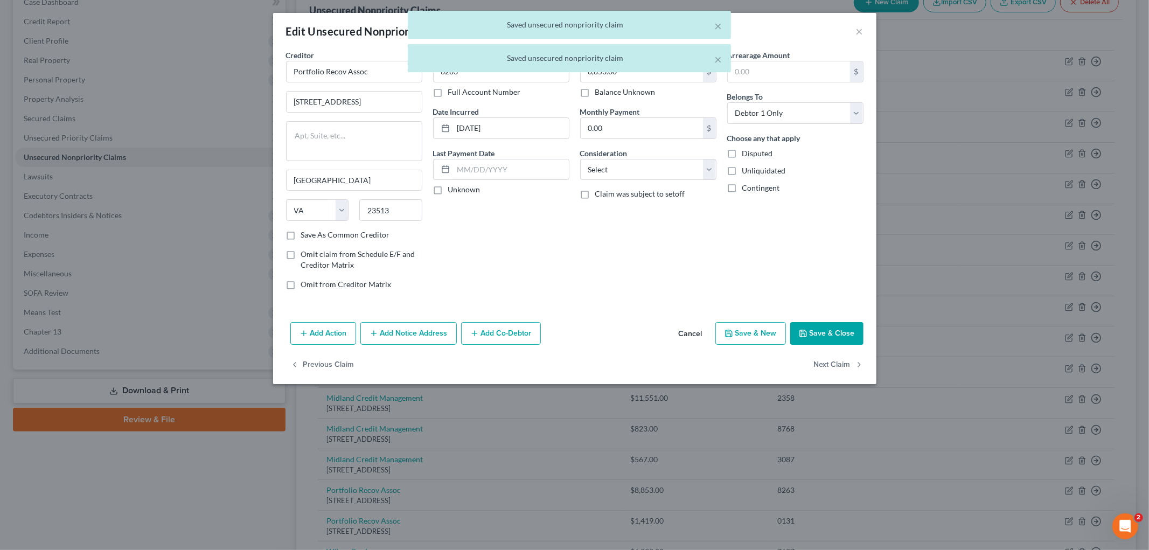
click at [856, 34] on div "× Saved unsecured nonpriority claim × Saved unsecured nonpriority claim" at bounding box center [569, 44] width 1149 height 67
click at [857, 31] on div "× Saved unsecured nonpriority claim × Saved unsecured nonpriority claim" at bounding box center [569, 44] width 1149 height 67
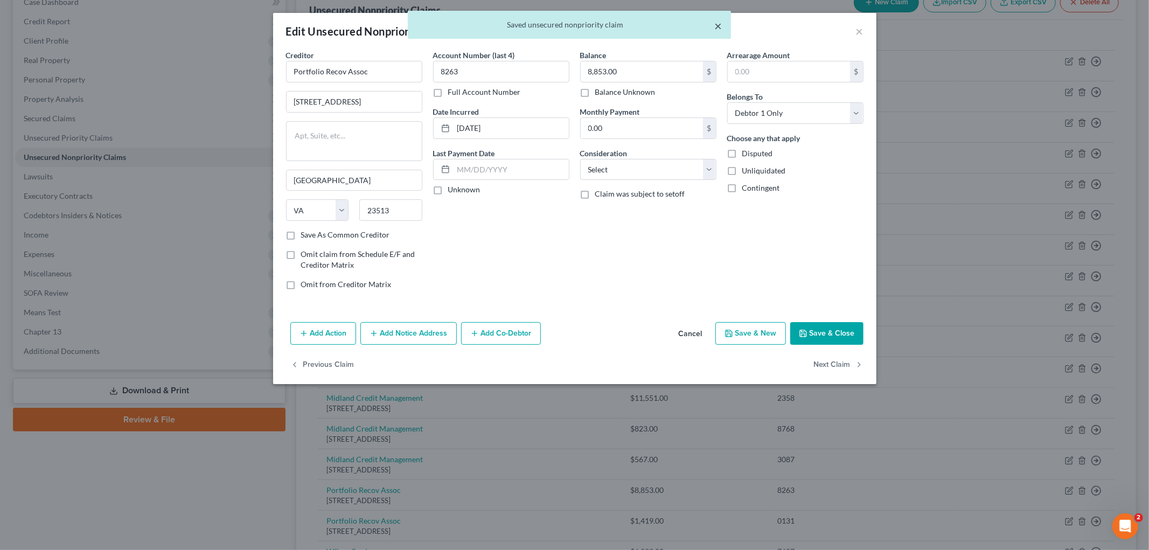
drag, startPoint x: 712, startPoint y: 18, endPoint x: 715, endPoint y: 25, distance: 7.5
click at [712, 19] on div "× Saved unsecured nonpriority claim" at bounding box center [569, 25] width 323 height 28
click at [716, 26] on button "×" at bounding box center [719, 25] width 8 height 13
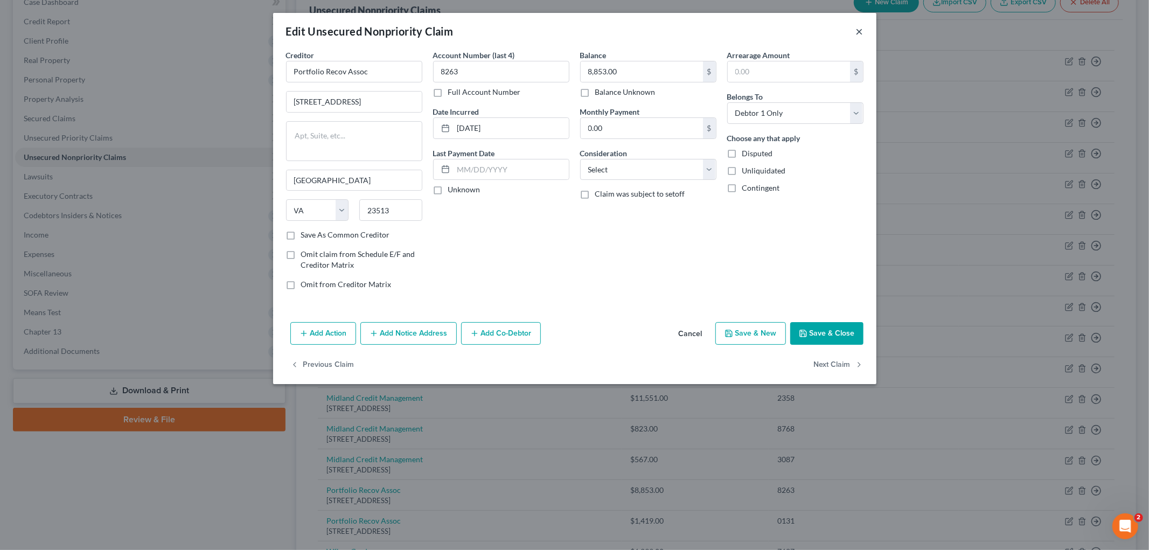
click at [853, 33] on div "Edit Unsecured Nonpriority Claim ×" at bounding box center [575, 31] width 604 height 37
click at [856, 30] on button "×" at bounding box center [860, 31] width 8 height 13
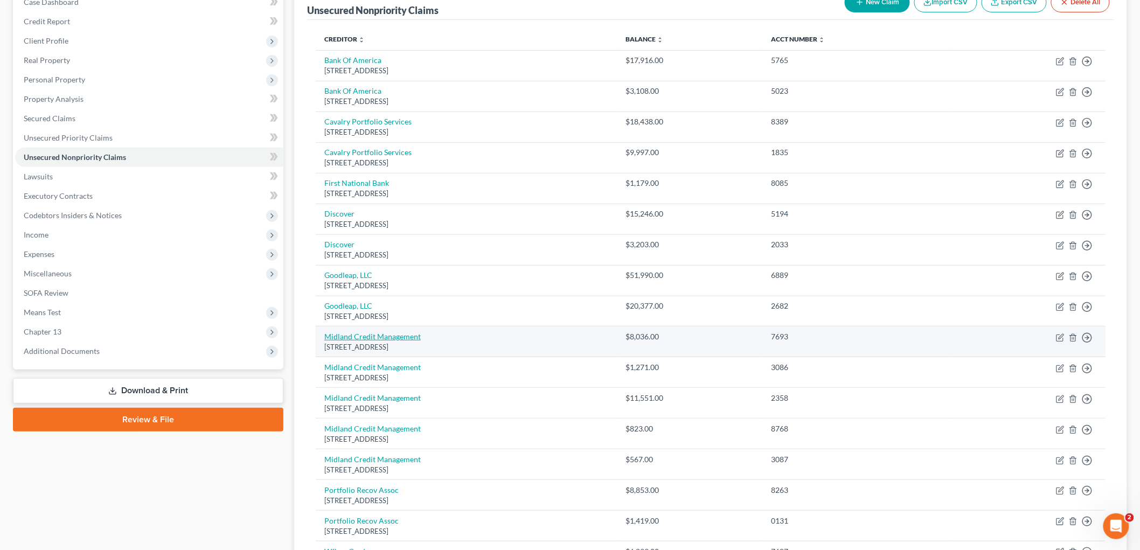
click at [392, 341] on link "Midland Credit Management" at bounding box center [372, 336] width 96 height 9
select select "23"
select select "1"
select select "0"
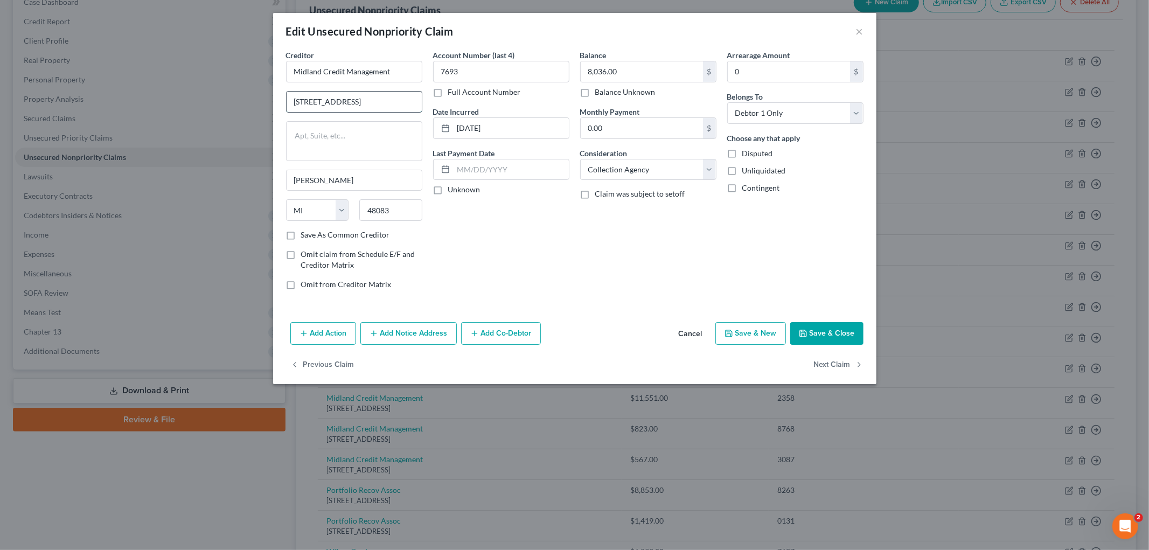
click at [311, 105] on input "[STREET_ADDRESS]" at bounding box center [354, 102] width 135 height 20
click at [372, 103] on input "[STREET_ADDRESS]" at bounding box center [354, 102] width 135 height 20
drag, startPoint x: 419, startPoint y: 98, endPoint x: 61, endPoint y: 74, distance: 359.2
click at [19, 63] on div "Edit Unsecured Nonpriority Claim × Creditor * Midland Credit Management [STREET…" at bounding box center [574, 275] width 1149 height 550
type input "[STREET_ADDRESS]"
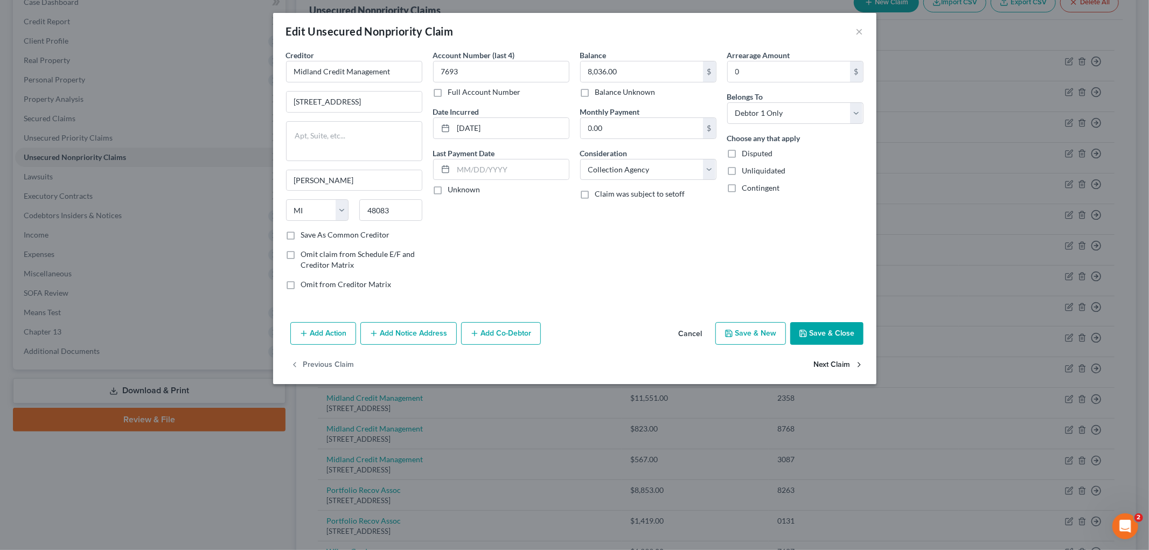
click at [825, 364] on button "Next Claim" at bounding box center [839, 365] width 50 height 23
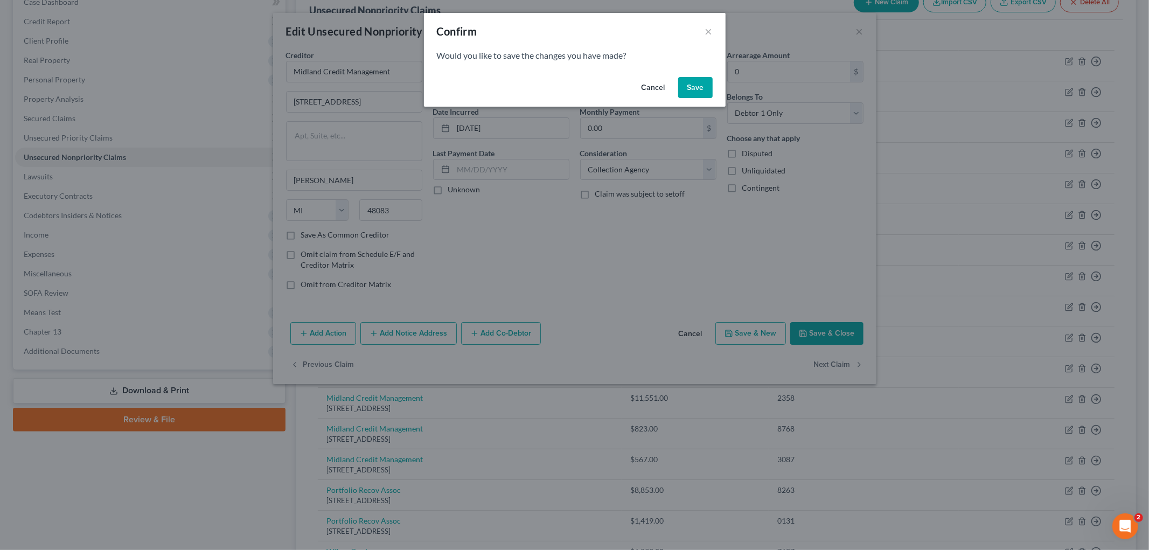
click at [702, 88] on button "Save" at bounding box center [695, 88] width 34 height 22
select select "23"
select select "1"
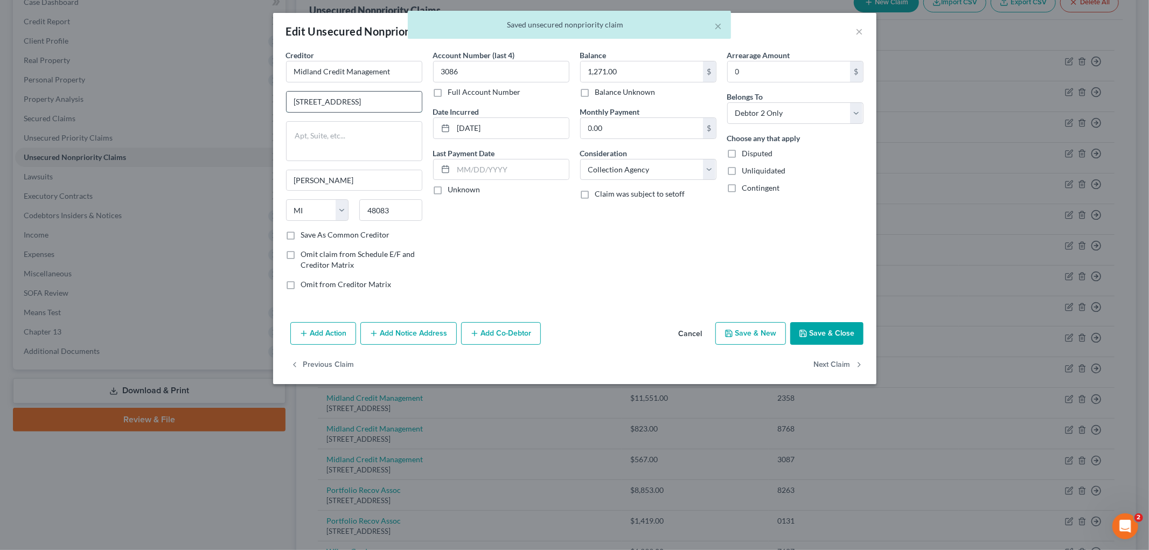
click at [320, 101] on input "[STREET_ADDRESS]" at bounding box center [354, 102] width 135 height 20
paste input "[GEOGRAPHIC_DATA], [GEOGRAPHIC_DATA]"
type input "[STREET_ADDRESS]"
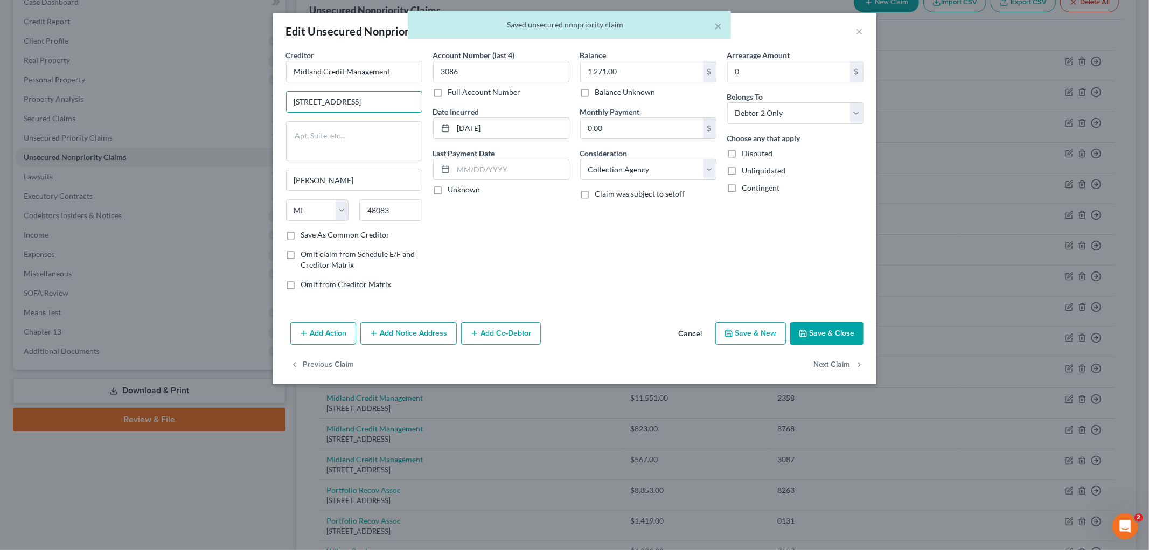
click at [838, 326] on button "Save & Close" at bounding box center [827, 333] width 73 height 23
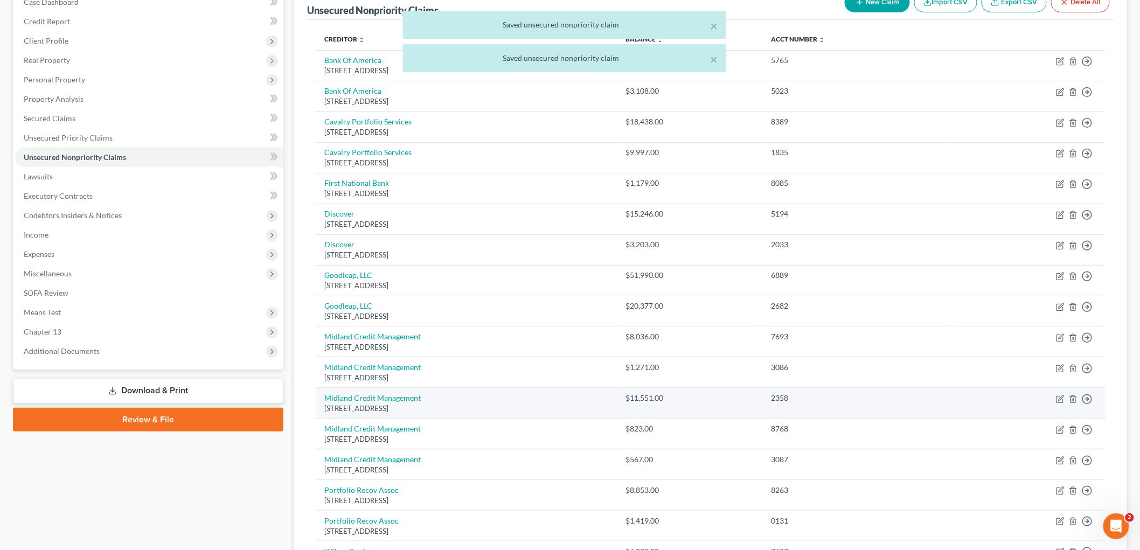
click at [364, 405] on div "[STREET_ADDRESS]" at bounding box center [466, 409] width 284 height 10
click at [366, 400] on link "Midland Credit Management" at bounding box center [372, 397] width 96 height 9
select select "23"
select select "1"
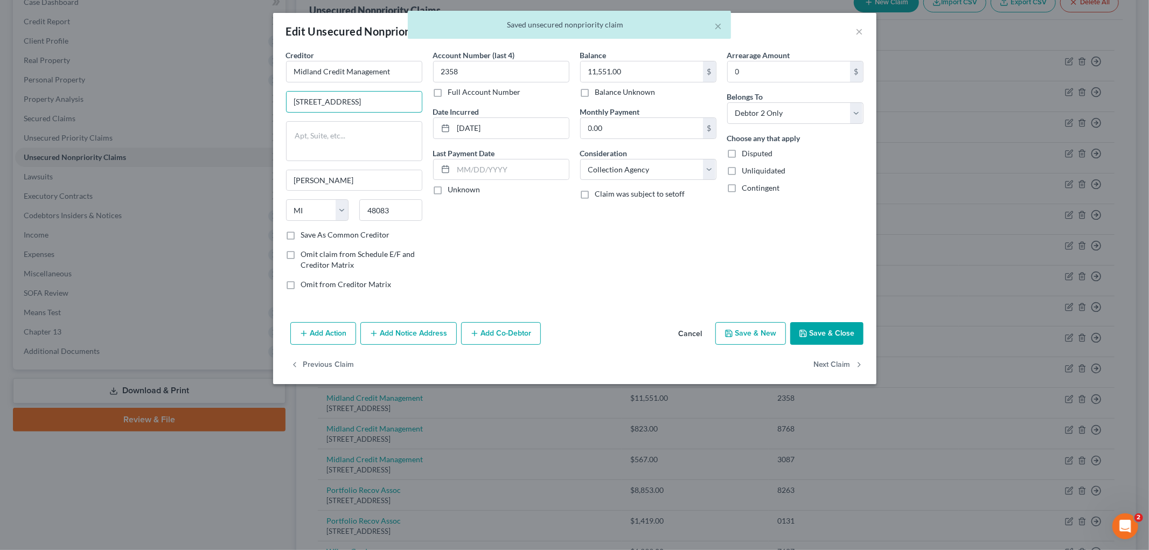
drag, startPoint x: 400, startPoint y: 98, endPoint x: 96, endPoint y: 87, distance: 304.7
click at [96, 87] on div "Edit Unsecured Nonpriority Claim × Creditor * Midland Credit Management [STREET…" at bounding box center [574, 275] width 1149 height 550
paste input "[GEOGRAPHIC_DATA], [GEOGRAPHIC_DATA]"
type input "[STREET_ADDRESS]"
click at [820, 360] on button "Next Claim" at bounding box center [839, 365] width 50 height 23
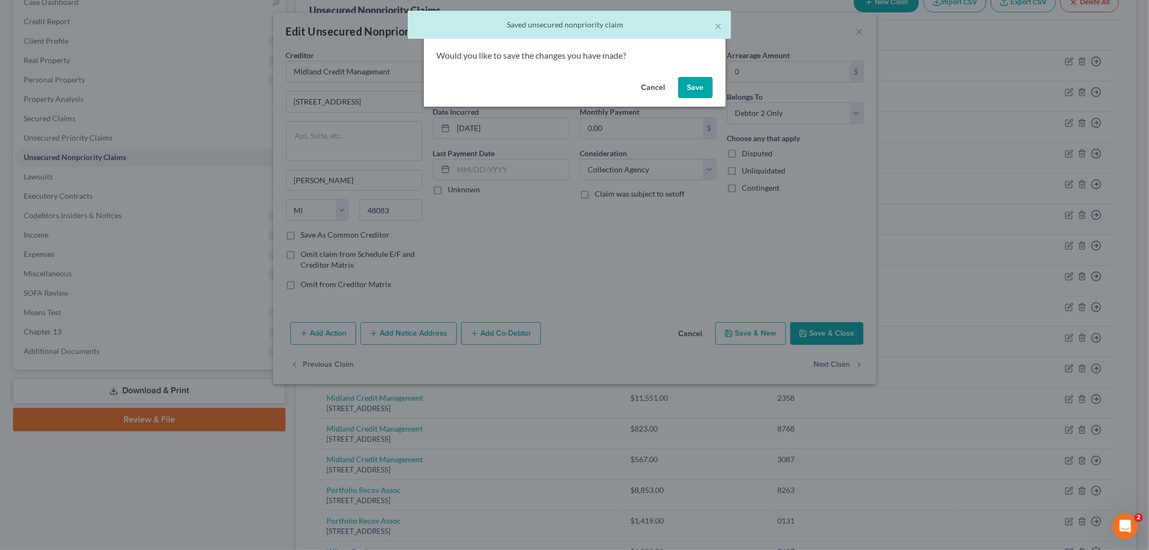
click at [693, 76] on div "Cancel Save" at bounding box center [575, 90] width 302 height 34
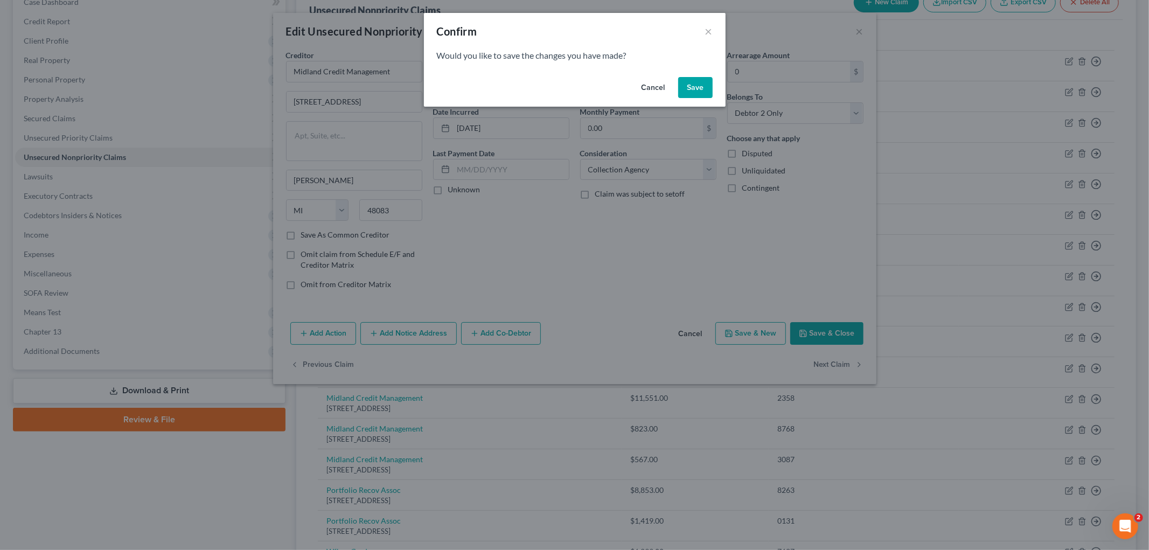
click at [692, 85] on button "Save" at bounding box center [695, 88] width 34 height 22
select select "23"
select select "1"
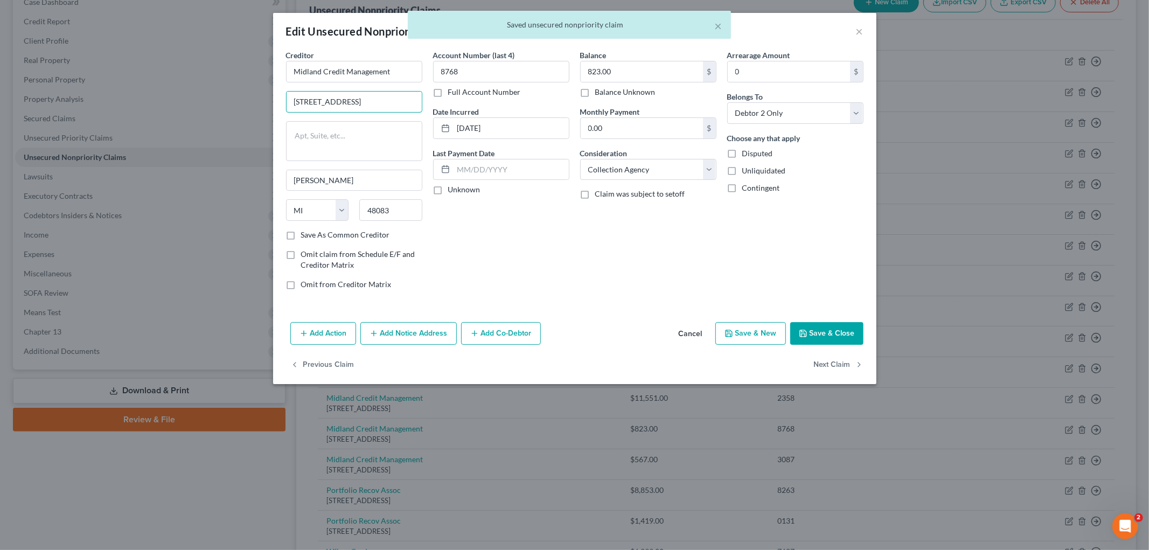
drag, startPoint x: 395, startPoint y: 99, endPoint x: 89, endPoint y: 101, distance: 305.6
click at [39, 82] on div "Edit Unsecured Nonpriority Claim × Creditor * Midland Credit Management [STREET…" at bounding box center [574, 275] width 1149 height 550
paste input "[GEOGRAPHIC_DATA], [GEOGRAPHIC_DATA]"
type input "[STREET_ADDRESS]"
click at [825, 359] on button "Next Claim" at bounding box center [839, 365] width 50 height 23
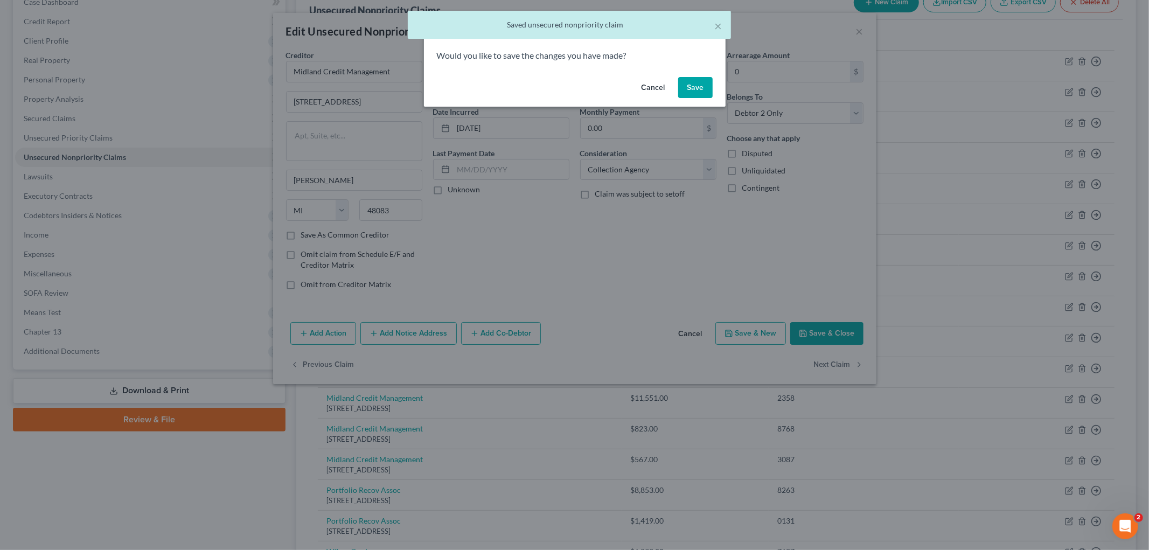
click at [697, 92] on button "Save" at bounding box center [695, 88] width 34 height 22
select select "23"
select select "1"
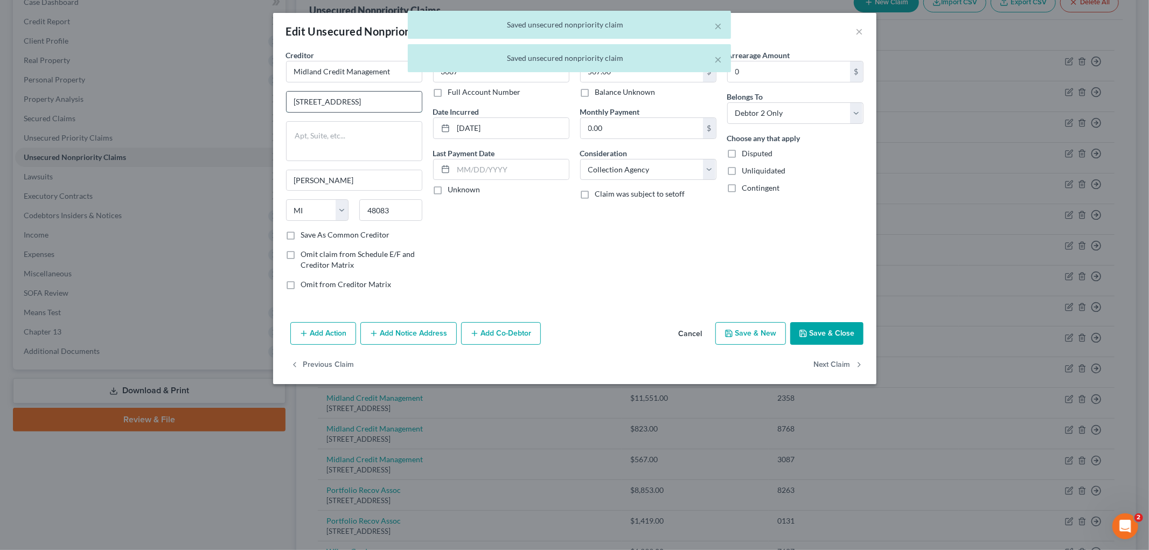
drag, startPoint x: 373, startPoint y: 104, endPoint x: 389, endPoint y: 98, distance: 16.2
click at [373, 103] on input "[STREET_ADDRESS]" at bounding box center [354, 102] width 135 height 20
drag, startPoint x: 389, startPoint y: 98, endPoint x: 146, endPoint y: 81, distance: 243.6
click at [143, 82] on div "Edit Unsecured Nonpriority Claim × Creditor * Midland Credit Management [STREET…" at bounding box center [574, 275] width 1149 height 550
paste input "[GEOGRAPHIC_DATA], [GEOGRAPHIC_DATA]"
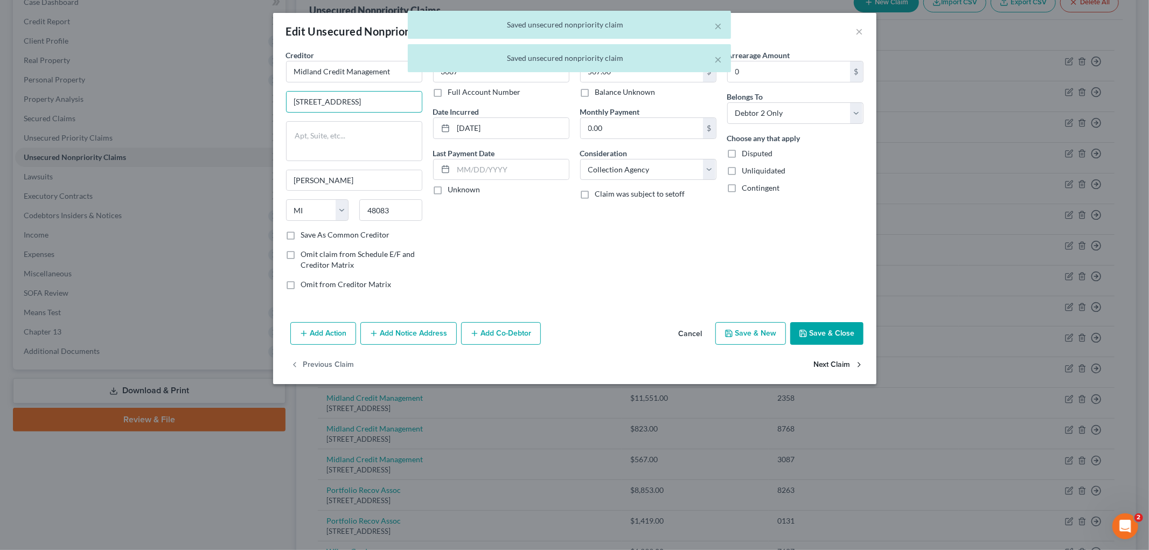
type input "[STREET_ADDRESS]"
click at [840, 366] on button "Next Claim" at bounding box center [839, 365] width 50 height 23
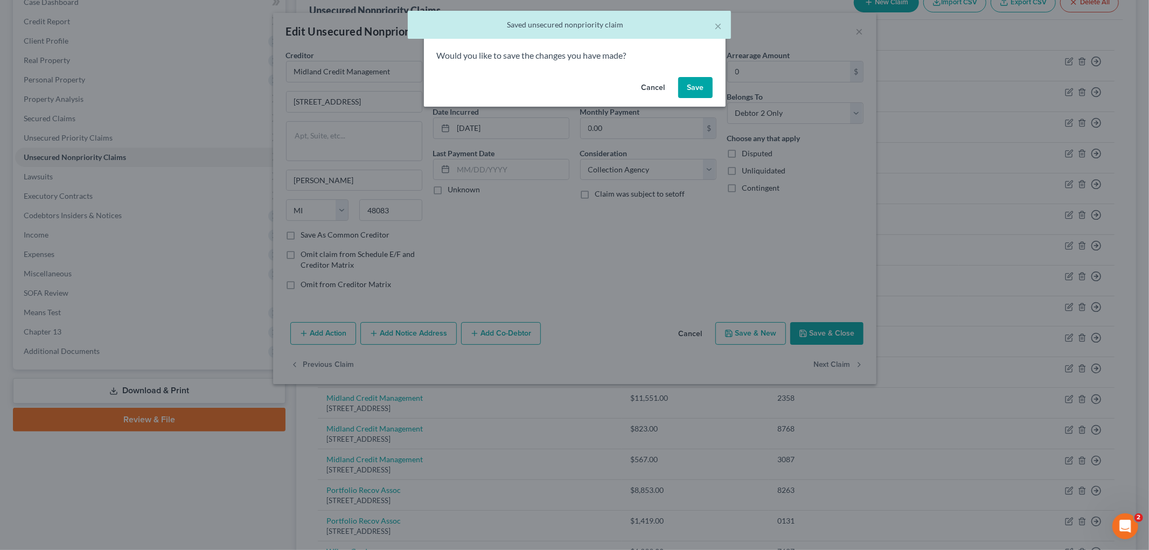
click at [699, 85] on button "Save" at bounding box center [695, 88] width 34 height 22
select select "48"
select select "0"
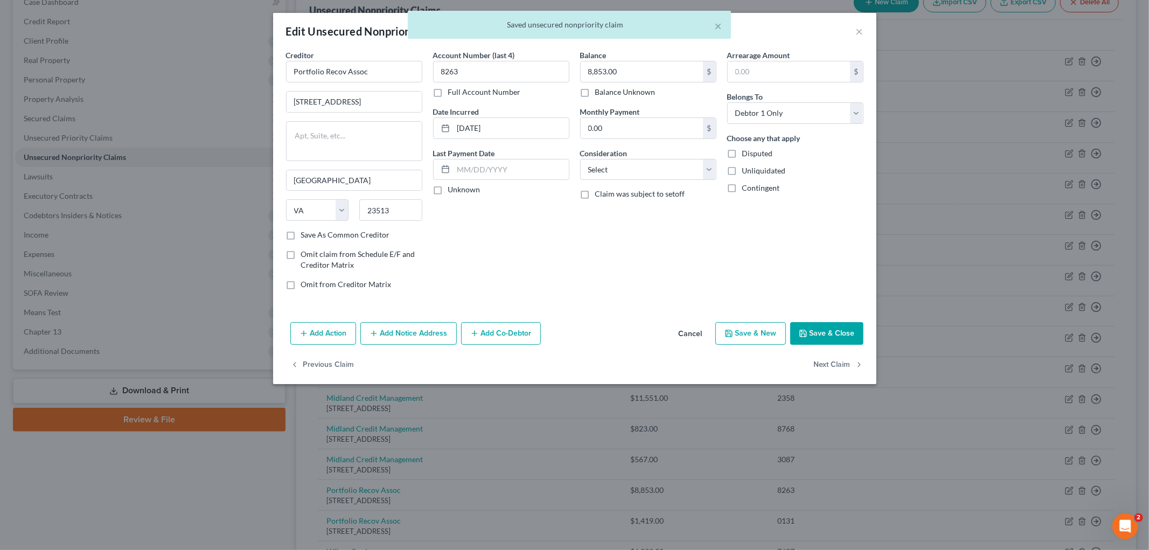
click at [860, 28] on div "× Saved unsecured nonpriority claim" at bounding box center [569, 27] width 1149 height 33
click at [854, 29] on div "× Saved unsecured nonpriority claim" at bounding box center [569, 27] width 1149 height 33
click at [855, 29] on div "× Saved unsecured nonpriority claim" at bounding box center [569, 27] width 1149 height 33
click at [856, 30] on div "× Saved unsecured nonpriority claim" at bounding box center [569, 27] width 1149 height 33
click at [857, 30] on div "× Saved unsecured nonpriority claim" at bounding box center [569, 27] width 1149 height 33
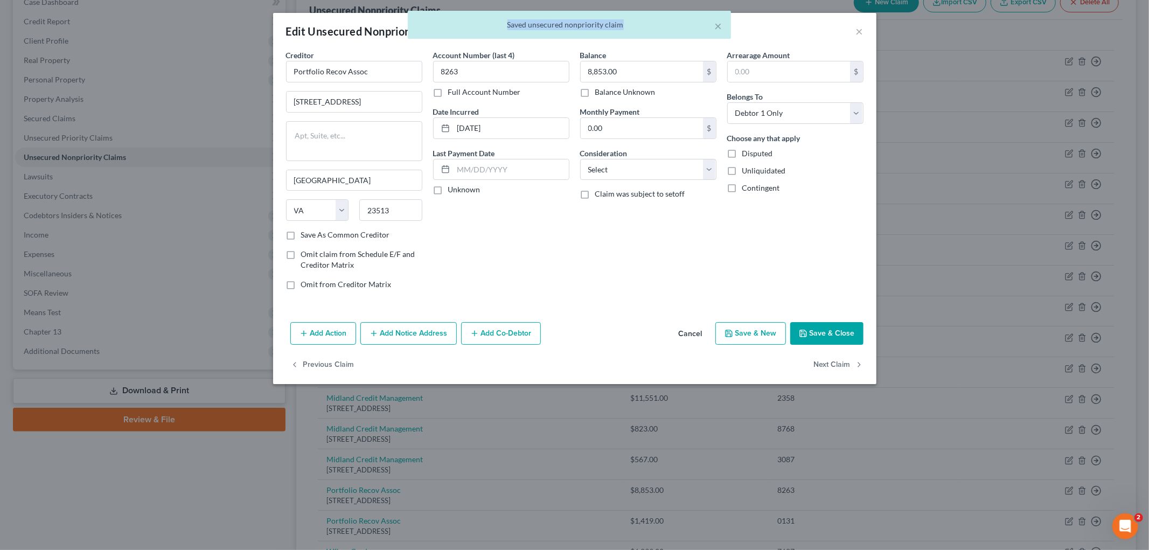
click at [857, 30] on div "× Saved unsecured nonpriority claim" at bounding box center [569, 27] width 1149 height 33
click at [859, 30] on div "× Saved unsecured nonpriority claim" at bounding box center [569, 27] width 1149 height 33
click at [860, 30] on div "× Saved unsecured nonpriority claim" at bounding box center [569, 27] width 1149 height 33
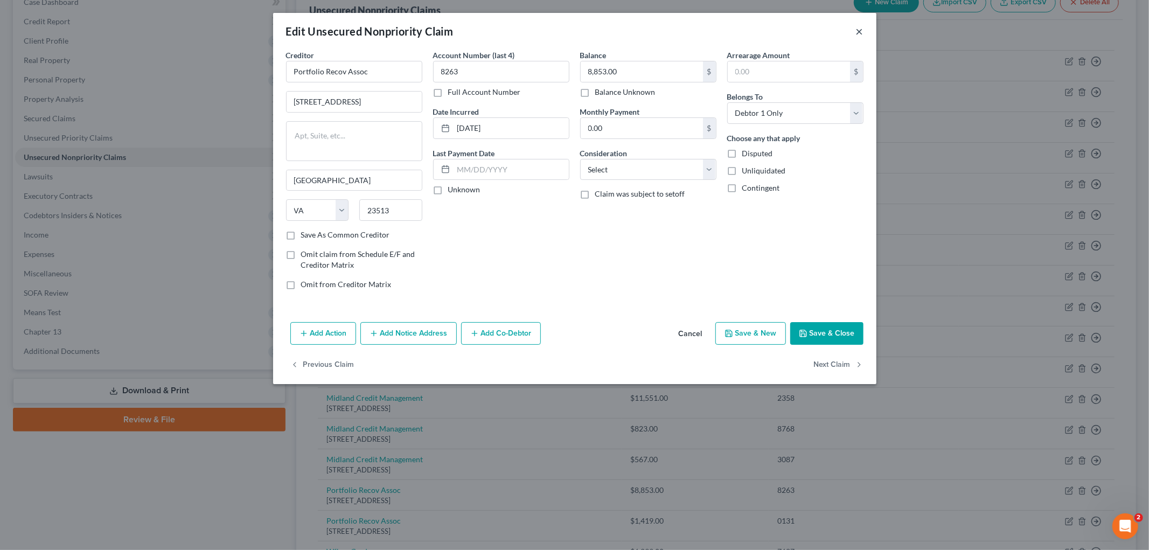
click at [857, 29] on button "×" at bounding box center [860, 31] width 8 height 13
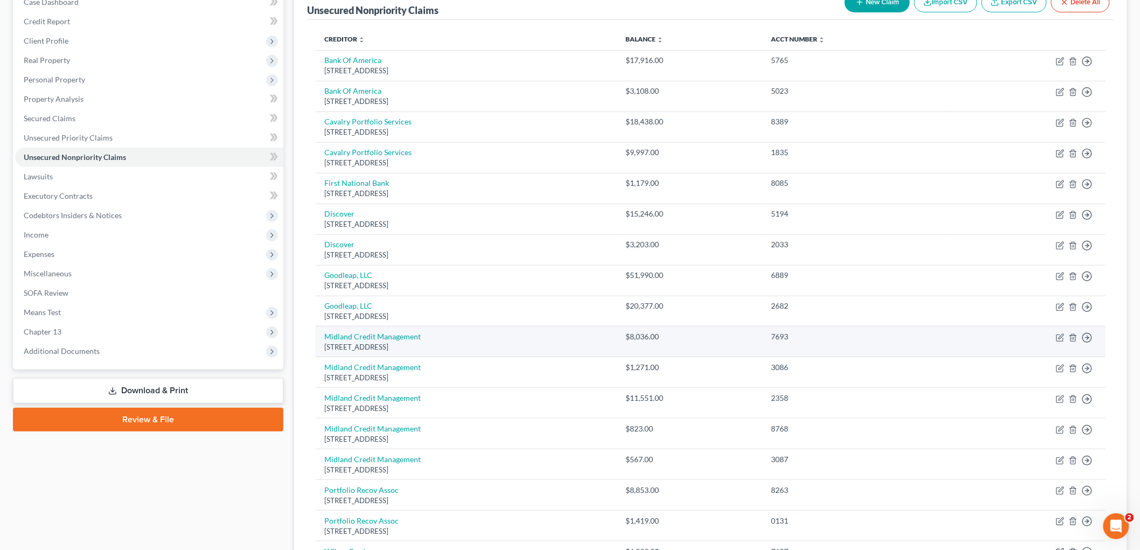
click at [391, 345] on div "[STREET_ADDRESS]" at bounding box center [466, 347] width 284 height 10
click at [394, 340] on link "Midland Credit Management" at bounding box center [372, 336] width 96 height 9
select select "23"
select select "1"
select select "0"
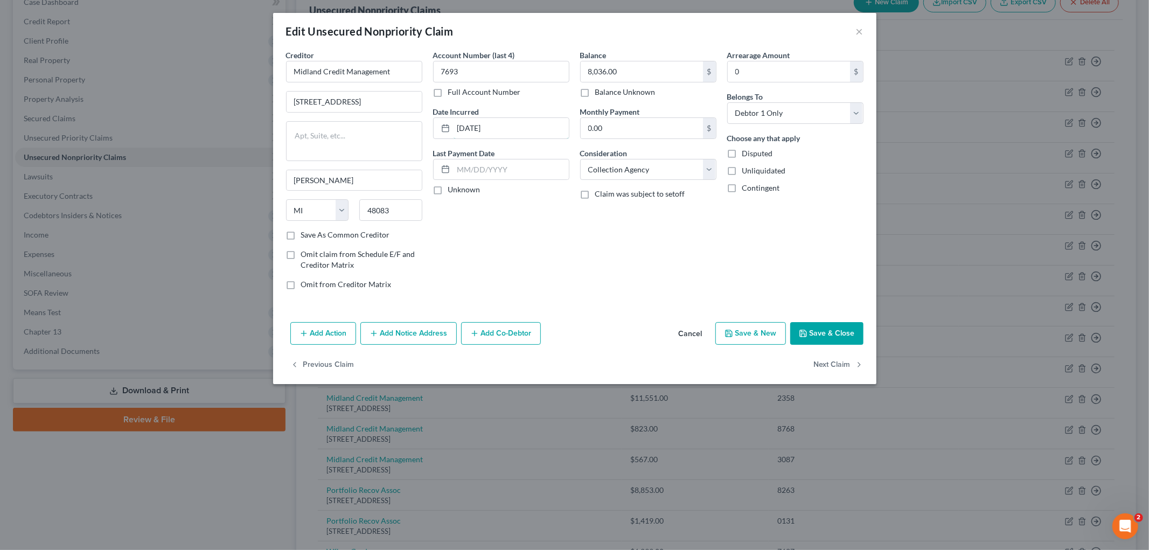
drag, startPoint x: 509, startPoint y: 126, endPoint x: 331, endPoint y: 120, distance: 178.5
click at [331, 120] on div "Creditor * Midland Credit Management [STREET_ADDRESS][GEOGRAPHIC_DATA][PERSON_N…" at bounding box center [575, 174] width 588 height 249
type input "2024"
click at [845, 364] on button "Next Claim" at bounding box center [839, 365] width 50 height 23
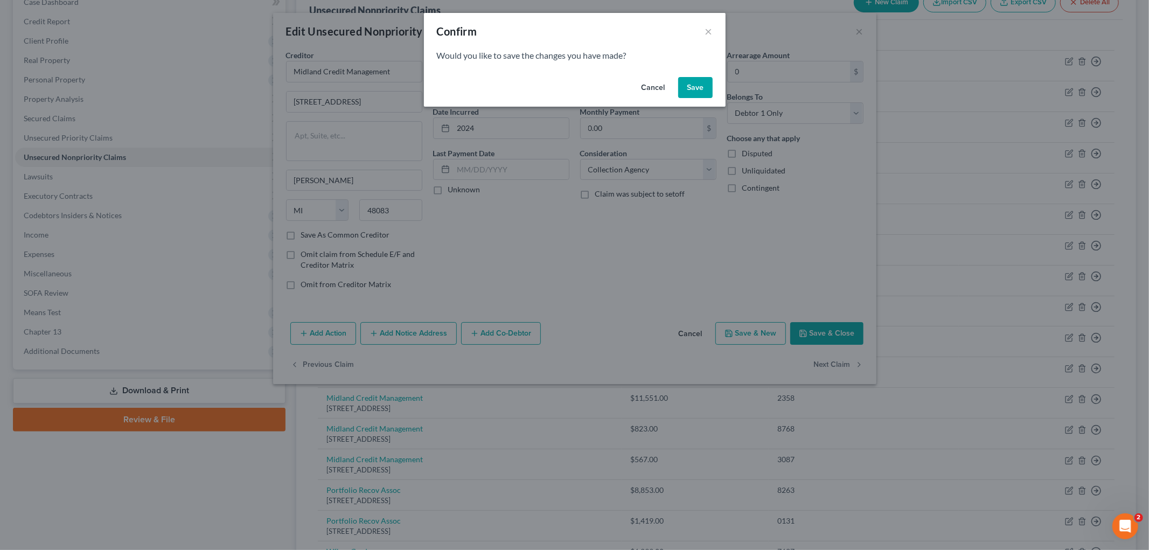
click at [707, 89] on button "Save" at bounding box center [695, 88] width 34 height 22
select select "23"
select select "1"
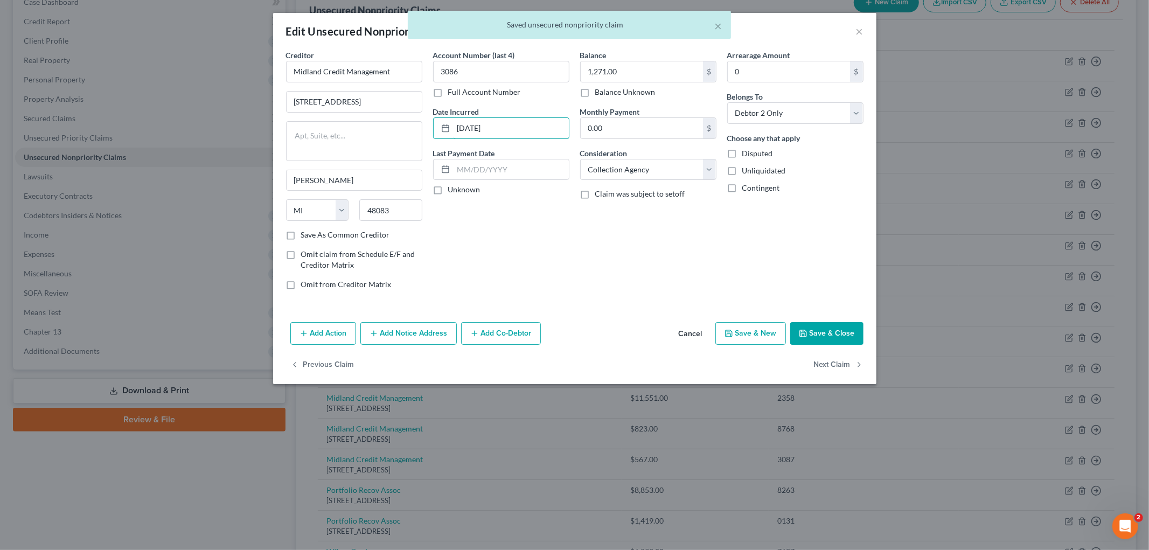
drag, startPoint x: 543, startPoint y: 125, endPoint x: 340, endPoint y: 114, distance: 203.5
click at [327, 122] on div "Creditor * Midland Credit Management [STREET_ADDRESS][GEOGRAPHIC_DATA][PERSON_N…" at bounding box center [575, 174] width 588 height 249
type input "2024"
click at [854, 367] on button "Next Claim" at bounding box center [839, 365] width 50 height 23
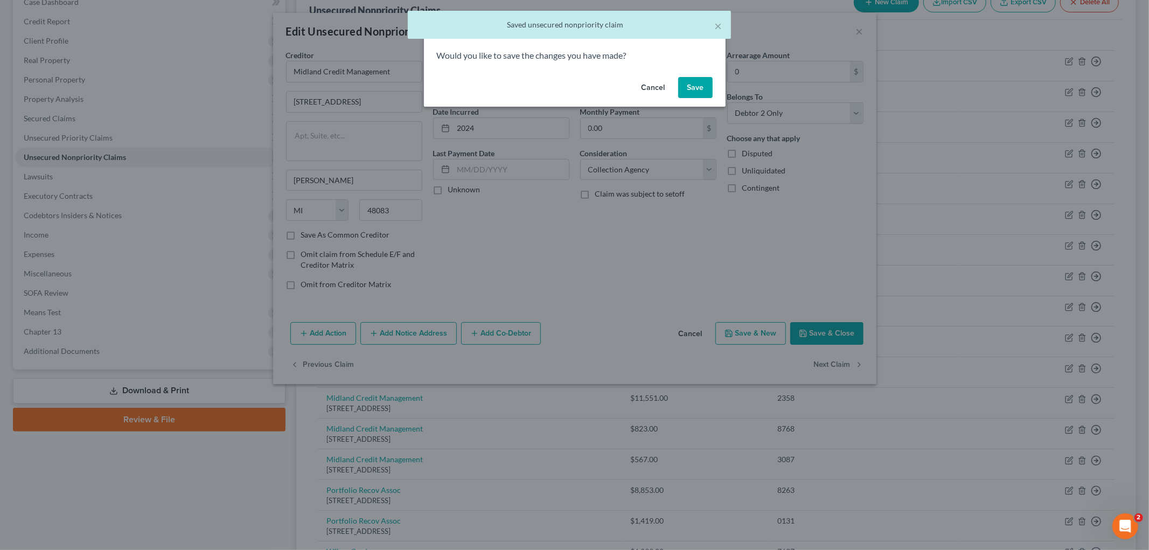
click at [694, 76] on div "Cancel Save" at bounding box center [575, 90] width 302 height 34
click at [692, 81] on button "Save" at bounding box center [695, 88] width 34 height 22
select select "23"
select select "1"
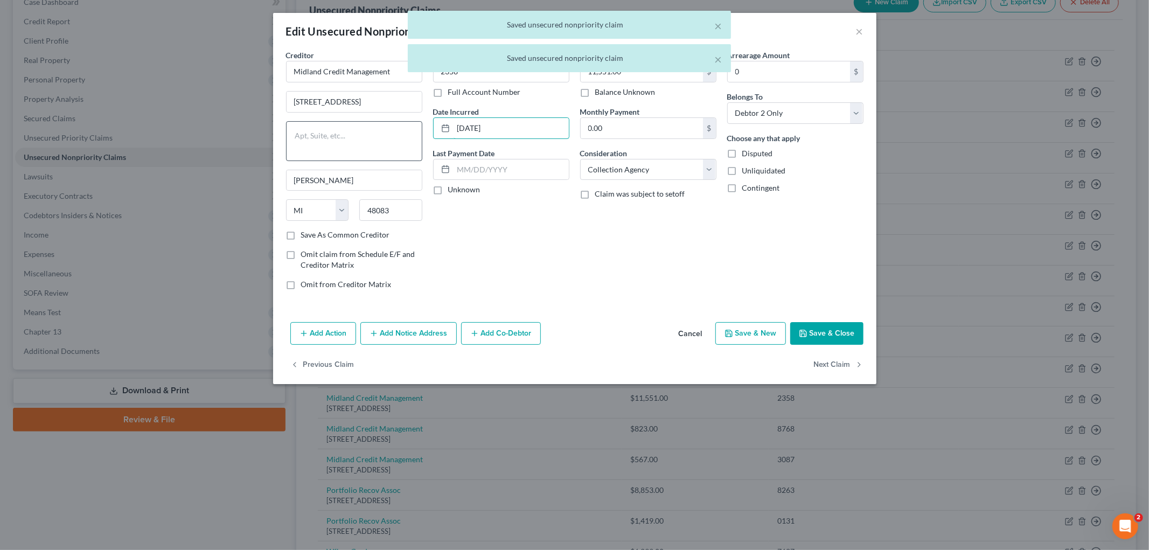
drag, startPoint x: 508, startPoint y: 131, endPoint x: 376, endPoint y: 127, distance: 132.1
click at [358, 128] on div "Creditor * Midland Credit Management [STREET_ADDRESS][GEOGRAPHIC_DATA][PERSON_N…" at bounding box center [575, 174] width 588 height 249
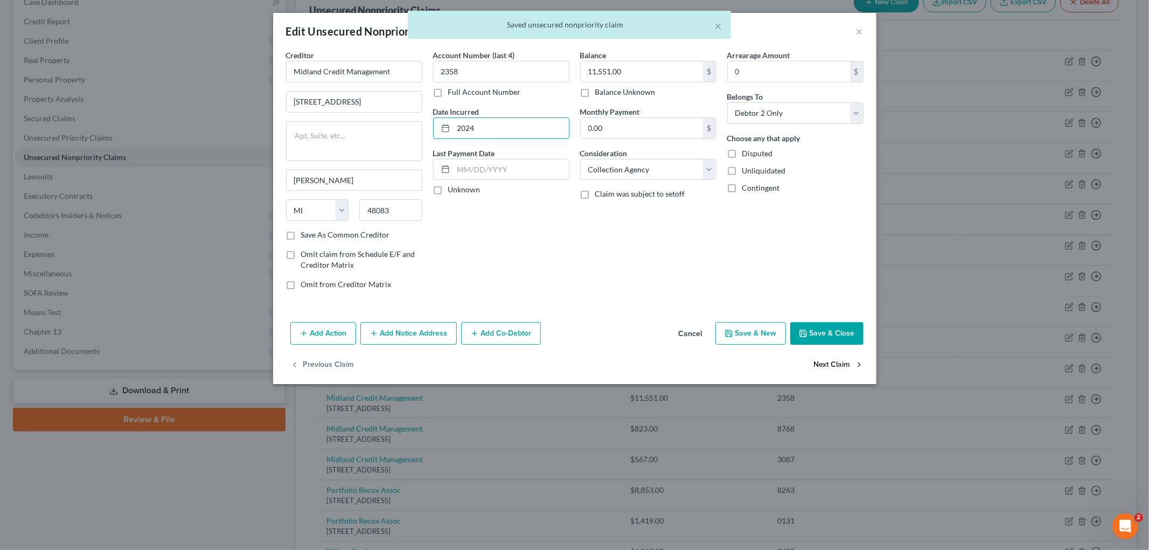
type input "2024"
click at [854, 363] on button "Next Claim" at bounding box center [839, 365] width 50 height 23
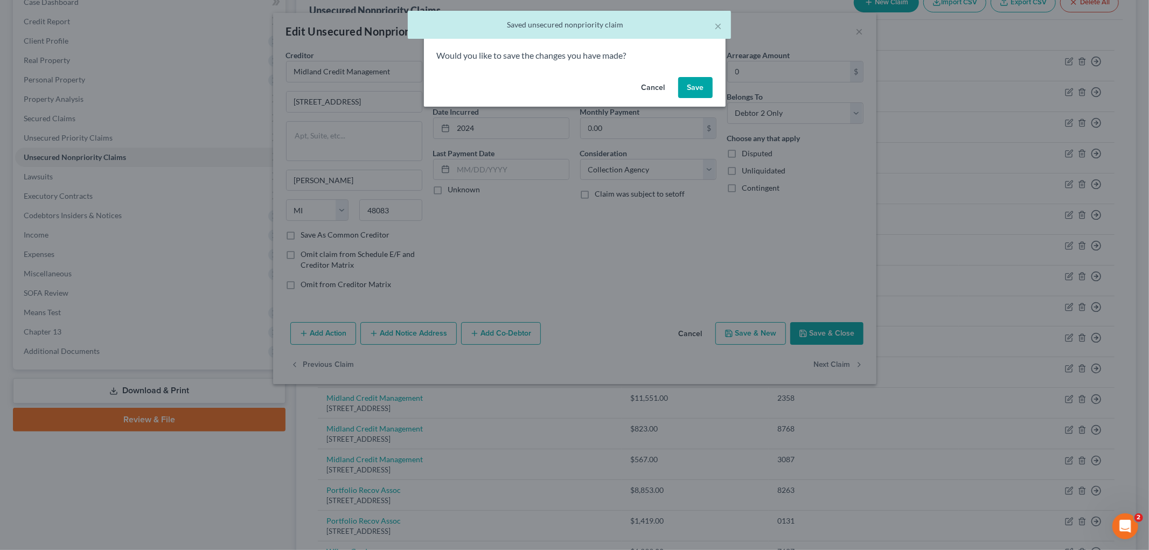
click at [696, 77] on div "Cancel Save" at bounding box center [575, 90] width 302 height 34
drag, startPoint x: 696, startPoint y: 79, endPoint x: 692, endPoint y: 105, distance: 25.6
click at [696, 80] on button "Save" at bounding box center [695, 88] width 34 height 22
select select "23"
select select "1"
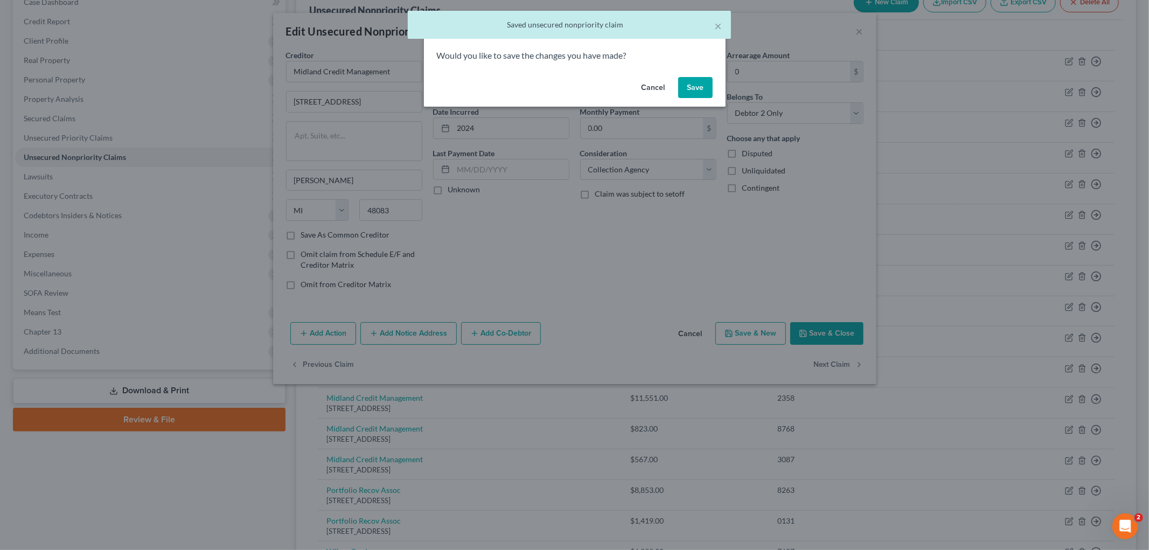
select select "1"
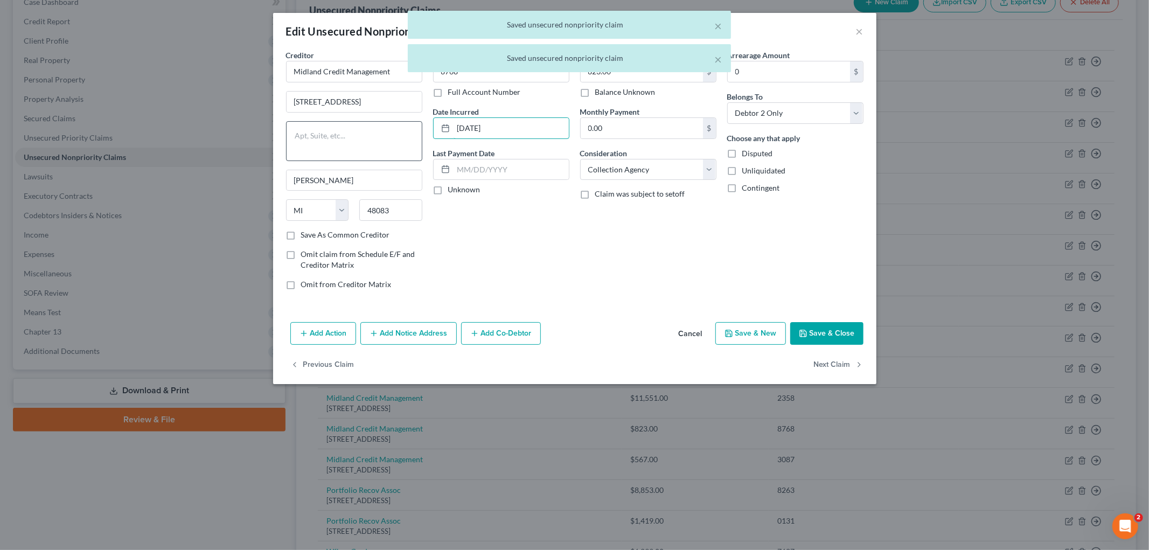
drag, startPoint x: 513, startPoint y: 124, endPoint x: 382, endPoint y: 123, distance: 131.0
click at [369, 121] on div "Creditor * Midland Credit Management [STREET_ADDRESS][GEOGRAPHIC_DATA][PERSON_N…" at bounding box center [575, 174] width 588 height 249
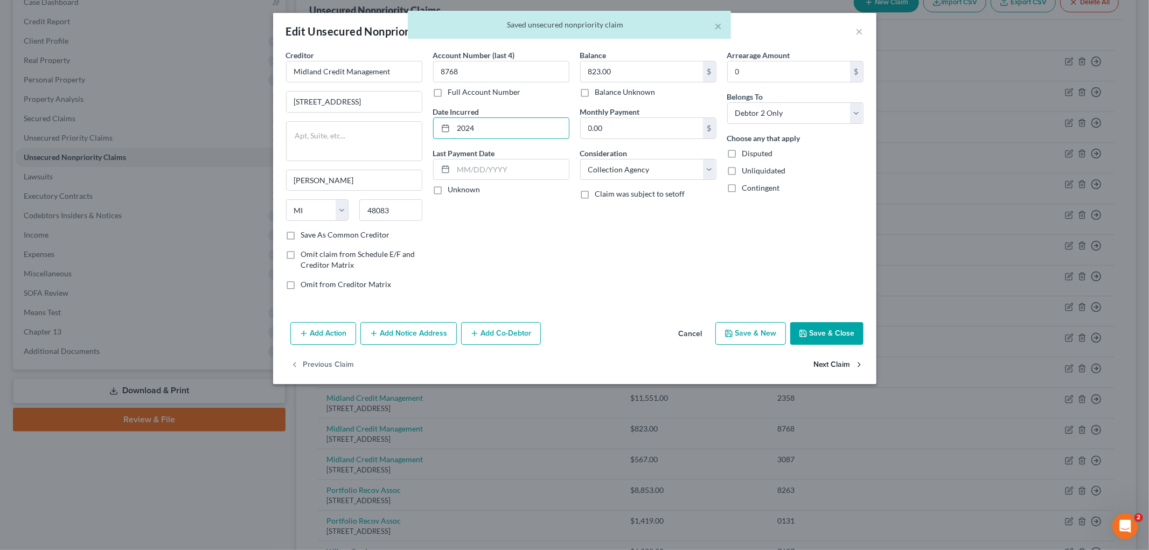
type input "2024"
click at [828, 355] on button "Next Claim" at bounding box center [839, 365] width 50 height 23
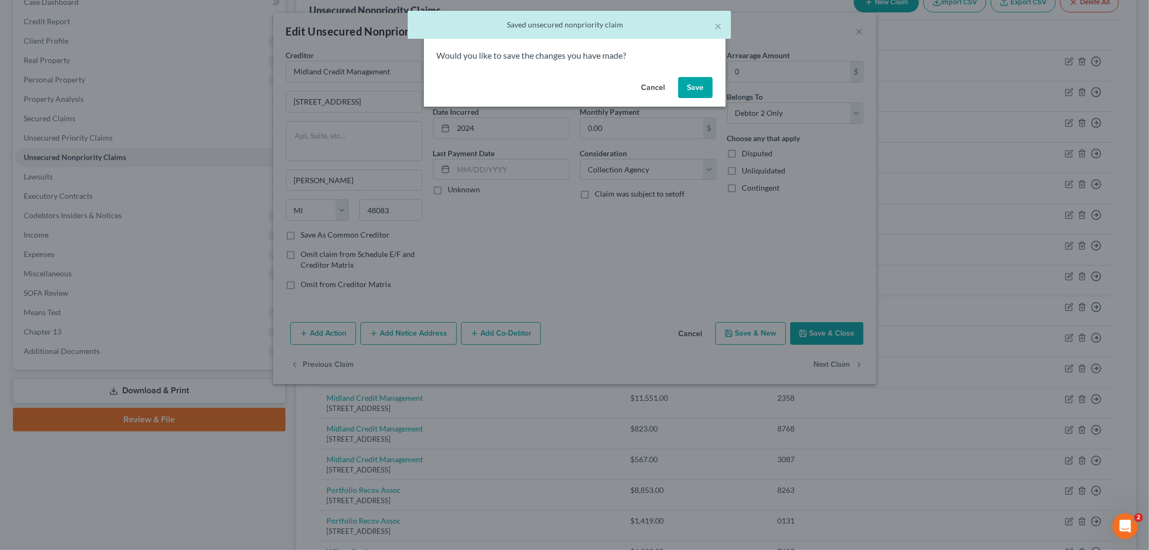
select select "23"
select select "1"
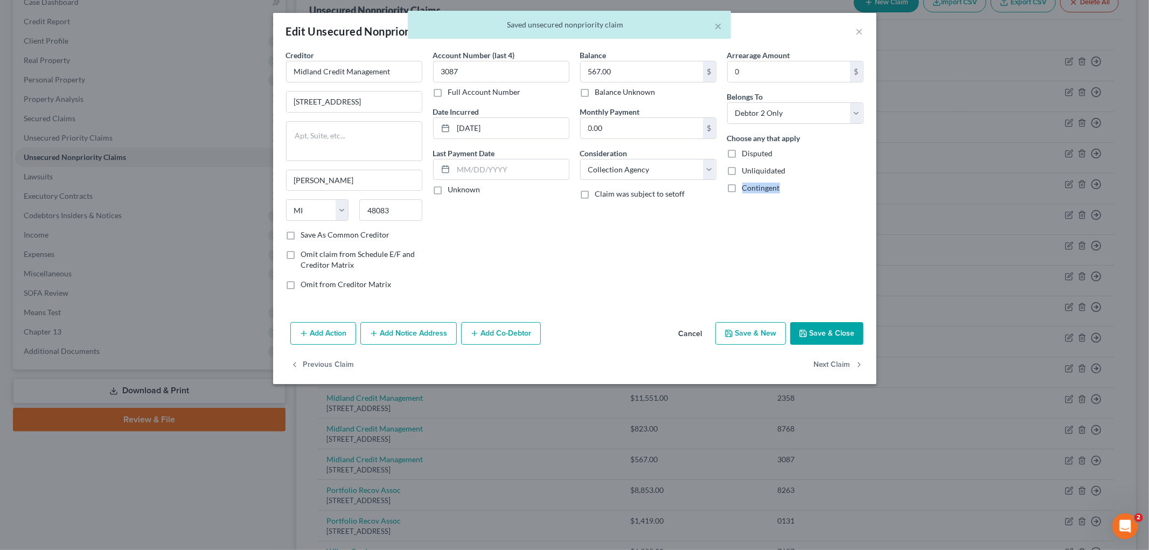
drag, startPoint x: 828, startPoint y: 357, endPoint x: 721, endPoint y: 200, distance: 190.1
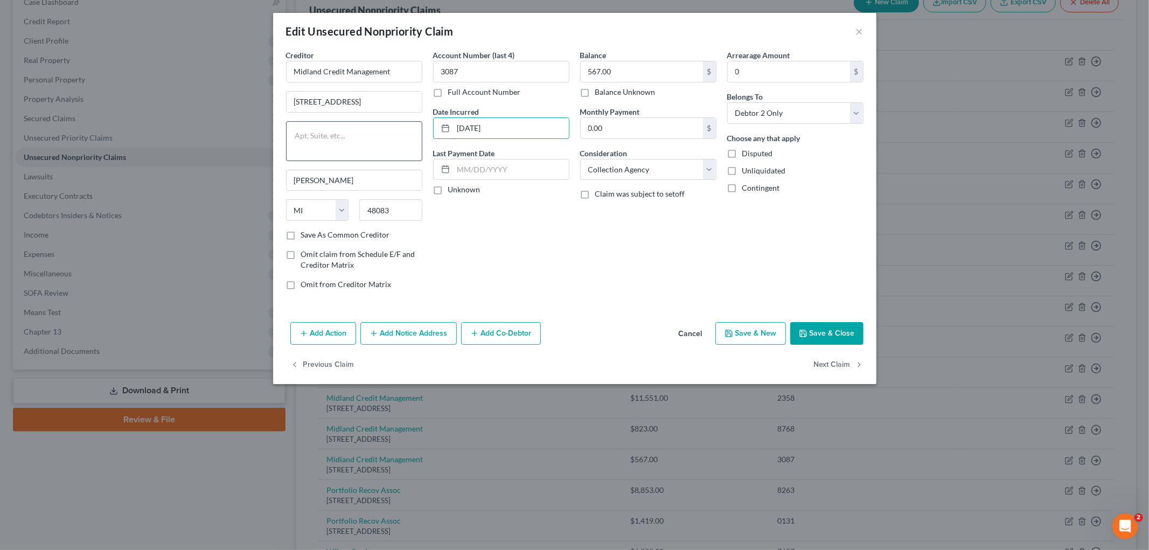
drag, startPoint x: 521, startPoint y: 132, endPoint x: 305, endPoint y: 121, distance: 215.8
click at [304, 120] on div "Creditor * Midland Credit Management [STREET_ADDRESS][GEOGRAPHIC_DATA][PERSON_N…" at bounding box center [575, 174] width 588 height 249
type input "2024"
click at [804, 337] on button "Save & Close" at bounding box center [827, 333] width 73 height 23
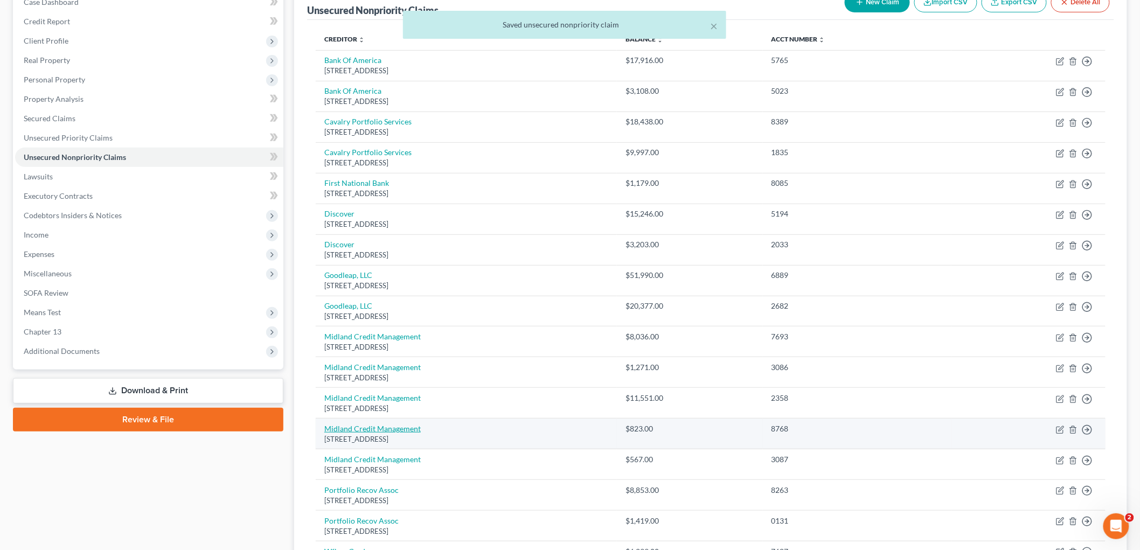
click at [391, 431] on link "Midland Credit Management" at bounding box center [372, 428] width 96 height 9
select select "23"
select select "1"
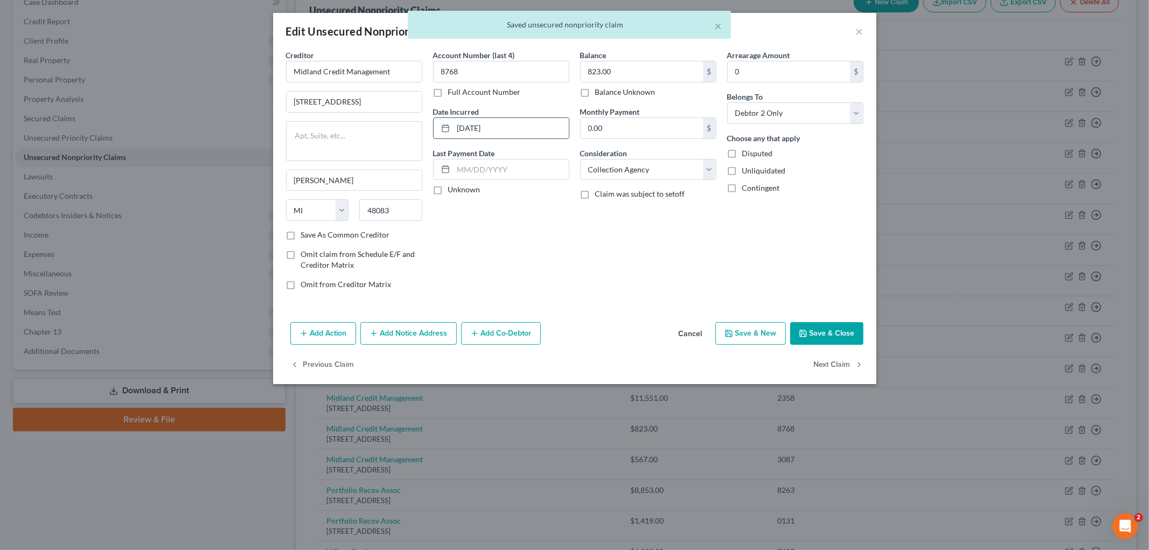
click at [532, 128] on input "[DATE]" at bounding box center [511, 128] width 115 height 20
drag, startPoint x: 532, startPoint y: 129, endPoint x: 329, endPoint y: 128, distance: 203.2
click at [329, 128] on div "Creditor * Midland Credit Management [STREET_ADDRESS][GEOGRAPHIC_DATA][PERSON_N…" at bounding box center [575, 174] width 588 height 249
type input "2024"
drag, startPoint x: 839, startPoint y: 331, endPoint x: 803, endPoint y: 331, distance: 35.6
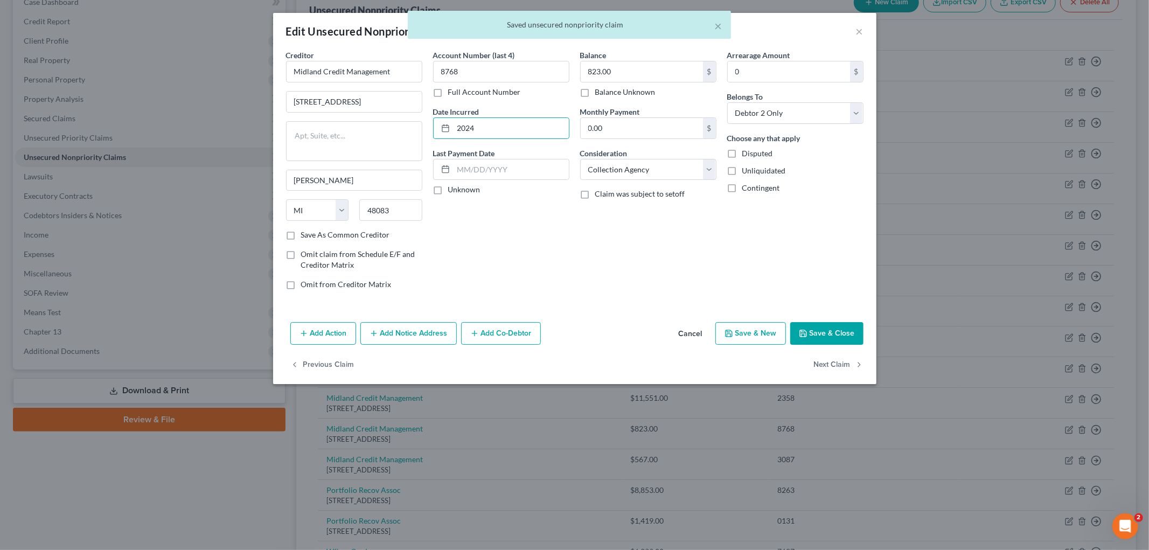
click at [839, 331] on button "Save & Close" at bounding box center [827, 333] width 73 height 23
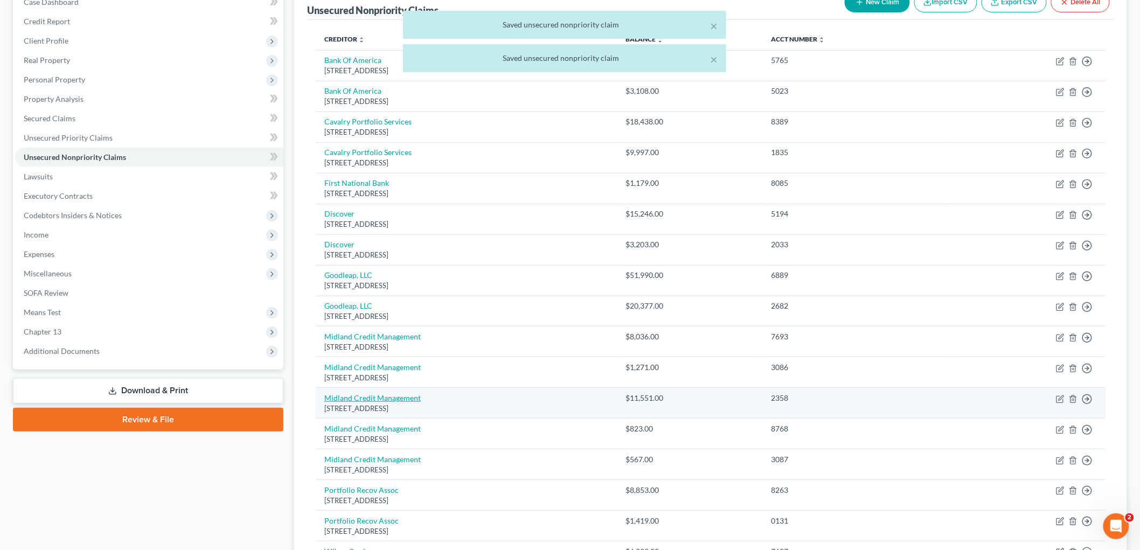
click at [351, 400] on link "Midland Credit Management" at bounding box center [372, 397] width 96 height 9
select select "23"
select select "1"
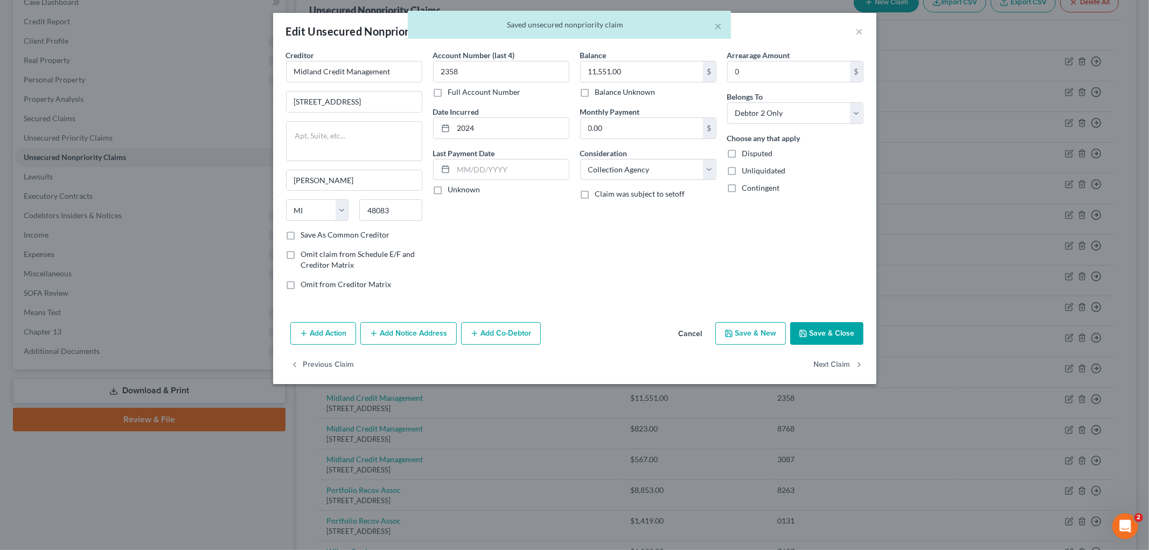
click at [863, 29] on div "× Saved unsecured nonpriority claim" at bounding box center [569, 27] width 1149 height 33
click at [859, 31] on div "× Saved unsecured nonpriority claim" at bounding box center [569, 27] width 1149 height 33
click at [718, 24] on button "×" at bounding box center [719, 25] width 8 height 13
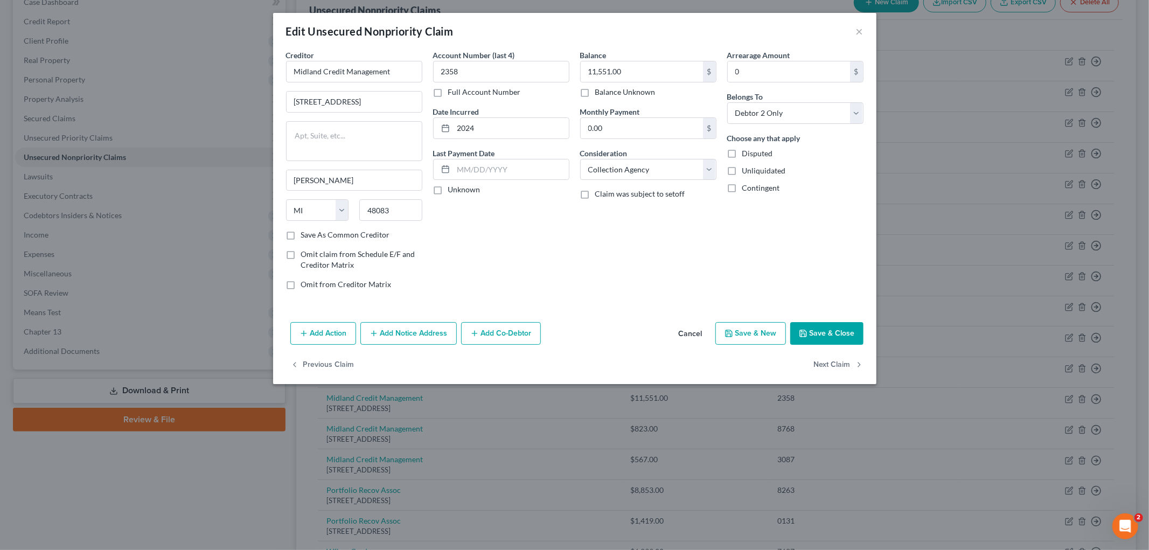
drag, startPoint x: 853, startPoint y: 30, endPoint x: 864, endPoint y: 34, distance: 11.9
click at [859, 33] on div "Edit Unsecured Nonpriority Claim ×" at bounding box center [575, 31] width 604 height 37
click at [864, 34] on div "Edit Unsecured Nonpriority Claim ×" at bounding box center [575, 31] width 604 height 37
click at [858, 32] on button "×" at bounding box center [860, 31] width 8 height 13
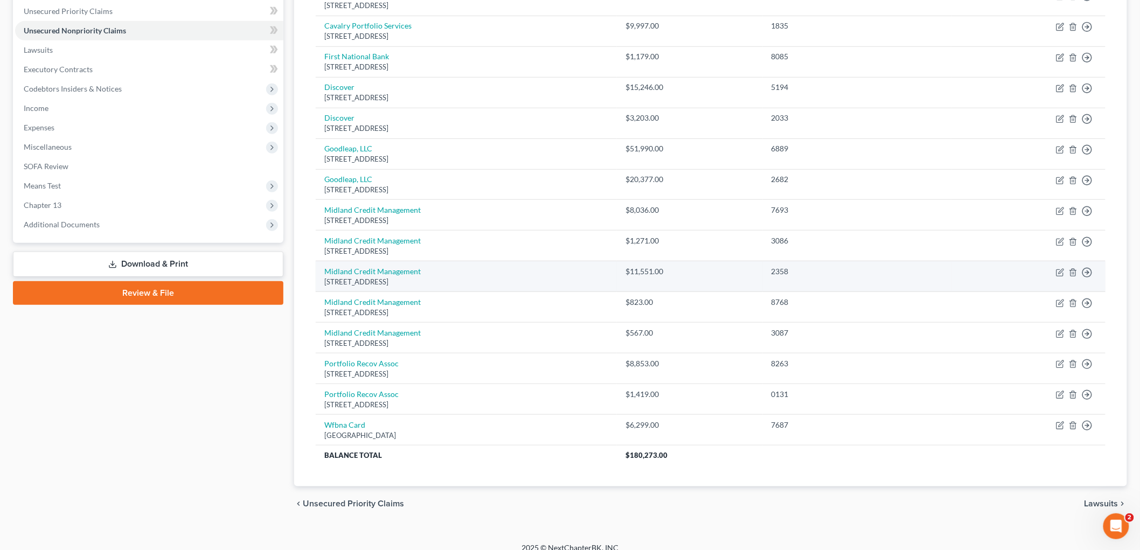
scroll to position [259, 0]
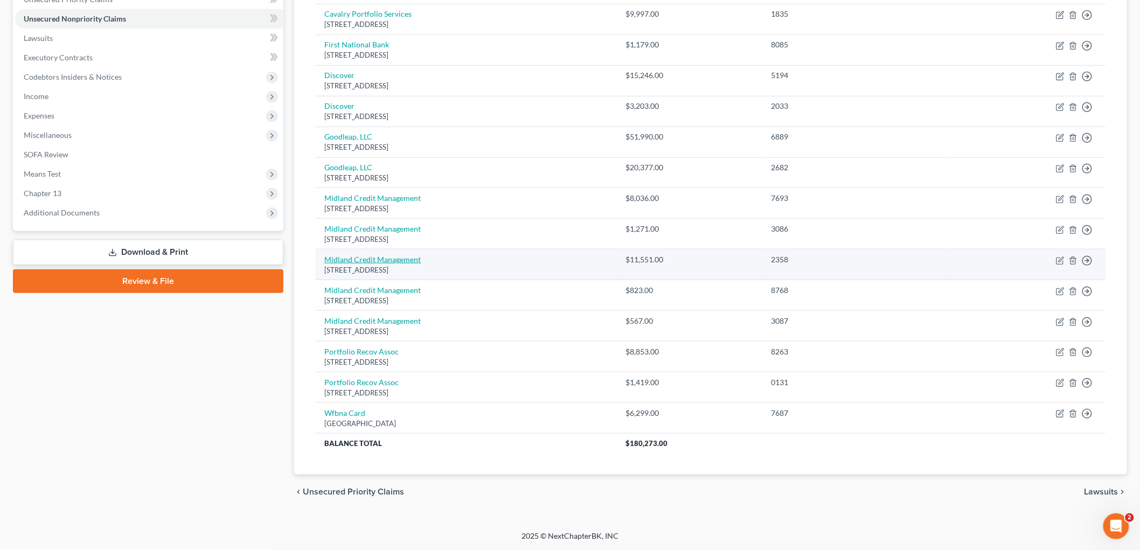
click at [392, 261] on link "Midland Credit Management" at bounding box center [372, 259] width 96 height 9
select select "23"
select select "1"
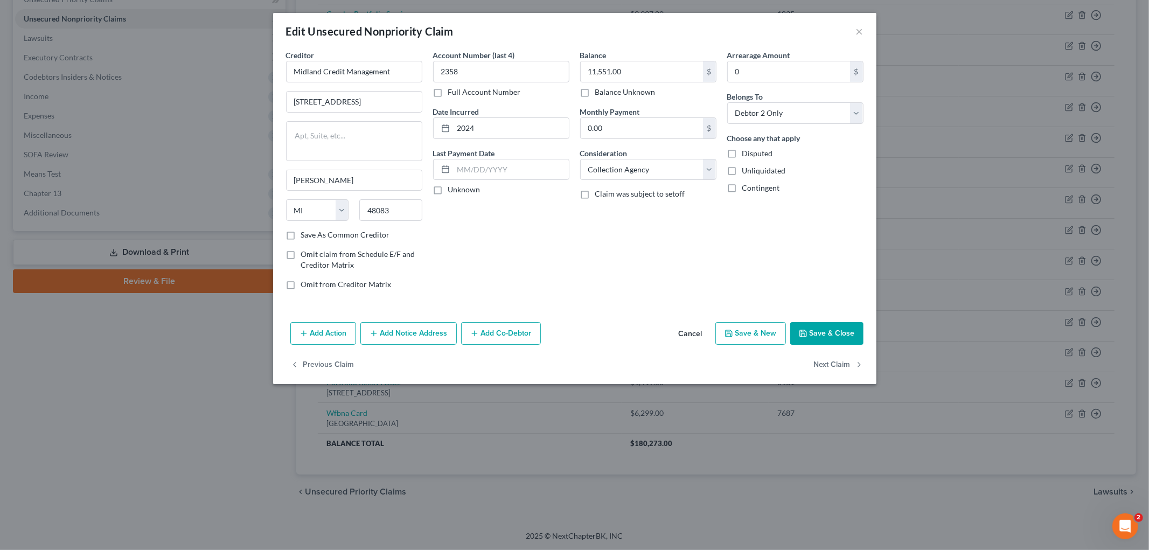
drag, startPoint x: 392, startPoint y: 261, endPoint x: 867, endPoint y: 34, distance: 525.5
click at [869, 34] on div "Edit Unsecured Nonpriority Claim ×" at bounding box center [575, 31] width 604 height 37
click at [863, 32] on div "Edit Unsecured Nonpriority Claim ×" at bounding box center [575, 31] width 604 height 37
click at [856, 30] on button "×" at bounding box center [860, 31] width 8 height 13
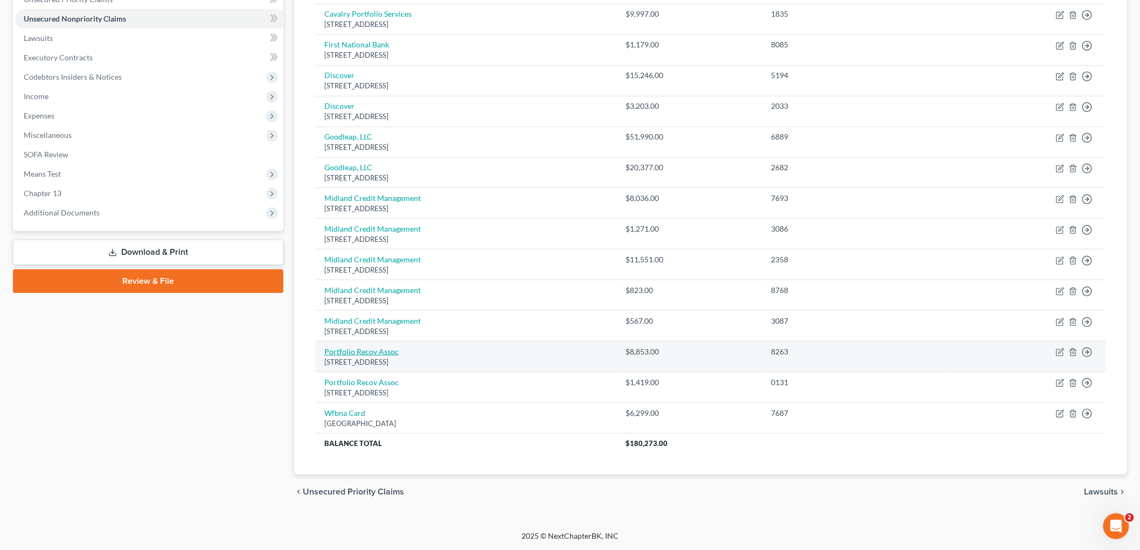
click at [379, 352] on link "Portfolio Recov Assoc" at bounding box center [361, 351] width 74 height 9
select select "48"
select select "0"
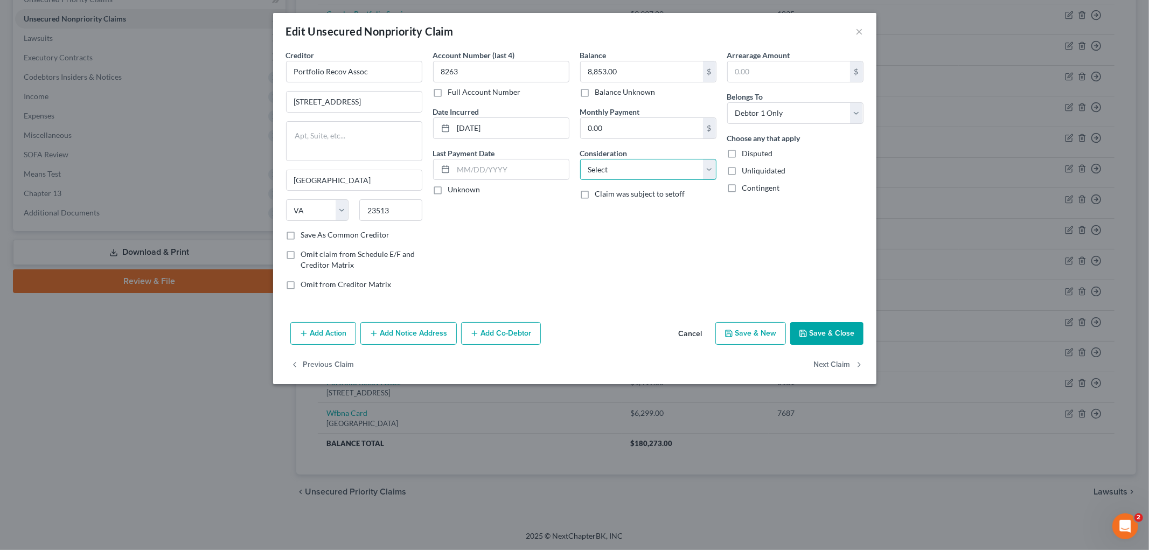
click at [652, 174] on select "Select Cable / Satellite Services Collection Agency Credit Card Debt Debt Couns…" at bounding box center [648, 170] width 136 height 22
select select "14"
click at [580, 159] on select "Select Cable / Satellite Services Collection Agency Credit Card Debt Debt Couns…" at bounding box center [648, 170] width 136 height 22
drag, startPoint x: 613, startPoint y: 200, endPoint x: 617, endPoint y: 205, distance: 5.8
click at [614, 200] on div at bounding box center [648, 211] width 136 height 22
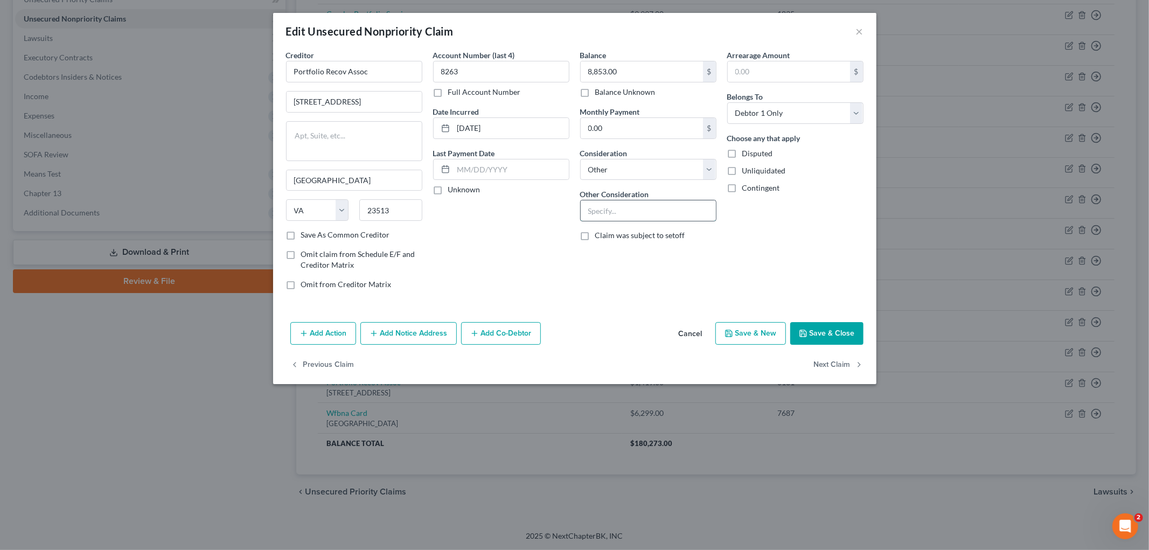
click at [624, 205] on input "text" at bounding box center [648, 210] width 135 height 20
type input "Collection Agency re Barclays"
drag, startPoint x: 524, startPoint y: 115, endPoint x: 446, endPoint y: 130, distance: 79.5
click at [429, 119] on div "Account Number (last 4) 8263 Full Account Number Date Incurred [DATE] Last Paym…" at bounding box center [501, 174] width 147 height 249
drag, startPoint x: 502, startPoint y: 130, endPoint x: 513, endPoint y: 129, distance: 10.8
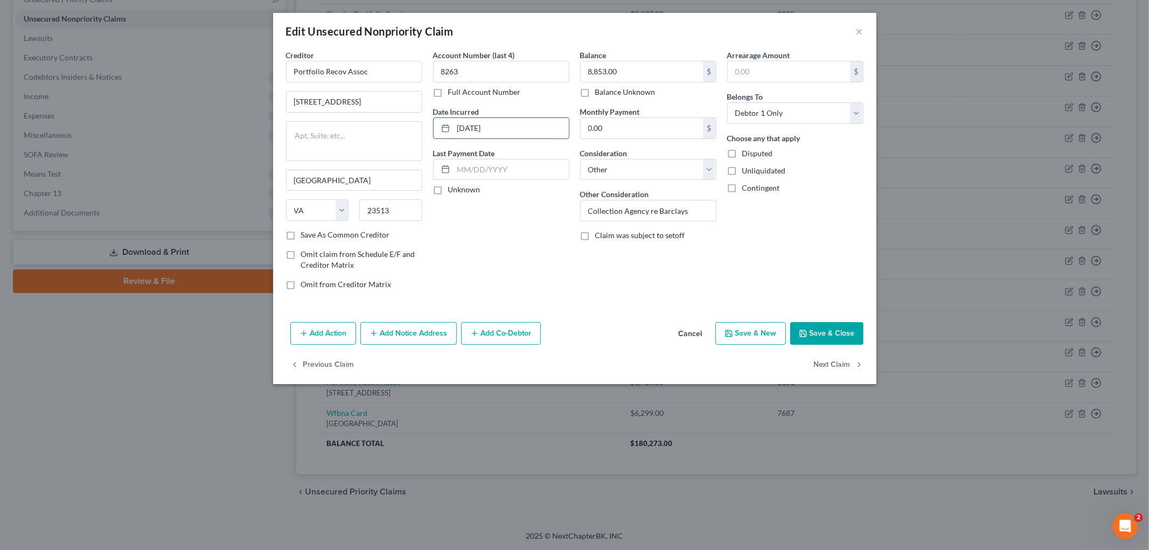
click at [504, 130] on input "[DATE]" at bounding box center [511, 128] width 115 height 20
drag, startPoint x: 513, startPoint y: 129, endPoint x: 443, endPoint y: 113, distance: 71.4
click at [435, 124] on div "[DATE]" at bounding box center [501, 128] width 136 height 22
type input "2024"
click at [343, 67] on input "Portfolio Recov Assoc" at bounding box center [354, 72] width 136 height 22
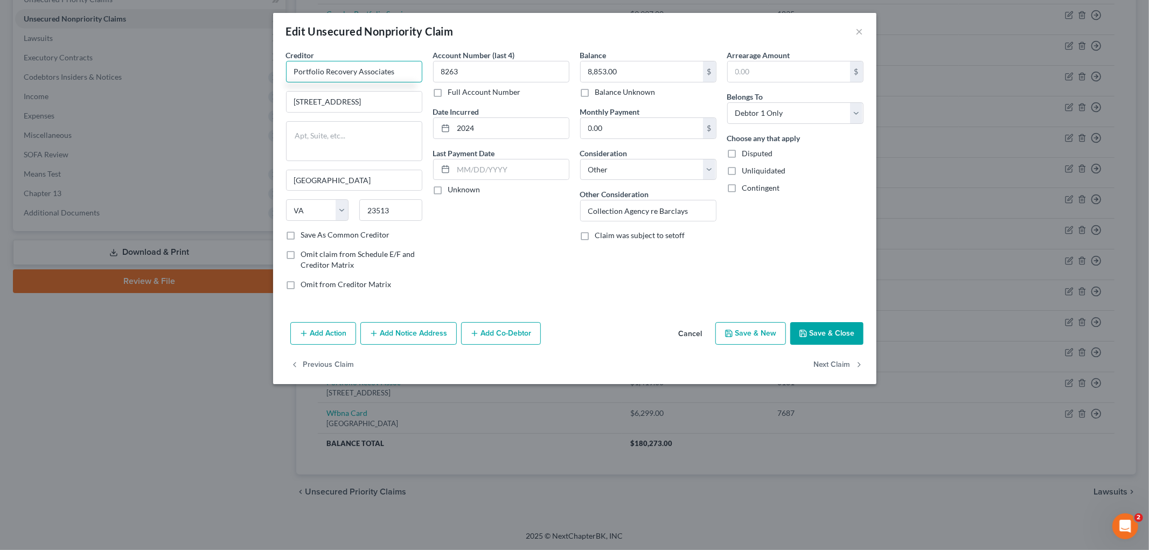
type input "Portfolio Recovery Associates"
click at [826, 329] on button "Save & Close" at bounding box center [827, 333] width 73 height 23
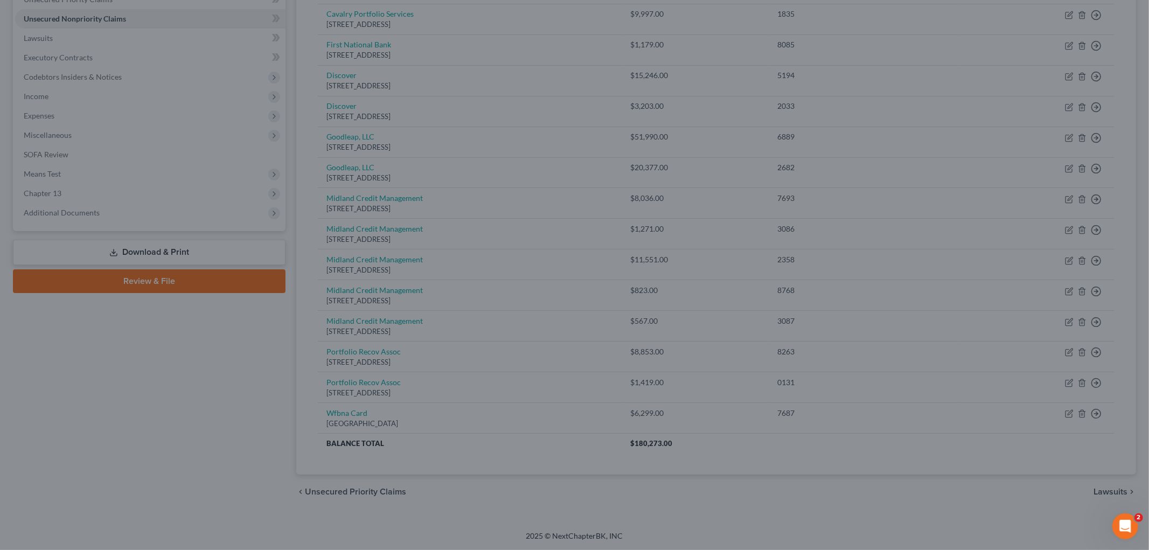
type input "0"
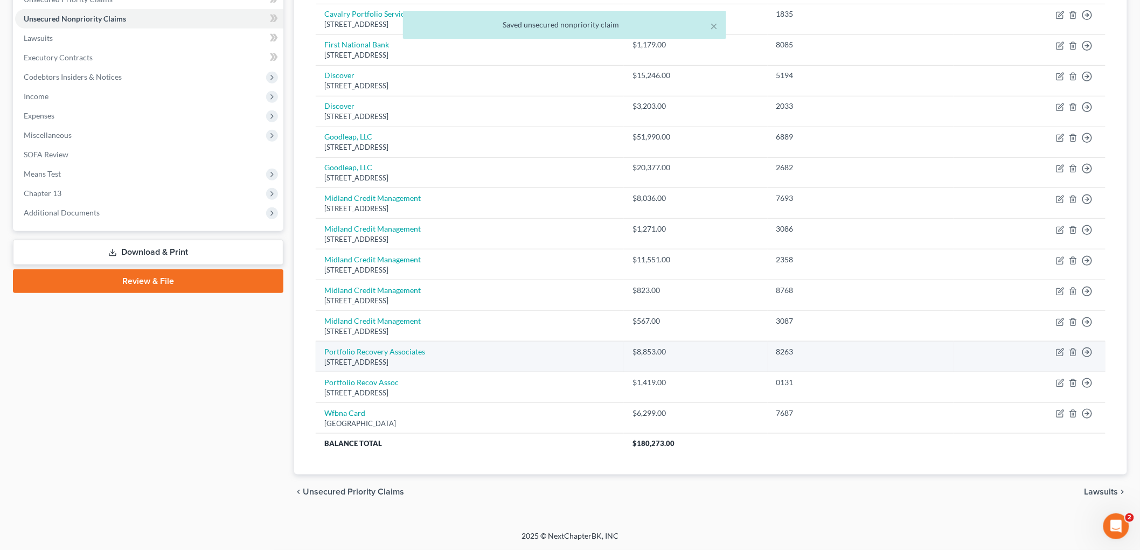
drag, startPoint x: 432, startPoint y: 356, endPoint x: 323, endPoint y: 356, distance: 108.3
click at [323, 356] on td "Portfolio Recovery Associates [STREET_ADDRESS]" at bounding box center [470, 357] width 308 height 31
click at [486, 345] on td "Portfolio Recovery Associates [STREET_ADDRESS]" at bounding box center [470, 357] width 308 height 31
drag, startPoint x: 432, startPoint y: 345, endPoint x: 323, endPoint y: 350, distance: 109.0
click at [323, 350] on td "Portfolio Recovery Associates [STREET_ADDRESS]" at bounding box center [470, 357] width 308 height 31
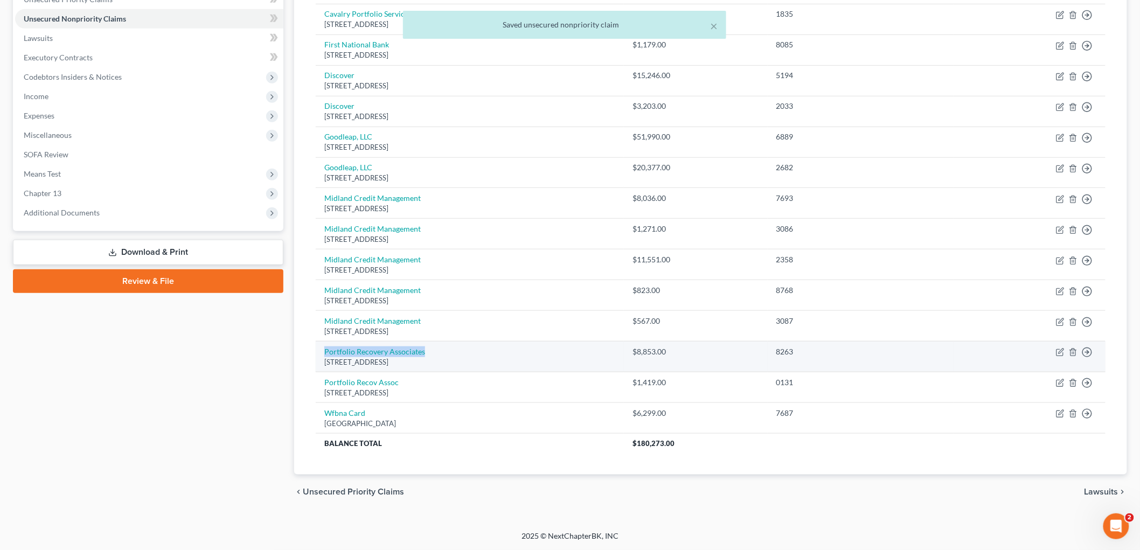
copy link "Portfolio Recovery Associates"
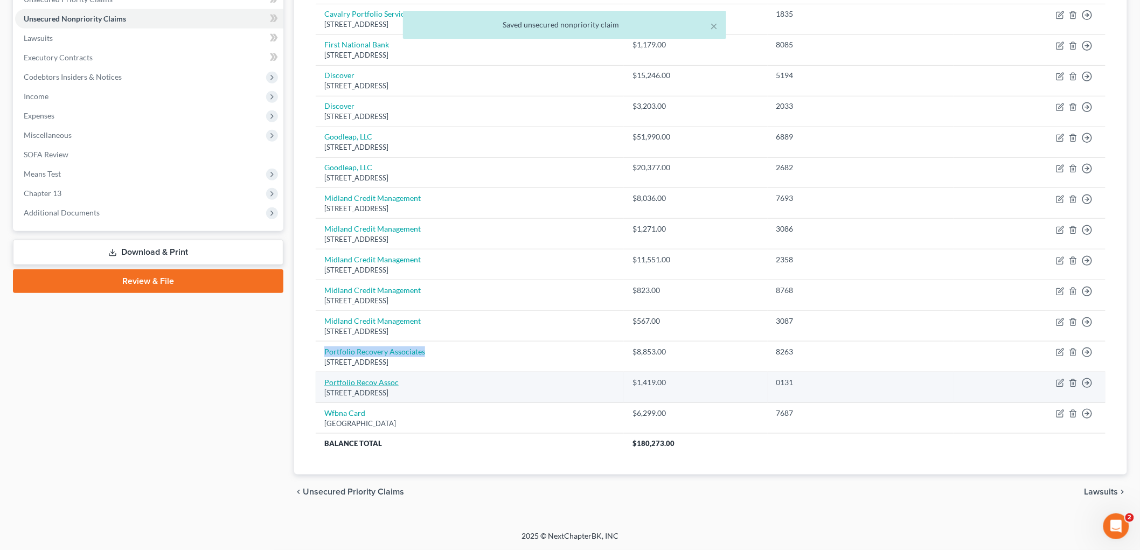
click at [361, 384] on link "Portfolio Recov Assoc" at bounding box center [361, 382] width 74 height 9
select select "48"
select select "1"
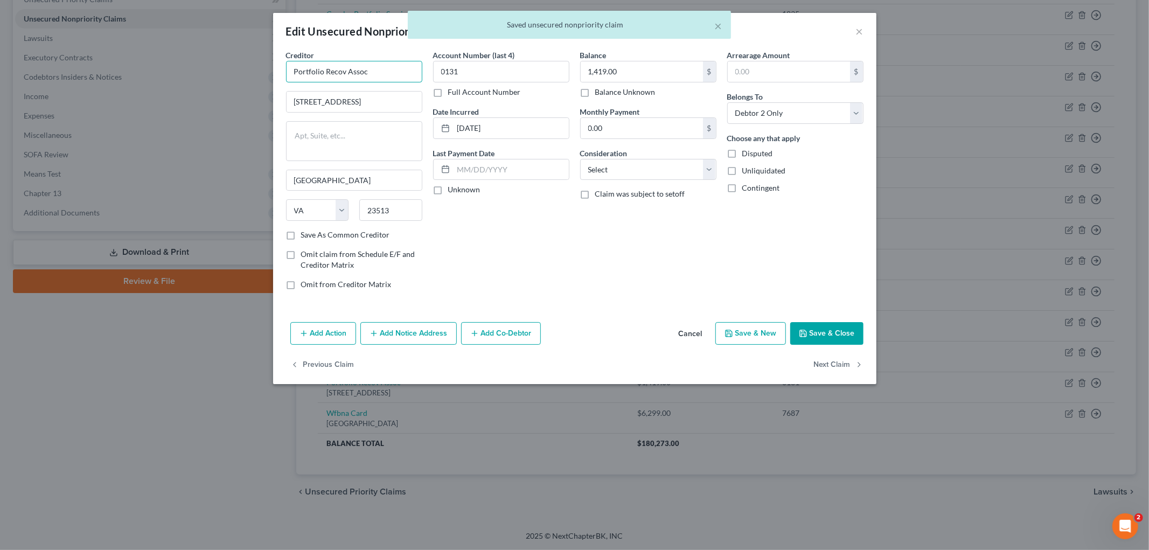
drag, startPoint x: 378, startPoint y: 72, endPoint x: 250, endPoint y: 97, distance: 131.2
click at [163, 71] on div "Edit Unsecured Nonpriority Claim × Creditor * Portfolio Recov Assoc [GEOGRAPHIC…" at bounding box center [574, 275] width 1149 height 550
paste input "ery Associates"
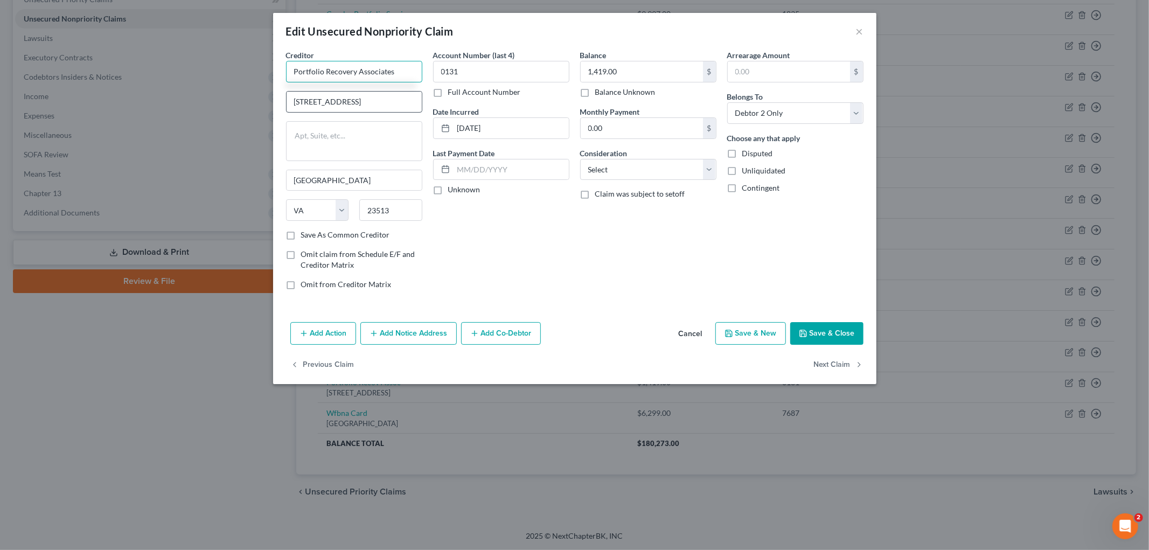
type input "Portfolio Recovery Associates"
click at [376, 99] on input "[STREET_ADDRESS]" at bounding box center [354, 102] width 135 height 20
drag, startPoint x: 525, startPoint y: 128, endPoint x: 320, endPoint y: 116, distance: 206.2
click at [320, 117] on div "Creditor * Portfolio Recovery Associates [GEOGRAPHIC_DATA][US_STATE] [GEOGRAPHI…" at bounding box center [575, 174] width 588 height 249
type input "0"
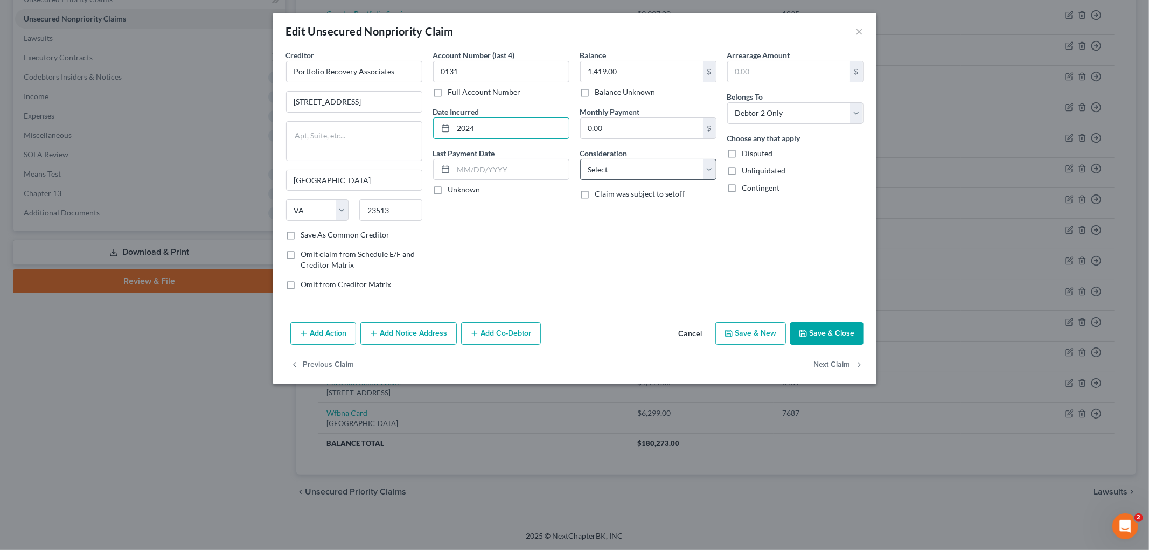
type input "2024"
click at [638, 166] on select "Select Cable / Satellite Services Collection Agency Credit Card Debt Debt Couns…" at bounding box center [648, 170] width 136 height 22
select select "14"
click at [580, 159] on select "Select Cable / Satellite Services Collection Agency Credit Card Debt Debt Couns…" at bounding box center [648, 170] width 136 height 22
click at [631, 202] on input "text" at bounding box center [648, 210] width 135 height 20
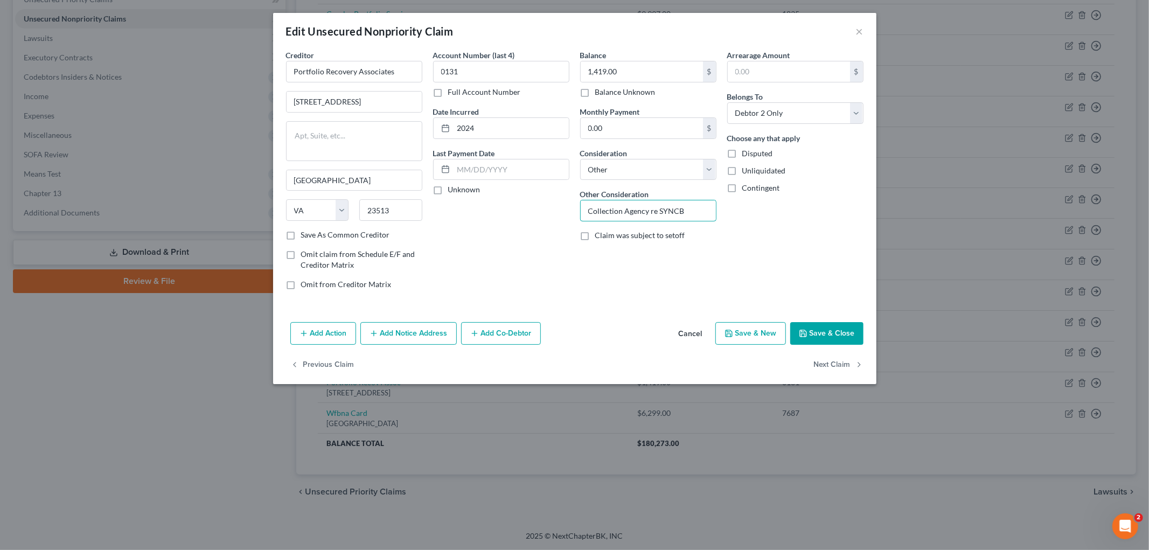
type input "Collection Agency re SYNCB"
click at [832, 332] on button "Save & Close" at bounding box center [827, 333] width 73 height 23
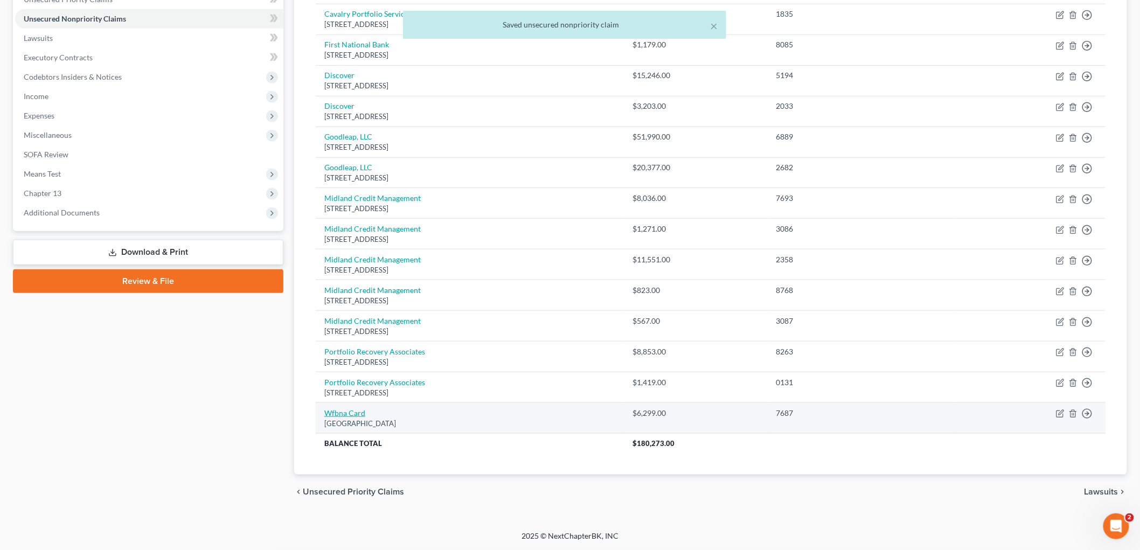
click at [349, 412] on link "Wfbna Card" at bounding box center [344, 412] width 41 height 9
select select "24"
select select "2"
select select "1"
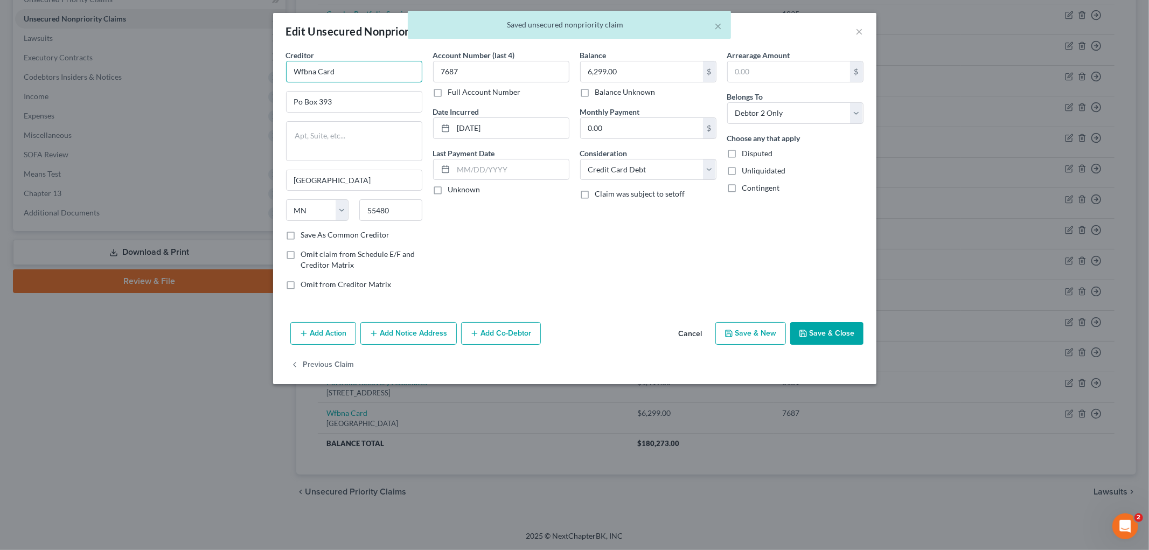
click at [301, 72] on input "Wfbna Card" at bounding box center [354, 72] width 136 height 22
click at [300, 72] on input "Wfbna Card" at bounding box center [354, 72] width 136 height 22
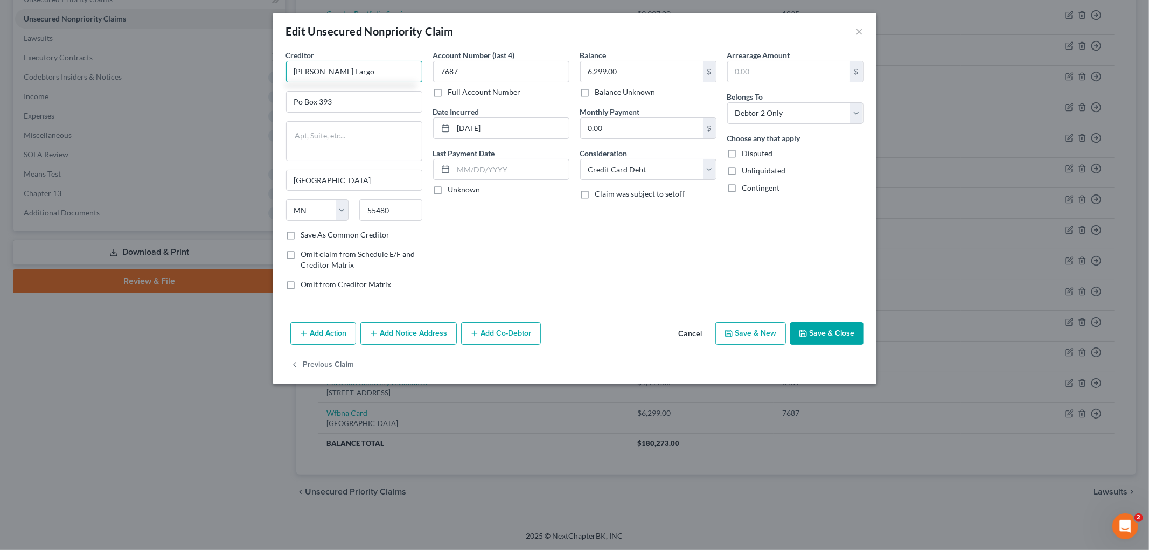
type input "[PERSON_NAME] Fargo"
type input "PO Box 393"
drag, startPoint x: 504, startPoint y: 127, endPoint x: 432, endPoint y: 120, distance: 72.0
click at [434, 121] on div "[DATE]" at bounding box center [501, 128] width 136 height 22
type input "2016"
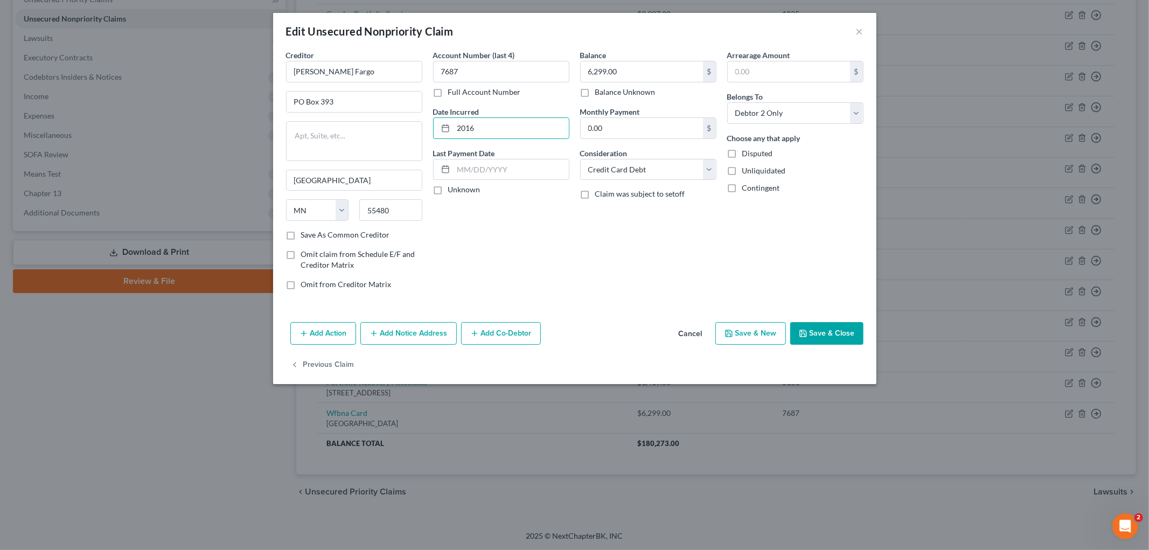
click at [841, 342] on button "Save & Close" at bounding box center [827, 333] width 73 height 23
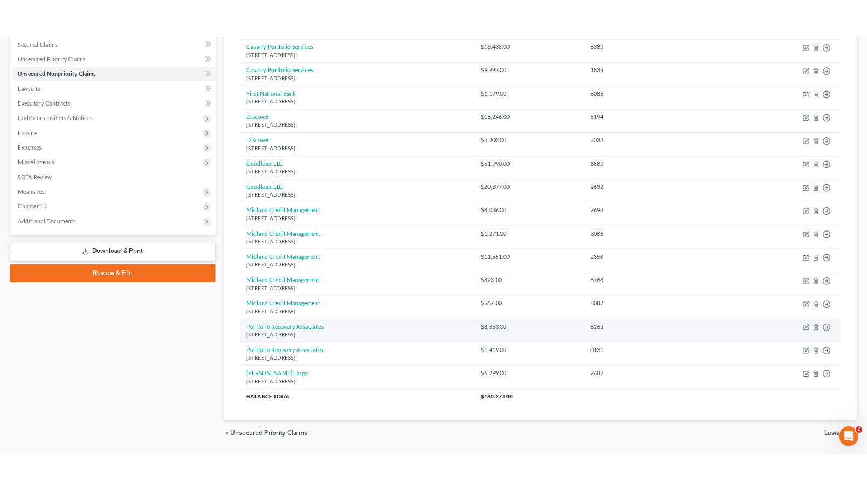
scroll to position [199, 0]
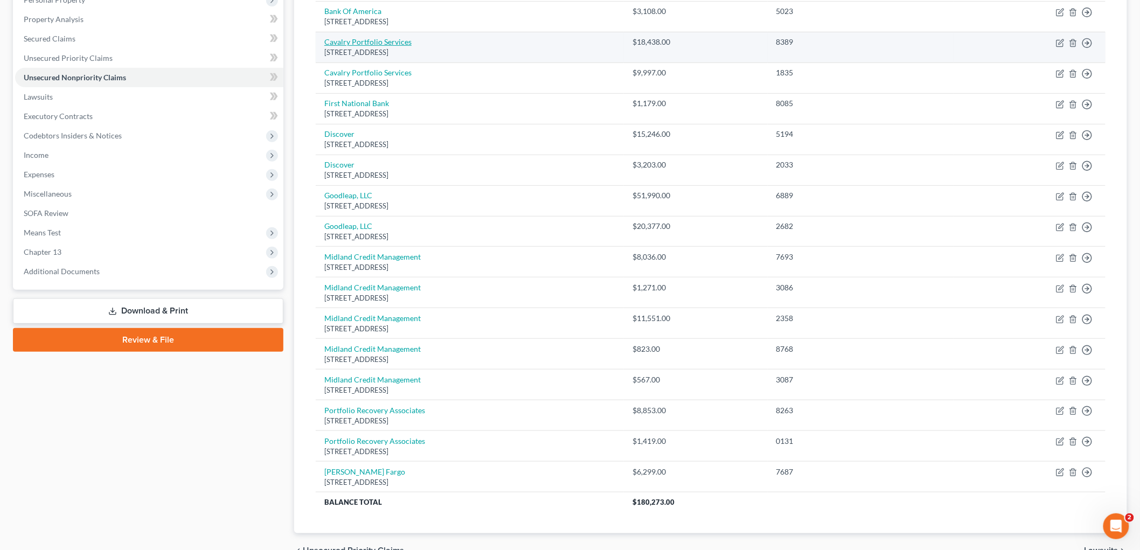
click at [408, 41] on link "Cavalry Portfolio Services" at bounding box center [367, 41] width 87 height 9
select select "6"
select select "14"
select select "1"
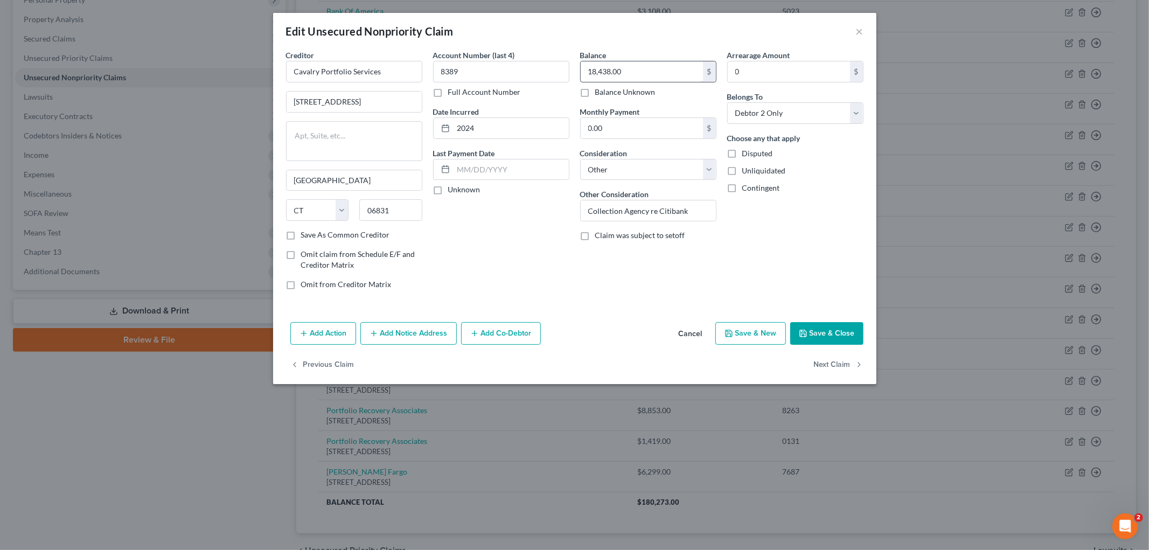
click at [667, 76] on input "18,438.00" at bounding box center [642, 71] width 122 height 20
type input "18,439"
drag, startPoint x: 703, startPoint y: 208, endPoint x: 462, endPoint y: 209, distance: 240.4
click at [461, 209] on div "Creditor * Cavalry Portfolio Services [STREET_ADDRESS][GEOGRAPHIC_DATA][US_STAT…" at bounding box center [575, 174] width 588 height 249
type input "Lawsuit (LASC 25CHLC19920,"
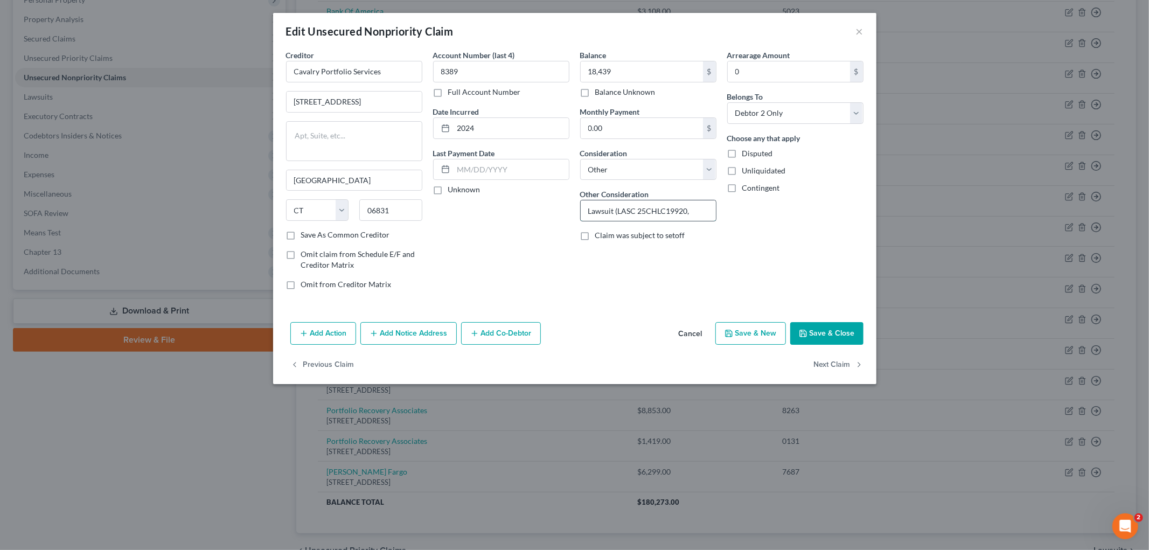
drag, startPoint x: 638, startPoint y: 211, endPoint x: 687, endPoint y: 209, distance: 49.7
click at [687, 209] on input "Lawsuit (LASC 25CHLC19920," at bounding box center [648, 210] width 135 height 20
click at [654, 74] on input "18,439" at bounding box center [642, 71] width 122 height 20
type input "18,883"
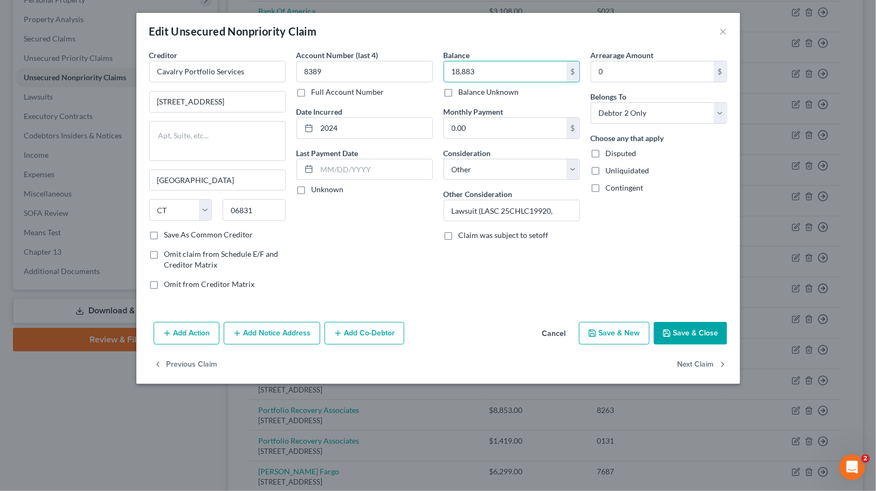
click at [690, 327] on button "Save & Close" at bounding box center [690, 333] width 73 height 23
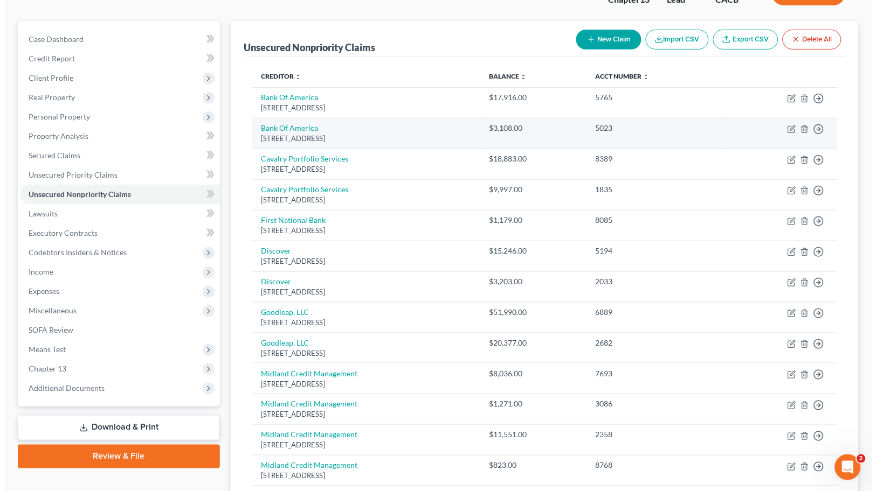
scroll to position [78, 0]
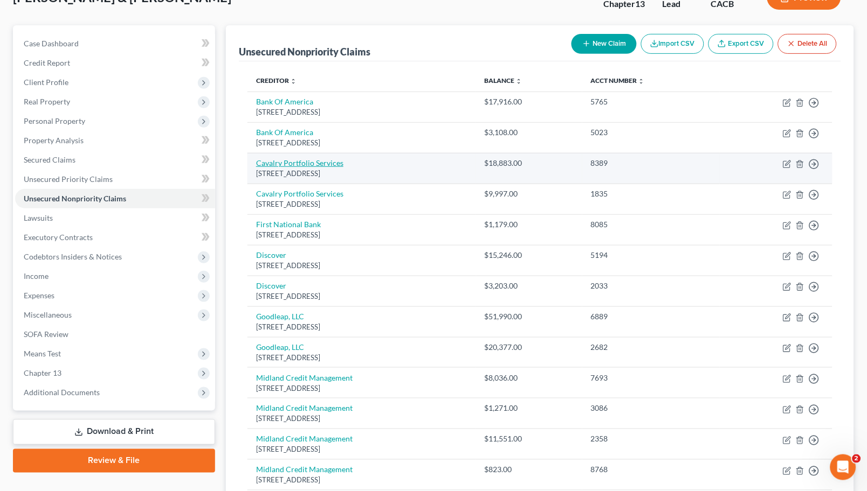
click at [287, 160] on link "Cavalry Portfolio Services" at bounding box center [299, 162] width 87 height 9
select select "6"
select select "14"
select select "1"
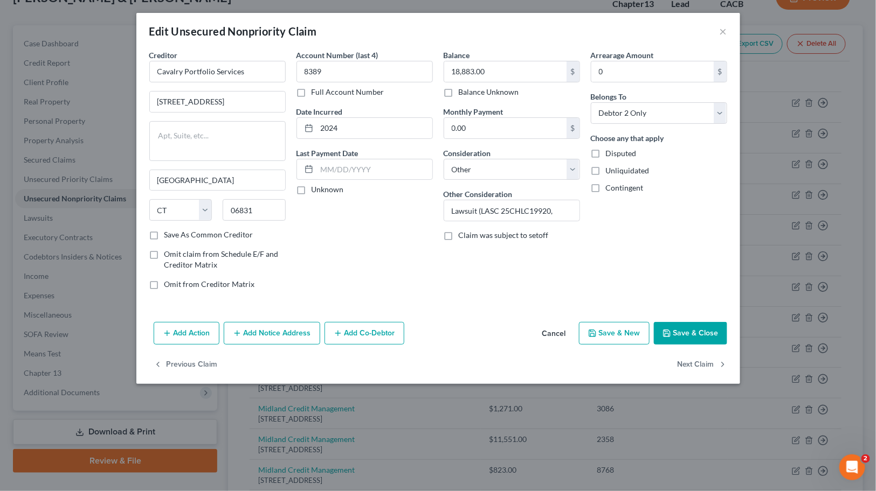
click at [292, 330] on button "Add Notice Address" at bounding box center [272, 333] width 96 height 23
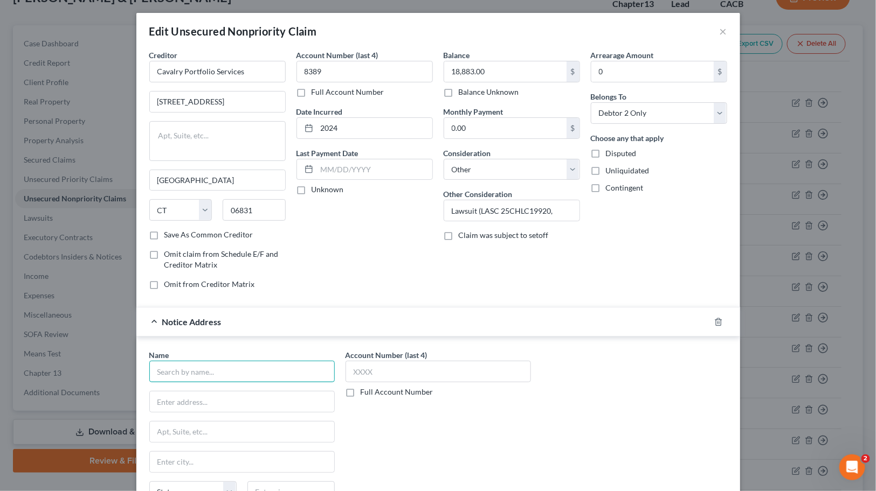
click at [235, 365] on input "text" at bounding box center [241, 372] width 185 height 22
type input "Cavalry Portfolio Services c/o"
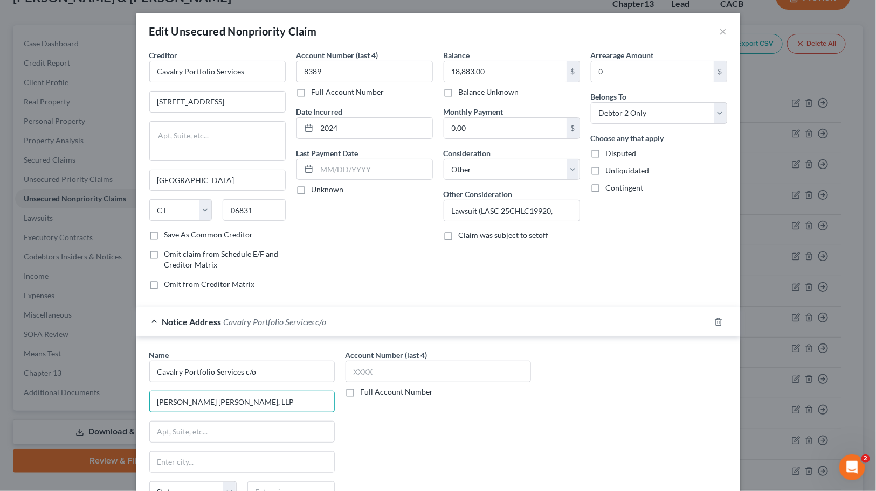
type input "[PERSON_NAME] [PERSON_NAME], LLP"
type input "[STREET_ADDRESS]"
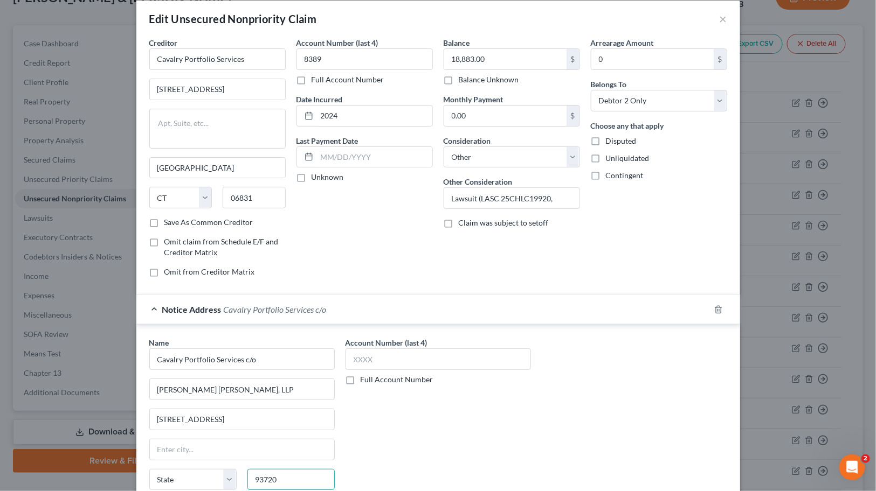
type input "93720"
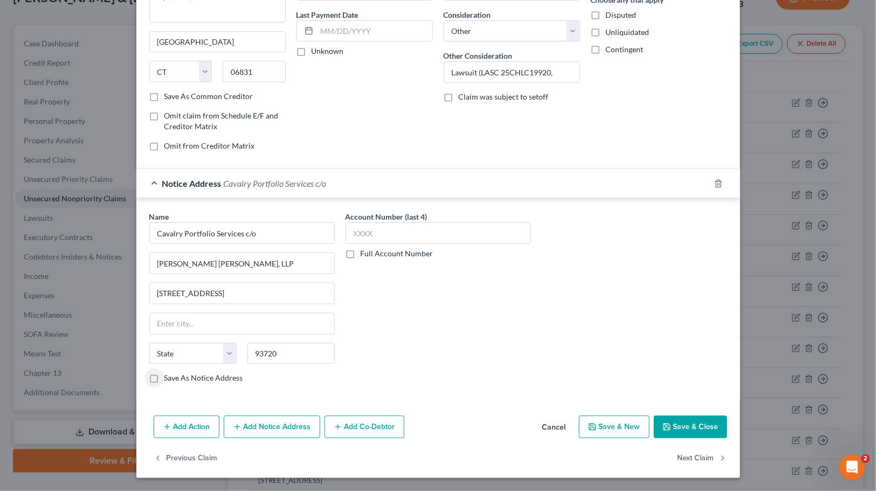
type input "[GEOGRAPHIC_DATA]"
select select "4"
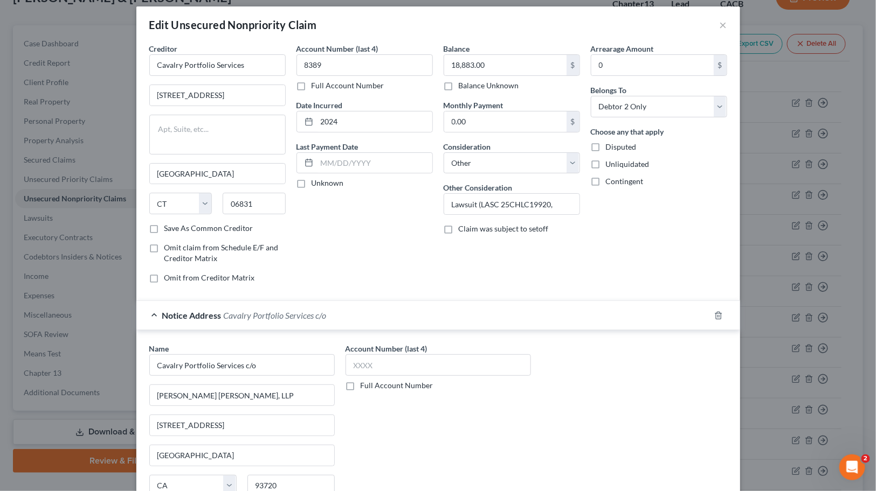
scroll to position [0, 0]
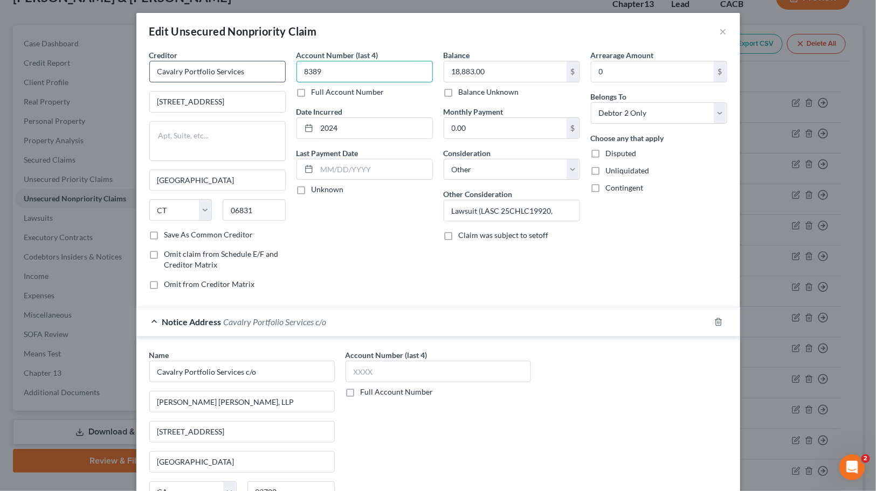
drag, startPoint x: 340, startPoint y: 69, endPoint x: 252, endPoint y: 67, distance: 87.9
click at [252, 67] on div "Creditor * Cavalry Portfolio Services [STREET_ADDRESS][GEOGRAPHIC_DATA][US_STAT…" at bounding box center [438, 174] width 588 height 249
click at [400, 360] on label "Account Number (last 4)" at bounding box center [386, 355] width 82 height 11
click at [401, 365] on input "text" at bounding box center [437, 372] width 185 height 22
paste input "8389"
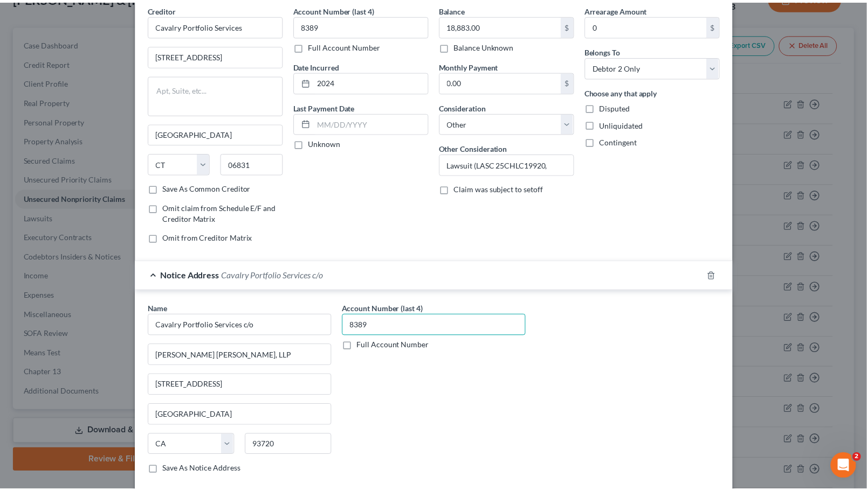
scroll to position [139, 0]
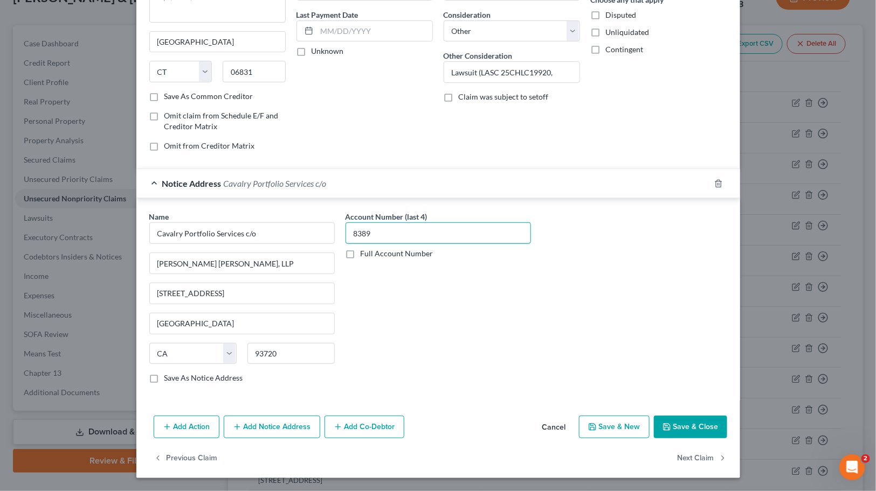
type input "8389"
click at [715, 432] on button "Save & Close" at bounding box center [690, 427] width 73 height 23
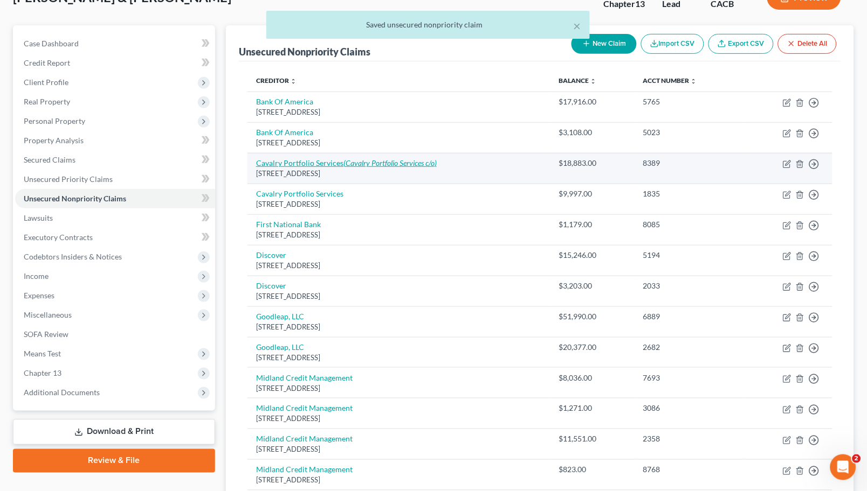
click at [303, 161] on link "Cavalry Portfolio Services (Cavalry Portfolio Services c/o)" at bounding box center [346, 162] width 181 height 9
select select "6"
select select "14"
select select "1"
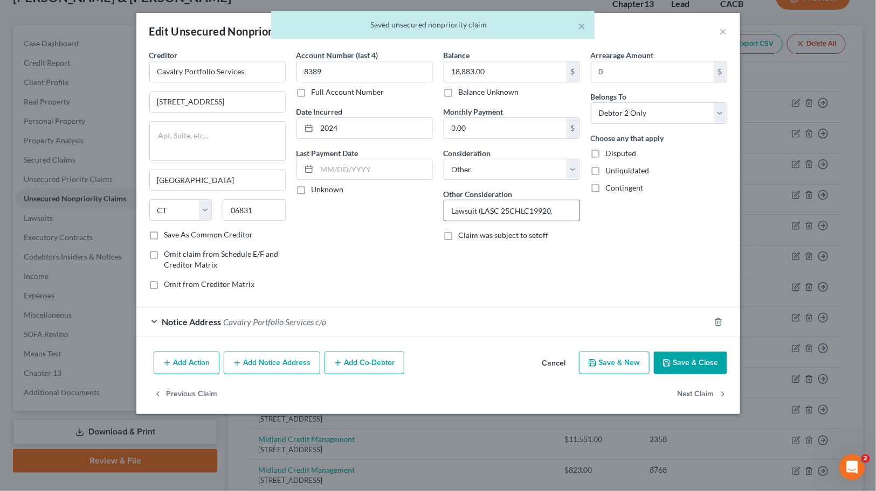
click at [524, 217] on input "Lawsuit (LASC 25CHLC19920," at bounding box center [511, 210] width 135 height 20
click at [556, 214] on input "Lawsuit (LASC 25CHLC19920," at bounding box center [511, 210] width 135 height 20
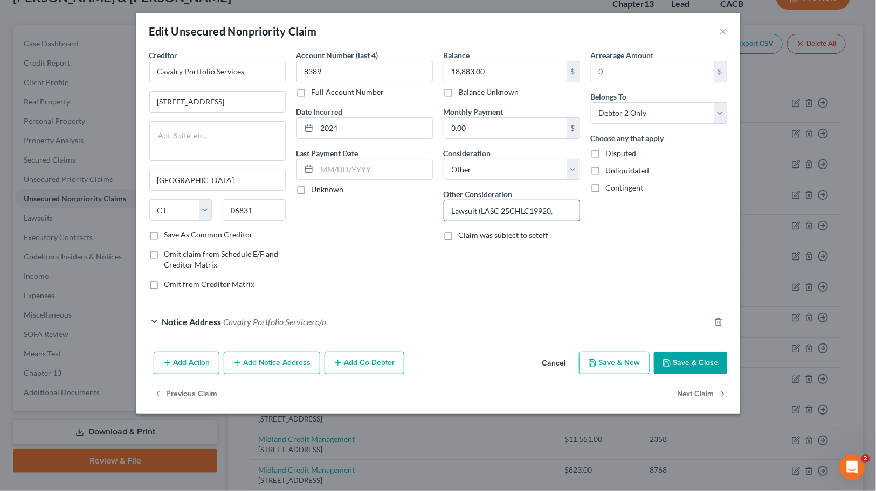
click at [553, 208] on input "Lawsuit (LASC 25CHLC19920," at bounding box center [511, 210] width 135 height 20
click at [561, 211] on input "Lawsuit (LASC 25CHLC19920," at bounding box center [511, 210] width 135 height 20
type input "Lawsuit (LASC 25CHLC19920)"
click at [556, 330] on div "Notice Address Cavalry Portfolio Services c/o" at bounding box center [422, 322] width 573 height 29
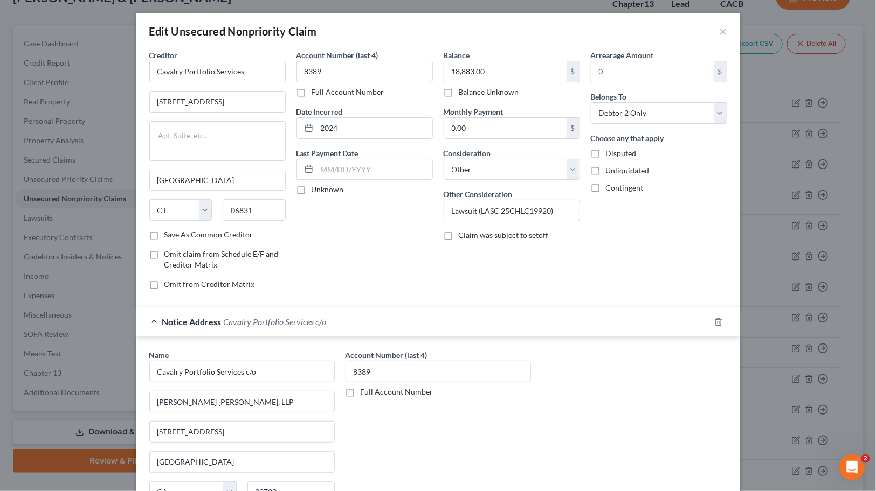
click at [556, 329] on div "Notice Address Cavalry Portfolio Services c/o" at bounding box center [422, 322] width 573 height 29
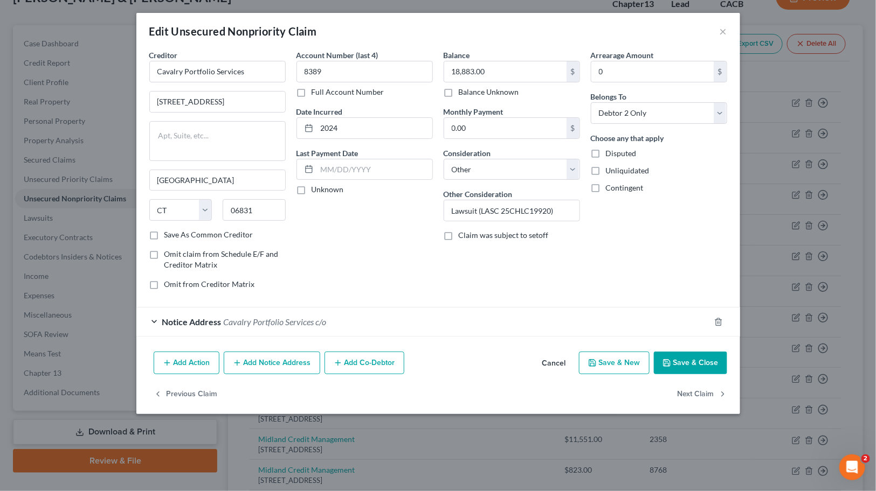
click at [698, 359] on button "Save & Close" at bounding box center [690, 363] width 73 height 23
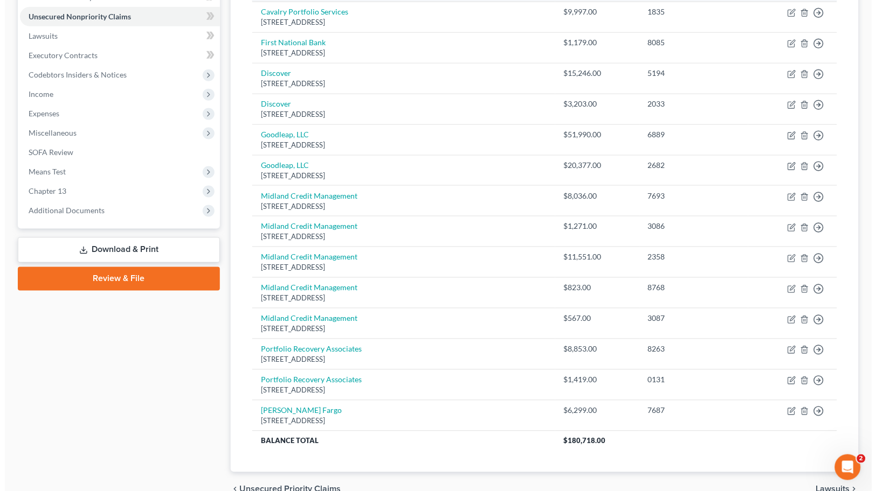
scroll to position [318, 0]
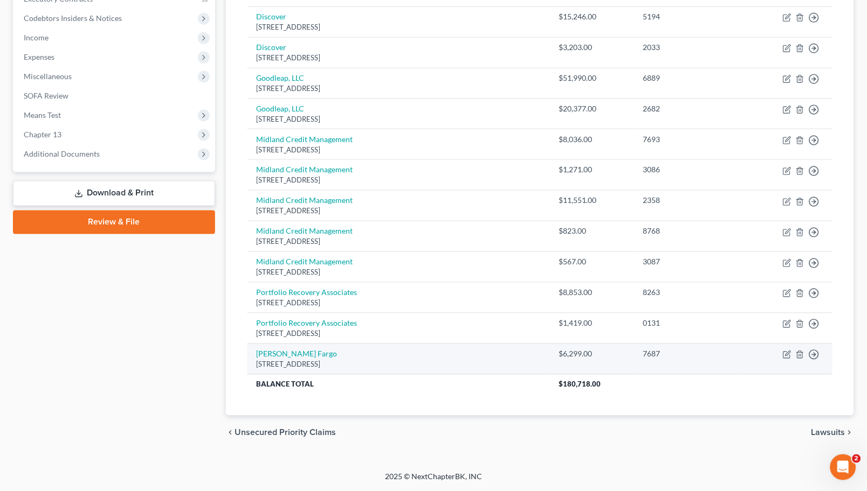
click at [266, 362] on div "[STREET_ADDRESS]" at bounding box center [399, 365] width 286 height 10
click at [269, 356] on link "[PERSON_NAME] Fargo" at bounding box center [296, 354] width 81 height 9
select select "24"
select select "2"
select select "1"
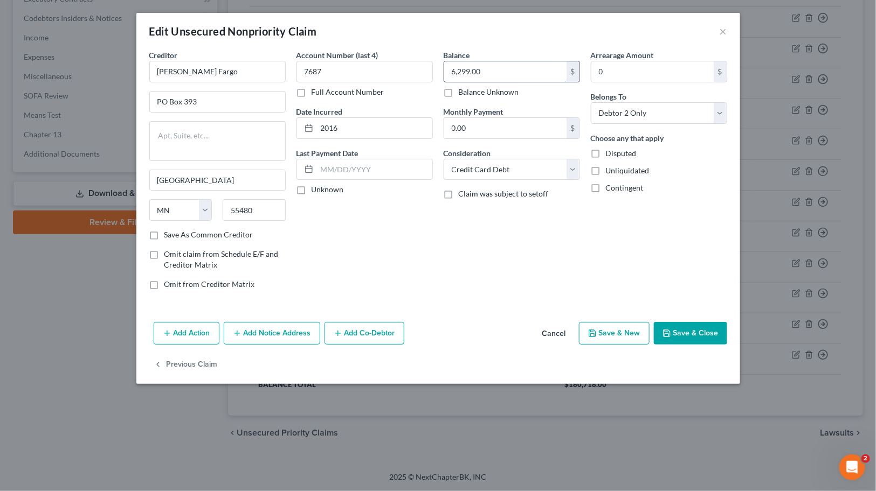
click at [502, 73] on input "6,299.00" at bounding box center [505, 71] width 122 height 20
type input "7,075"
drag, startPoint x: 522, startPoint y: 175, endPoint x: 515, endPoint y: 179, distance: 8.2
click at [522, 175] on select "Select Cable / Satellite Services Collection Agency Credit Card Debt Debt Couns…" at bounding box center [512, 170] width 136 height 22
select select "14"
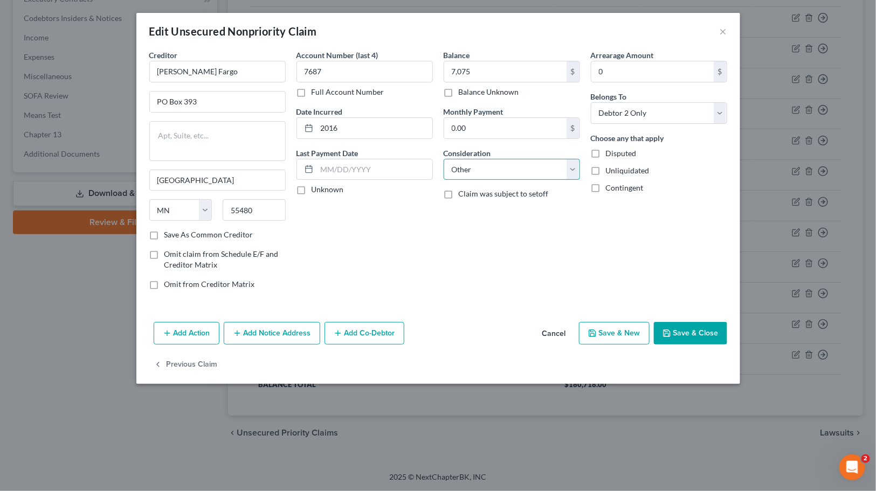
click at [444, 159] on select "Select Cable / Satellite Services Collection Agency Credit Card Debt Debt Couns…" at bounding box center [512, 170] width 136 height 22
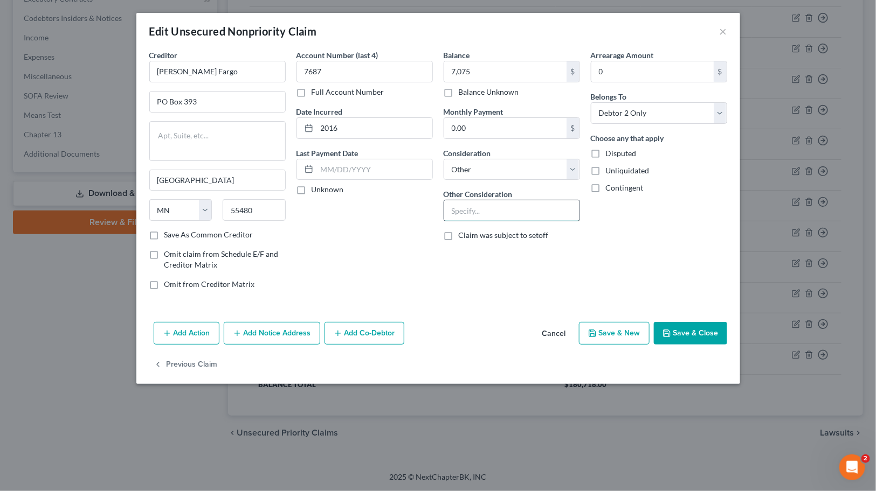
drag, startPoint x: 498, startPoint y: 207, endPoint x: 501, endPoint y: 202, distance: 6.3
click at [498, 207] on input "text" at bounding box center [511, 210] width 135 height 20
type input "L"
drag, startPoint x: 500, startPoint y: 211, endPoint x: 550, endPoint y: 214, distance: 49.7
click at [550, 214] on input "Lawsuit (LASC 24CHLC48174" at bounding box center [511, 210] width 135 height 20
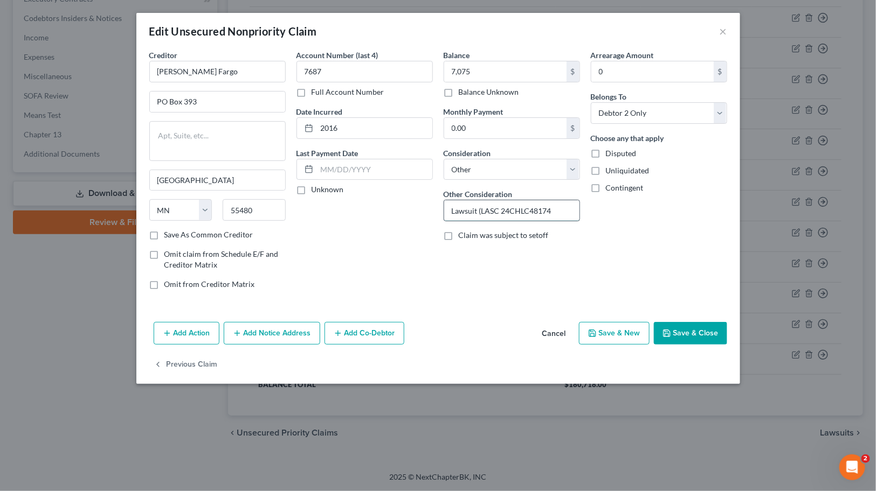
click at [563, 211] on input "Lawsuit (LASC 24CHLC48174" at bounding box center [511, 210] width 135 height 20
type input "Lawsuit (LASC 24CHLC48174, Judgment Entered on [DATE])"
click at [268, 335] on button "Add Notice Address" at bounding box center [272, 333] width 96 height 23
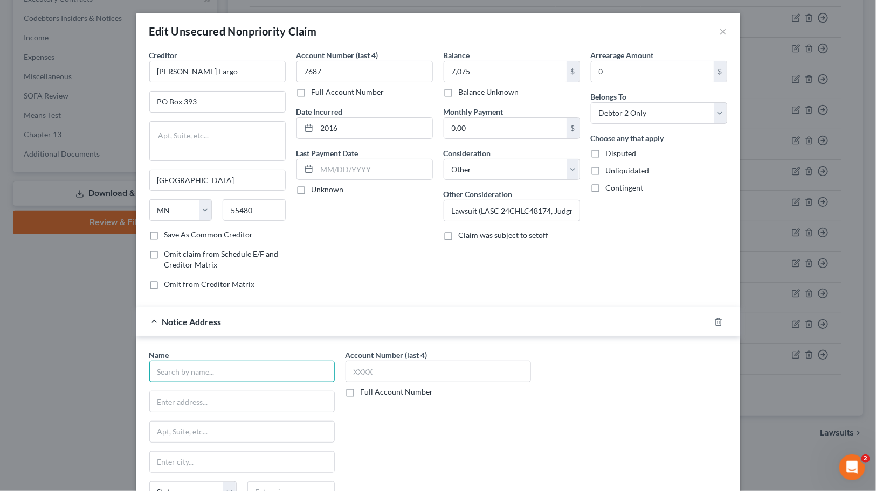
drag, startPoint x: 204, startPoint y: 373, endPoint x: 195, endPoint y: 333, distance: 41.3
click at [205, 373] on input "text" at bounding box center [241, 372] width 185 height 22
type input "[PERSON_NAME] Fargo c/o"
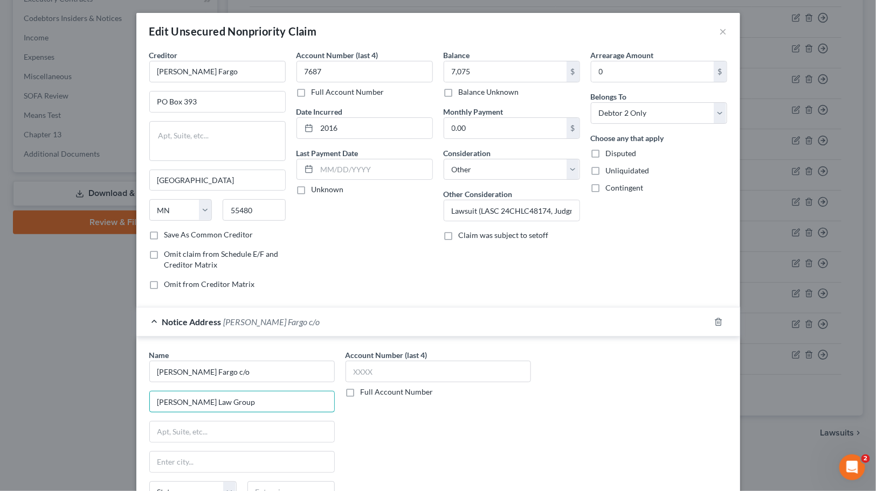
type input "[PERSON_NAME] Law Group"
type input "[STREET_ADDRESS]"
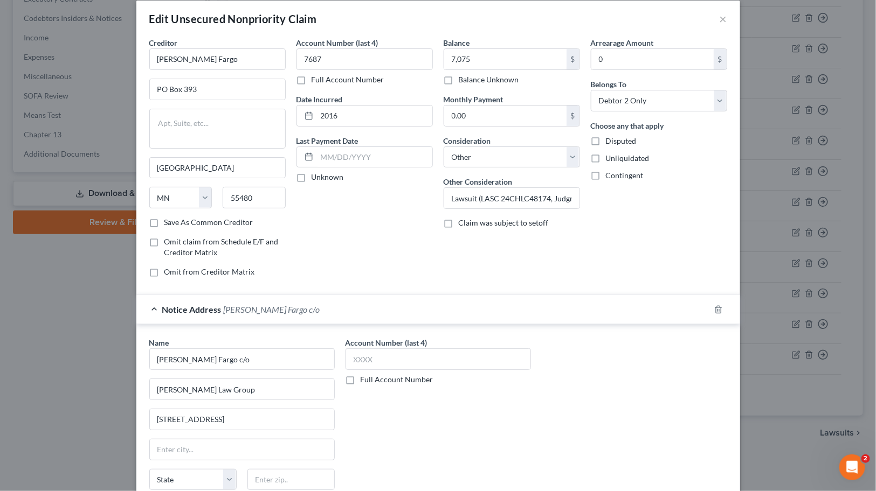
scroll to position [139, 0]
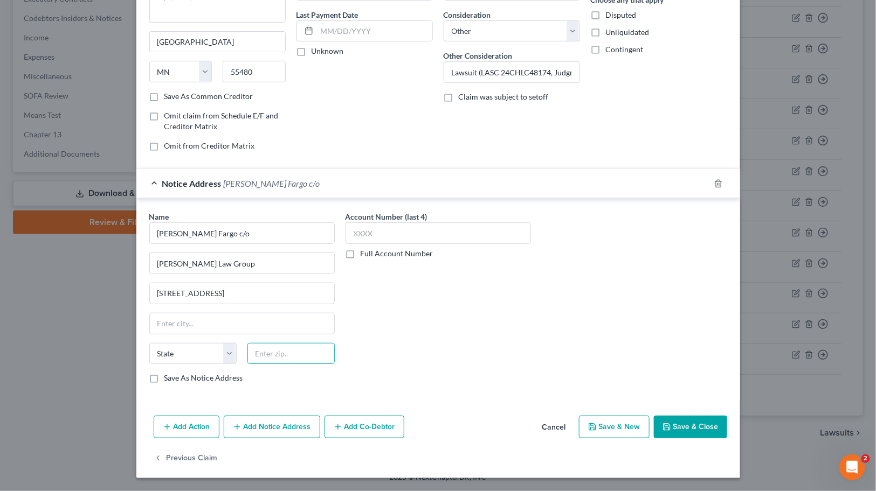
click at [299, 353] on input "text" at bounding box center [290, 354] width 87 height 22
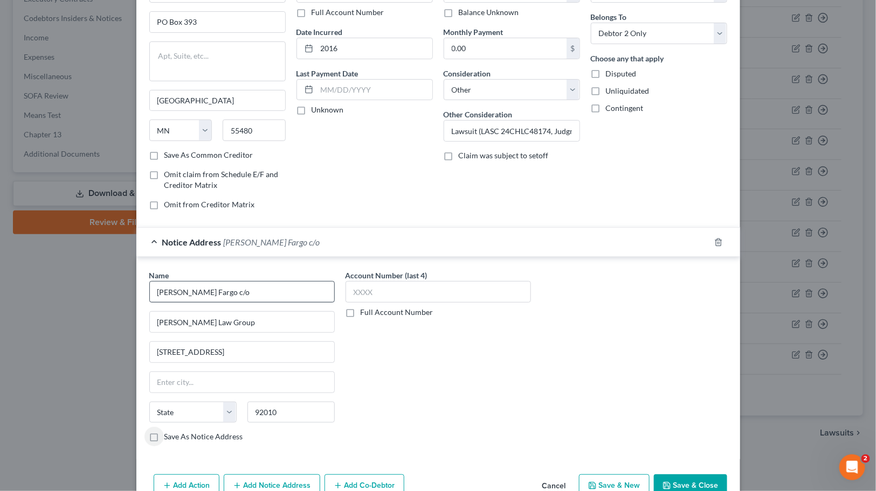
scroll to position [79, 0]
drag, startPoint x: 228, startPoint y: 408, endPoint x: 205, endPoint y: 408, distance: 22.6
click at [205, 408] on div "State [US_STATE] AK AR AZ CA CO CT DE DC [GEOGRAPHIC_DATA] [GEOGRAPHIC_DATA] GU…" at bounding box center [242, 418] width 196 height 30
click at [285, 410] on input "92010" at bounding box center [290, 414] width 87 height 22
drag, startPoint x: 299, startPoint y: 413, endPoint x: 240, endPoint y: 412, distance: 59.3
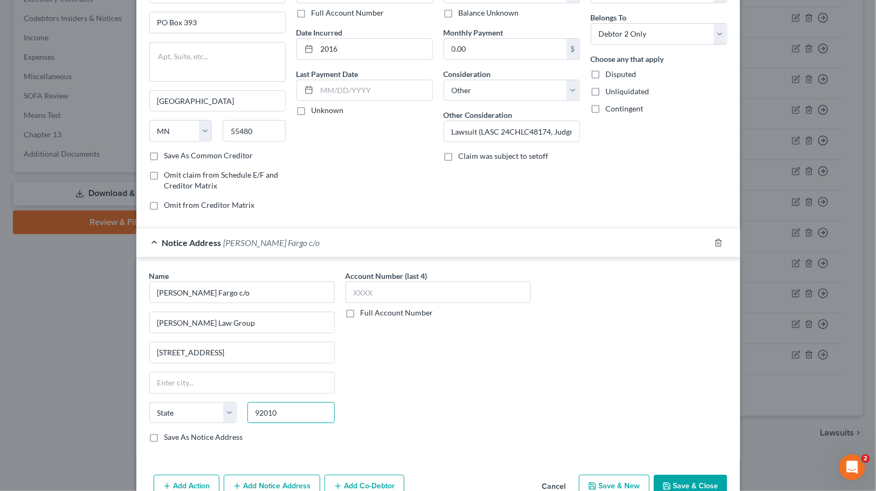
click at [242, 413] on div "92010" at bounding box center [291, 414] width 98 height 22
type input "92010"
drag, startPoint x: 315, startPoint y: 408, endPoint x: 251, endPoint y: 405, distance: 64.2
click at [247, 407] on input "92010" at bounding box center [290, 414] width 87 height 22
click at [198, 388] on input "text" at bounding box center [242, 383] width 184 height 20
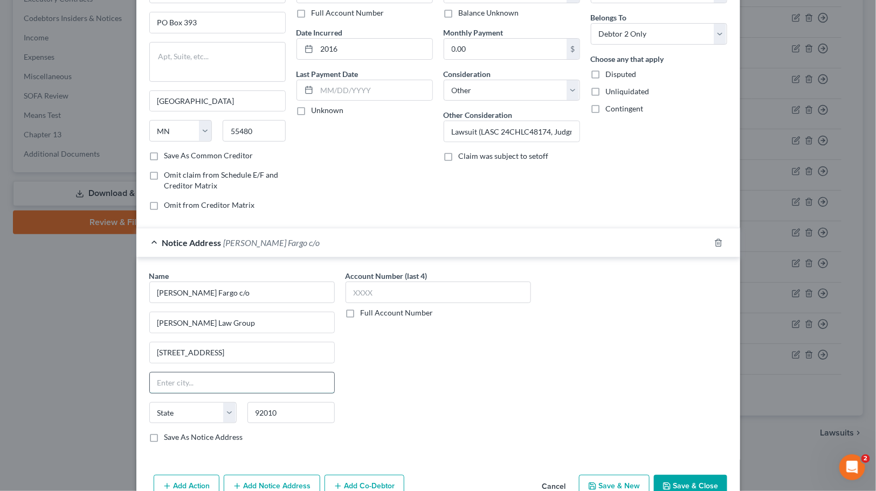
paste input "Carlsbad"
type input "Carlsbad"
click at [192, 410] on select "State [US_STATE] AK AR AZ CA CO CT DE DC [GEOGRAPHIC_DATA] [GEOGRAPHIC_DATA] GU…" at bounding box center [192, 414] width 87 height 22
select select "4"
click at [149, 403] on select "State [US_STATE] AK AR AZ CA CO CT DE DC [GEOGRAPHIC_DATA] [GEOGRAPHIC_DATA] GU…" at bounding box center [192, 414] width 87 height 22
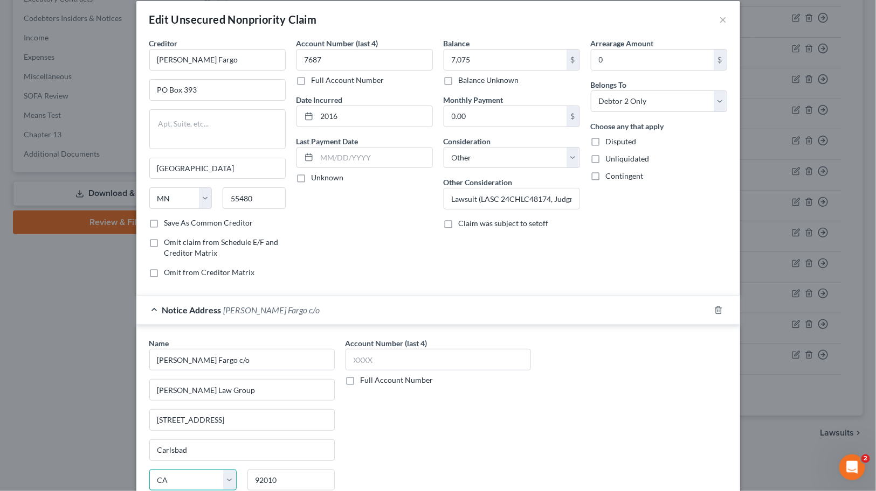
scroll to position [0, 0]
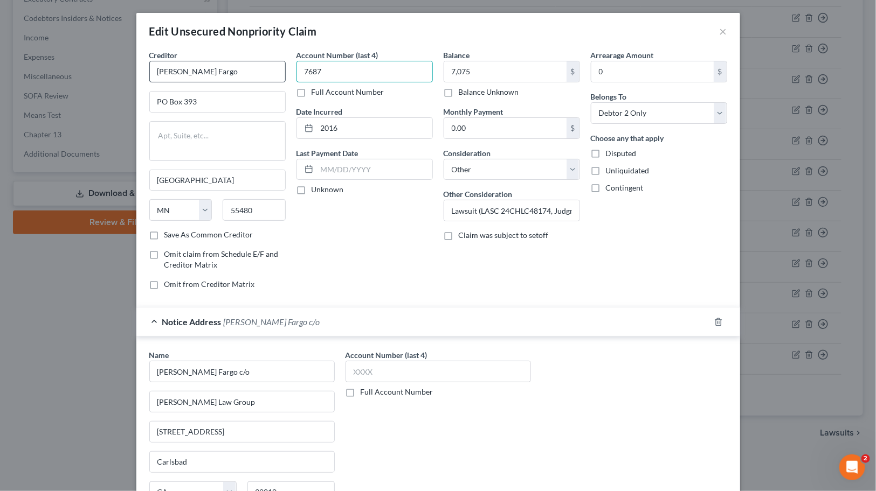
drag, startPoint x: 354, startPoint y: 68, endPoint x: 260, endPoint y: 67, distance: 93.8
click at [260, 67] on div "Creditor * [PERSON_NAME] Fargo PO Box 393 [GEOGRAPHIC_DATA] [US_STATE] AK AR AZ…" at bounding box center [438, 174] width 588 height 249
click at [398, 372] on input "text" at bounding box center [437, 372] width 185 height 22
paste input "7687"
type input "7687"
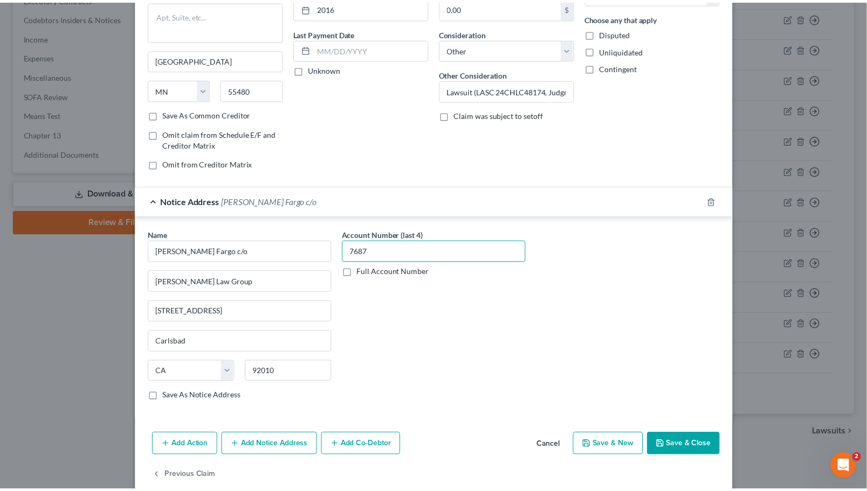
scroll to position [139, 0]
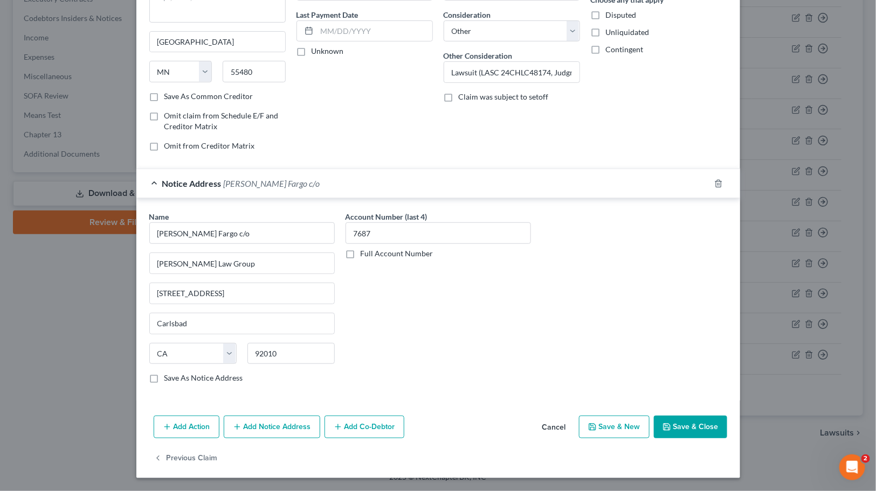
click at [691, 428] on button "Save & Close" at bounding box center [690, 427] width 73 height 23
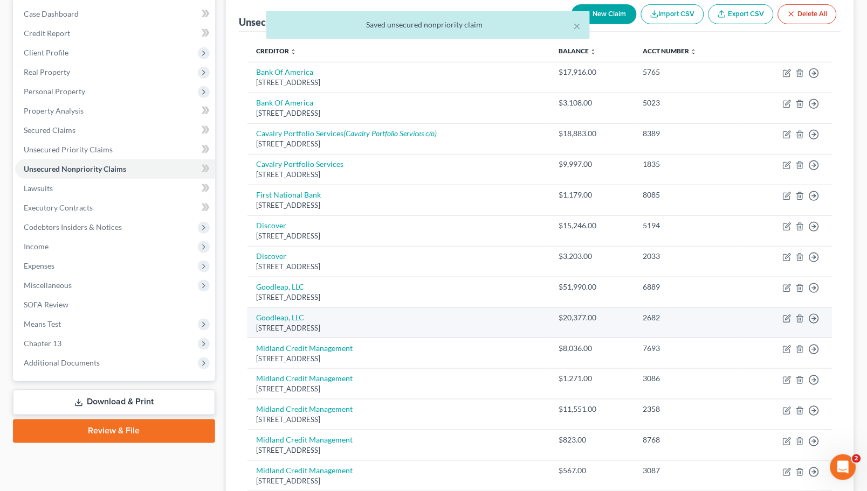
scroll to position [18, 0]
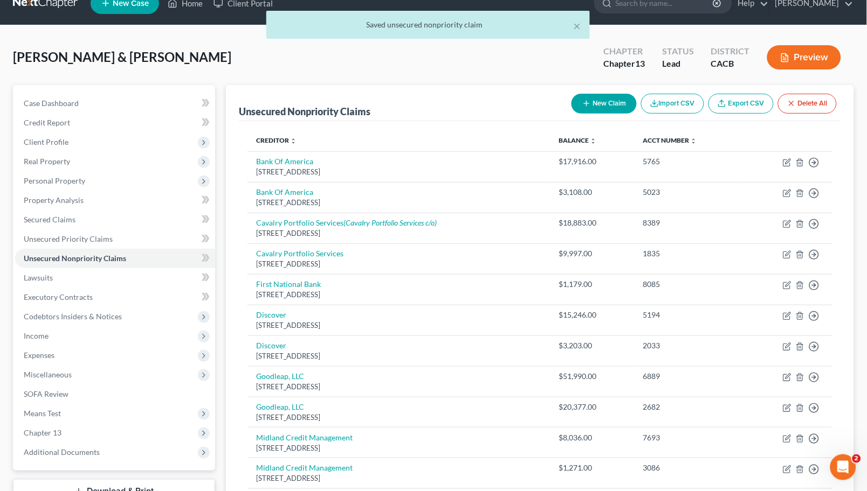
click at [663, 134] on th "Acct Number expand_more expand_less unfold_more" at bounding box center [688, 141] width 109 height 22
click at [664, 141] on link "Acct Number expand_more expand_less unfold_more" at bounding box center [670, 140] width 54 height 8
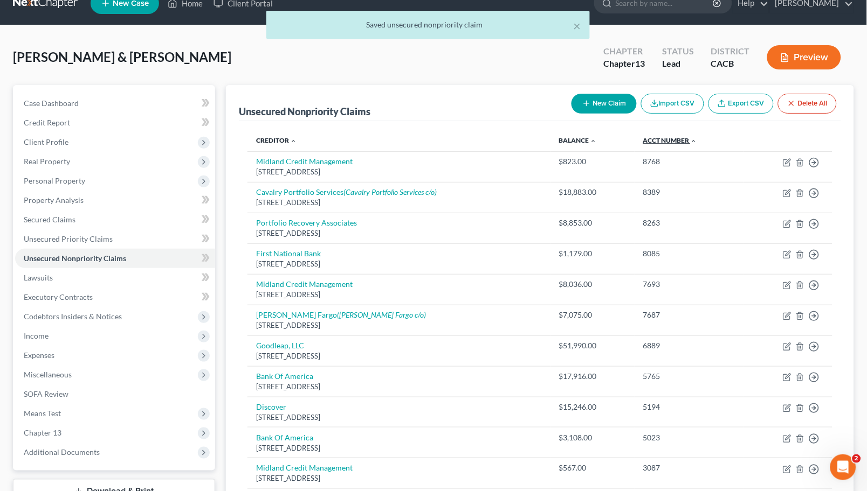
click at [666, 141] on link "Acct Number expand_more expand_less unfold_more" at bounding box center [670, 140] width 54 height 8
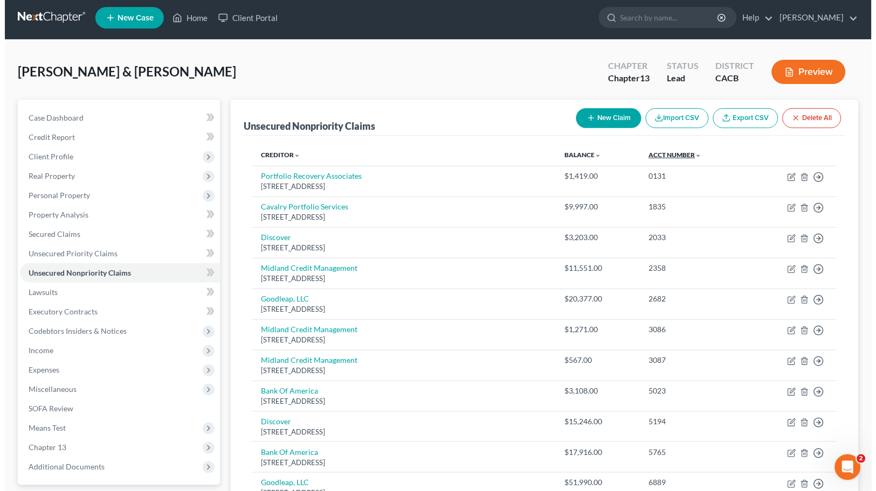
scroll to position [0, 0]
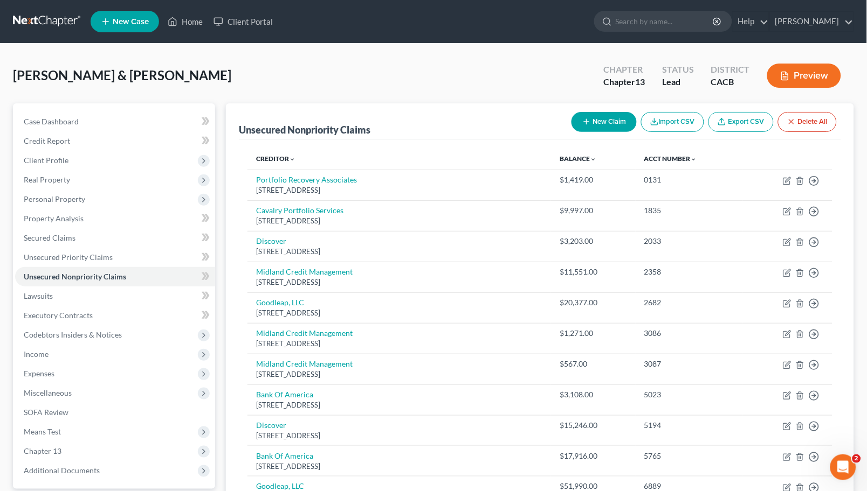
click at [596, 122] on button "New Claim" at bounding box center [603, 122] width 65 height 20
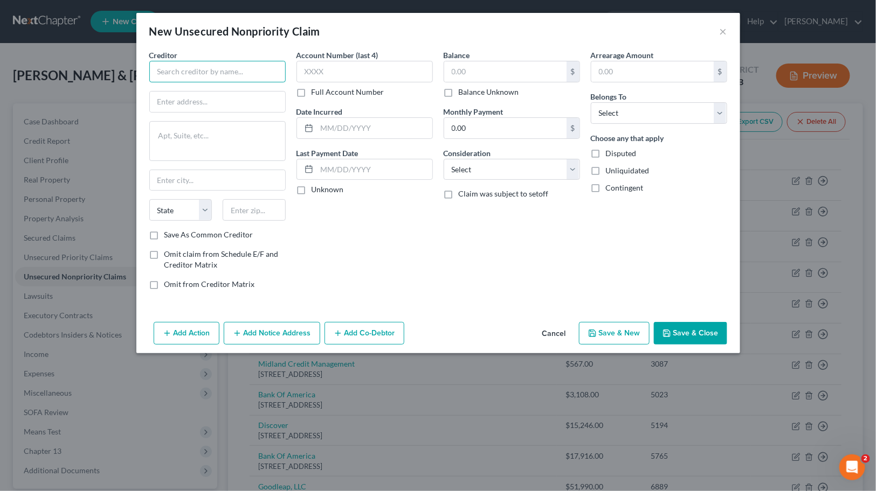
click at [229, 82] on div "Creditor * State [US_STATE] AK AR AZ CA CO [GEOGRAPHIC_DATA] DE DC [GEOGRAPHIC_…" at bounding box center [217, 140] width 136 height 180
type input "Citibank"
paste input "Citibank"
drag, startPoint x: 193, startPoint y: 100, endPoint x: 51, endPoint y: 103, distance: 141.8
click at [35, 104] on div "New Unsecured Nonpriority Claim × Creditor * Citibank Citibank State [US_STATE]…" at bounding box center [438, 245] width 876 height 491
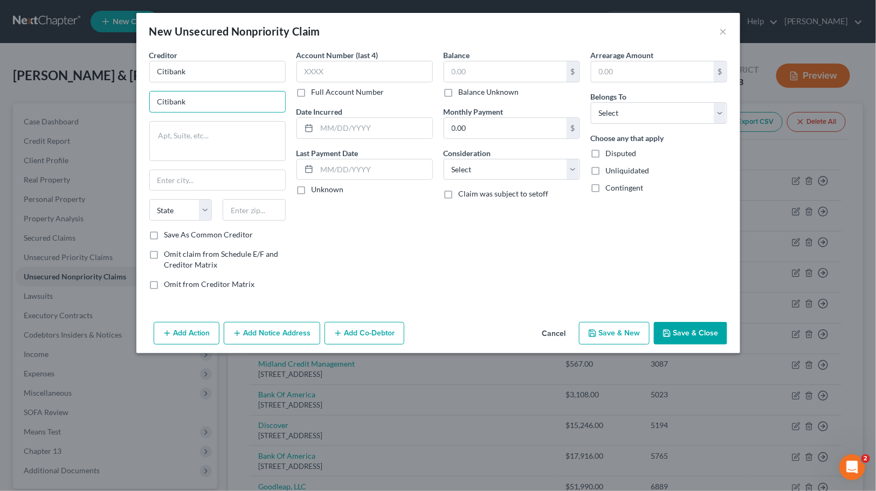
paste input "P.O. Box 760937"
type input "P.O. Box 760937"
click at [240, 222] on div "State [US_STATE] AK AR AZ CA CO CT DE DC [GEOGRAPHIC_DATA] [GEOGRAPHIC_DATA] GU…" at bounding box center [217, 214] width 147 height 30
drag, startPoint x: 245, startPoint y: 219, endPoint x: 248, endPoint y: 207, distance: 11.6
click at [245, 218] on input "text" at bounding box center [254, 210] width 63 height 22
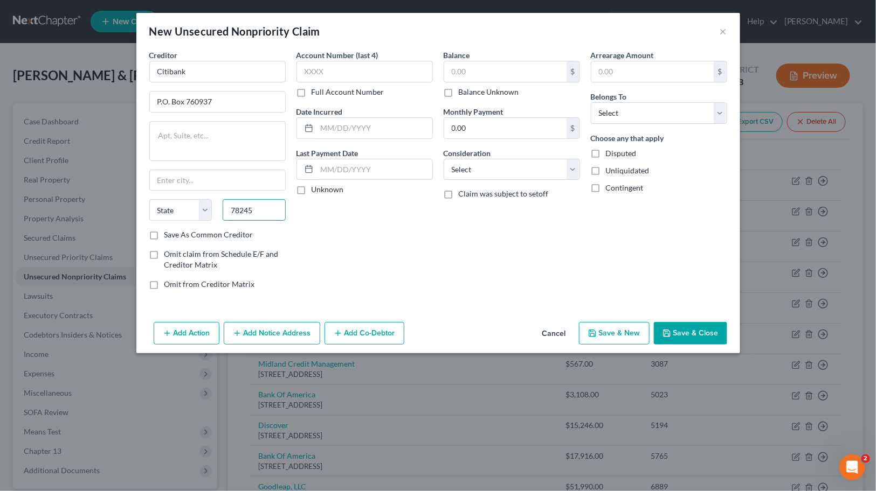
type input "78245"
type input "San Antonio"
select select "45"
drag, startPoint x: 169, startPoint y: 103, endPoint x: 51, endPoint y: 65, distance: 124.1
click at [105, 100] on div "New Unsecured Nonpriority Claim × Creditor * Citibank P.O. Box 760937 [GEOGRAPH…" at bounding box center [438, 245] width 876 height 491
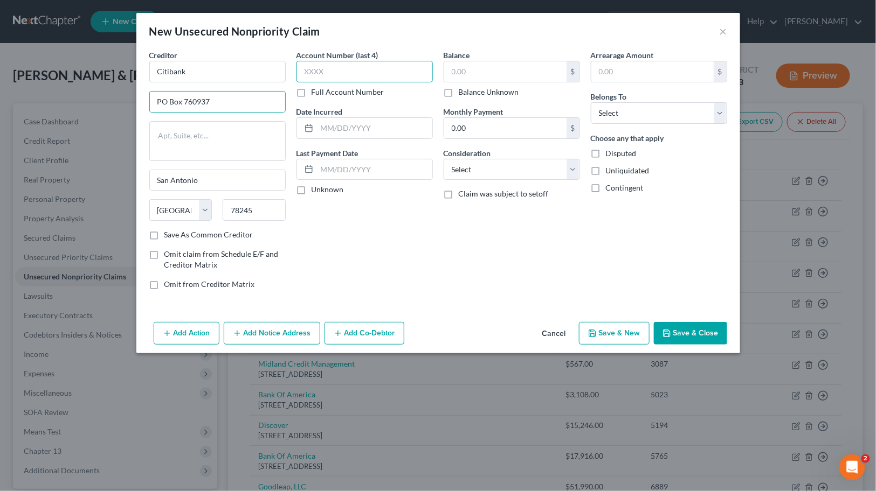
click at [372, 72] on input "text" at bounding box center [364, 72] width 136 height 22
click at [372, 128] on input "text" at bounding box center [374, 128] width 115 height 20
click at [513, 169] on select "Select Cable / Satellite Services Collection Agency Credit Card Debt Debt Couns…" at bounding box center [512, 170] width 136 height 22
click at [444, 159] on select "Select Cable / Satellite Services Collection Agency Credit Card Debt Debt Couns…" at bounding box center [512, 170] width 136 height 22
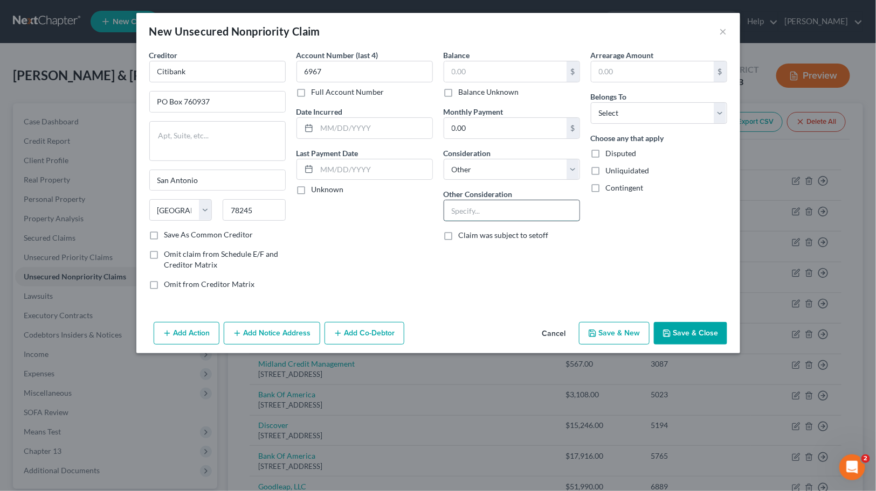
click at [482, 214] on input "text" at bounding box center [511, 210] width 135 height 20
click at [151, 303] on div "Creditor * Citibank PO Box 760937 [GEOGRAPHIC_DATA] [US_STATE][GEOGRAPHIC_DATA]…" at bounding box center [438, 184] width 604 height 268
click at [251, 336] on button "Add Notice Address" at bounding box center [272, 333] width 96 height 23
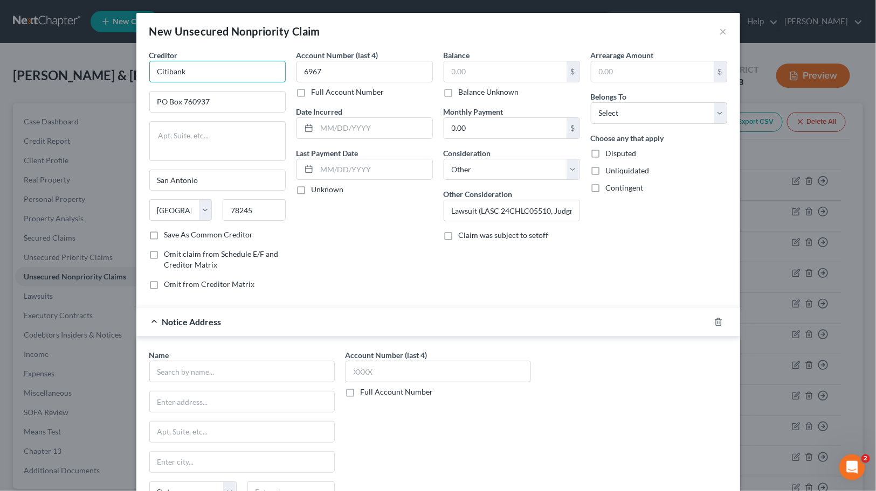
drag, startPoint x: 222, startPoint y: 74, endPoint x: 93, endPoint y: 62, distance: 129.4
click at [93, 62] on div "New Unsecured Nonpriority Claim × Creditor * Citibank PO Box 760937 [GEOGRAPHIC…" at bounding box center [438, 245] width 876 height 491
click at [212, 370] on input "text" at bounding box center [241, 372] width 185 height 22
paste input "Citibank"
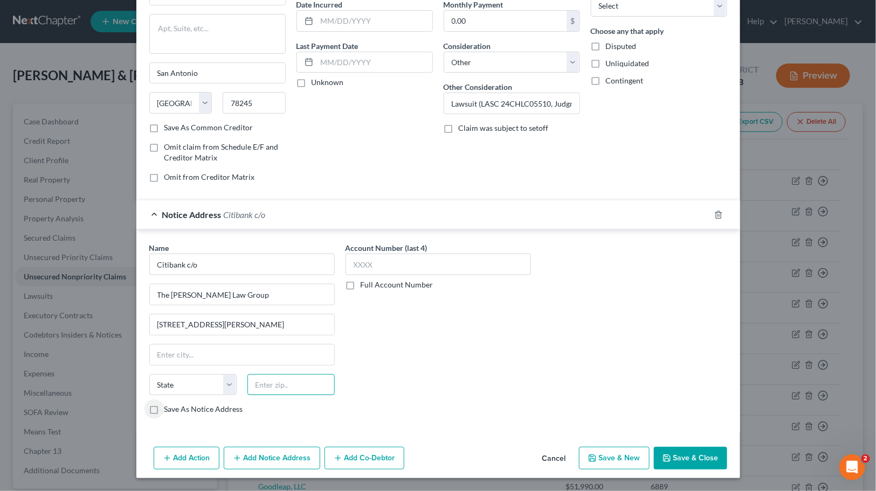
click at [286, 379] on input "text" at bounding box center [290, 386] width 87 height 22
click at [415, 266] on input "text" at bounding box center [437, 265] width 185 height 22
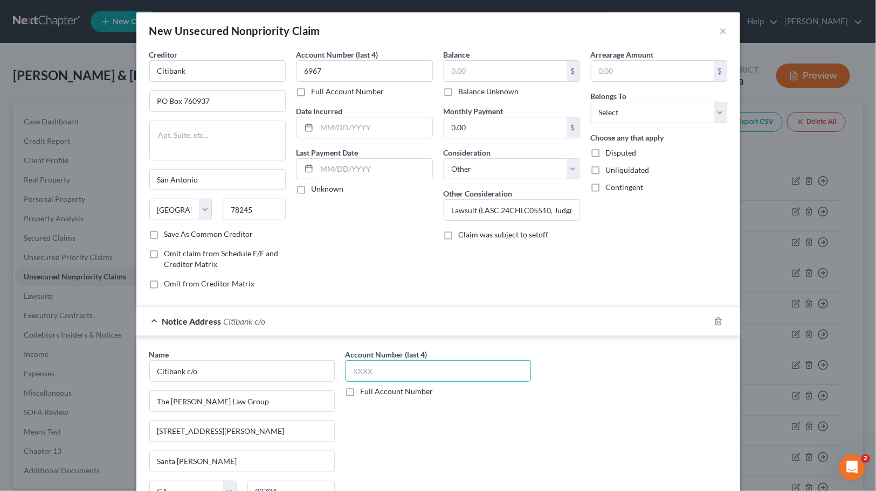
scroll to position [0, 0]
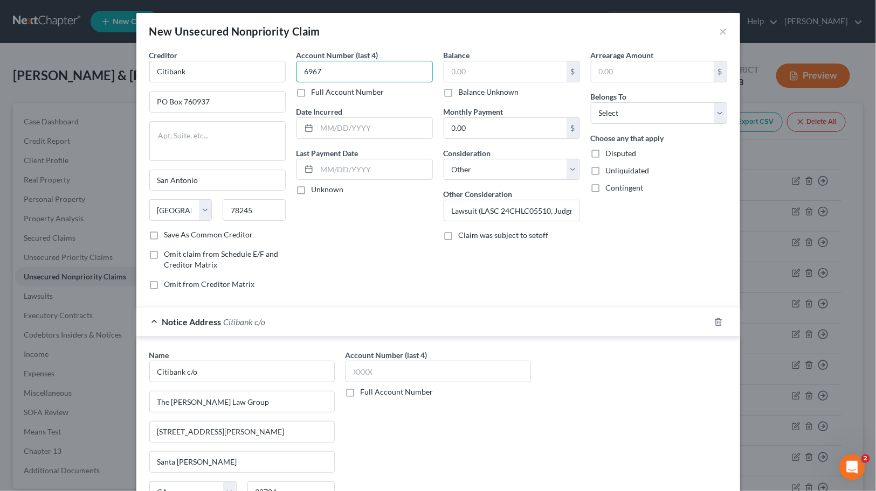
drag, startPoint x: 344, startPoint y: 79, endPoint x: 284, endPoint y: 79, distance: 59.8
click at [270, 76] on div "Creditor * Citibank PO Box 760937 [GEOGRAPHIC_DATA] [US_STATE][GEOGRAPHIC_DATA]…" at bounding box center [438, 174] width 588 height 249
drag, startPoint x: 417, startPoint y: 359, endPoint x: 415, endPoint y: 364, distance: 5.6
click at [415, 359] on label "Account Number (last 4)" at bounding box center [386, 355] width 82 height 11
click at [415, 370] on input "text" at bounding box center [437, 372] width 185 height 22
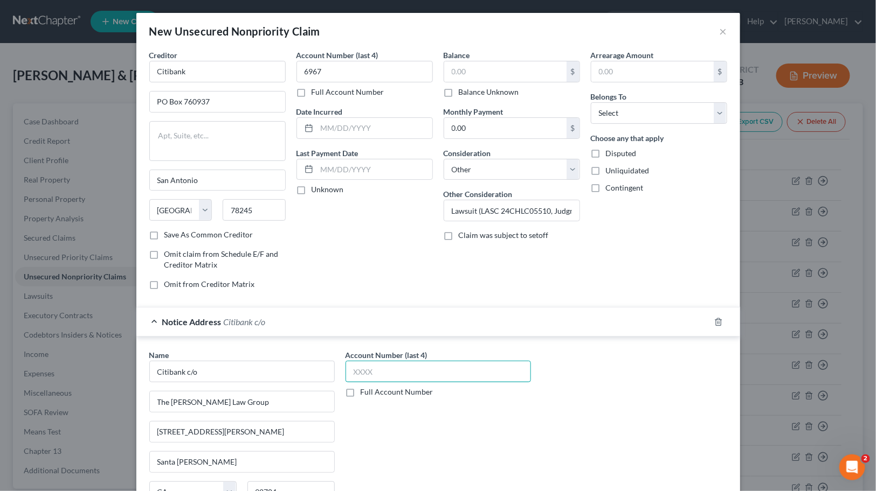
paste input "6967"
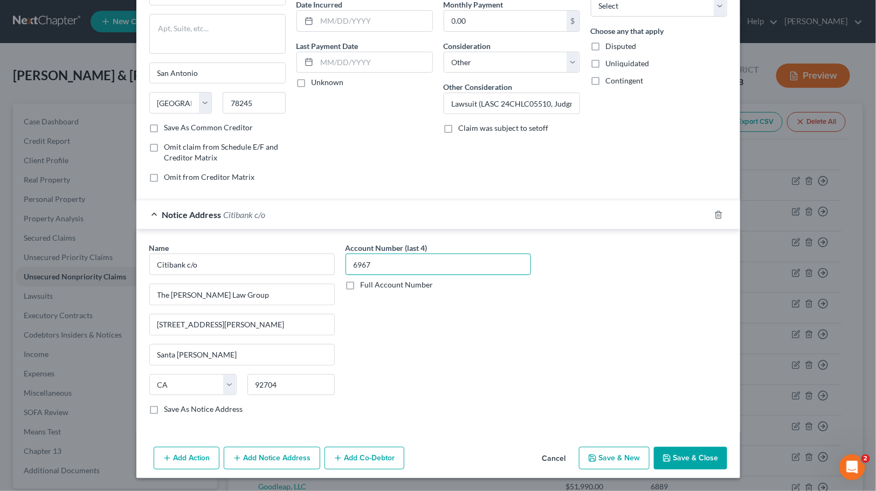
scroll to position [108, 0]
click at [677, 453] on button "Save & Close" at bounding box center [690, 458] width 73 height 23
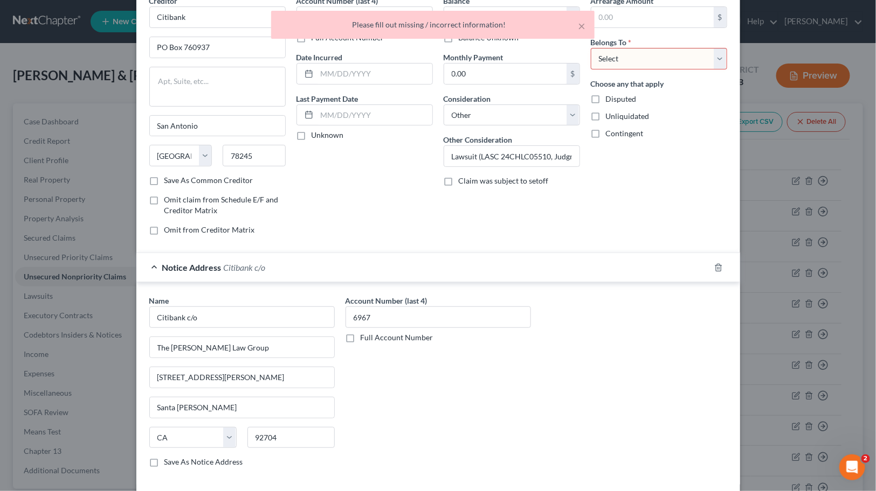
scroll to position [0, 0]
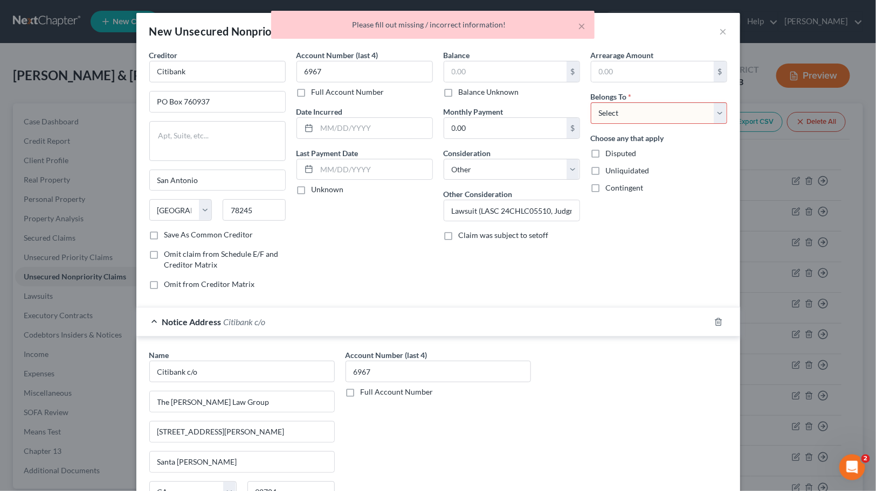
click at [650, 119] on select "Select Debtor 1 Only Debtor 2 Only Debtor 1 And Debtor 2 Only At Least One Of T…" at bounding box center [659, 113] width 136 height 22
click at [591, 102] on select "Select Debtor 1 Only Debtor 2 Only Debtor 1 And Debtor 2 Only At Least One Of T…" at bounding box center [659, 113] width 136 height 22
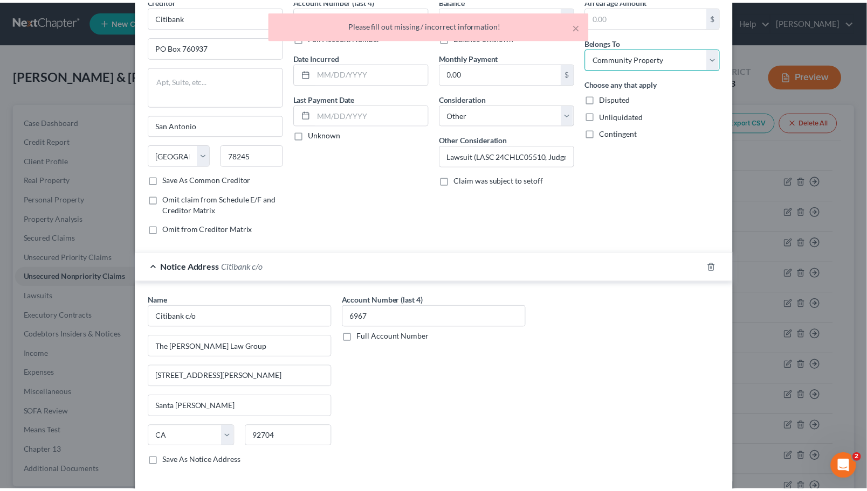
scroll to position [108, 0]
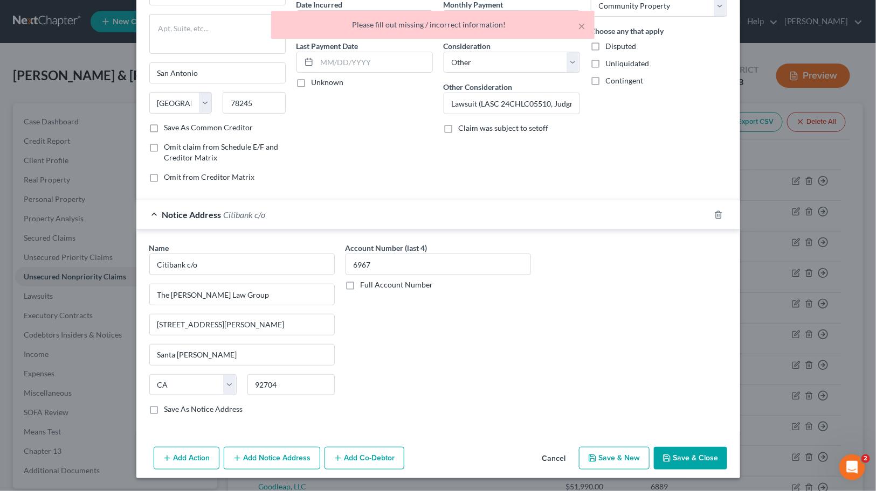
click at [690, 457] on button "Save & Close" at bounding box center [690, 458] width 73 height 23
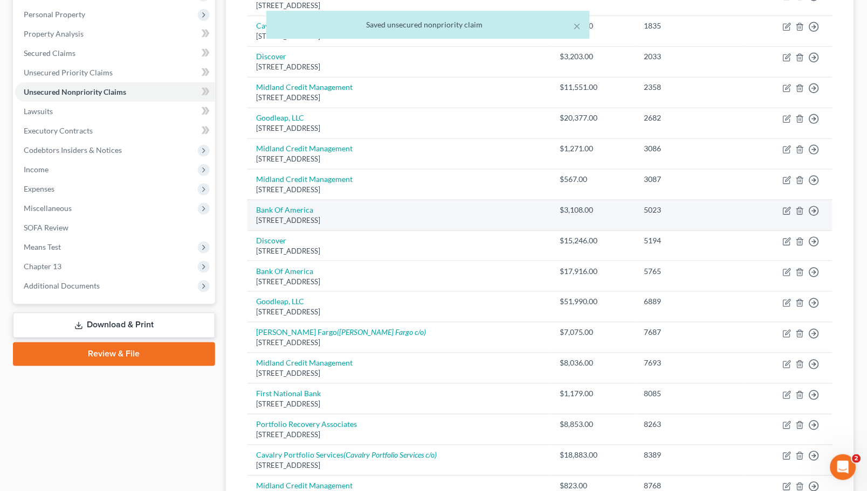
scroll to position [0, 0]
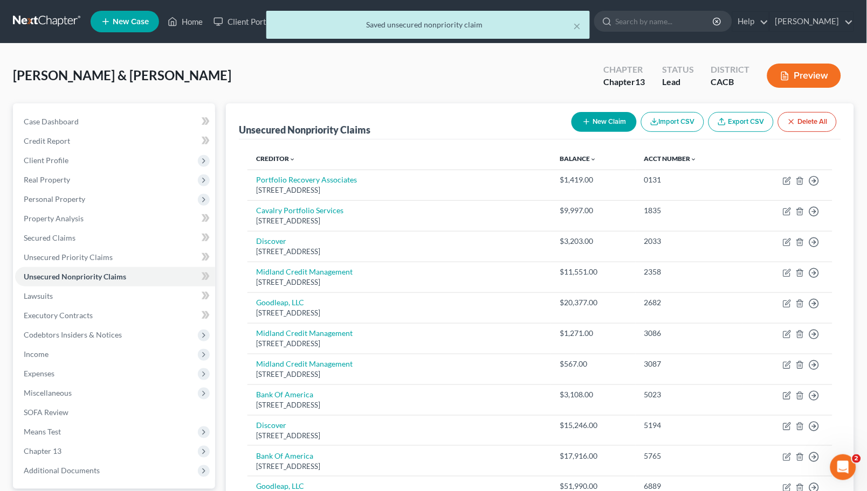
click at [283, 153] on th "Creditor expand_more expand_less unfold_more" at bounding box center [398, 159] width 303 height 22
click at [282, 160] on link "Creditor expand_more expand_less unfold_more" at bounding box center [275, 159] width 39 height 8
click at [282, 160] on link "Creditor expand_more expand_less unfold_more" at bounding box center [276, 159] width 40 height 8
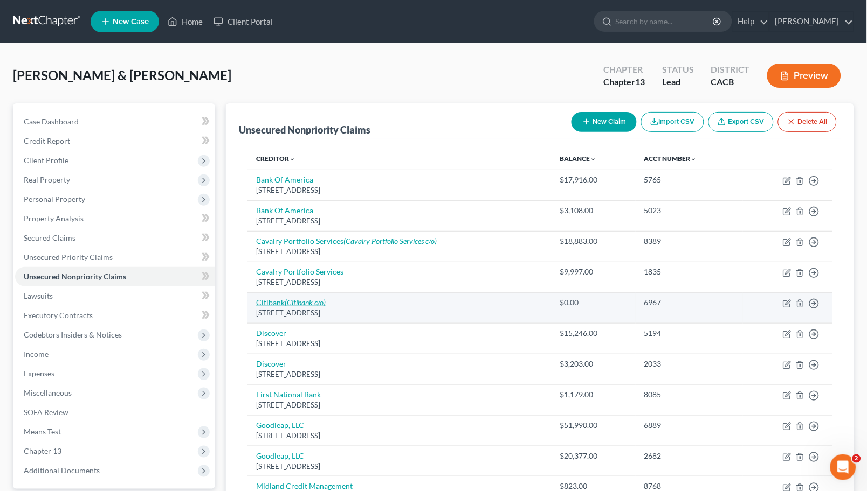
click at [300, 305] on icon "(Citibank c/o)" at bounding box center [305, 302] width 41 height 9
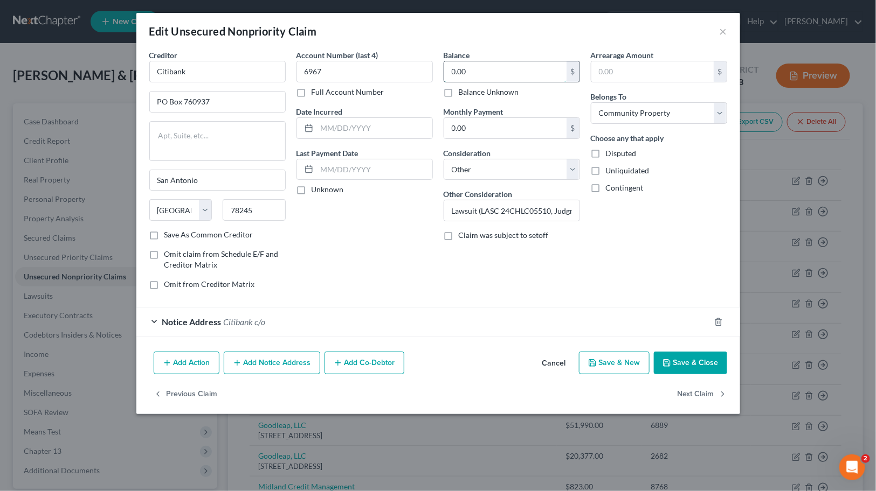
click at [490, 77] on input "0.00" at bounding box center [505, 71] width 122 height 20
click at [682, 357] on button "Save & Close" at bounding box center [690, 363] width 73 height 23
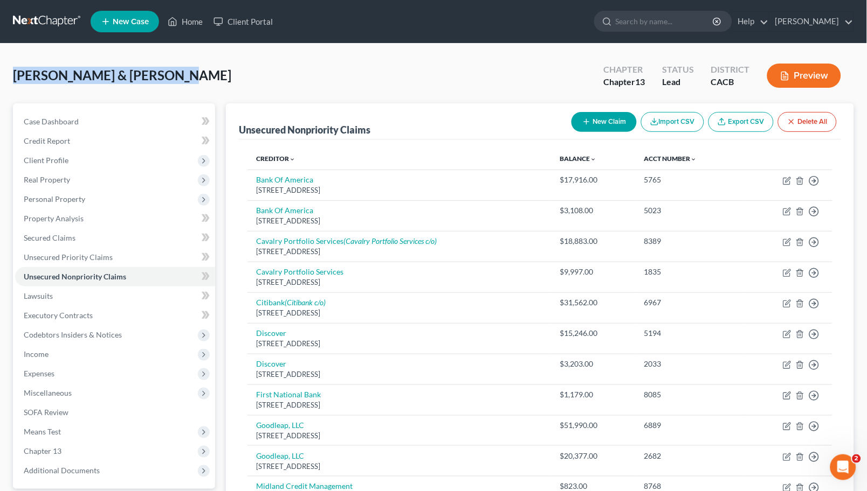
drag, startPoint x: 17, startPoint y: 63, endPoint x: 532, endPoint y: 1, distance: 518.8
click at [357, 56] on div "[PERSON_NAME] & [PERSON_NAME] Upgraded Chapter Chapter 13 Status Lead District …" at bounding box center [433, 432] width 867 height 776
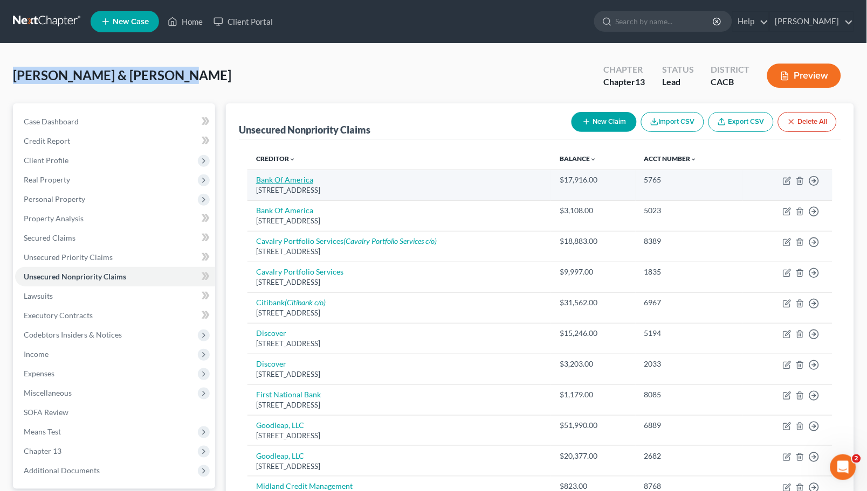
click at [299, 181] on link "Bank Of America" at bounding box center [284, 179] width 57 height 9
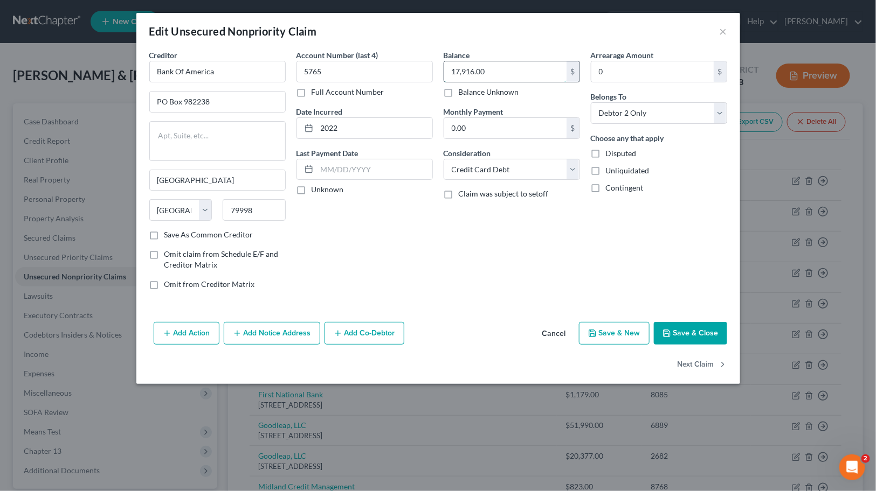
click at [515, 61] on input "17,916.00" at bounding box center [505, 71] width 122 height 20
drag, startPoint x: 564, startPoint y: 164, endPoint x: 537, endPoint y: 178, distance: 29.9
click at [562, 164] on select "Select Cable / Satellite Services Collection Agency Credit Card Debt Debt Couns…" at bounding box center [512, 170] width 136 height 22
click at [444, 159] on select "Select Cable / Satellite Services Collection Agency Credit Card Debt Debt Couns…" at bounding box center [512, 170] width 136 height 22
click at [513, 214] on input "text" at bounding box center [511, 210] width 135 height 20
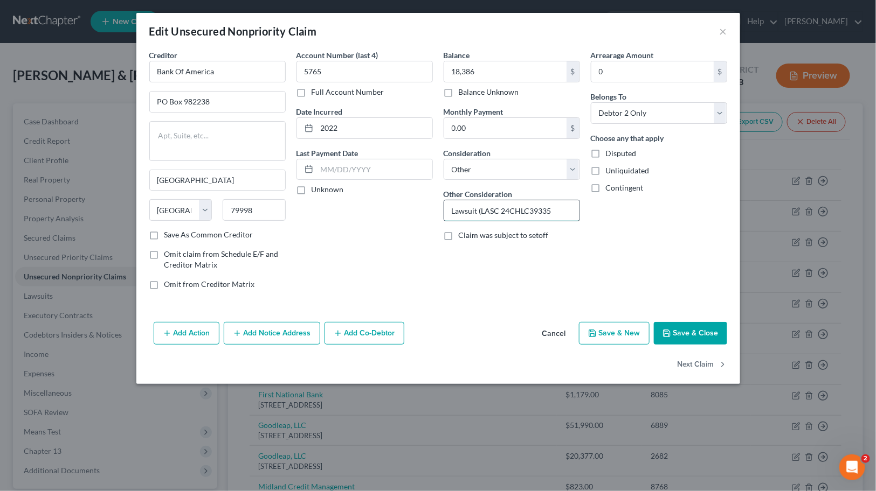
drag, startPoint x: 502, startPoint y: 209, endPoint x: 566, endPoint y: 210, distance: 64.1
click at [566, 210] on input "Lawsuit (LASC 24CHLC39335" at bounding box center [511, 210] width 135 height 20
click at [559, 212] on input "Lawsuit (LASC 24CHLC39335" at bounding box center [511, 210] width 135 height 20
click at [557, 213] on input "Lawsuit (LASC 24CHLC39335" at bounding box center [511, 210] width 135 height 20
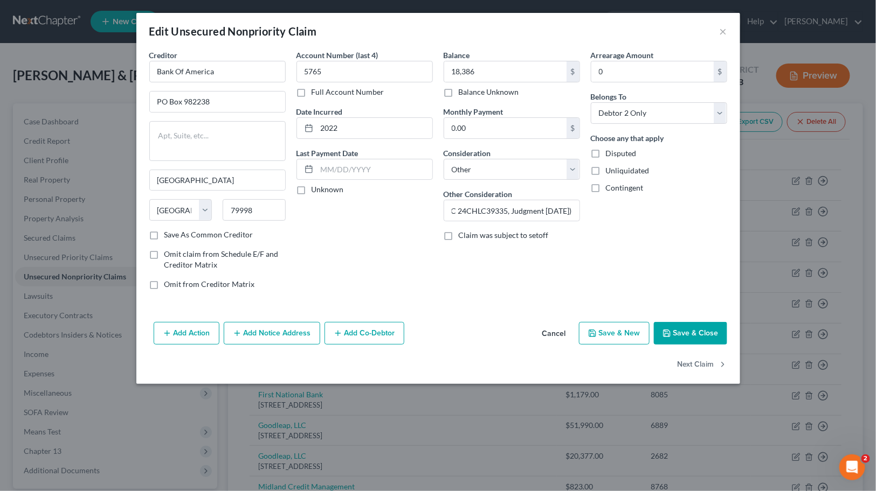
click at [286, 336] on button "Add Notice Address" at bounding box center [272, 333] width 96 height 23
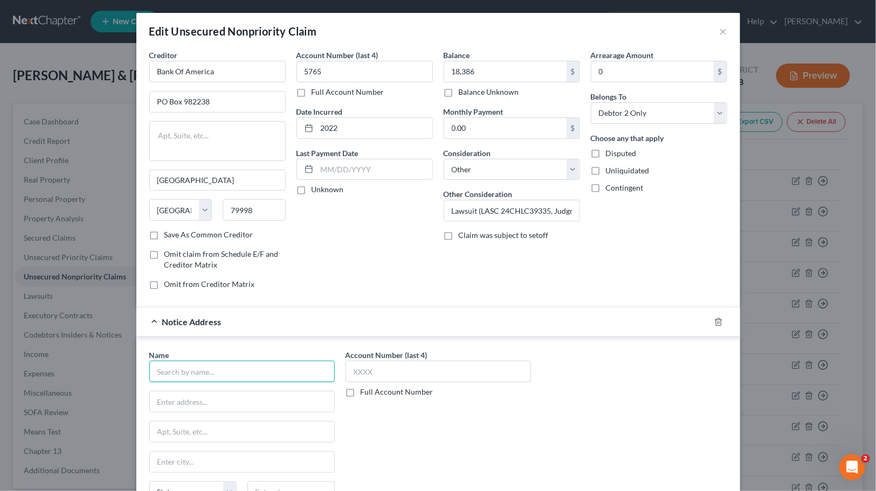
click at [230, 366] on input "text" at bounding box center [241, 372] width 185 height 22
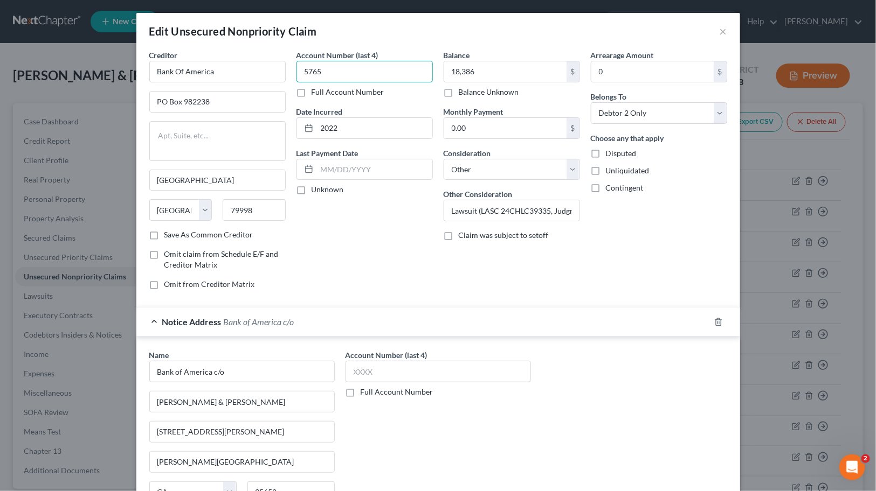
drag, startPoint x: 364, startPoint y: 66, endPoint x: 314, endPoint y: 66, distance: 50.1
click at [314, 66] on input "5765" at bounding box center [364, 72] width 136 height 22
click at [333, 61] on input "5765" at bounding box center [364, 72] width 136 height 22
drag, startPoint x: 297, startPoint y: 69, endPoint x: 290, endPoint y: 72, distance: 8.0
click at [291, 71] on div "Account Number (last 4) 5765 Full Account Number Date Incurred 2022 Last Paymen…" at bounding box center [364, 174] width 147 height 249
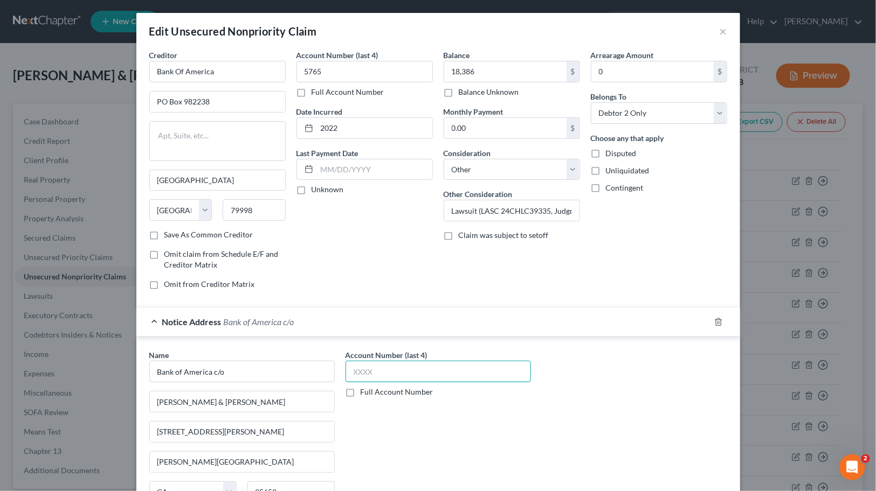
click at [438, 376] on input "text" at bounding box center [437, 372] width 185 height 22
paste input "5765"
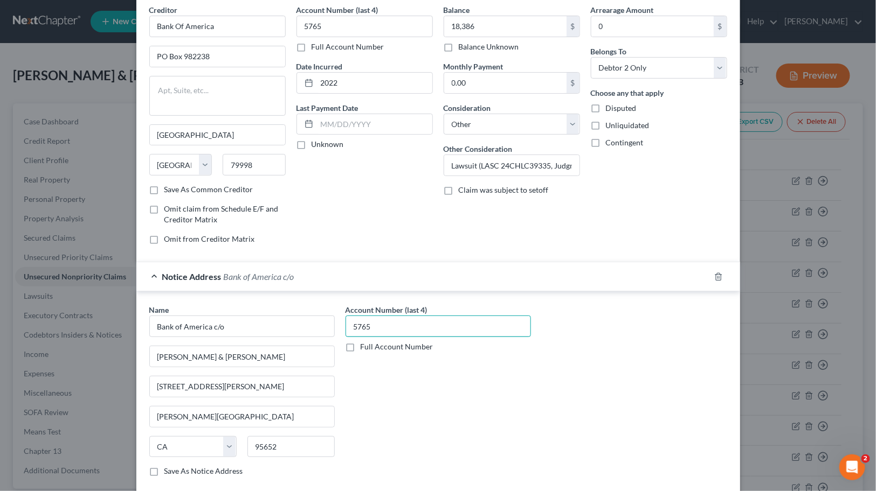
scroll to position [139, 0]
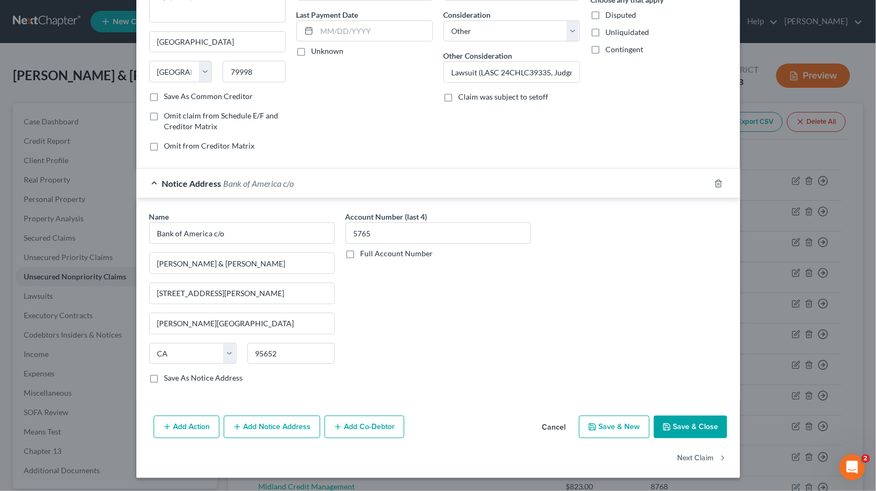
click at [708, 434] on button "Save & Close" at bounding box center [690, 427] width 73 height 23
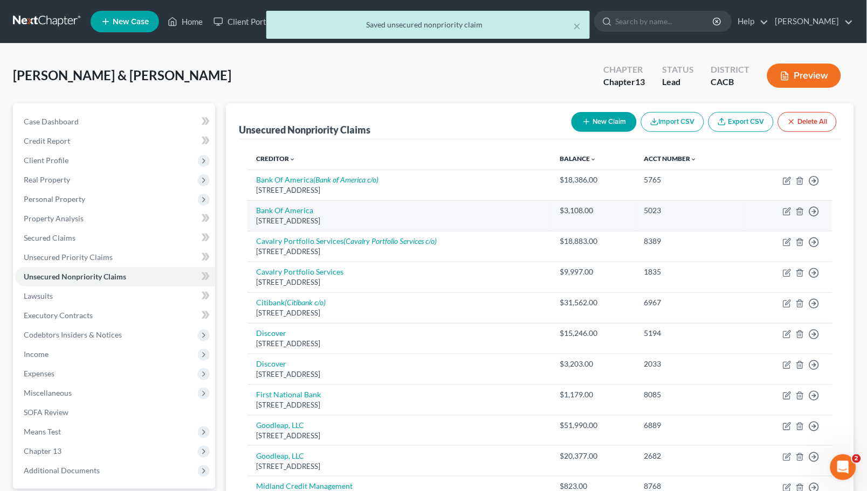
click at [273, 204] on td "Bank Of [GEOGRAPHIC_DATA][STREET_ADDRESS]" at bounding box center [398, 215] width 303 height 31
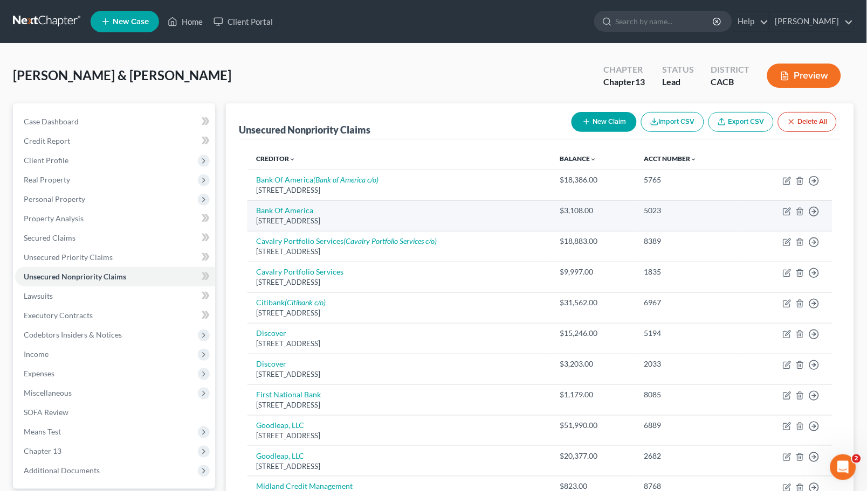
click at [262, 205] on td "Bank Of [GEOGRAPHIC_DATA][STREET_ADDRESS]" at bounding box center [398, 215] width 303 height 31
click at [270, 209] on link "Bank Of America" at bounding box center [284, 210] width 57 height 9
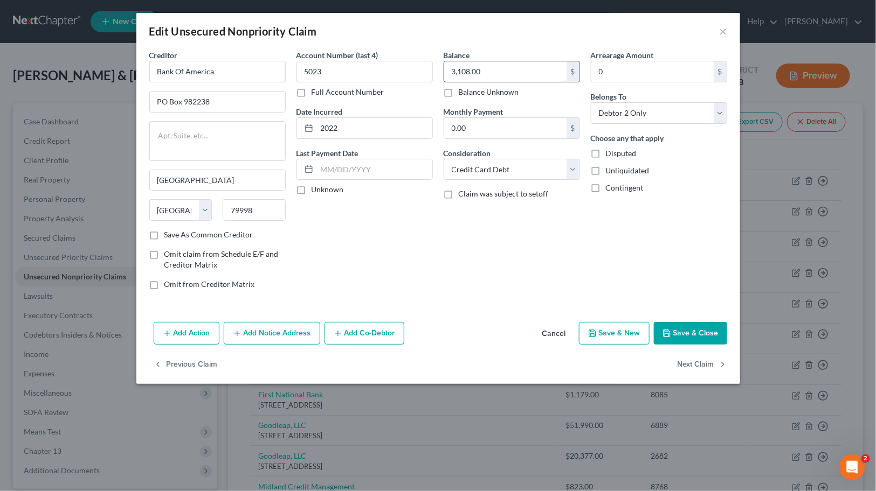
click at [518, 77] on input "3,108.00" at bounding box center [505, 71] width 122 height 20
click at [521, 170] on select "Select Cable / Satellite Services Collection Agency Credit Card Debt Debt Couns…" at bounding box center [512, 170] width 136 height 22
click at [444, 159] on select "Select Cable / Satellite Services Collection Agency Credit Card Debt Debt Couns…" at bounding box center [512, 170] width 136 height 22
click at [505, 211] on input "text" at bounding box center [511, 210] width 135 height 20
click at [540, 204] on input "Lawsuit (LASC" at bounding box center [511, 210] width 135 height 20
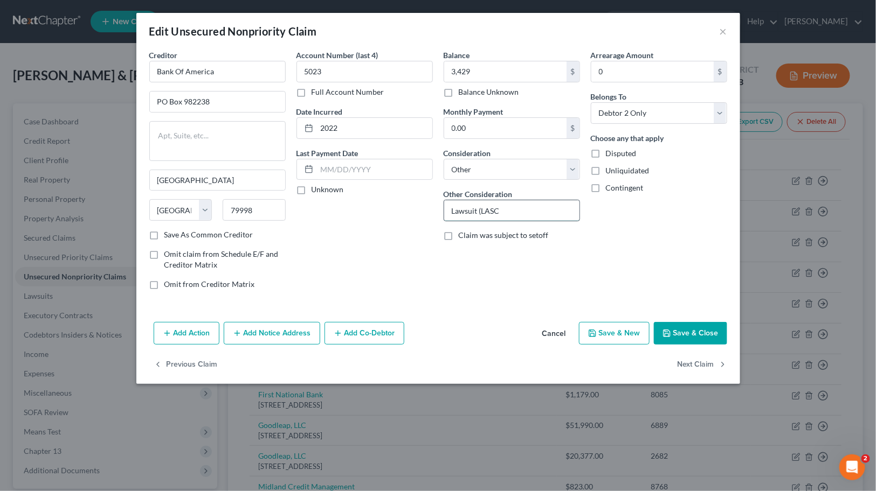
paste input "24CHLC39337"
drag, startPoint x: 244, startPoint y: 71, endPoint x: 73, endPoint y: 68, distance: 170.3
click at [64, 69] on div "Edit Unsecured Nonpriority Claim × Creditor * Bank Of America [GEOGRAPHIC_DATA]…" at bounding box center [438, 245] width 876 height 491
drag, startPoint x: 277, startPoint y: 335, endPoint x: 268, endPoint y: 350, distance: 17.8
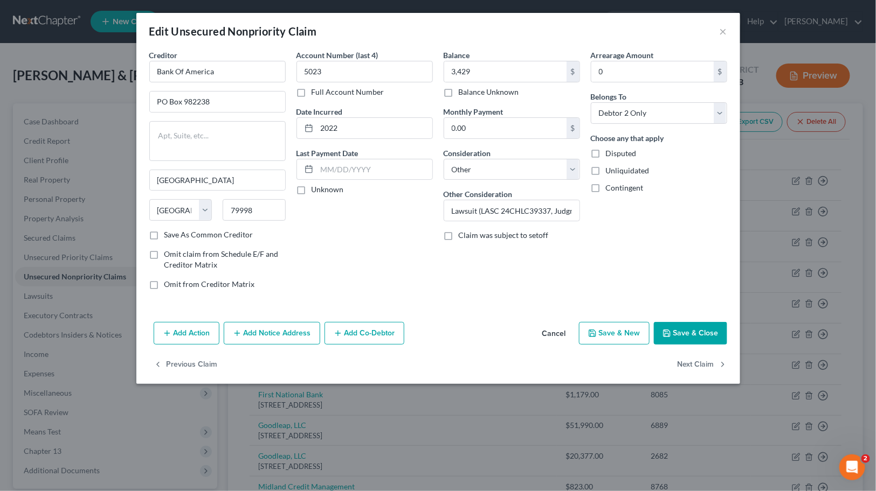
click at [277, 335] on button "Add Notice Address" at bounding box center [272, 333] width 96 height 23
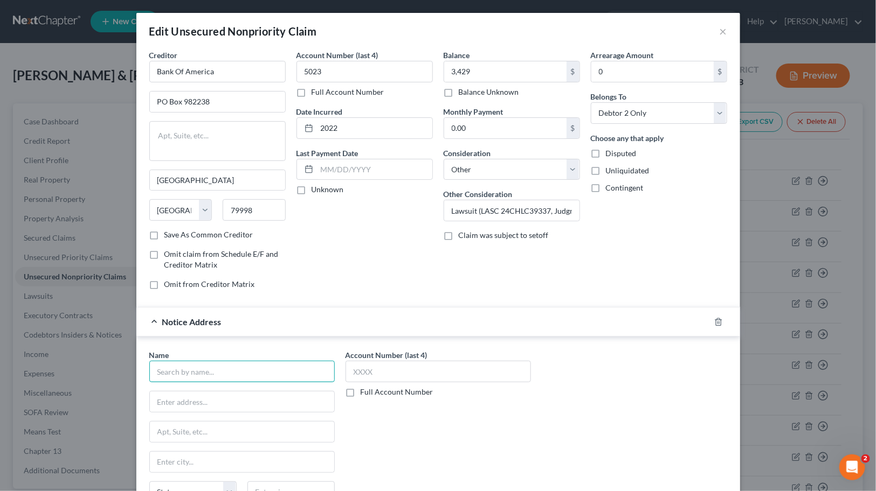
click at [258, 364] on input "text" at bounding box center [241, 372] width 185 height 22
paste input "Bank Of America"
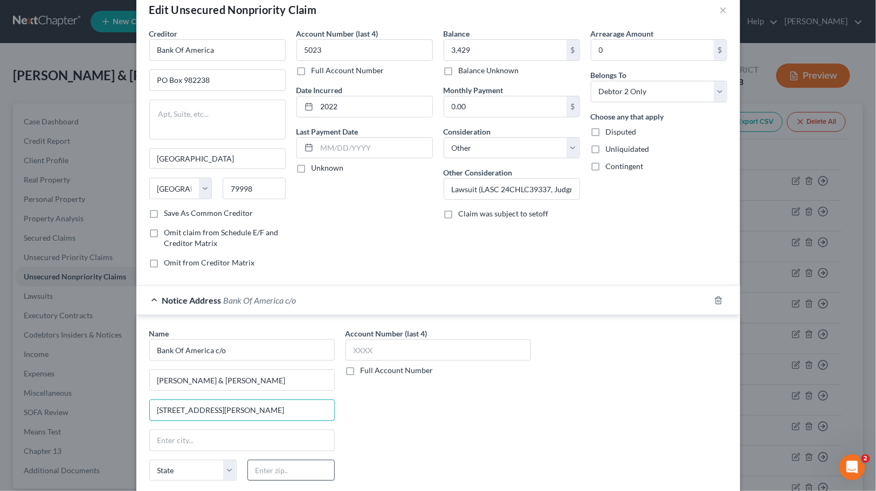
scroll to position [60, 0]
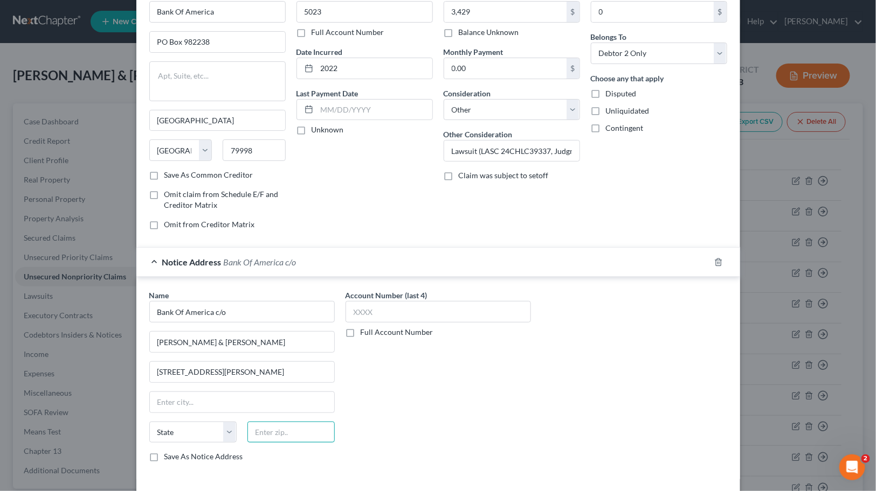
click at [299, 432] on input "text" at bounding box center [290, 433] width 87 height 22
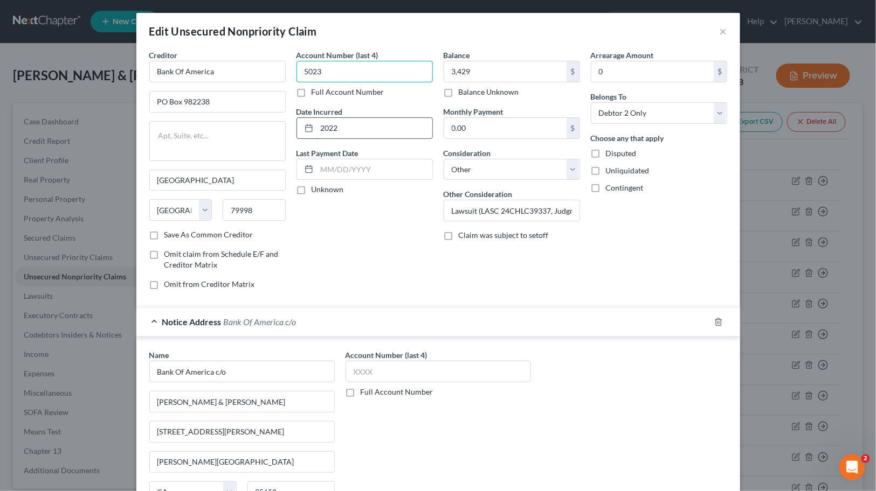
drag, startPoint x: 338, startPoint y: 72, endPoint x: 327, endPoint y: 117, distance: 47.1
click at [268, 65] on div "Creditor * Bank Of America [GEOGRAPHIC_DATA] [GEOGRAPHIC_DATA] [US_STATE][GEOGR…" at bounding box center [438, 174] width 588 height 249
click at [430, 377] on input "text" at bounding box center [437, 372] width 185 height 22
paste input "5023"
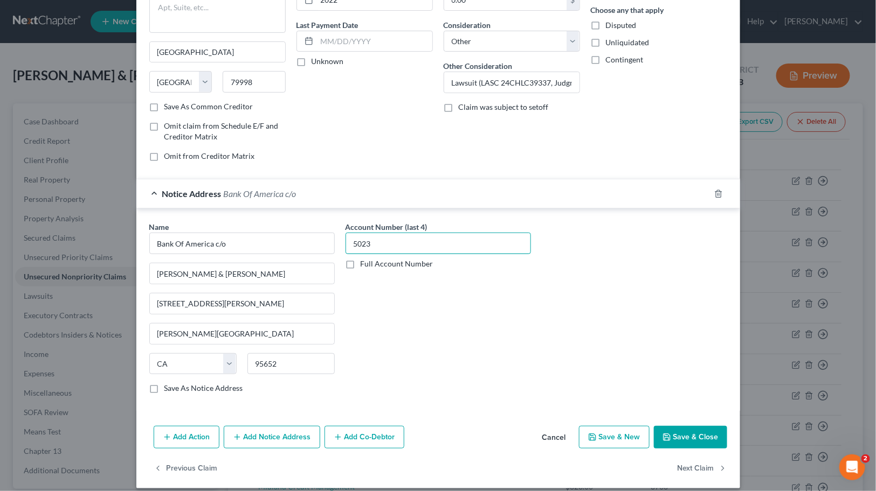
scroll to position [139, 0]
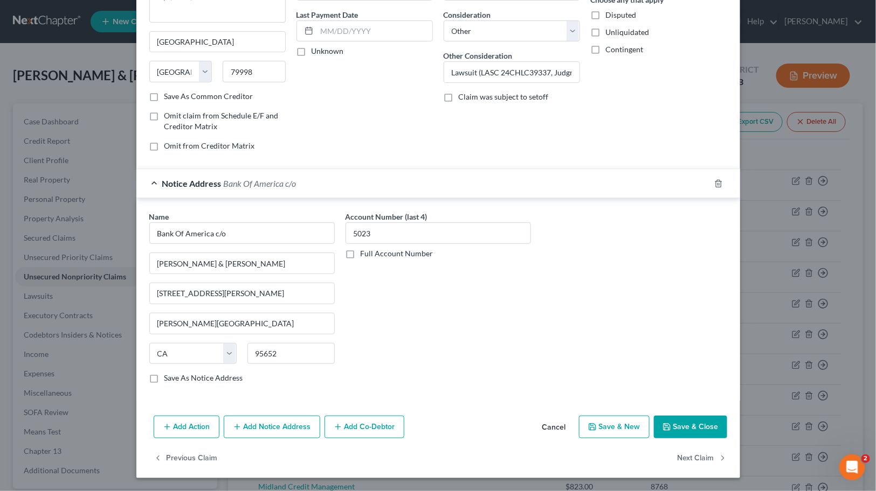
click at [687, 430] on button "Save & Close" at bounding box center [690, 427] width 73 height 23
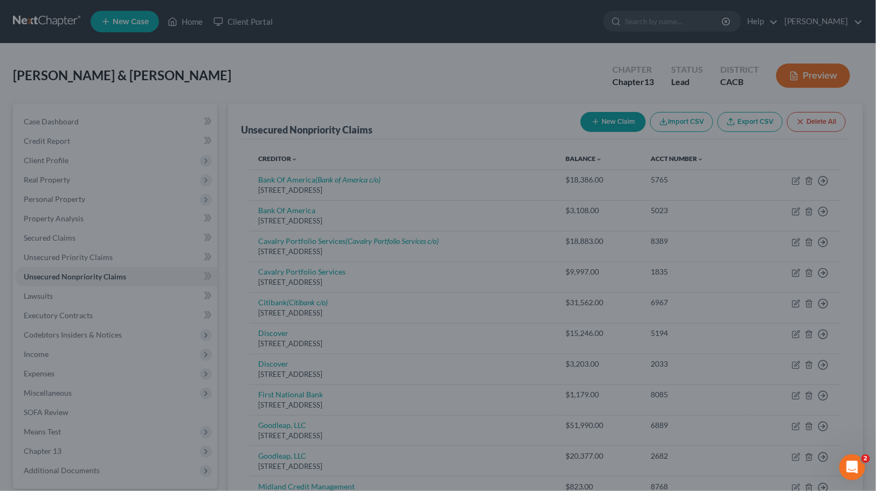
scroll to position [0, 0]
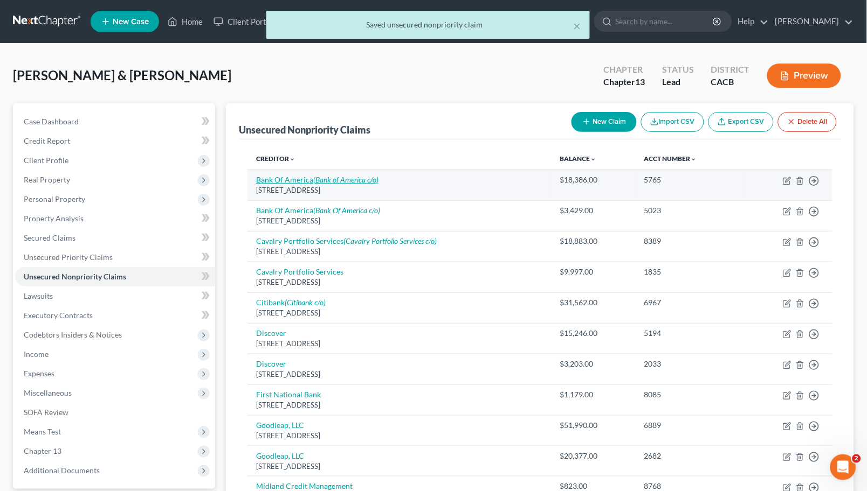
click at [337, 180] on icon "(Bank of America c/o)" at bounding box center [345, 179] width 65 height 9
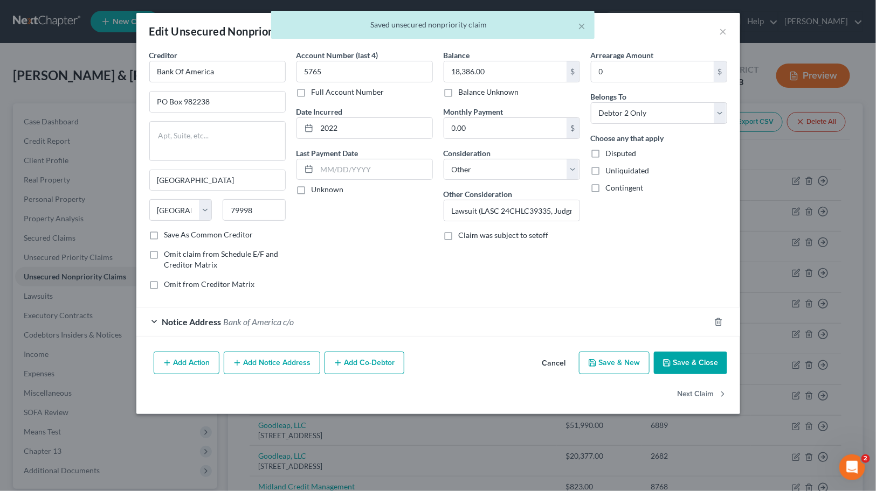
click at [259, 311] on div "Notice Address Bank of America c/o" at bounding box center [422, 322] width 573 height 29
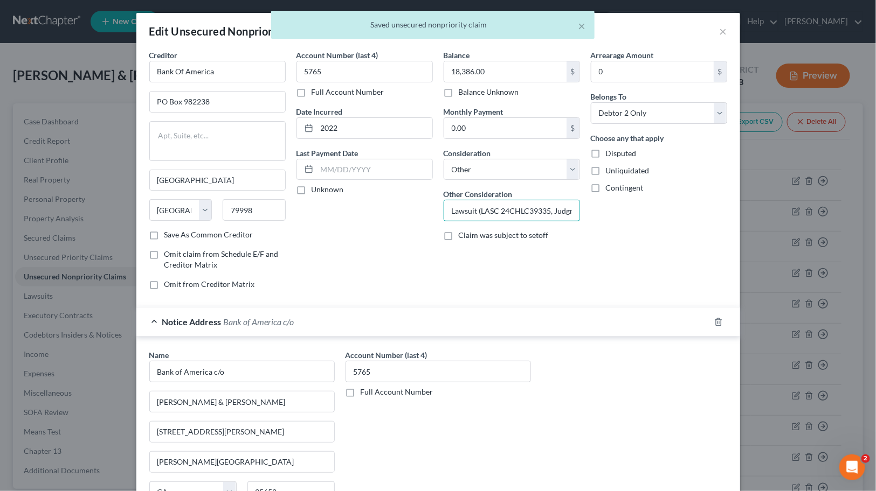
scroll to position [0, 50]
drag, startPoint x: 535, startPoint y: 205, endPoint x: 632, endPoint y: 206, distance: 97.5
click at [632, 206] on div "Creditor * Bank Of America [GEOGRAPHIC_DATA] [GEOGRAPHIC_DATA] [US_STATE][GEOGR…" at bounding box center [438, 174] width 588 height 249
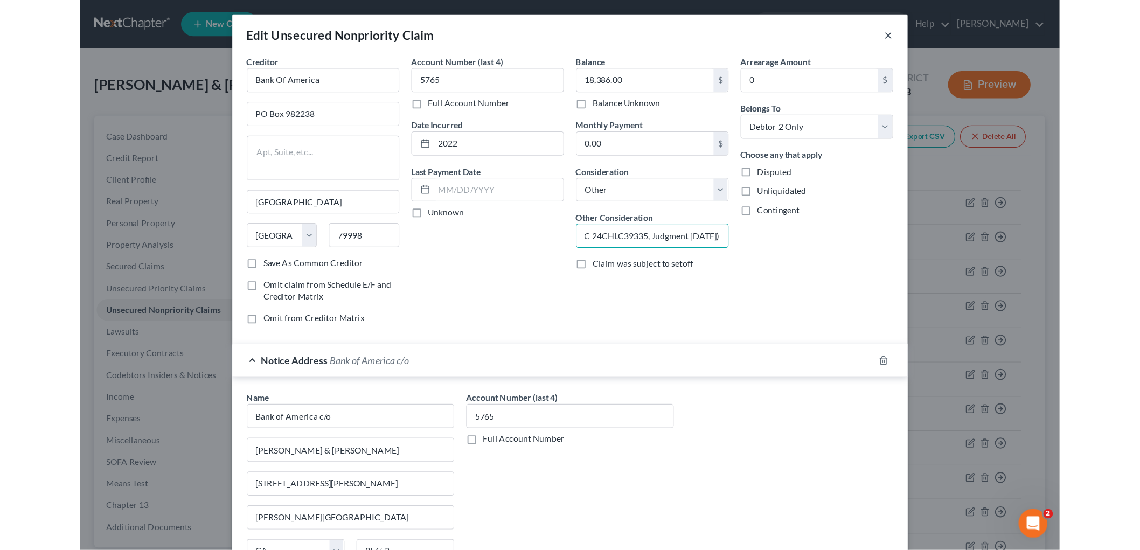
scroll to position [0, 0]
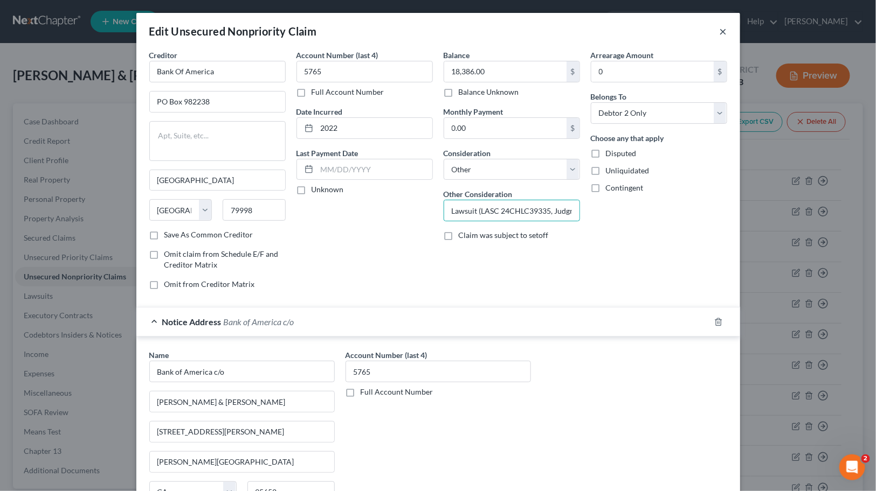
click at [721, 32] on button "×" at bounding box center [723, 31] width 8 height 13
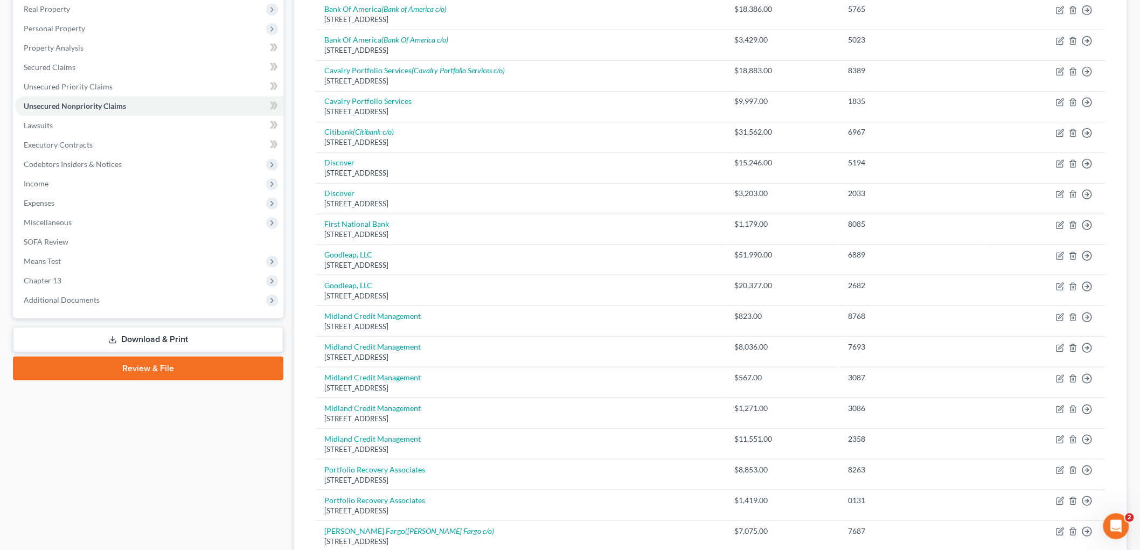
scroll to position [170, 0]
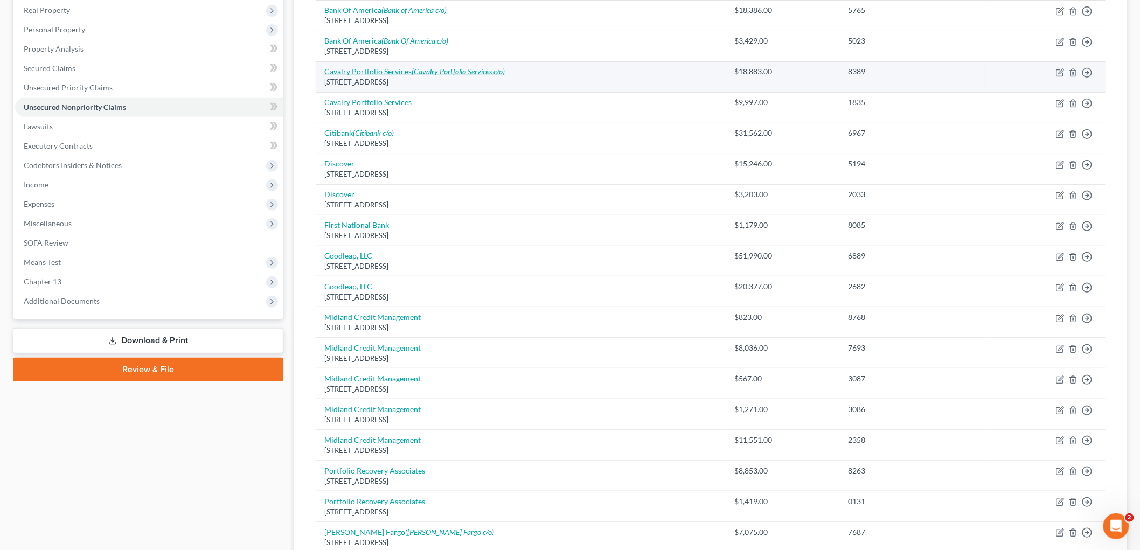
click at [457, 69] on icon "(Cavalry Portfolio Services c/o)" at bounding box center [458, 71] width 93 height 9
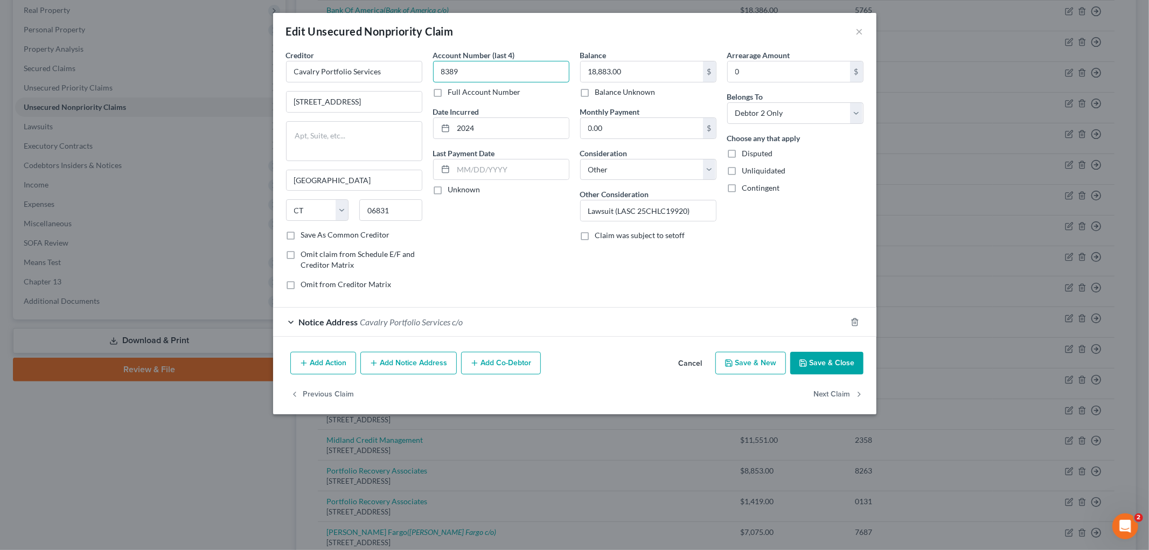
drag, startPoint x: 515, startPoint y: 71, endPoint x: 445, endPoint y: 70, distance: 70.1
click at [444, 72] on input "8389" at bounding box center [501, 72] width 136 height 22
click at [834, 355] on button "Save & Close" at bounding box center [827, 363] width 73 height 23
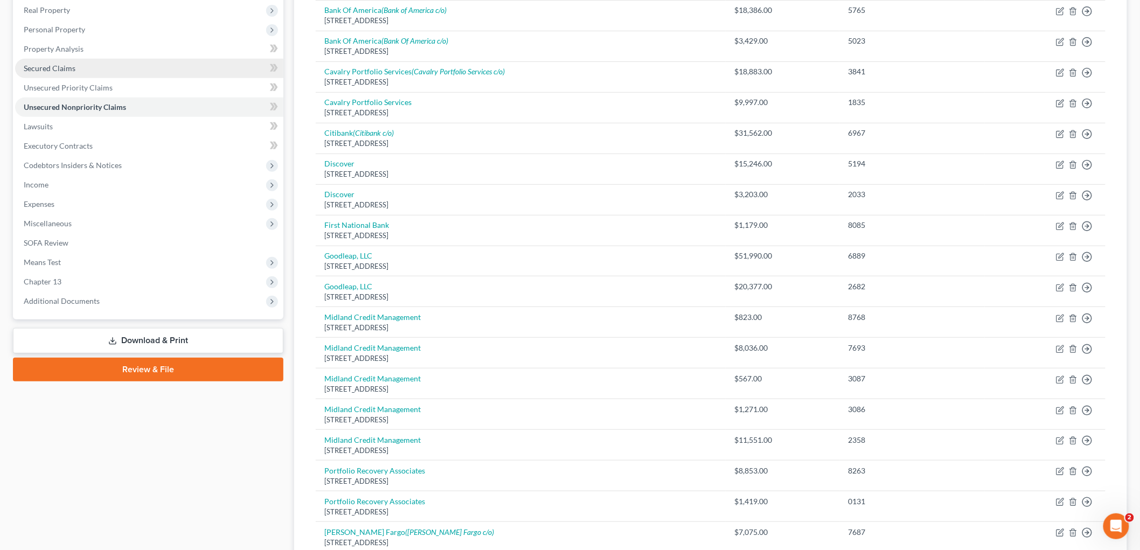
click at [41, 66] on span "Secured Claims" at bounding box center [50, 68] width 52 height 9
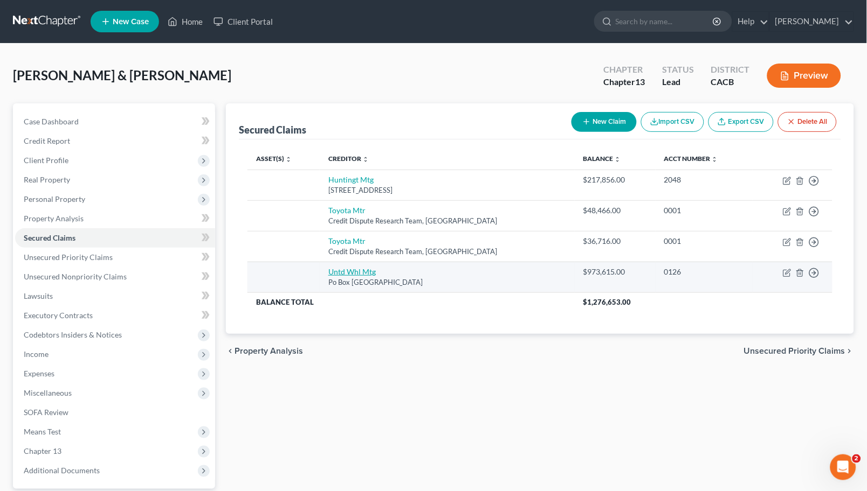
click at [363, 271] on link "Untd Whl Mtg" at bounding box center [351, 271] width 47 height 9
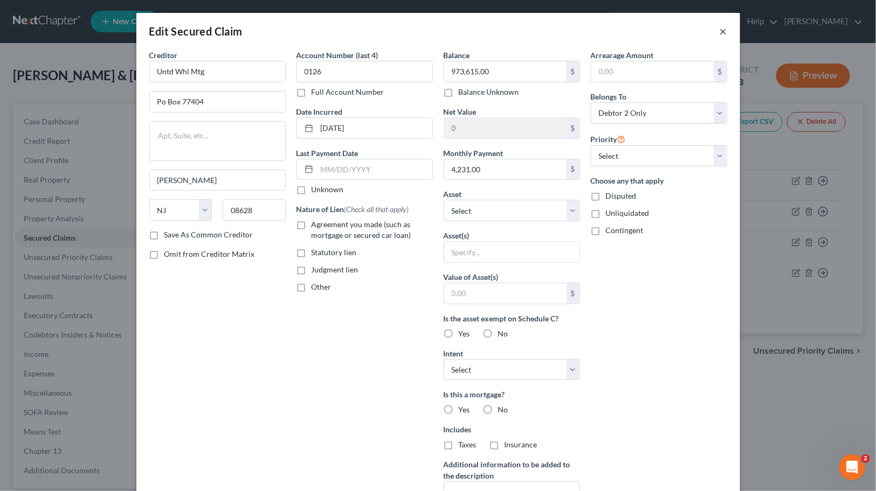
click at [719, 34] on button "×" at bounding box center [723, 31] width 8 height 13
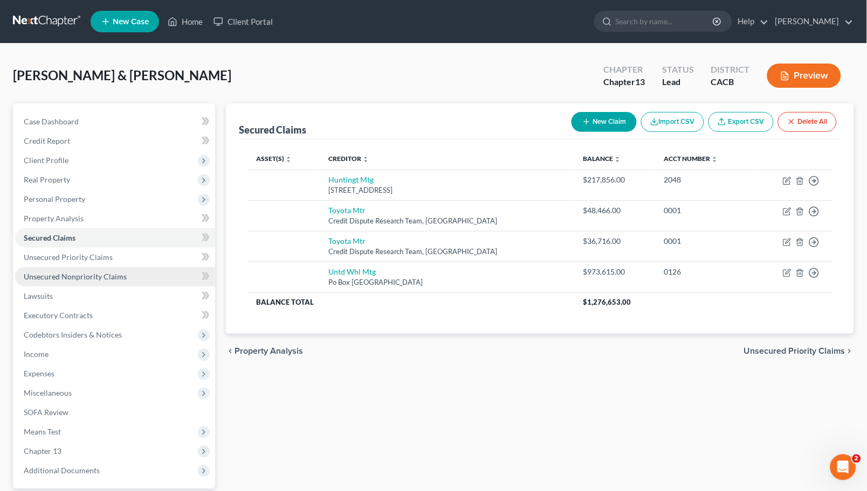
click at [100, 282] on link "Unsecured Nonpriority Claims" at bounding box center [115, 276] width 200 height 19
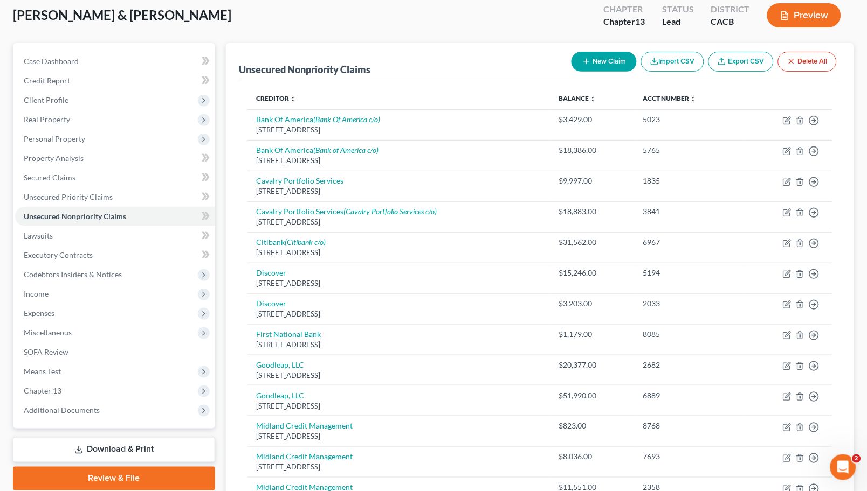
scroll to position [60, 0]
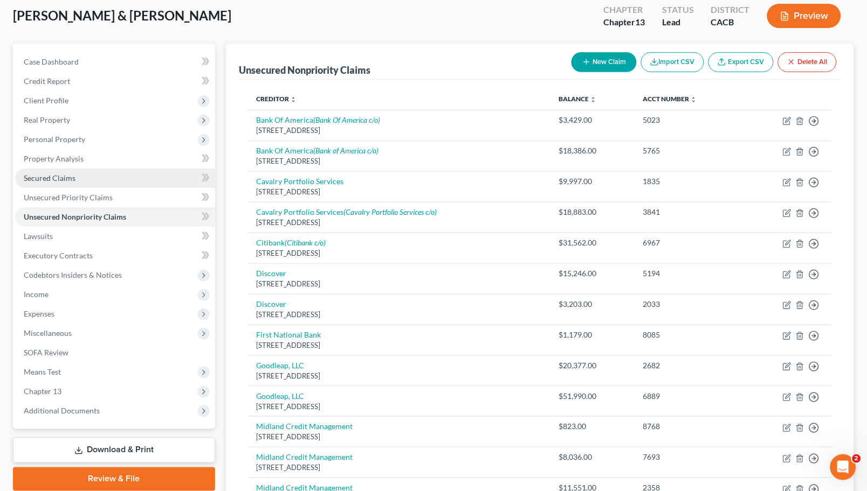
click at [78, 175] on link "Secured Claims" at bounding box center [115, 178] width 200 height 19
